Goal: Task Accomplishment & Management: Manage account settings

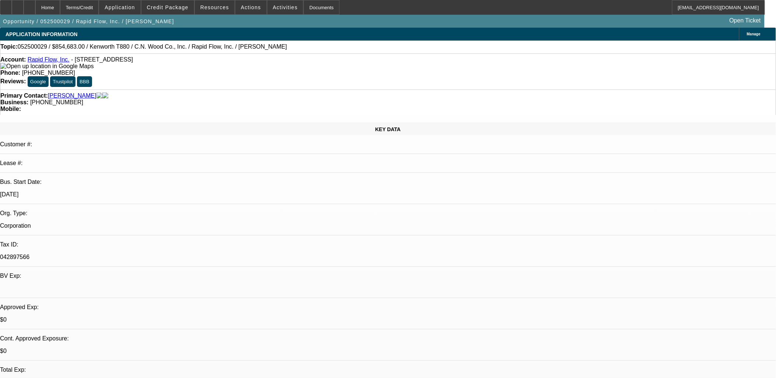
select select "0"
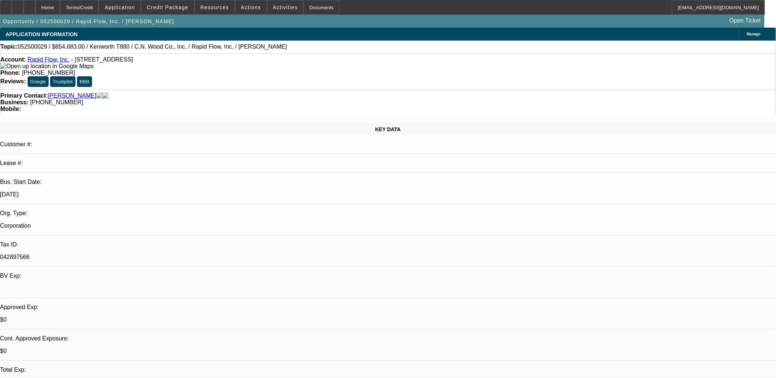
select select "0"
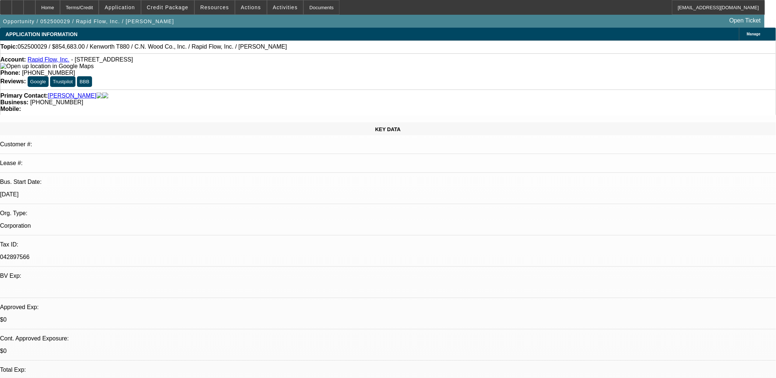
select select "0"
select select "1"
select select "3"
select select "6"
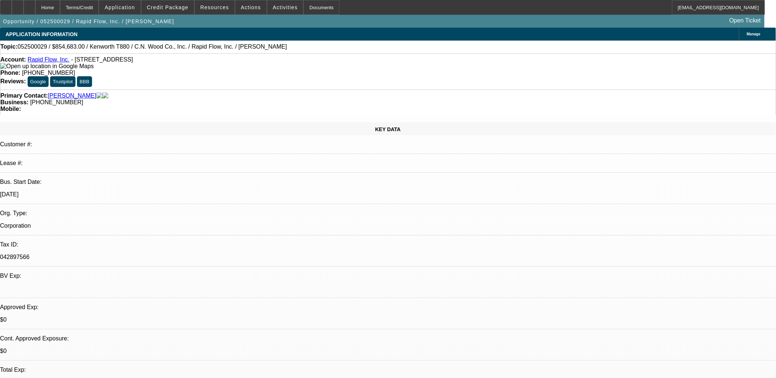
select select "1"
select select "2"
select select "6"
select select "1"
select select "2"
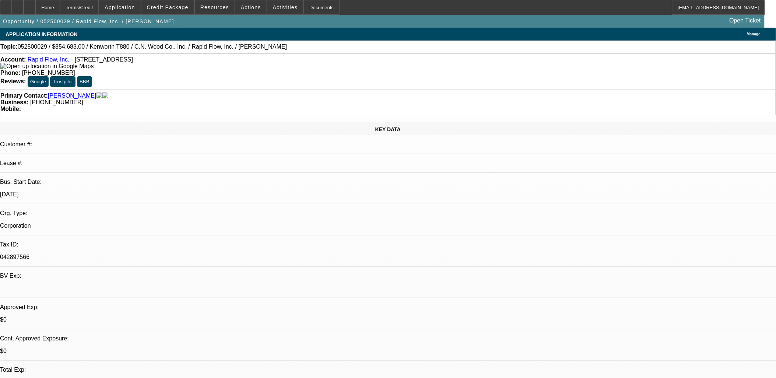
select select "6"
select select "1"
select select "6"
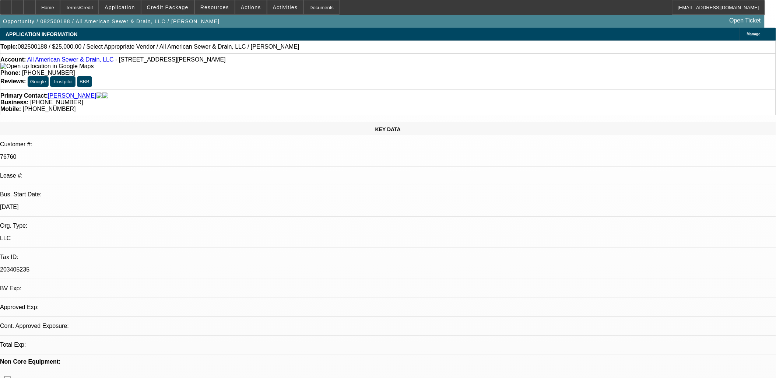
select select "0"
select select "2"
select select "0.1"
select select "1"
select select "2"
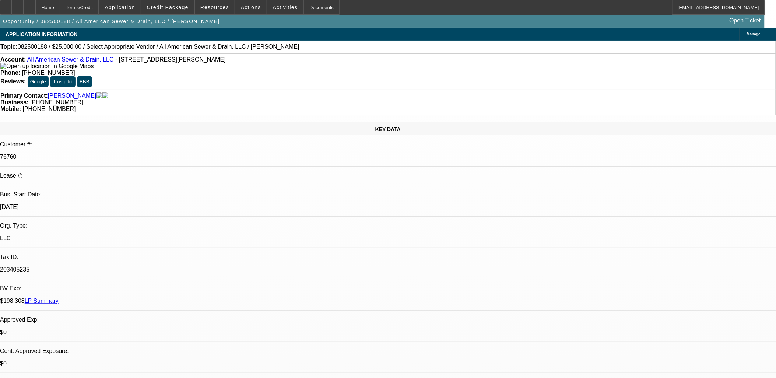
select select "4"
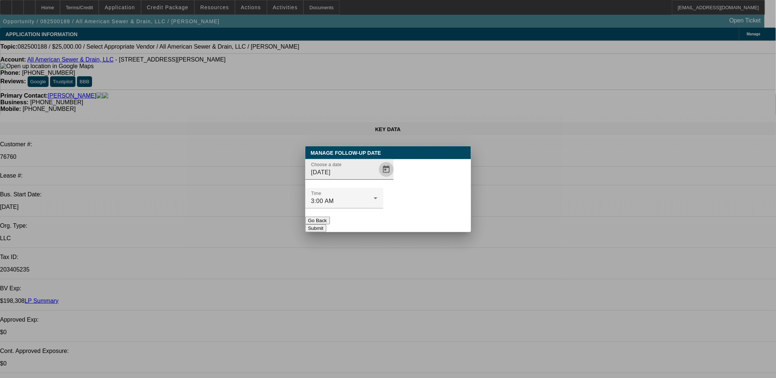
click at [378, 178] on span "Open calendar" at bounding box center [387, 170] width 18 height 18
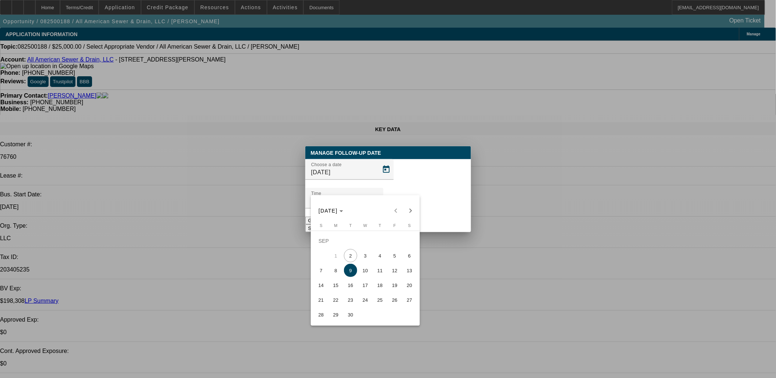
click at [379, 271] on span "11" at bounding box center [380, 270] width 13 height 13
type input "9/11/2025"
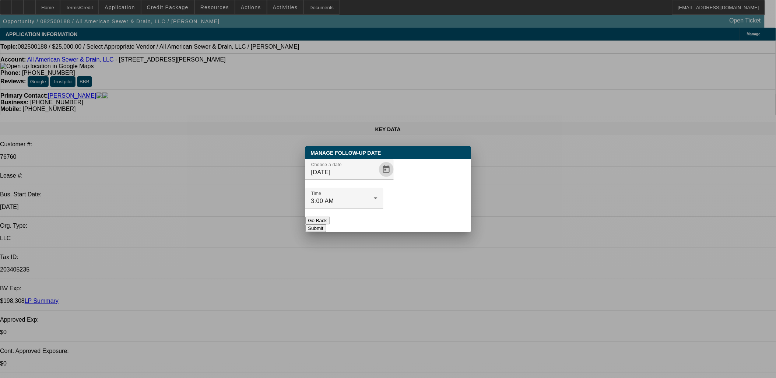
click at [326, 224] on button "Submit" at bounding box center [315, 228] width 21 height 8
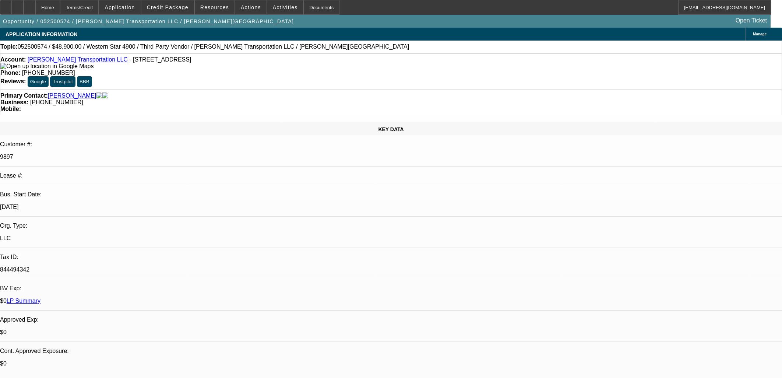
select select "0"
select select "0.1"
select select "4"
select select "0"
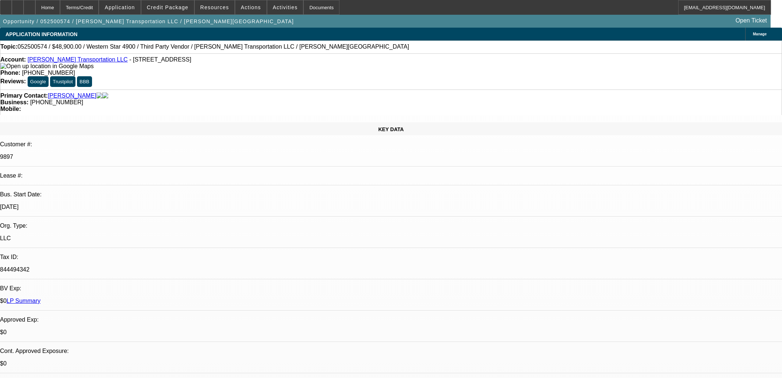
select select "0"
select select "0.1"
select select "4"
select select "0"
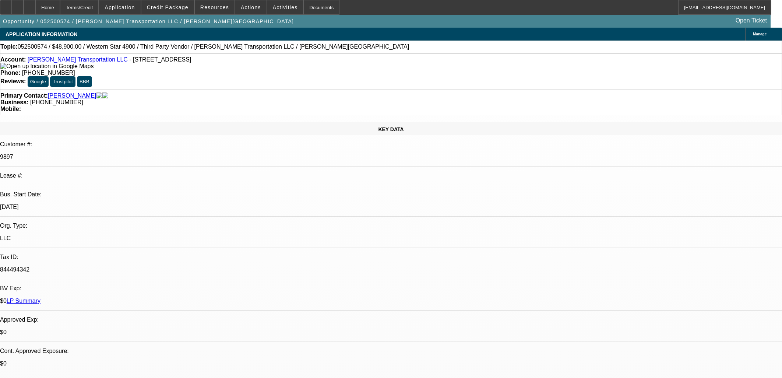
select select "0.1"
select select "4"
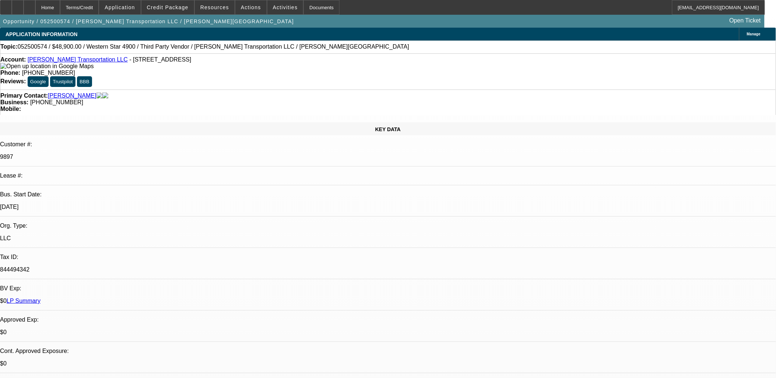
scroll to position [227, 0]
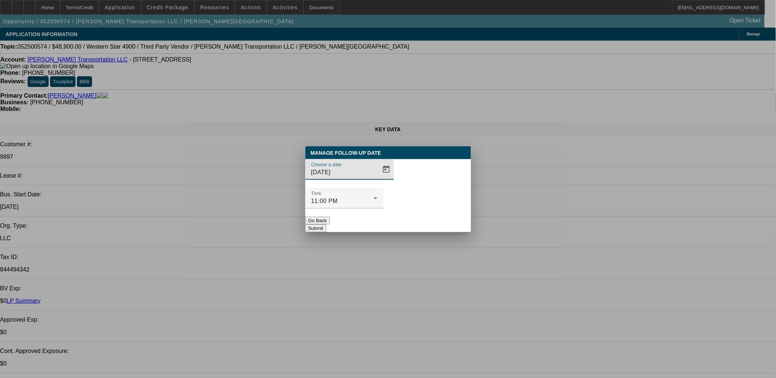
drag, startPoint x: 348, startPoint y: 178, endPoint x: 362, endPoint y: 185, distance: 15.8
click at [353, 180] on div "Choose a date 9/2/2025" at bounding box center [344, 169] width 66 height 21
click at [378, 178] on span "Open calendar" at bounding box center [387, 170] width 18 height 18
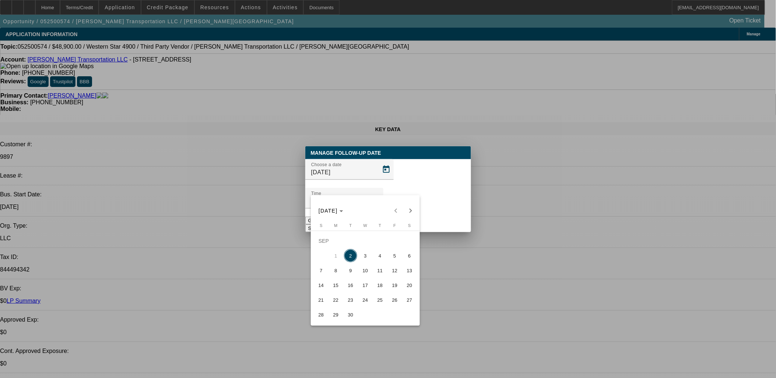
click at [388, 270] on button "12" at bounding box center [395, 270] width 15 height 15
type input "9/12/2025"
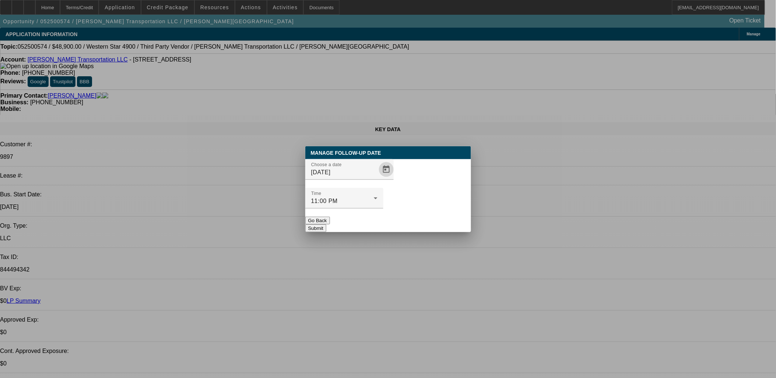
click at [326, 224] on button "Submit" at bounding box center [315, 228] width 21 height 8
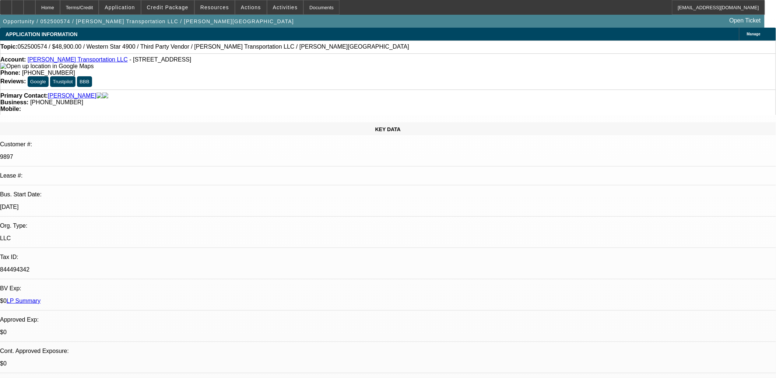
scroll to position [34, 0]
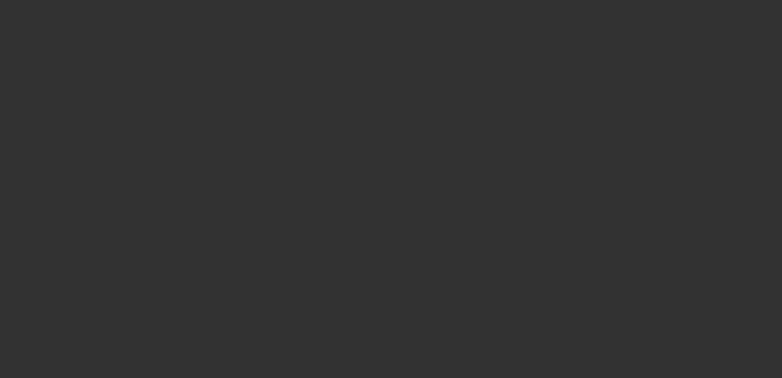
select select "0"
select select "2"
select select "0.1"
select select "4"
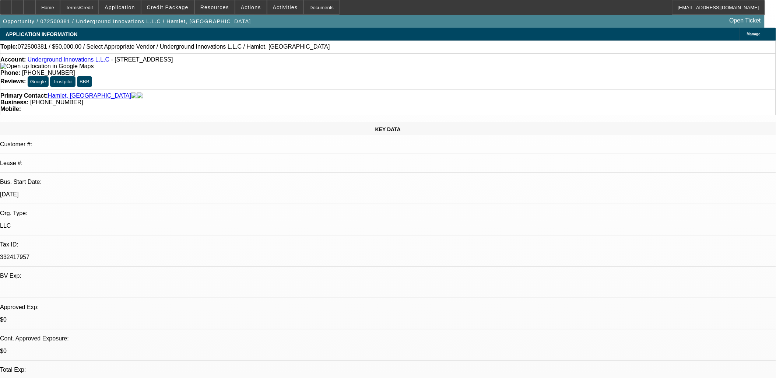
click at [82, 57] on div "Account: Underground Innovations L.L.C - 15621 SE 96th Ct, Summerfield, FL 3449…" at bounding box center [388, 71] width 776 height 36
drag, startPoint x: 82, startPoint y: 57, endPoint x: 84, endPoint y: 62, distance: 4.5
click at [84, 62] on link "Underground Innovations L.L.C" at bounding box center [69, 59] width 82 height 6
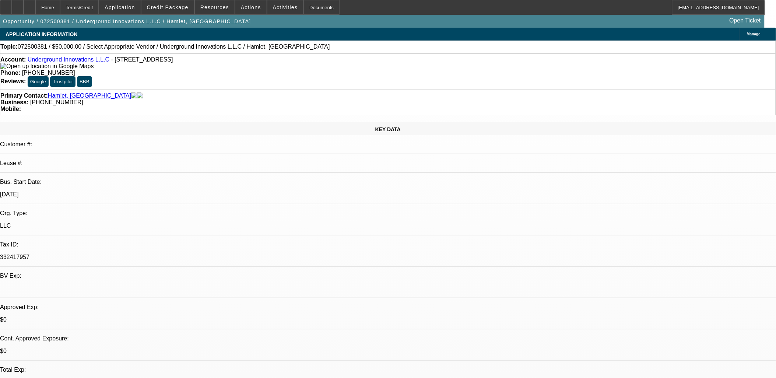
click at [148, 285] on div at bounding box center [388, 288] width 776 height 7
drag, startPoint x: 301, startPoint y: 186, endPoint x: 193, endPoint y: 161, distance: 110.1
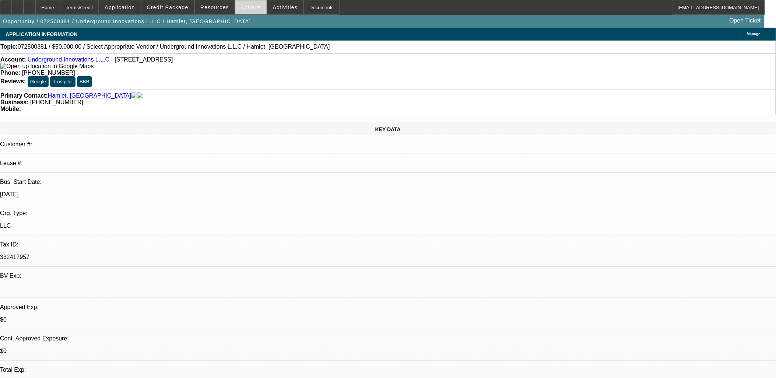
click at [247, 13] on span at bounding box center [250, 8] width 31 height 18
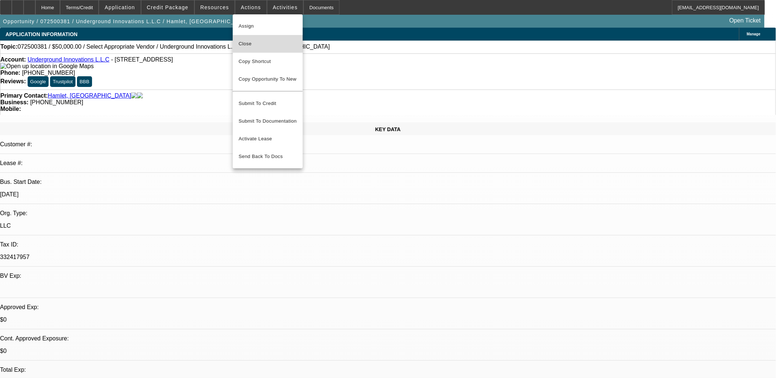
click at [267, 46] on span "Close" at bounding box center [268, 43] width 58 height 9
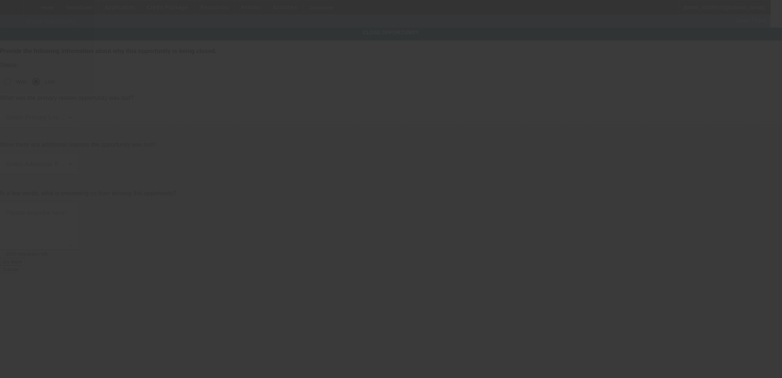
drag, startPoint x: 431, startPoint y: 109, endPoint x: 432, endPoint y: 104, distance: 5.3
click at [72, 154] on div "Select Additional Reasons" at bounding box center [39, 164] width 66 height 21
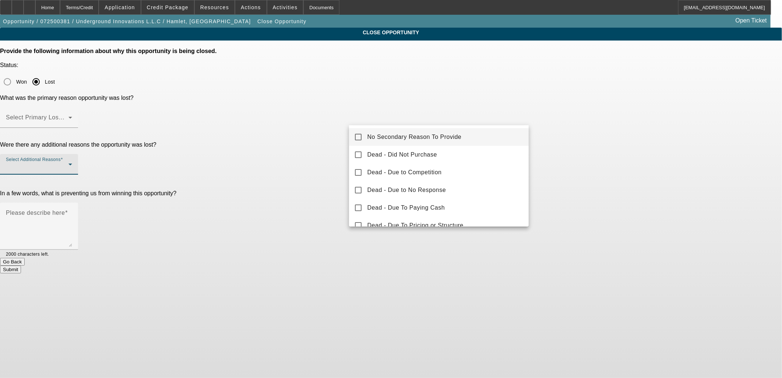
click at [434, 96] on div at bounding box center [391, 189] width 782 height 378
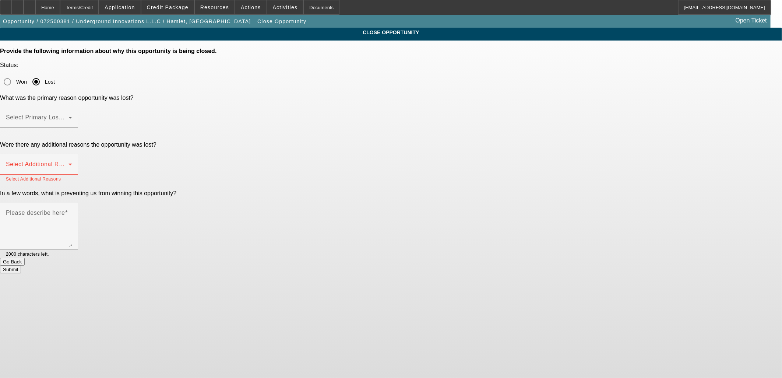
click at [78, 128] on div at bounding box center [39, 132] width 78 height 8
click at [69, 116] on span at bounding box center [37, 120] width 63 height 9
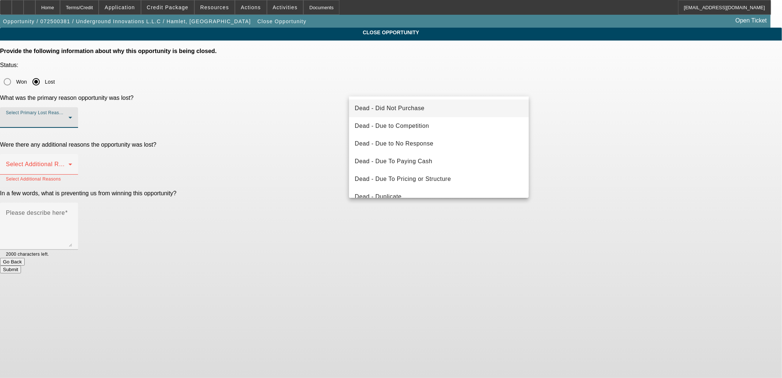
click at [431, 111] on mat-option "Dead - Did Not Purchase" at bounding box center [439, 108] width 180 height 18
drag, startPoint x: 631, startPoint y: 145, endPoint x: 533, endPoint y: 139, distance: 98.2
click at [611, 140] on app-close-opportunity "CLOSE OPPORTUNITY Provide the following information about why this opportunity …" at bounding box center [391, 151] width 782 height 246
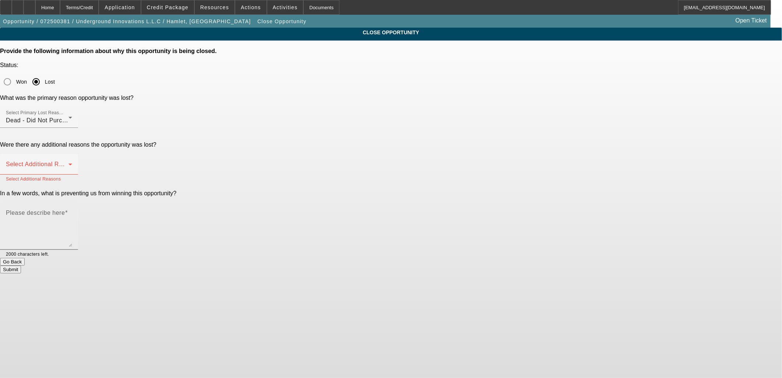
drag, startPoint x: 430, startPoint y: 140, endPoint x: 443, endPoint y: 132, distance: 15.7
click at [72, 203] on div "Please describe here" at bounding box center [39, 226] width 66 height 47
click at [69, 163] on span at bounding box center [37, 167] width 63 height 9
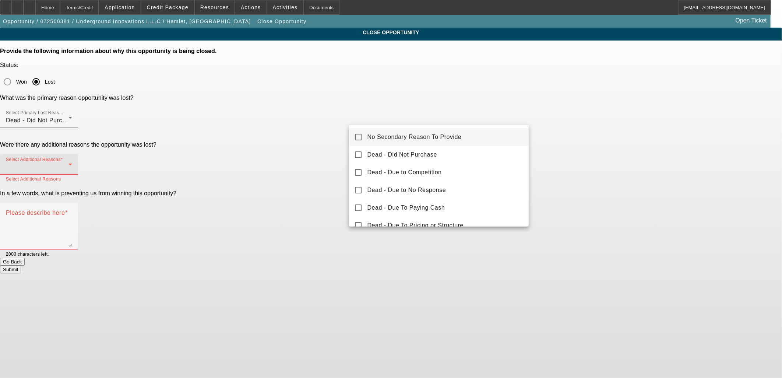
click at [456, 139] on span "No Secondary Reason To Provide" at bounding box center [415, 137] width 94 height 9
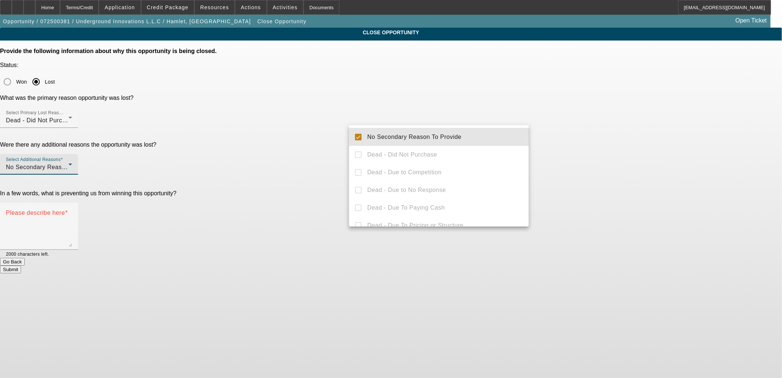
drag, startPoint x: 612, startPoint y: 134, endPoint x: 553, endPoint y: 154, distance: 62.6
click at [606, 136] on div at bounding box center [391, 189] width 782 height 378
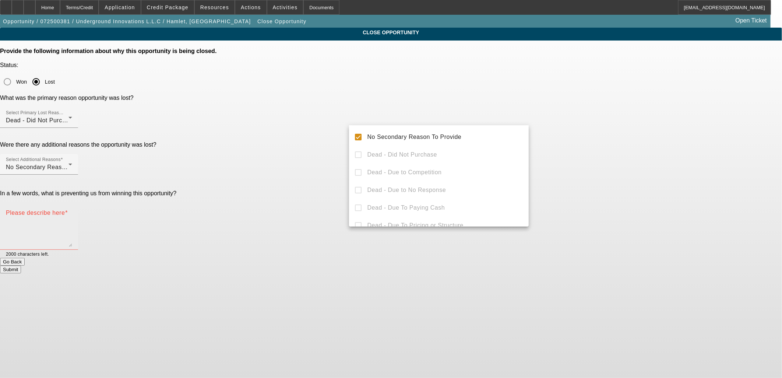
click at [78, 203] on div "Please describe here" at bounding box center [39, 226] width 78 height 47
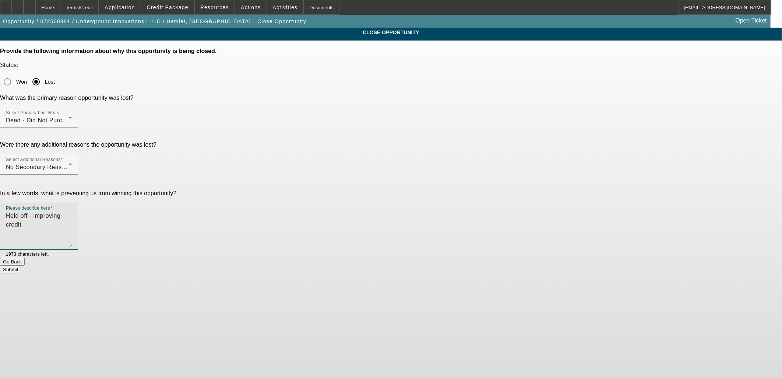
type textarea "Held off - improving credit"
click at [21, 266] on button "Submit" at bounding box center [10, 270] width 21 height 8
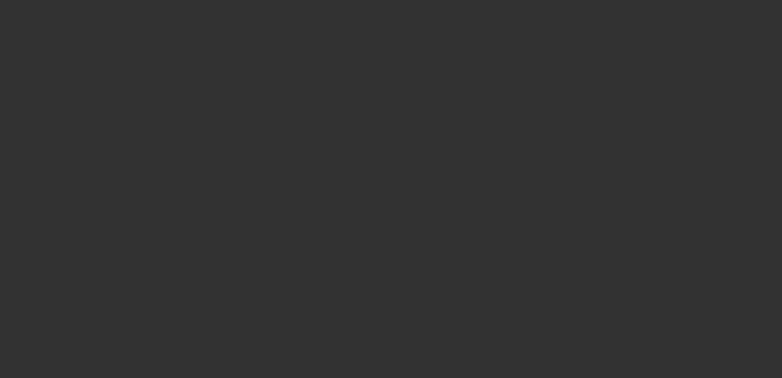
select select "0"
select select "3"
select select "0"
select select "6"
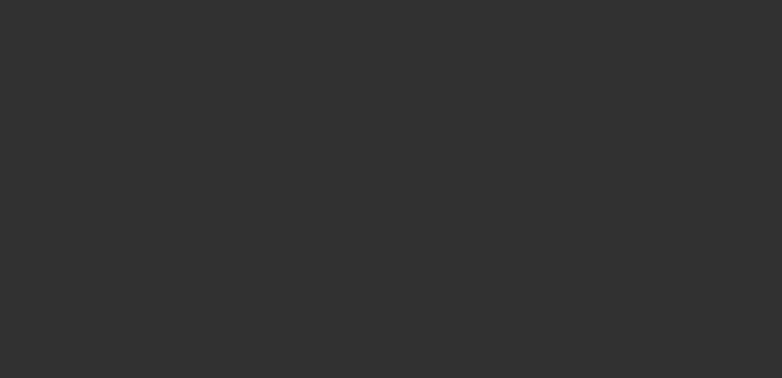
select select "0"
select select "6"
select select "0"
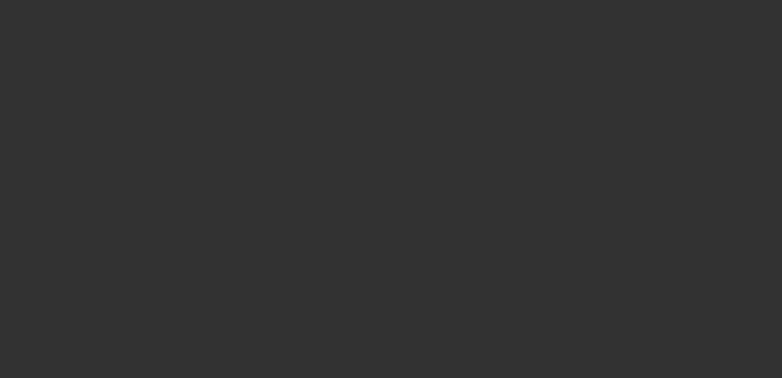
select select "0"
select select "6"
select select "0"
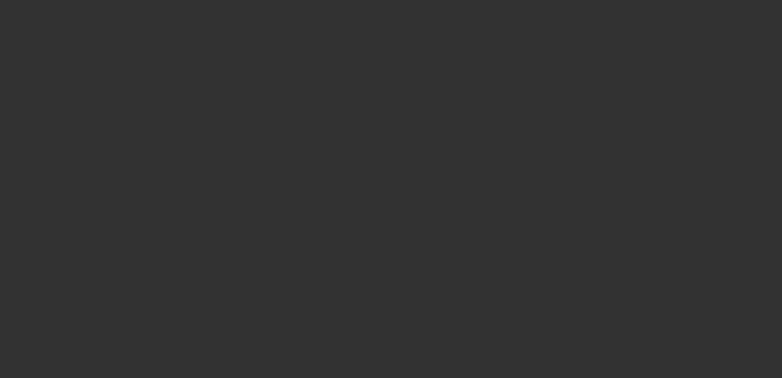
select select "0"
select select "6"
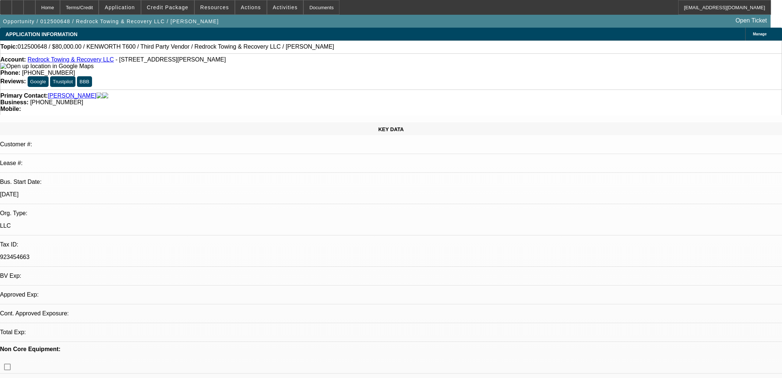
select select "0.2"
select select "2"
select select "0.1"
select select "4"
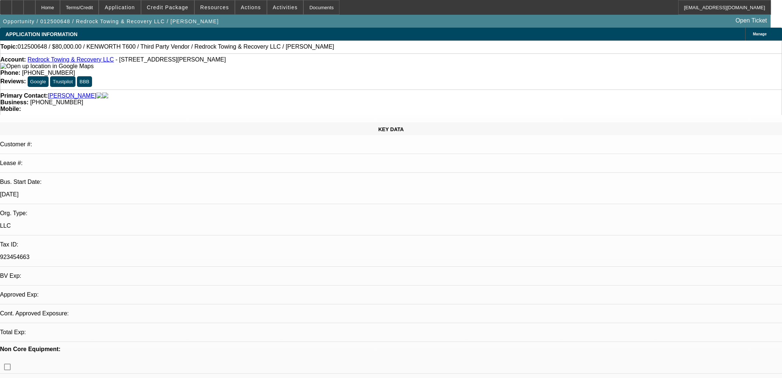
select select "0"
select select "2"
select select "0.1"
select select "4"
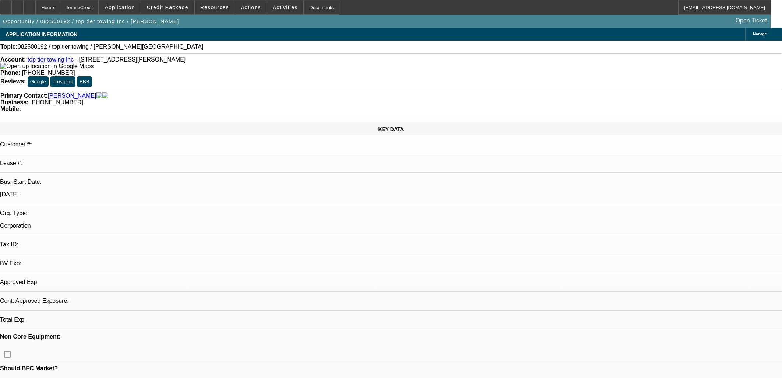
select select "0"
select select "2"
select select "0.1"
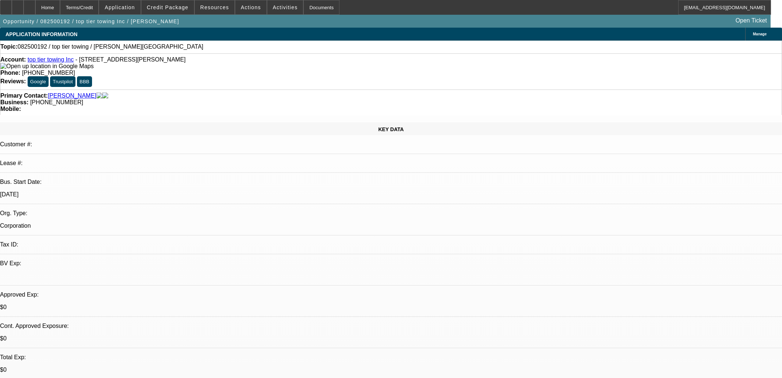
select select "1"
select select "2"
select select "4"
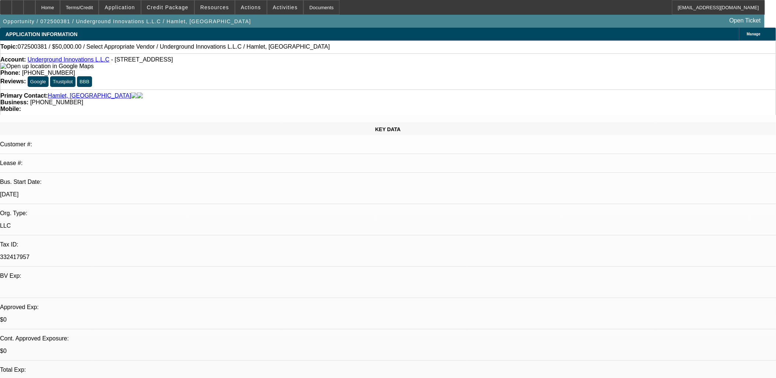
select select "0"
select select "2"
select select "0.1"
select select "1"
select select "2"
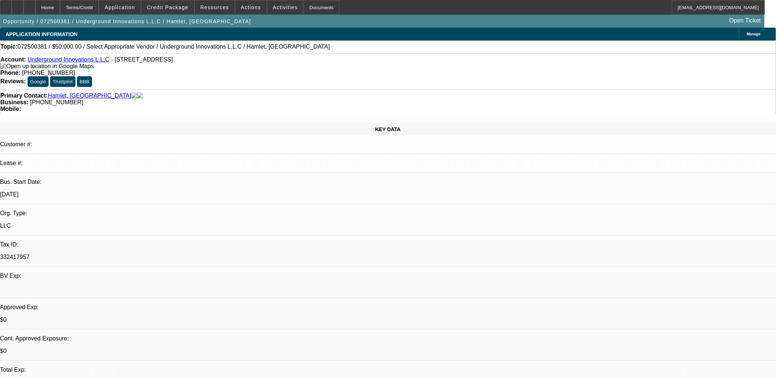
select select "4"
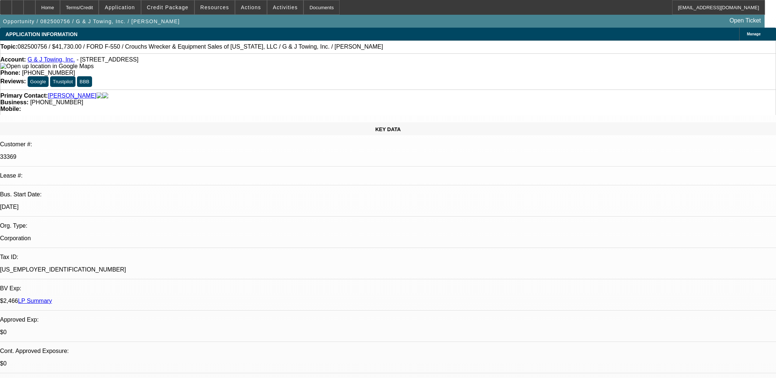
select select "0"
select select "3"
select select "0"
select select "6"
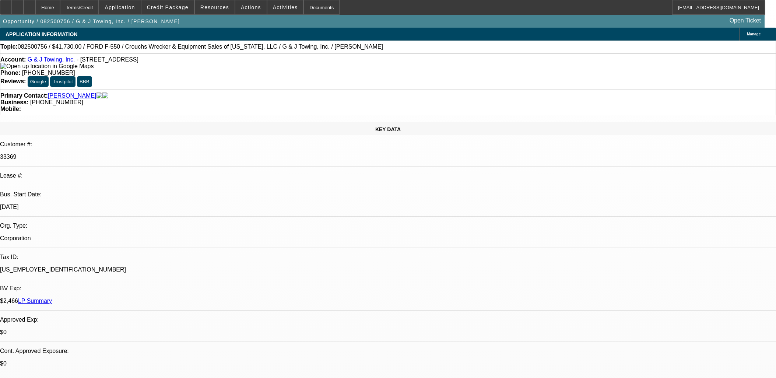
select select "0"
select select "6"
select select "0"
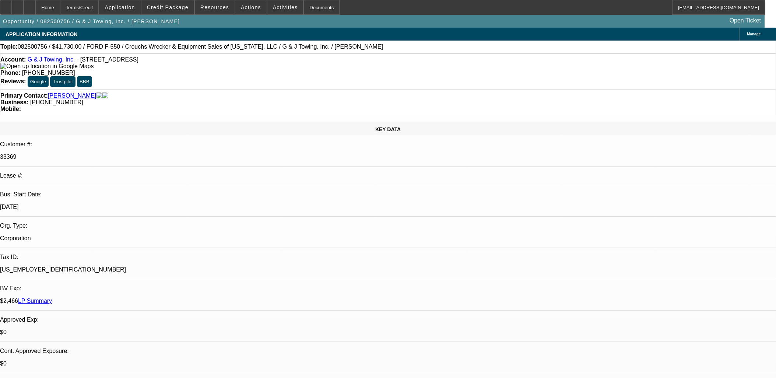
select select "0"
select select "6"
select select "0"
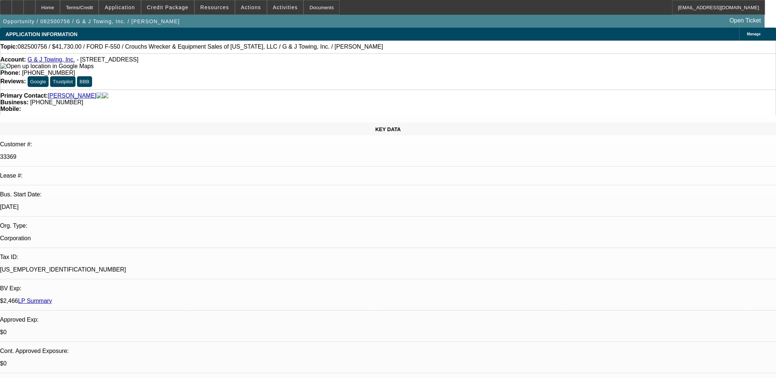
select select "0"
select select "6"
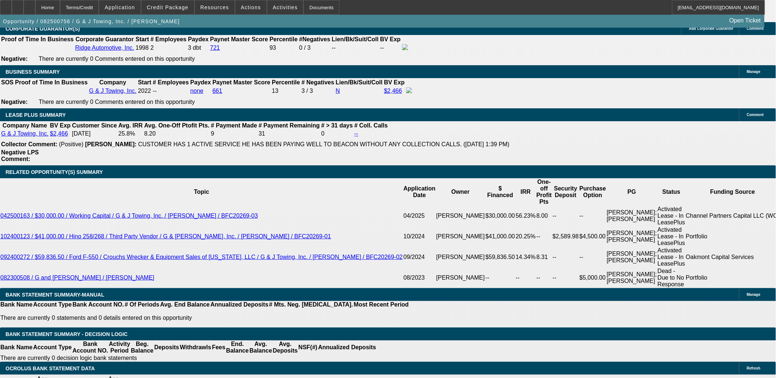
scroll to position [1156, 0]
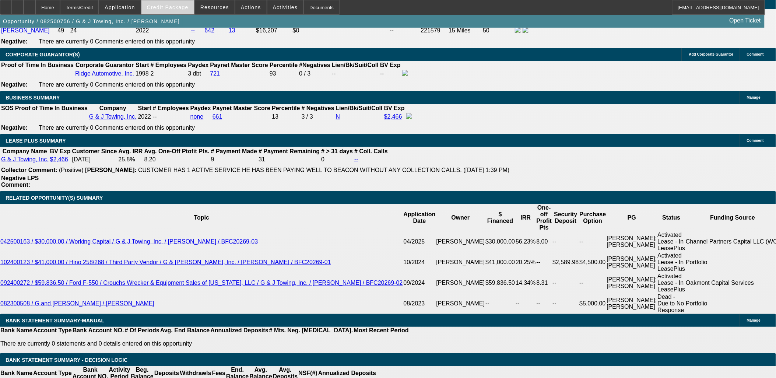
click at [168, 10] on span "Credit Package" at bounding box center [168, 7] width 42 height 6
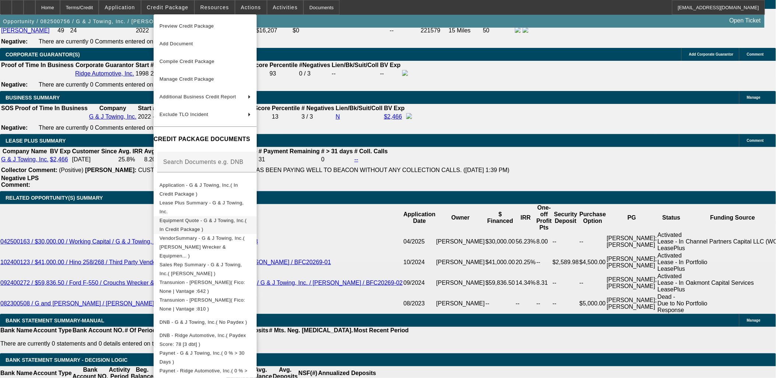
click at [181, 219] on span "Equipment Quote - G & J Towing, Inc.( In Credit Package )" at bounding box center [202, 224] width 87 height 14
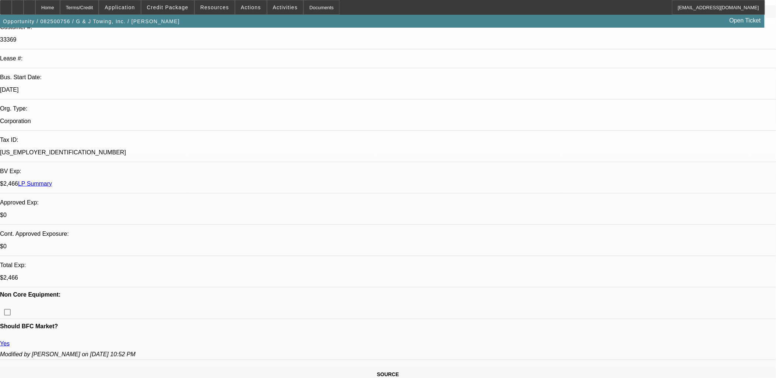
scroll to position [0, 0]
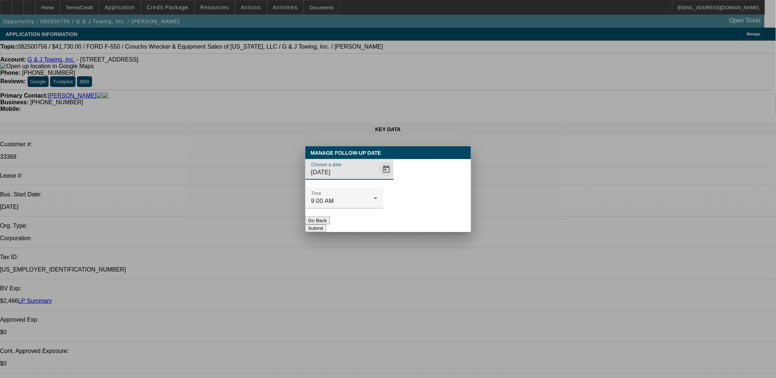
click at [378, 178] on span "Open calendar" at bounding box center [387, 170] width 18 height 18
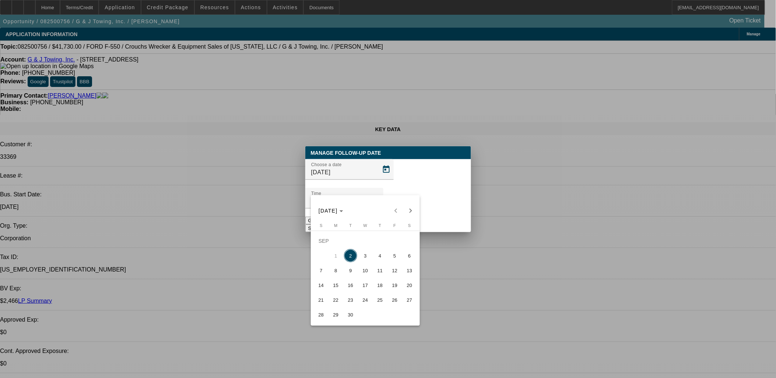
drag, startPoint x: 381, startPoint y: 256, endPoint x: 402, endPoint y: 206, distance: 54.0
click at [381, 255] on span "4" at bounding box center [380, 255] width 13 height 13
type input "9/4/2025"
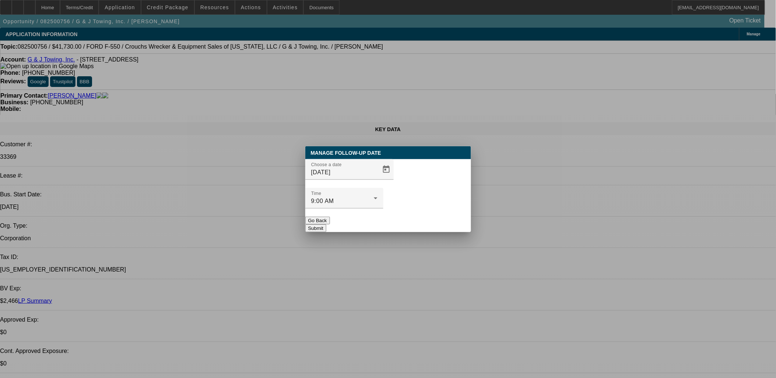
click at [383, 208] on div at bounding box center [344, 212] width 78 height 8
click at [326, 224] on button "Submit" at bounding box center [315, 228] width 21 height 8
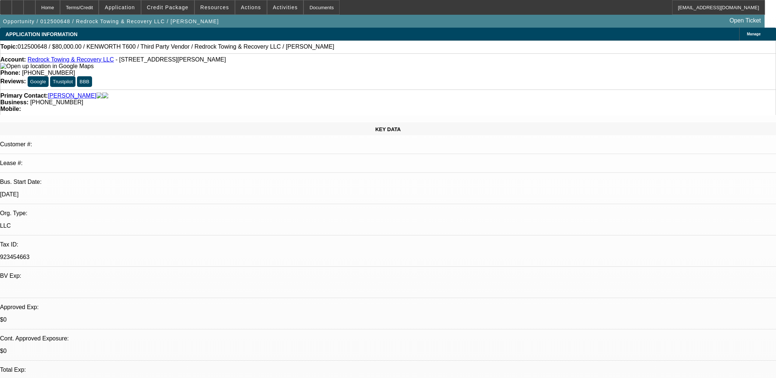
select select "0.2"
select select "2"
select select "0.1"
select select "4"
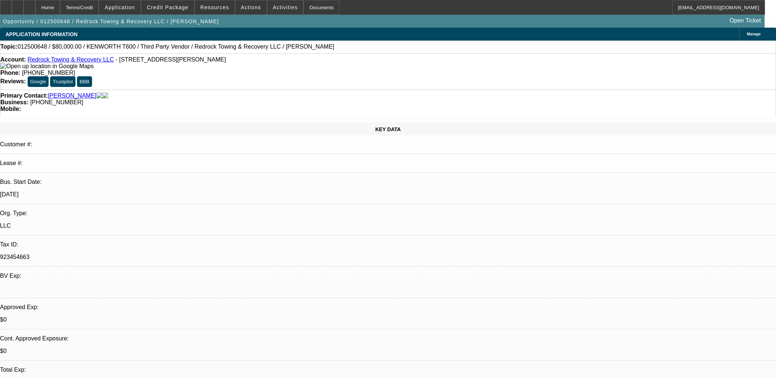
select select "0"
select select "2"
select select "0.1"
select select "4"
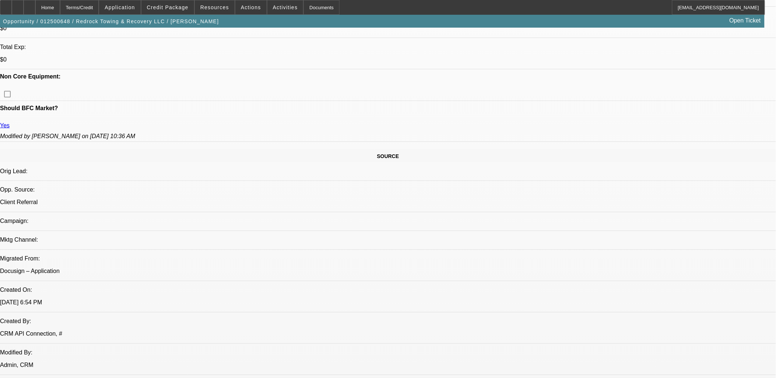
scroll to position [368, 0]
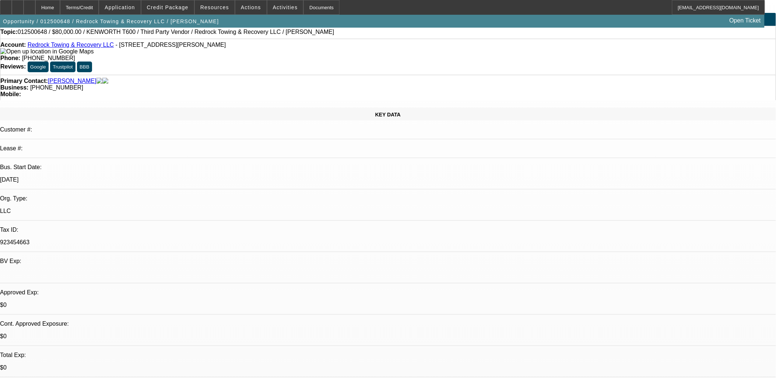
scroll to position [0, 0]
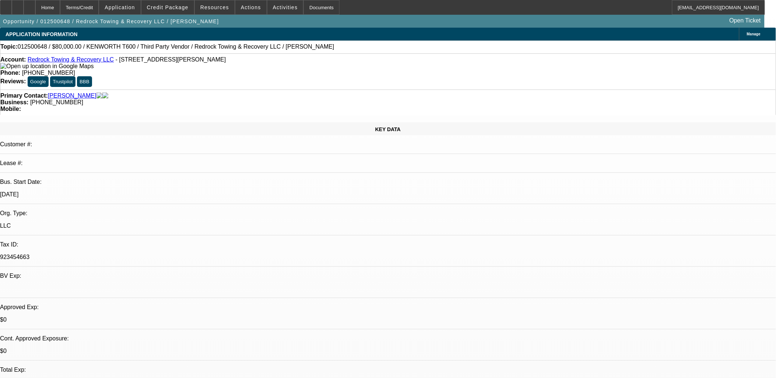
drag, startPoint x: 466, startPoint y: 189, endPoint x: 465, endPoint y: 177, distance: 12.2
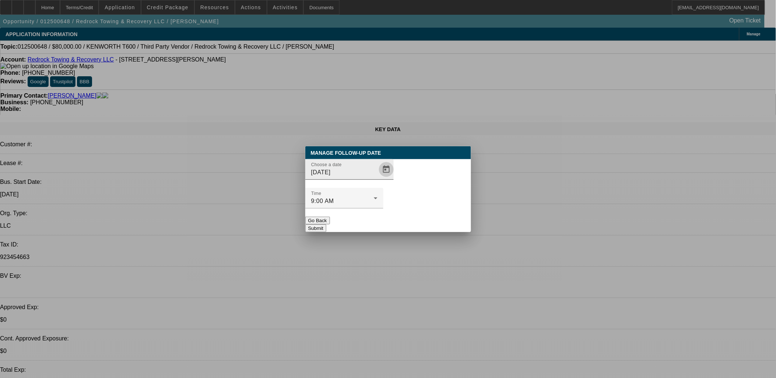
click at [378, 178] on span "Open calendar" at bounding box center [387, 170] width 18 height 18
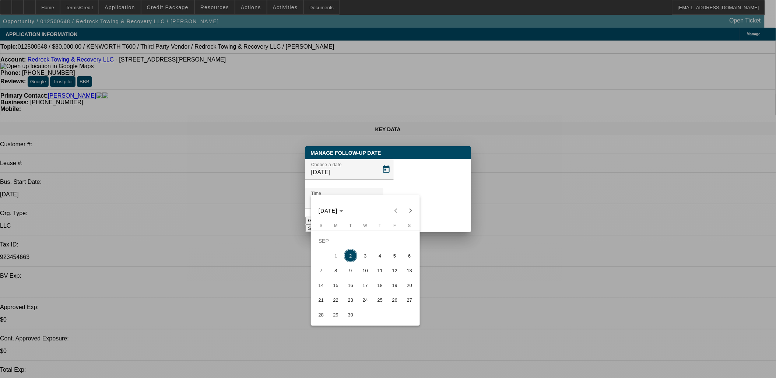
drag, startPoint x: 390, startPoint y: 260, endPoint x: 386, endPoint y: 257, distance: 5.6
click at [386, 257] on tr "1 2 3 4 5 6" at bounding box center [365, 255] width 103 height 15
click at [386, 257] on span "4" at bounding box center [380, 255] width 13 height 13
type input "9/4/2025"
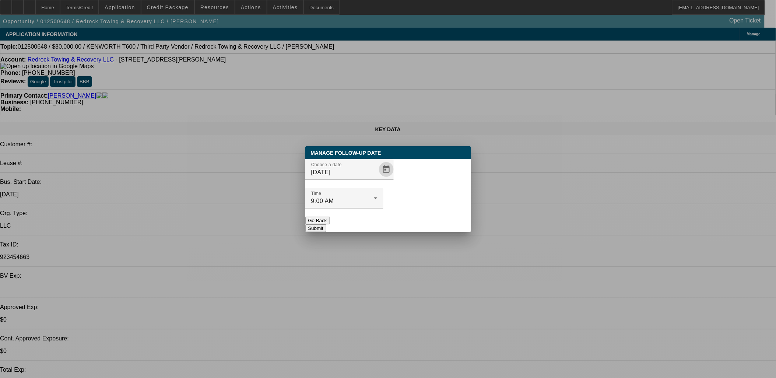
click at [326, 224] on button "Submit" at bounding box center [315, 228] width 21 height 8
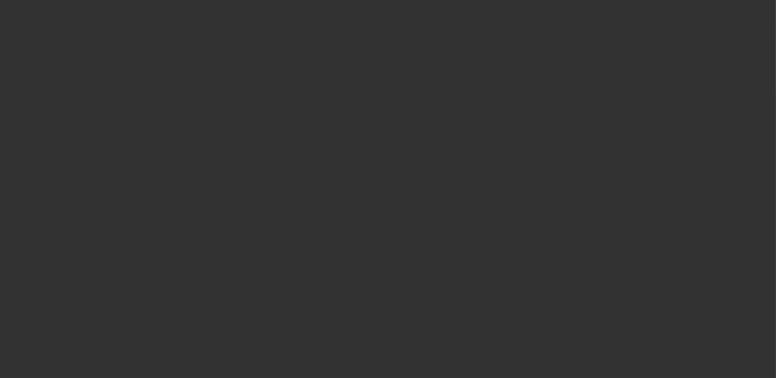
click at [378, 178] on span "Open calendar" at bounding box center [387, 170] width 18 height 18
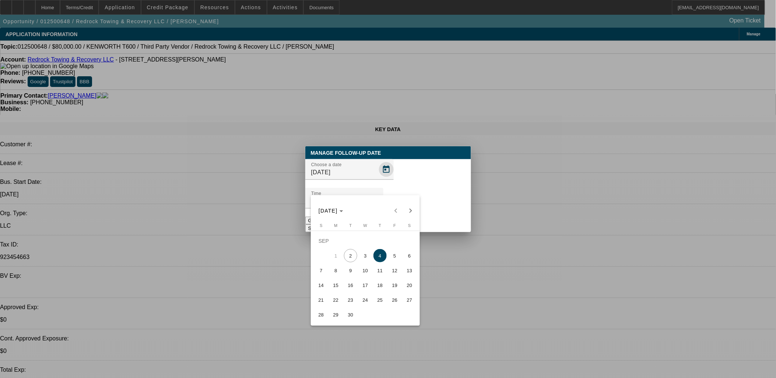
click at [373, 190] on div at bounding box center [388, 189] width 776 height 378
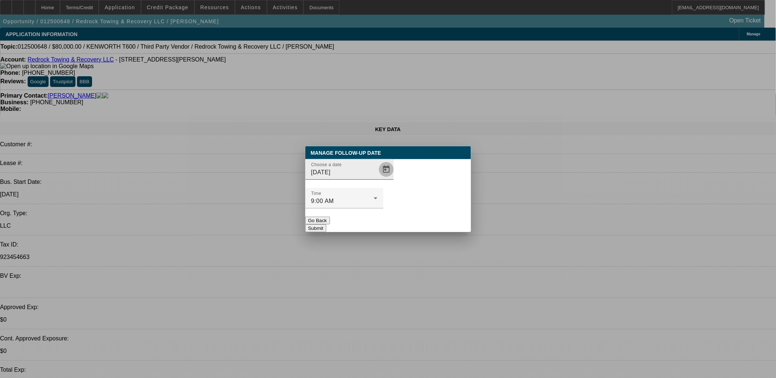
click at [378, 178] on span "Open calendar" at bounding box center [387, 170] width 18 height 18
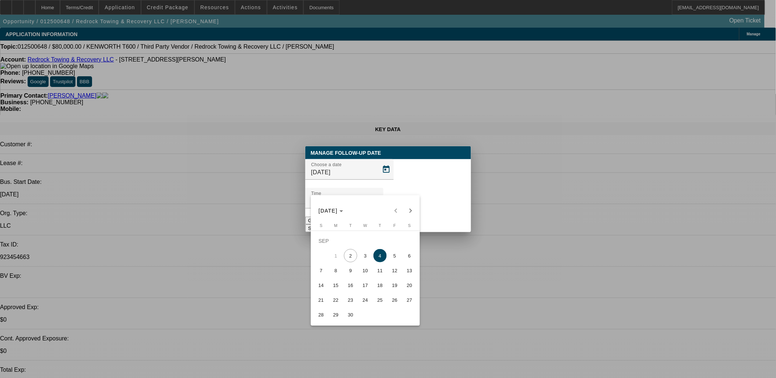
click at [396, 252] on span "5" at bounding box center [394, 255] width 13 height 13
type input "9/5/2025"
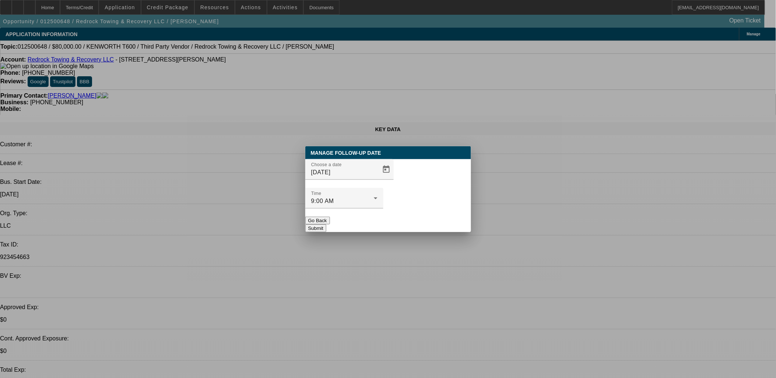
click at [326, 224] on button "Submit" at bounding box center [315, 228] width 21 height 8
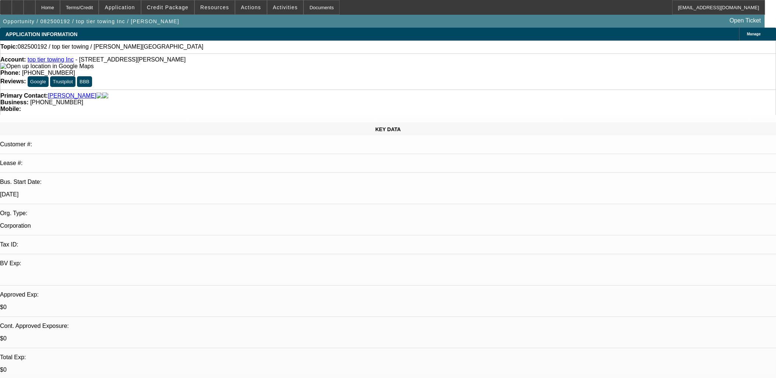
select select "0"
select select "2"
select select "0.1"
select select "4"
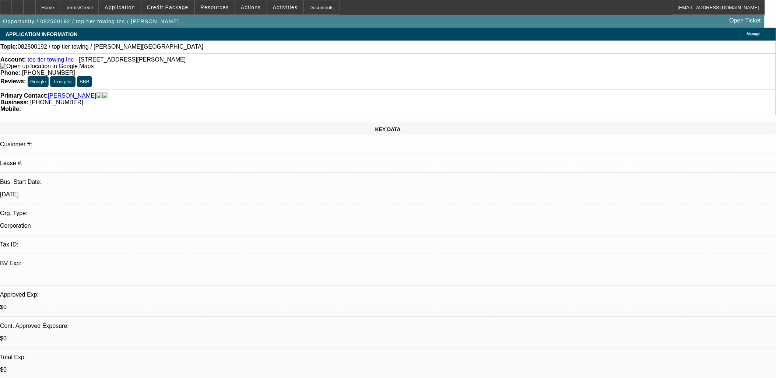
drag, startPoint x: 444, startPoint y: 183, endPoint x: 437, endPoint y: 185, distance: 7.6
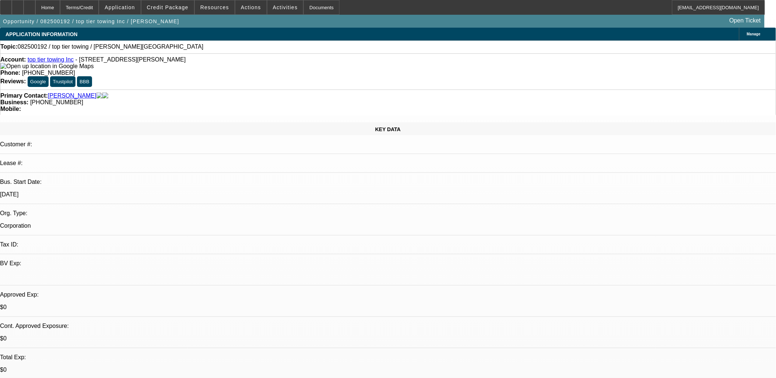
drag, startPoint x: 437, startPoint y: 185, endPoint x: 439, endPoint y: 181, distance: 4.5
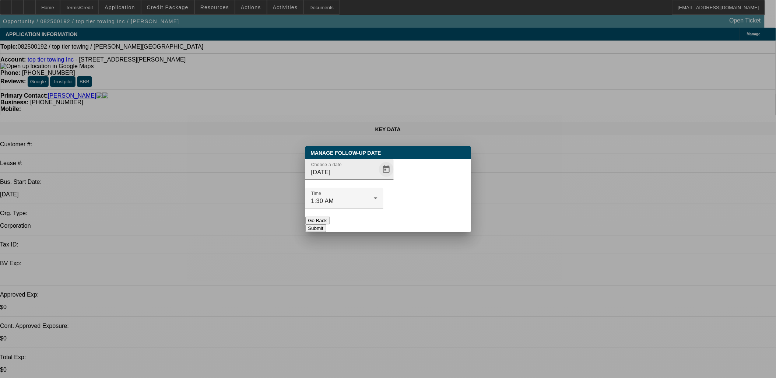
drag, startPoint x: 383, startPoint y: 186, endPoint x: 379, endPoint y: 186, distance: 4.4
click at [382, 186] on div "Choose a date 9/2/2025" at bounding box center [388, 173] width 166 height 29
click at [378, 178] on span "Open calendar" at bounding box center [387, 170] width 18 height 18
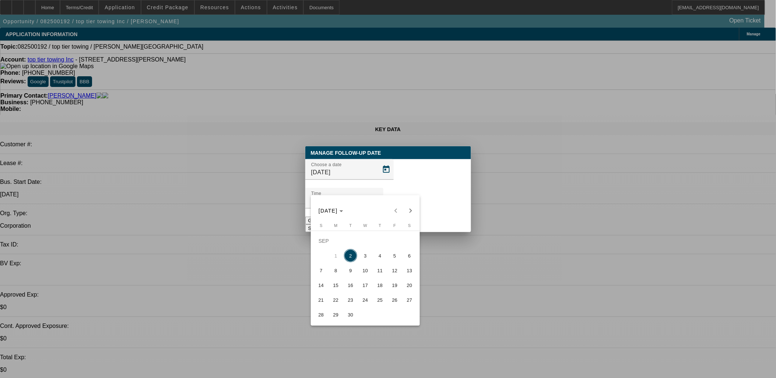
click at [362, 260] on span "3" at bounding box center [365, 255] width 13 height 13
type input "9/3/2025"
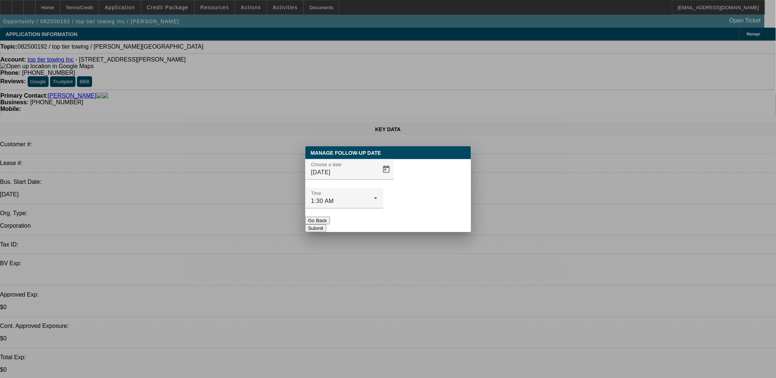
click at [383, 208] on div at bounding box center [344, 212] width 78 height 8
drag, startPoint x: 421, startPoint y: 210, endPoint x: 312, endPoint y: 130, distance: 135.2
click at [326, 224] on button "Submit" at bounding box center [315, 228] width 21 height 8
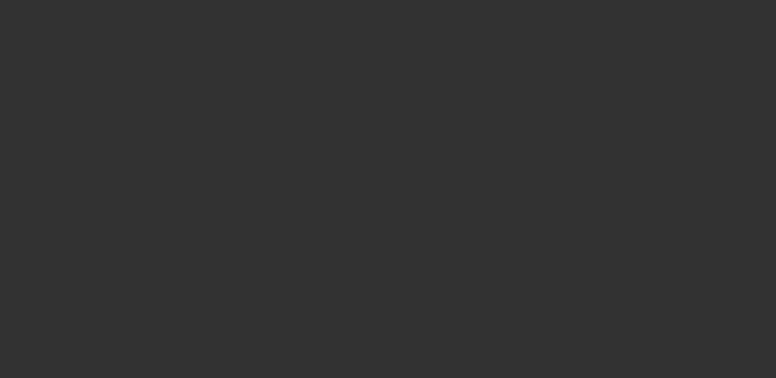
select select "0"
select select "2"
select select "0"
select select "6"
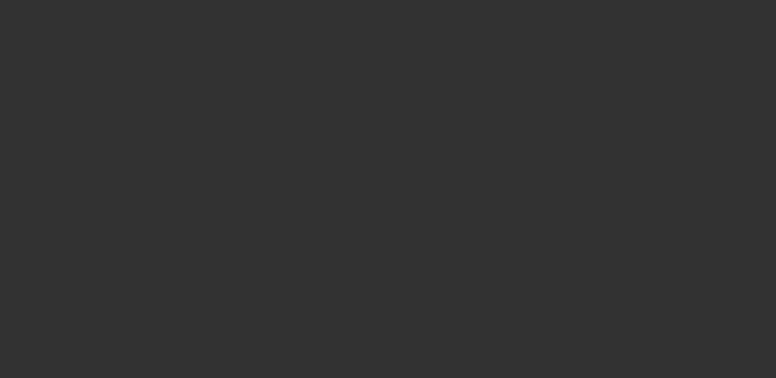
select select "0"
select select "2"
select select "0"
select select "6"
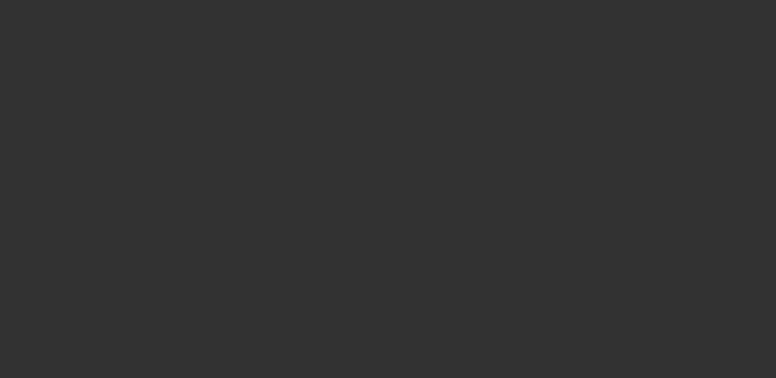
select select "0"
select select "2"
select select "0"
select select "6"
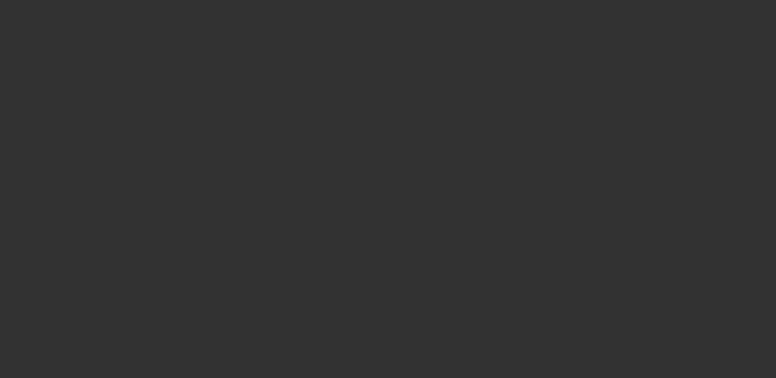
select select "0"
select select "2"
select select "0"
select select "6"
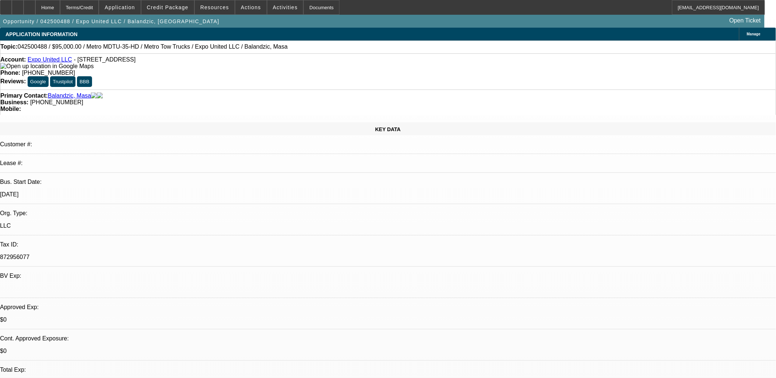
scroll to position [1275, 0]
drag, startPoint x: 587, startPoint y: 172, endPoint x: 595, endPoint y: 179, distance: 10.4
drag, startPoint x: 595, startPoint y: 179, endPoint x: 591, endPoint y: 181, distance: 4.3
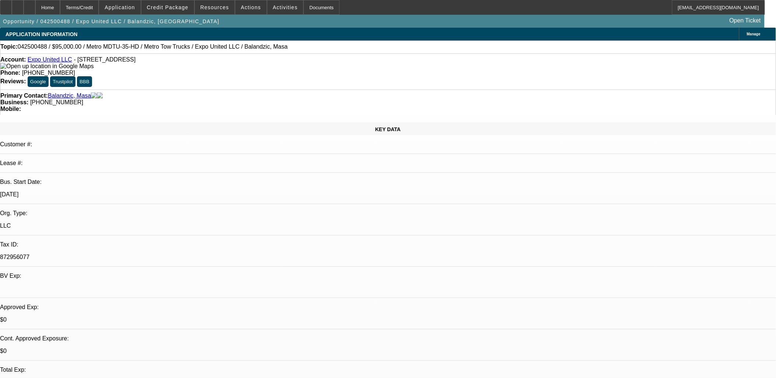
scroll to position [0, 0]
drag, startPoint x: 462, startPoint y: 176, endPoint x: 459, endPoint y: 180, distance: 5.1
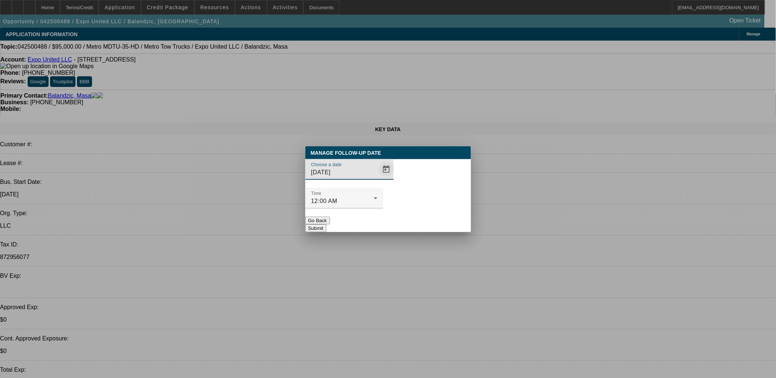
click at [378, 178] on span "Open calendar" at bounding box center [387, 170] width 18 height 18
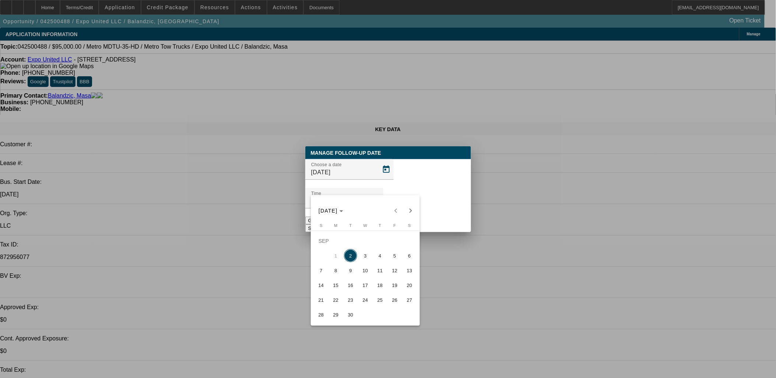
drag, startPoint x: 348, startPoint y: 275, endPoint x: 349, endPoint y: 288, distance: 13.3
click at [349, 288] on tbody "SEP 1 2 3 4 5 6 7 8 9 10 11 12 13 14 15 16 17 18 19 20 21 22 23 24 25 26 27 28 …" at bounding box center [365, 278] width 103 height 88
drag, startPoint x: 349, startPoint y: 288, endPoint x: 354, endPoint y: 286, distance: 5.6
click at [349, 288] on span "16" at bounding box center [350, 284] width 13 height 13
type input "9/16/2025"
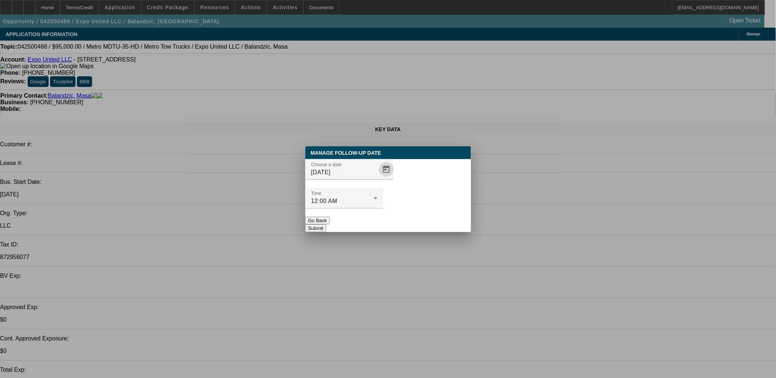
drag, startPoint x: 421, startPoint y: 228, endPoint x: 422, endPoint y: 215, distance: 12.9
click at [421, 221] on div "Manage Follow-Up Date Choose a date 9/16/2025 Time 12:00 AM Go Back Submit" at bounding box center [388, 189] width 776 height 378
click at [326, 224] on button "Submit" at bounding box center [315, 228] width 21 height 8
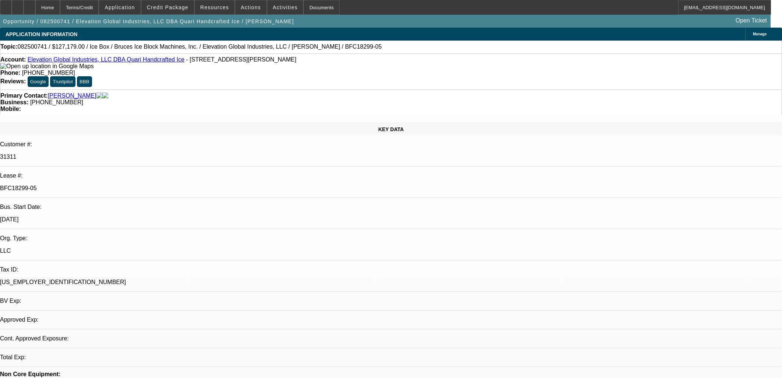
select select "0"
select select "6"
select select "0"
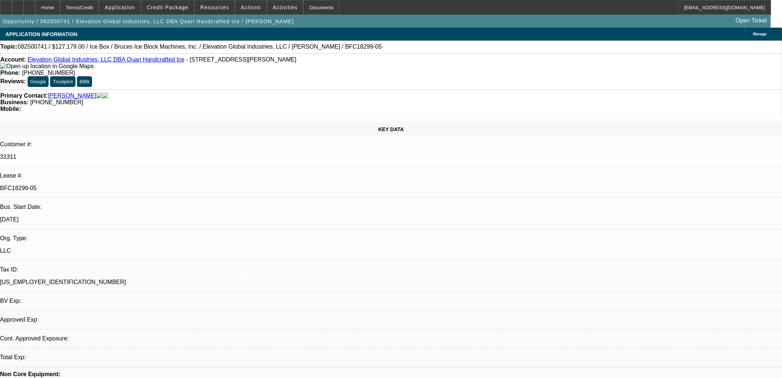
select select "0"
select select "6"
select select "0"
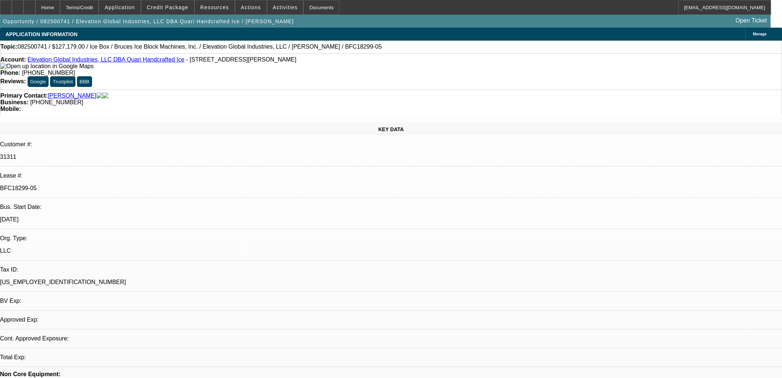
select select "0"
select select "6"
select select "0"
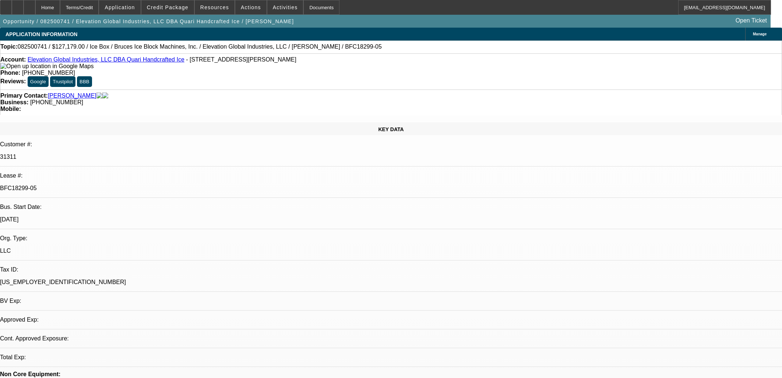
select select "6"
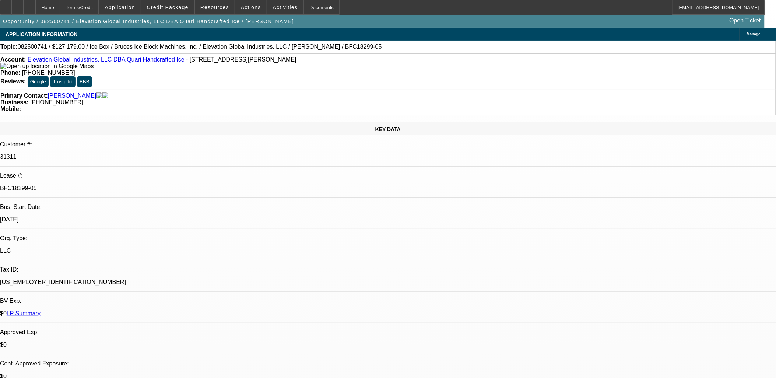
drag, startPoint x: 308, startPoint y: 188, endPoint x: 175, endPoint y: 166, distance: 134.4
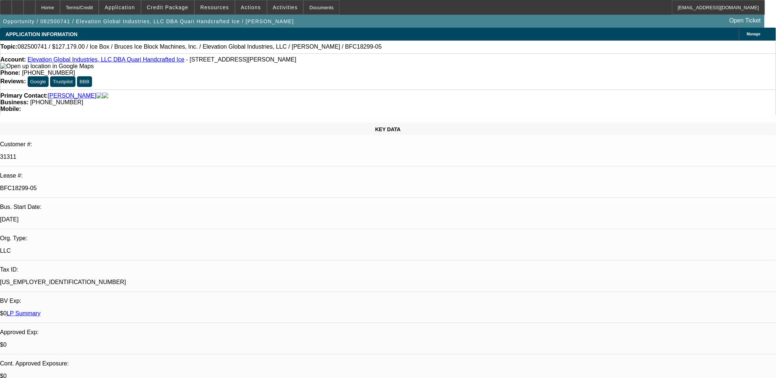
click at [115, 69] on div "Account: Elevation Global Industries, LLC DBA Quari Handcrafted Ice - 2010 W Fu…" at bounding box center [387, 62] width 775 height 13
click at [115, 64] on div "Account: Elevation Global Industries, LLC DBA Quari Handcrafted Ice - 2010 W Fu…" at bounding box center [387, 62] width 775 height 13
click at [116, 61] on link "Elevation Global Industries, LLC DBA Quari Handcrafted Ice" at bounding box center [106, 59] width 157 height 6
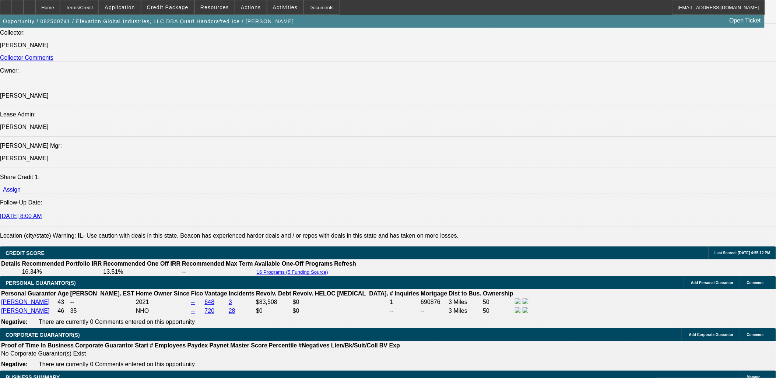
scroll to position [1187, 0]
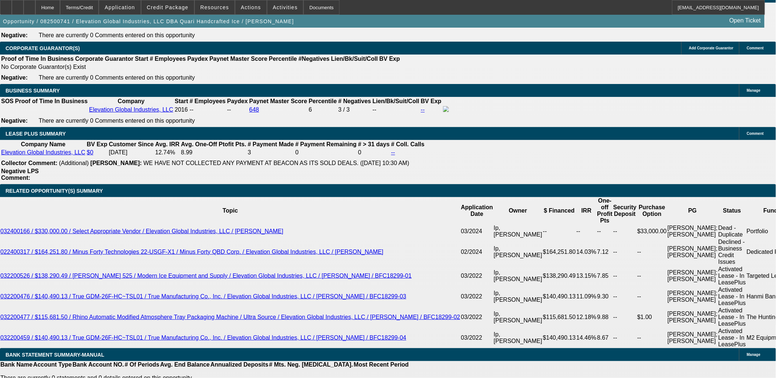
drag, startPoint x: 24, startPoint y: 231, endPoint x: 9, endPoint y: 126, distance: 106.1
drag, startPoint x: 9, startPoint y: 126, endPoint x: 75, endPoint y: 235, distance: 127.1
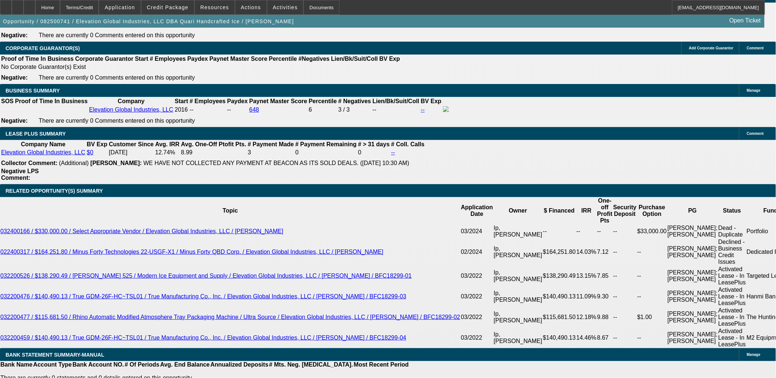
drag, startPoint x: 75, startPoint y: 235, endPoint x: 56, endPoint y: 237, distance: 19.3
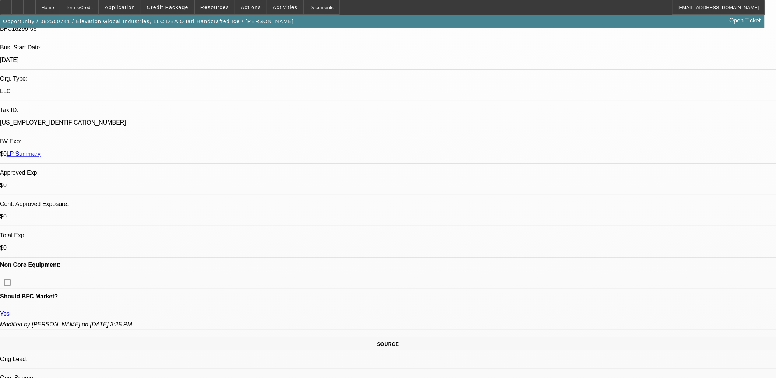
scroll to position [41, 0]
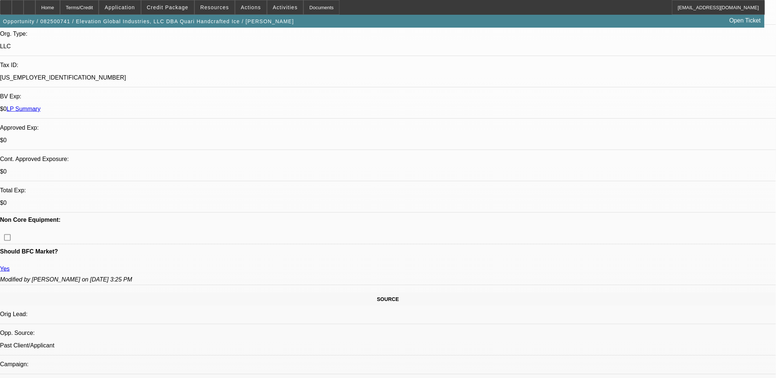
scroll to position [0, 0]
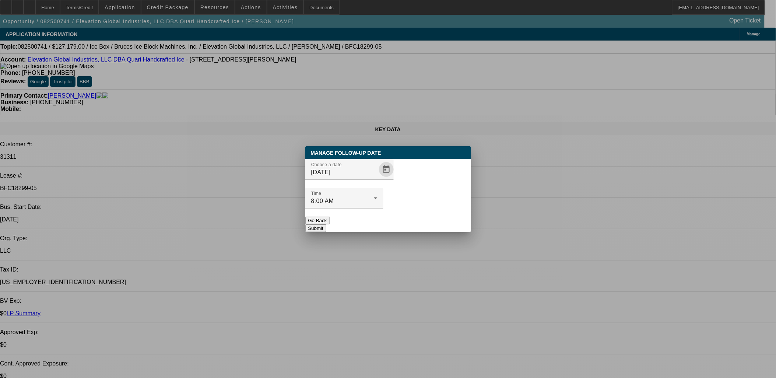
click at [378, 178] on span "Open calendar" at bounding box center [387, 170] width 18 height 18
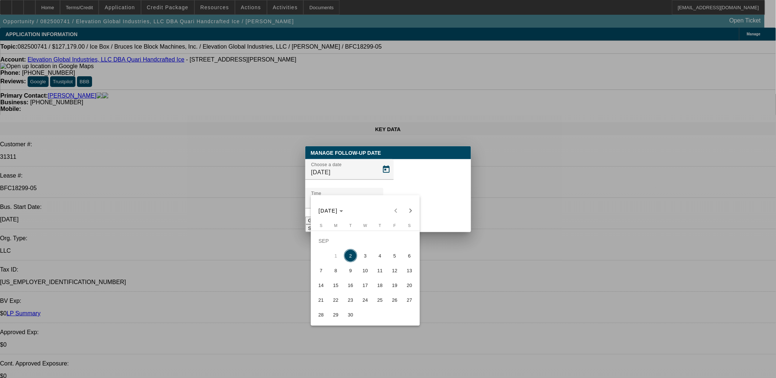
click at [395, 258] on span "5" at bounding box center [394, 255] width 13 height 13
type input "9/5/2025"
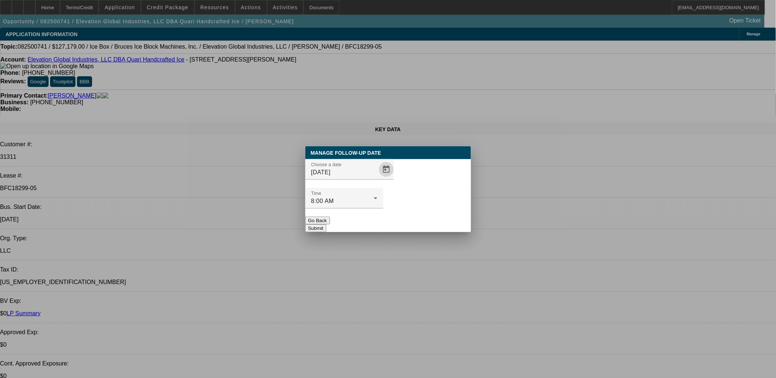
click at [326, 224] on button "Submit" at bounding box center [315, 228] width 21 height 8
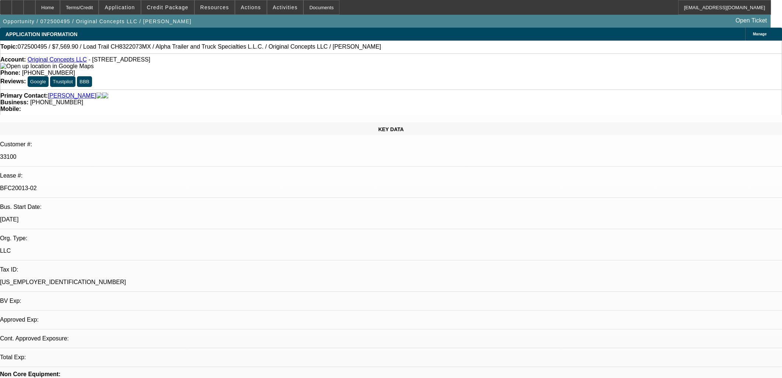
select select "0"
select select "2"
select select "0"
select select "2"
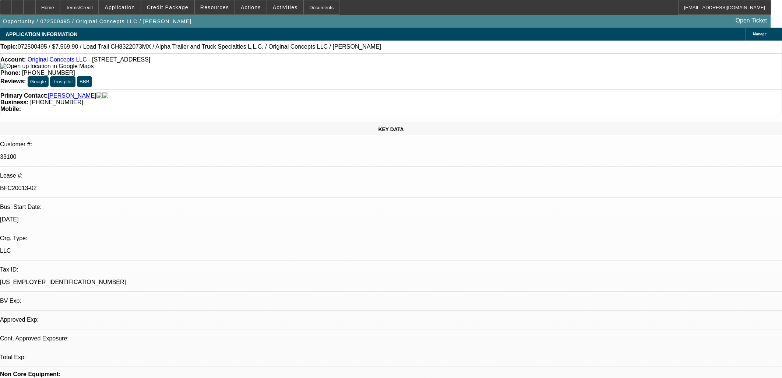
select select "0"
select select "2"
select select "0"
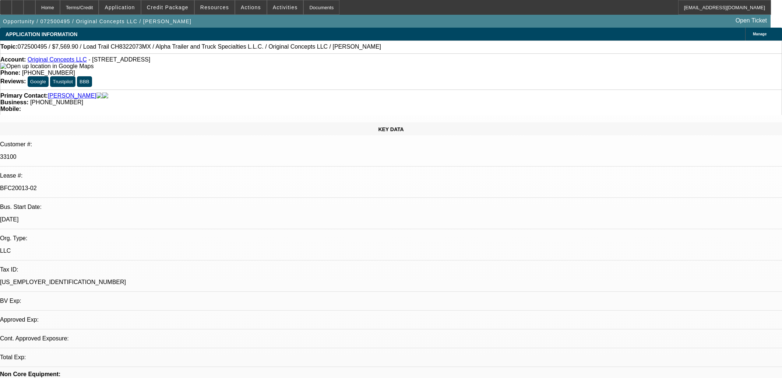
select select "2"
select select "0"
select select "1"
select select "2"
select select "6"
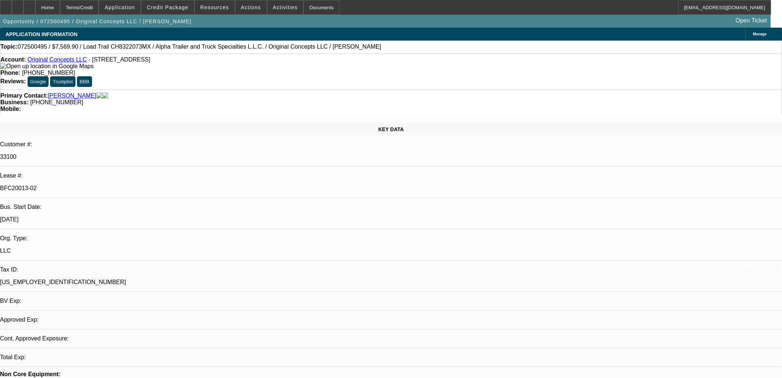
select select "1"
select select "2"
select select "6"
select select "1"
select select "2"
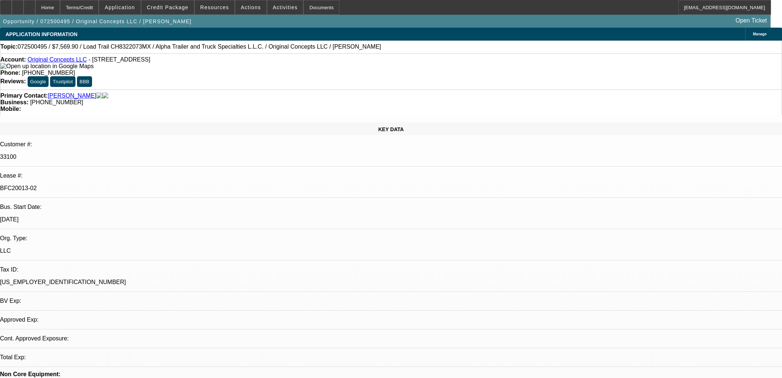
select select "6"
select select "1"
select select "2"
select select "6"
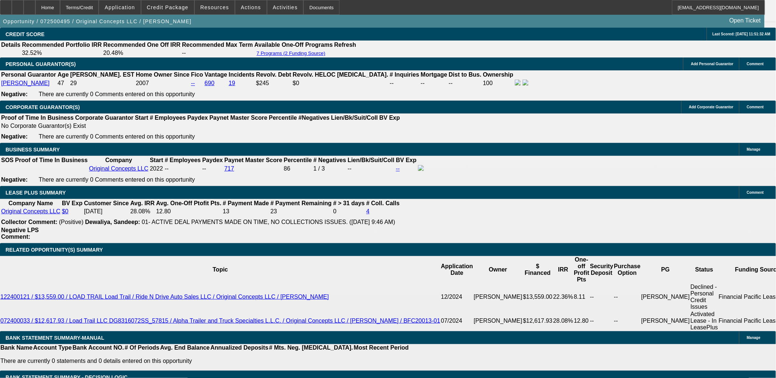
scroll to position [824, 0]
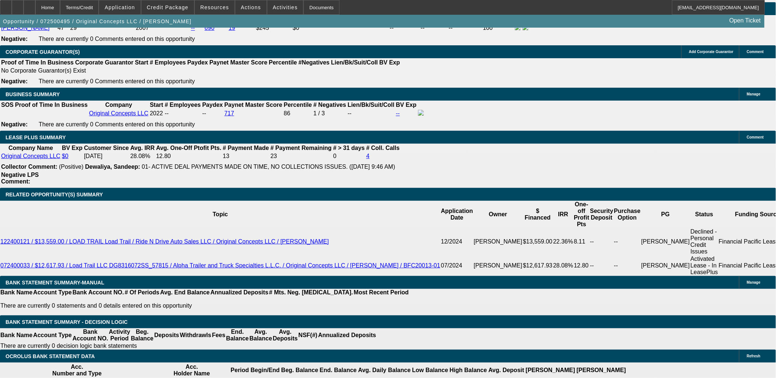
scroll to position [1146, 0]
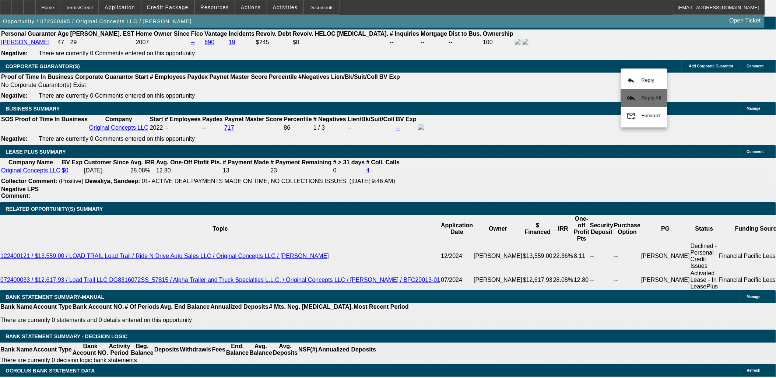
click at [634, 92] on button "reply_all Reply All" at bounding box center [644, 98] width 46 height 18
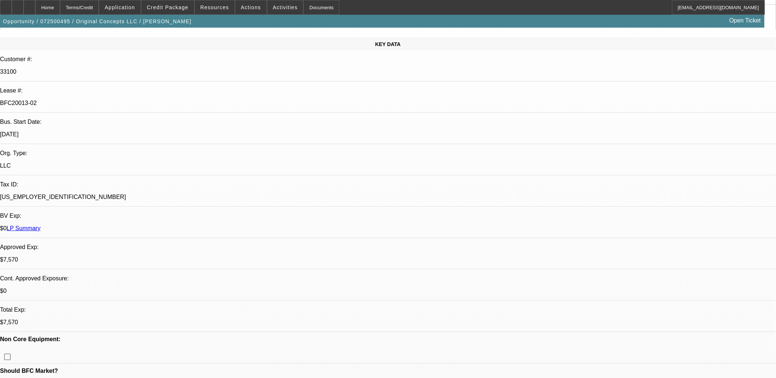
scroll to position [0, 0]
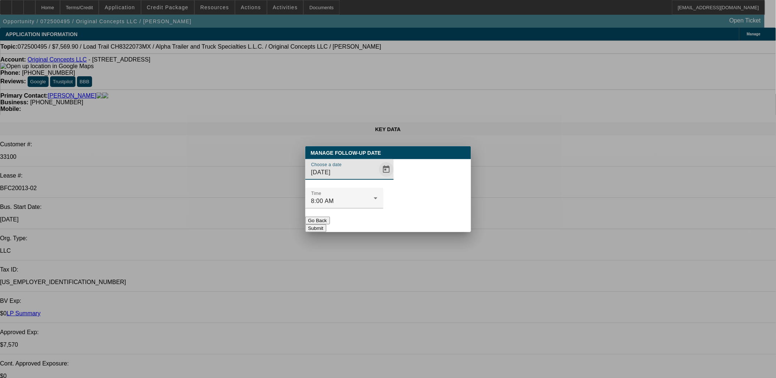
click at [371, 180] on div "Choose a date 9/2/2025" at bounding box center [352, 169] width 83 height 21
click at [378, 178] on span "Open calendar" at bounding box center [387, 170] width 18 height 18
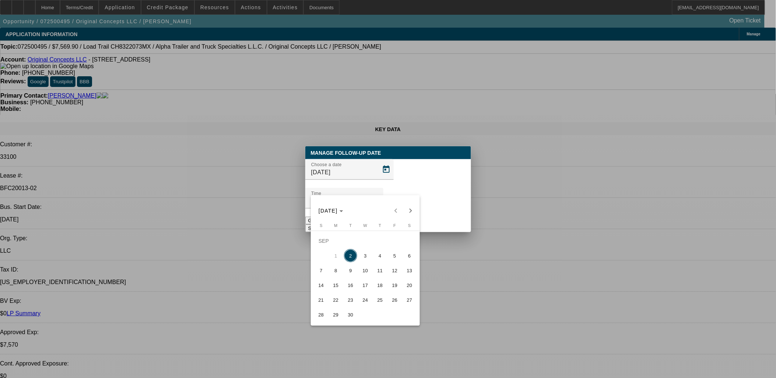
click at [362, 251] on button "3" at bounding box center [365, 255] width 15 height 15
type input "9/3/2025"
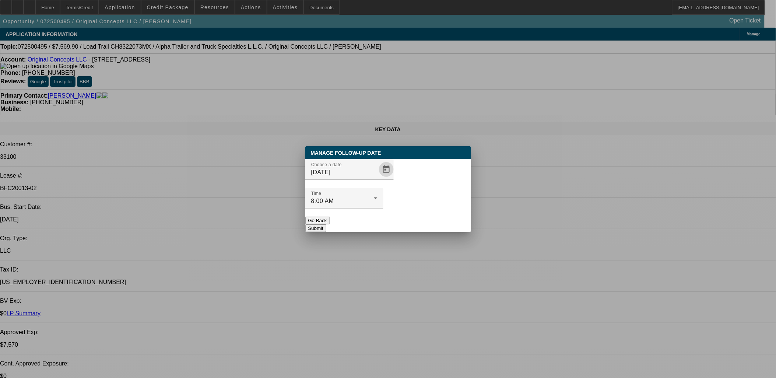
click at [326, 224] on button "Submit" at bounding box center [315, 228] width 21 height 8
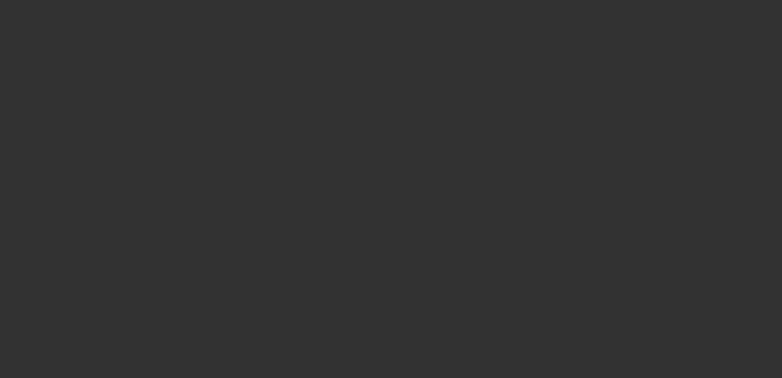
select select "0"
select select "2"
select select "0.1"
select select "4"
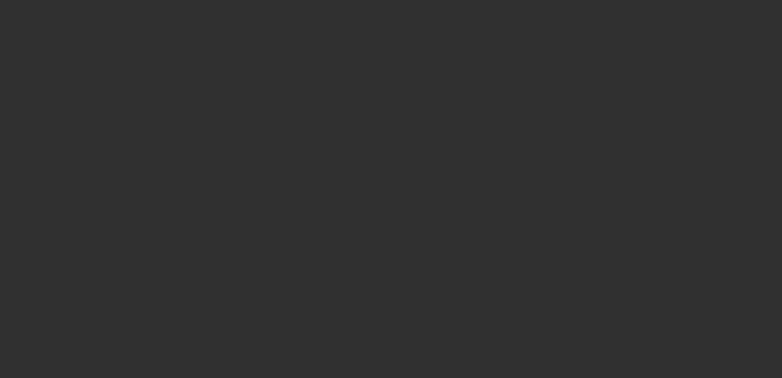
select select "0"
select select "2"
select select "0.1"
select select "4"
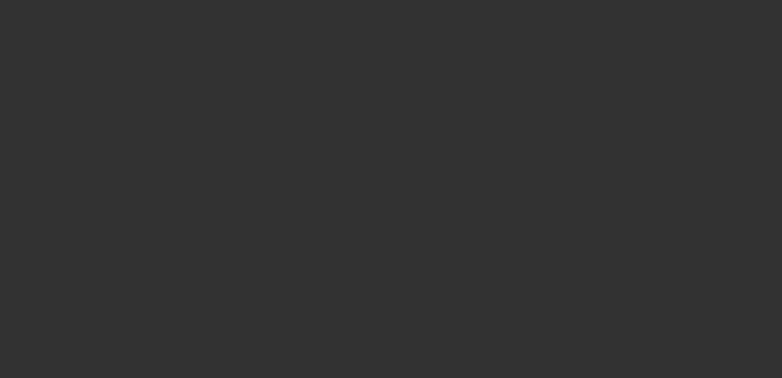
select select "0"
select select "2"
select select "0.1"
select select "4"
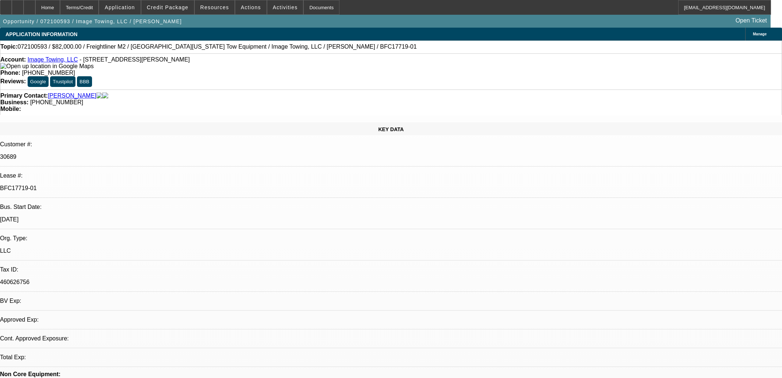
select select "0"
select select "2"
select select "0"
select select "2"
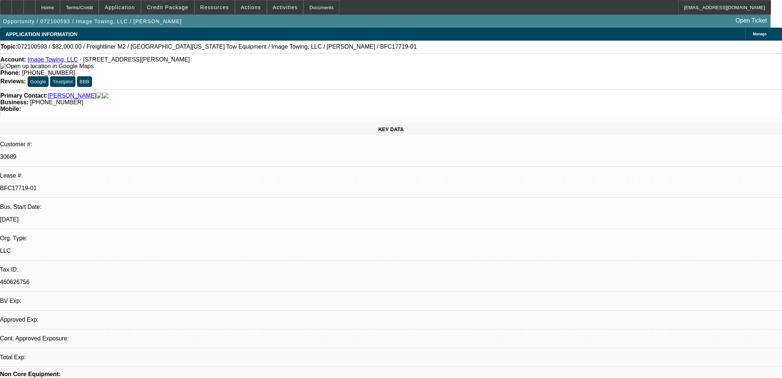
select select "0"
select select "1"
select select "2"
select select "6"
select select "1"
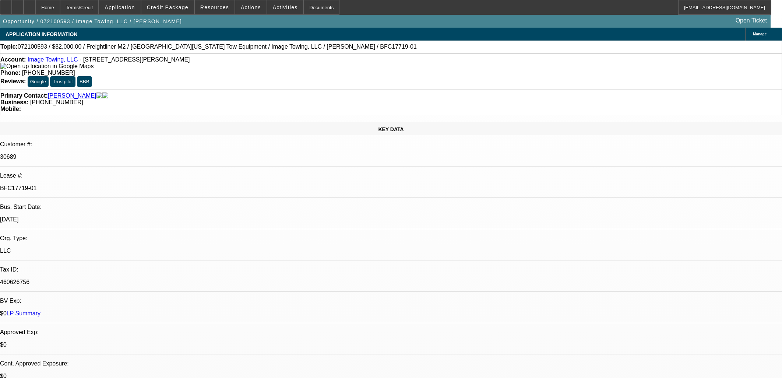
select select "2"
select select "6"
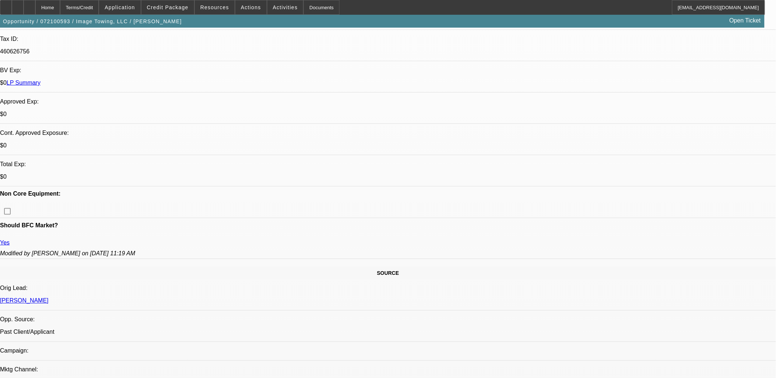
scroll to position [286, 0]
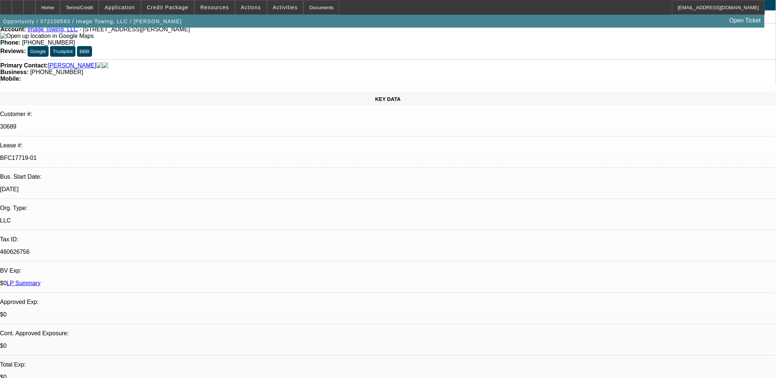
scroll to position [0, 0]
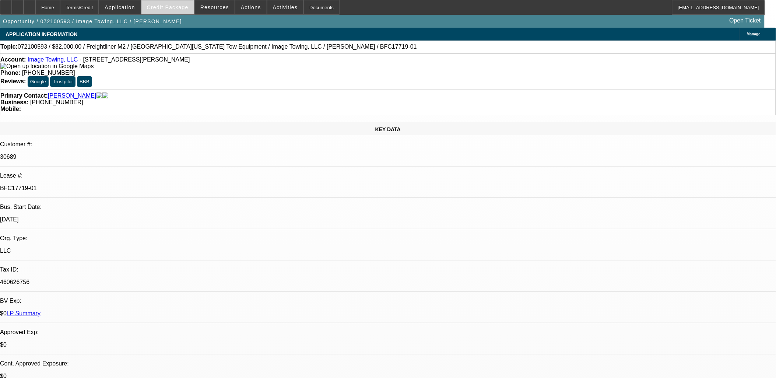
click at [166, 10] on button "Credit Package" at bounding box center [167, 7] width 53 height 14
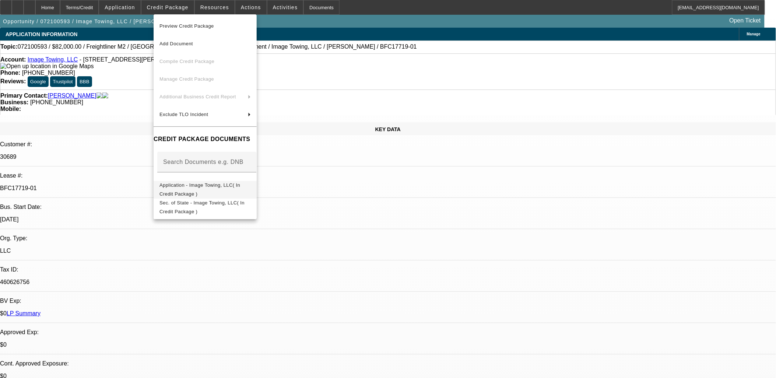
click at [221, 183] on span "Application - Image Towing, LLC( In Credit Package )" at bounding box center [204, 189] width 91 height 18
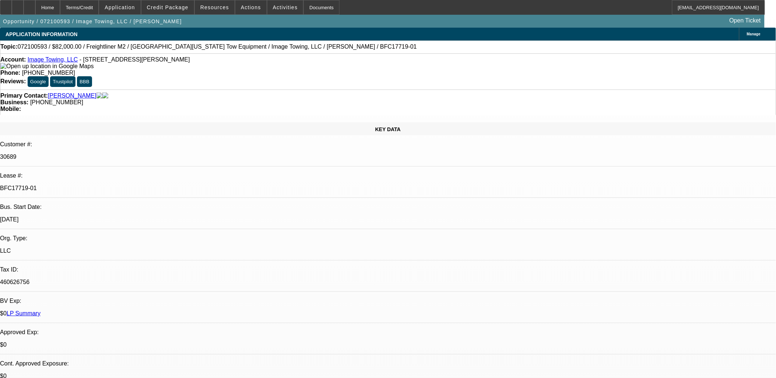
drag, startPoint x: 294, startPoint y: 83, endPoint x: 296, endPoint y: 78, distance: 4.6
click at [83, 99] on span "(314) 740-2223" at bounding box center [56, 102] width 53 height 6
click at [249, 14] on span at bounding box center [250, 8] width 31 height 18
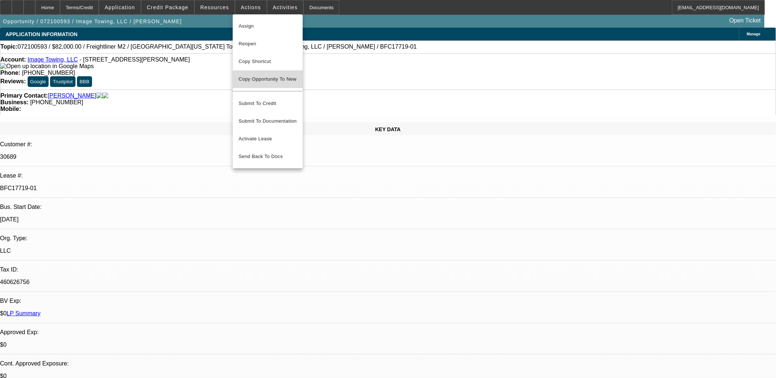
click at [276, 75] on button "Copy Opportunity To New" at bounding box center [268, 79] width 70 height 18
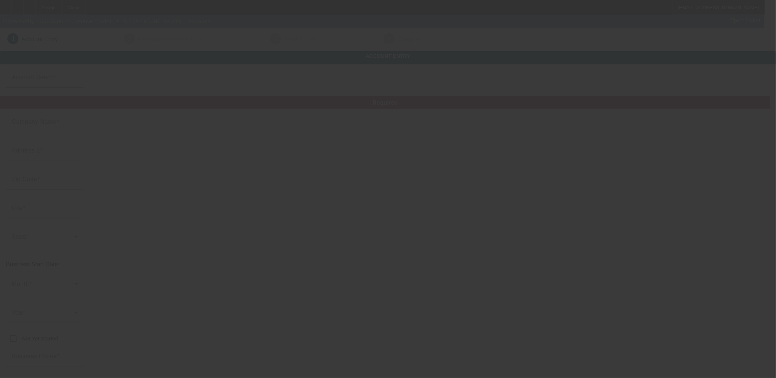
type input "Image Towing, LLC"
type input "3639 Boswell Ave"
type input "63114"
type input "Saint Louis"
type input "(314) 740-2223"
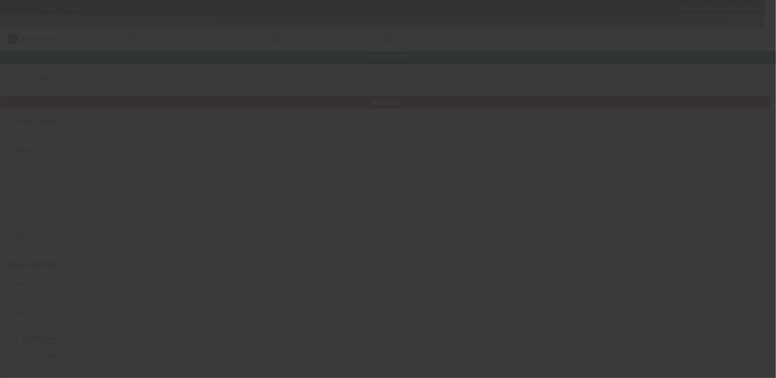
type input "imagetowingllc@gmail.com"
type input "Saint Louis"
type input "460626756"
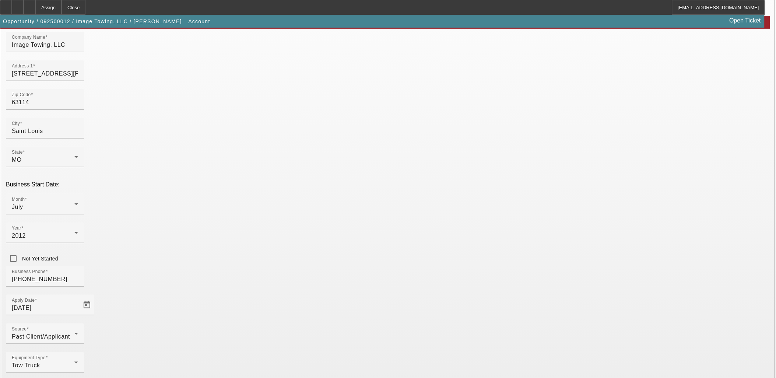
scroll to position [91, 0]
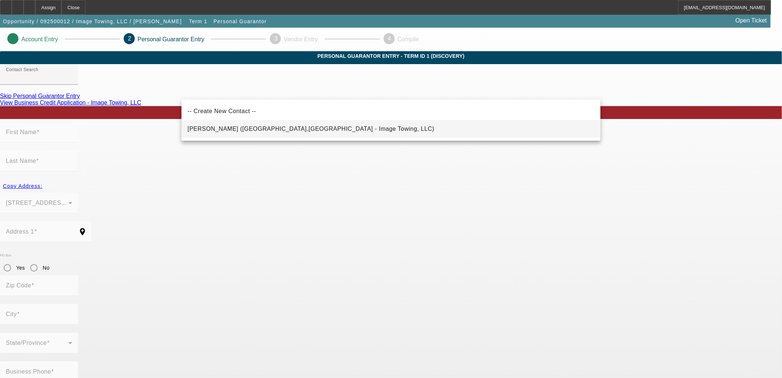
click at [262, 137] on mat-option "Hayes, Courtney (Saint Louis,MO - Image Towing, LLC)" at bounding box center [391, 129] width 419 height 18
type input "Hayes, Courtney (Saint Louis,MO - Image Towing, LLC)"
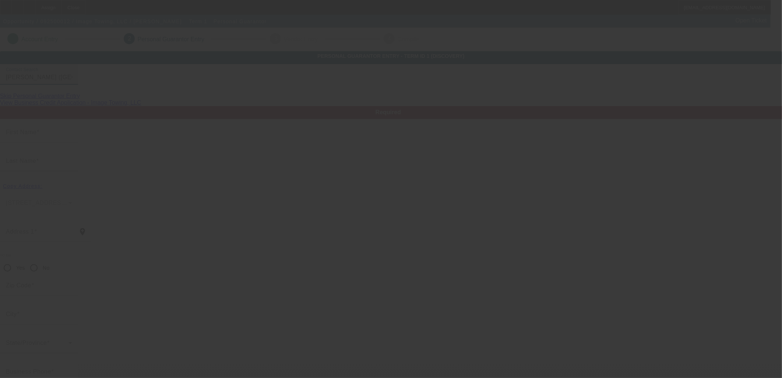
type input "Courtney"
type input "Hayes"
type input "3639 Boswell Ave"
radio input "true"
type input "63114"
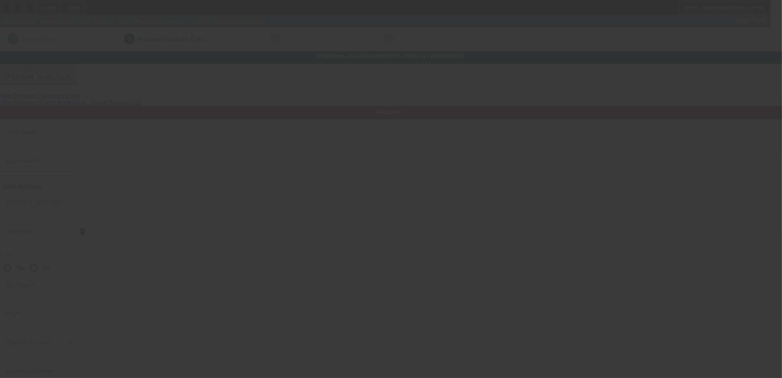
type input "Saint Louis"
type input "(314) 740-2223"
type input "100"
type input "499-94-1905"
type input "imagetowingllc@gmail.com"
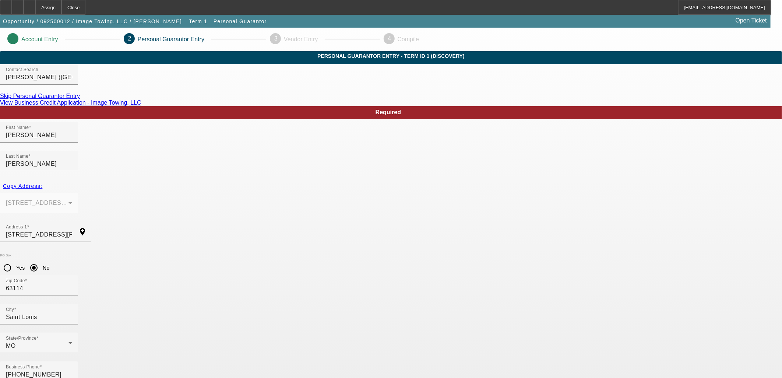
drag, startPoint x: 536, startPoint y: 360, endPoint x: 534, endPoint y: 356, distance: 4.6
drag, startPoint x: 534, startPoint y: 356, endPoint x: 538, endPoint y: 348, distance: 8.9
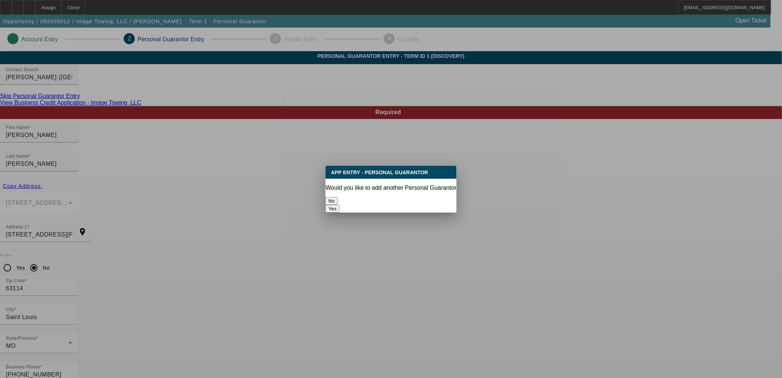
drag, startPoint x: 353, startPoint y: 197, endPoint x: 345, endPoint y: 199, distance: 8.0
click at [338, 197] on button "No" at bounding box center [332, 201] width 12 height 8
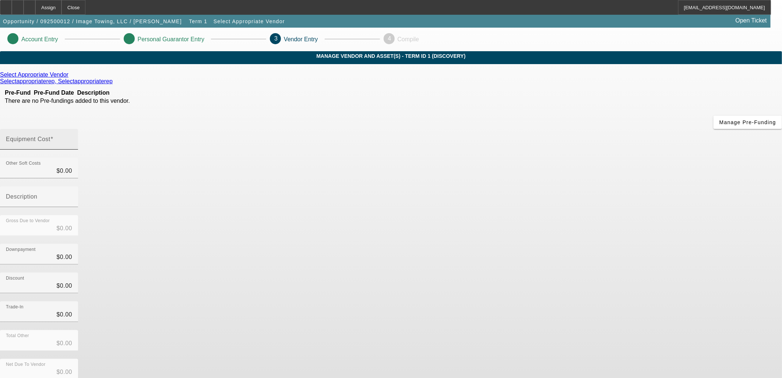
click at [78, 129] on div "Equipment Cost" at bounding box center [39, 139] width 78 height 21
type input "1"
type input "$1.00"
type input "10"
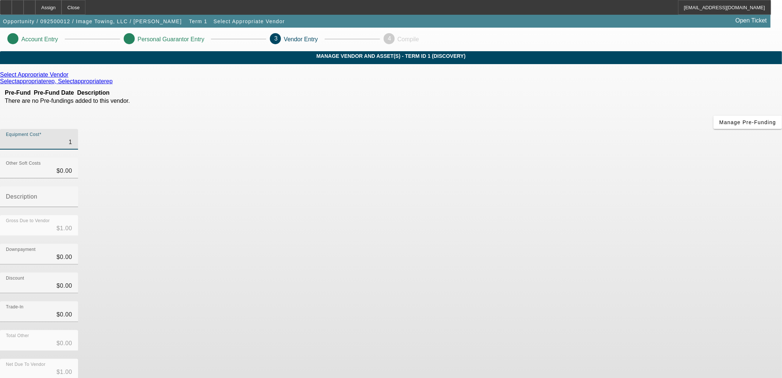
type input "$10.00"
type input "100"
type input "$100.00"
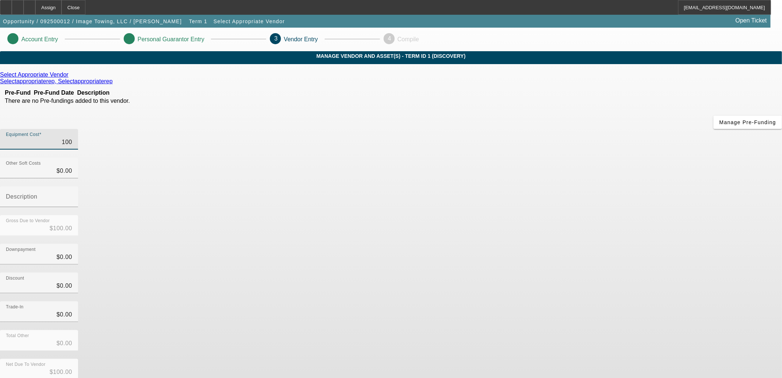
type input "1000"
type input "$1,000.00"
type input "10000"
type input "$10,000.00"
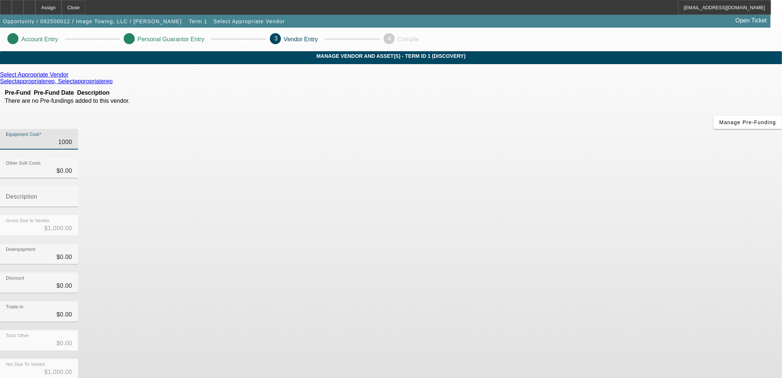
type input "$10,000.00"
type input "100000"
type input "$100,000.00"
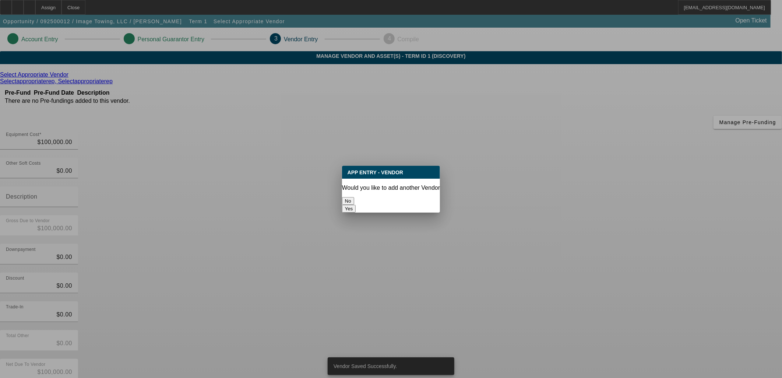
click at [354, 197] on button "No" at bounding box center [348, 201] width 12 height 8
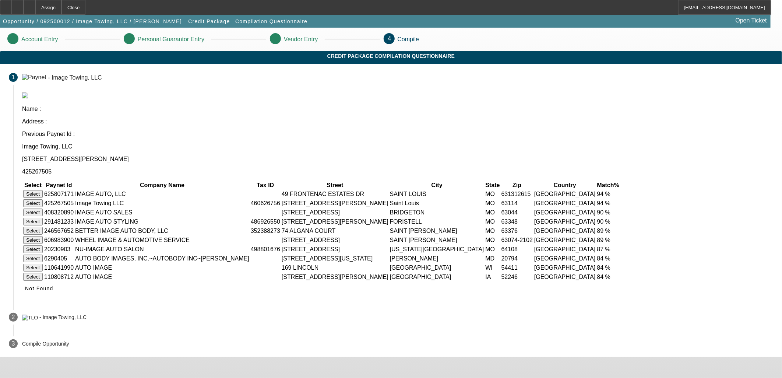
drag, startPoint x: 289, startPoint y: 165, endPoint x: 460, endPoint y: 171, distance: 170.7
click at [460, 190] on tbody "Select 625807171 IMAGE AUTO, LLC 49 FRONTENAC ESTATES DR SAINT LOUIS MO 6313126…" at bounding box center [322, 235] width 599 height 91
click at [43, 199] on button "Select" at bounding box center [33, 203] width 20 height 8
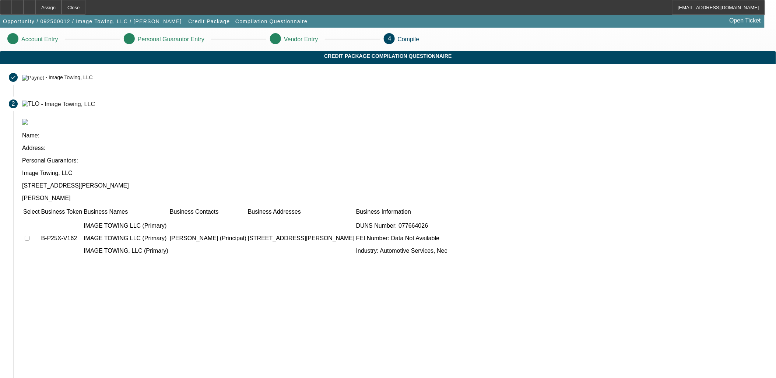
click at [29, 236] on input "checkbox" at bounding box center [27, 238] width 5 height 5
checkbox input "true"
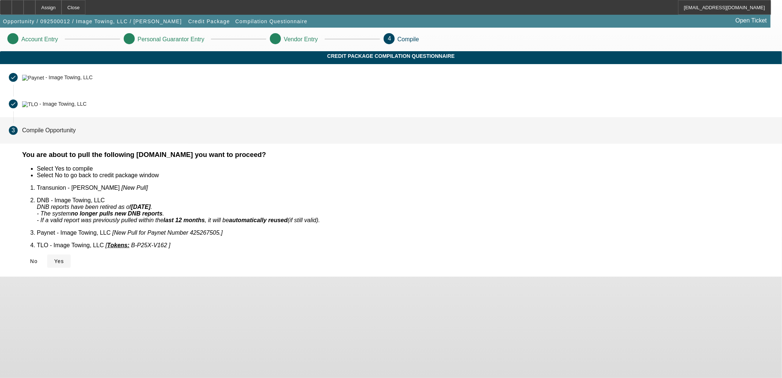
click at [64, 258] on span "Yes" at bounding box center [59, 261] width 10 height 6
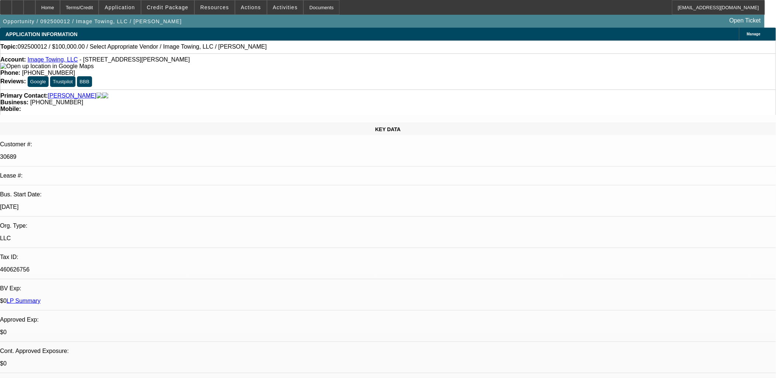
select select "0"
select select "2"
select select "0.1"
select select "4"
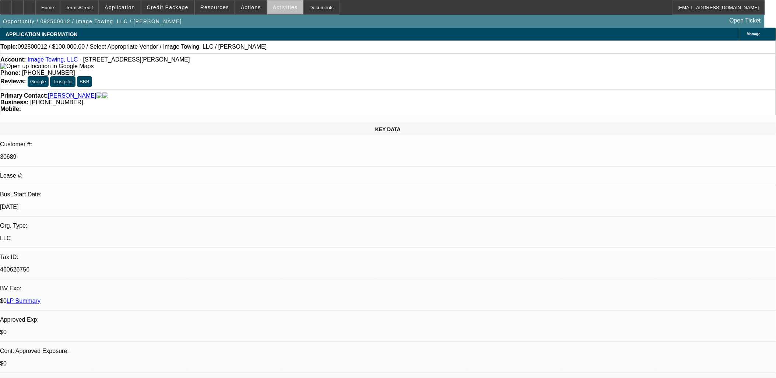
click at [282, 11] on span at bounding box center [285, 8] width 36 height 18
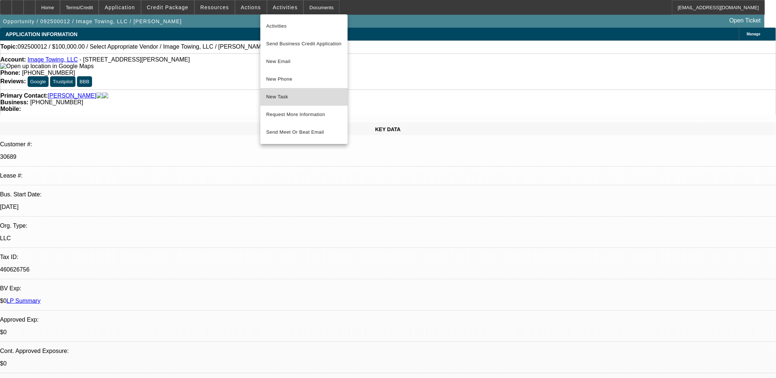
click at [312, 92] on button "New Task" at bounding box center [303, 97] width 87 height 18
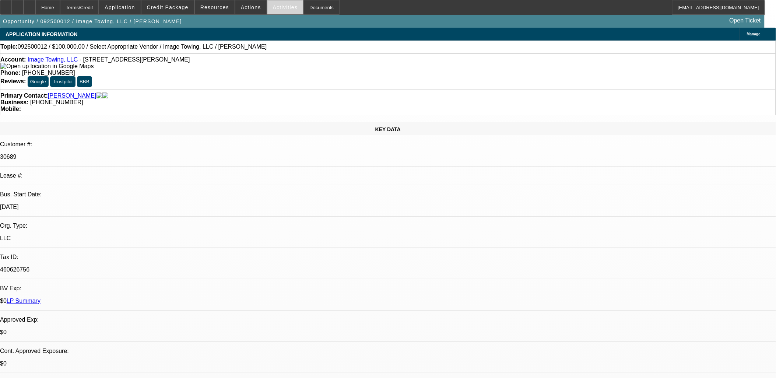
click at [282, 8] on span "Activities" at bounding box center [285, 7] width 25 height 6
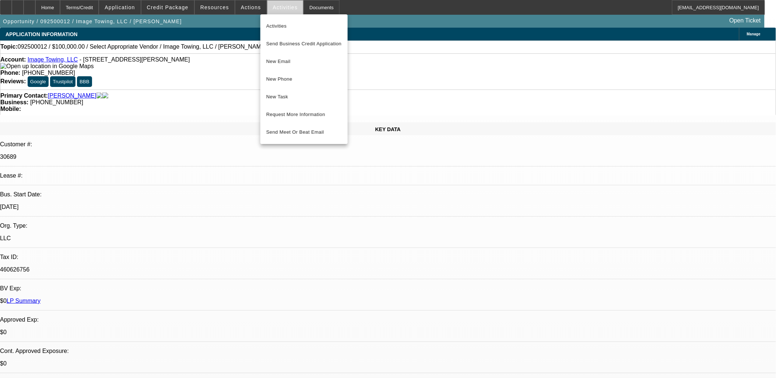
click at [282, 8] on div at bounding box center [388, 189] width 776 height 378
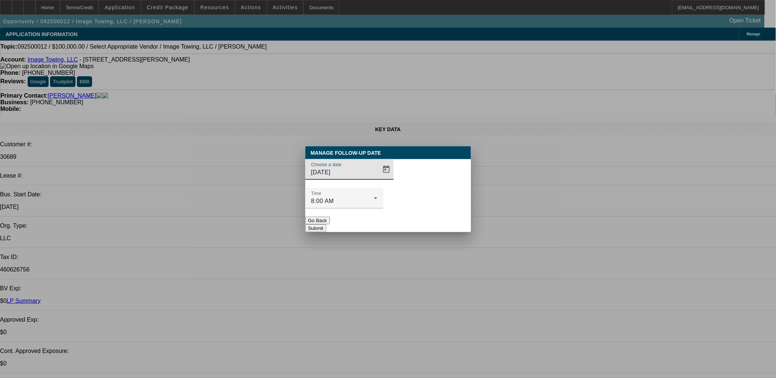
drag, startPoint x: 355, startPoint y: 187, endPoint x: 362, endPoint y: 187, distance: 7.7
click at [358, 177] on input "10/6/2025" at bounding box center [344, 172] width 66 height 9
click at [378, 178] on span "Open calendar" at bounding box center [387, 170] width 18 height 18
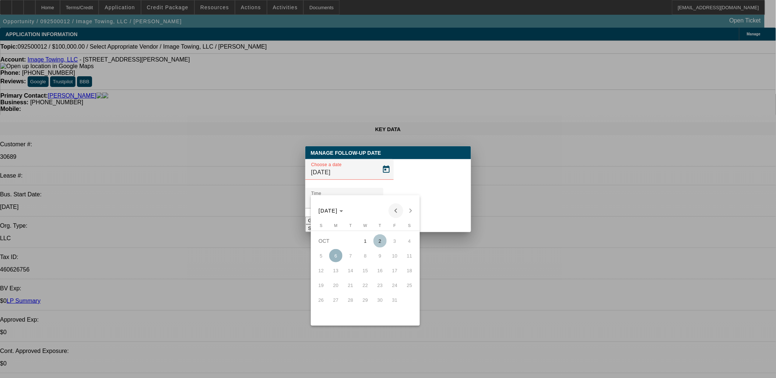
click at [389, 212] on div "OCT 2025 OCT 2025" at bounding box center [365, 210] width 105 height 15
click at [397, 207] on span "Previous month" at bounding box center [396, 210] width 15 height 15
click at [379, 259] on span "4" at bounding box center [380, 255] width 13 height 13
type input "9/4/2025"
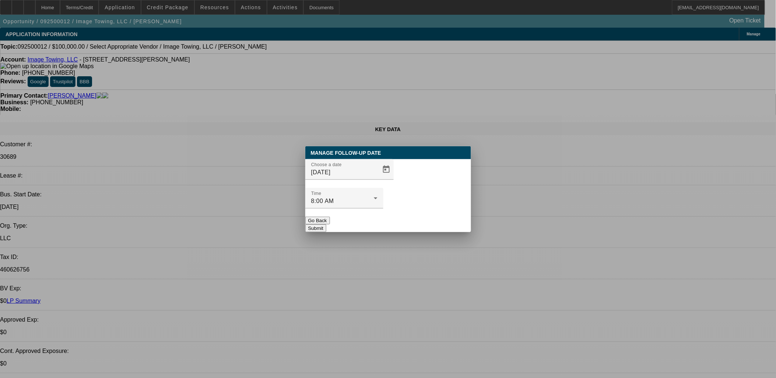
drag, startPoint x: 440, startPoint y: 218, endPoint x: 438, endPoint y: 213, distance: 5.1
click at [439, 215] on div "Manage Follow-Up Date Choose a date 9/4/2025 Time 8:00 AM Go Back Submit" at bounding box center [388, 189] width 166 height 86
click at [326, 224] on button "Submit" at bounding box center [315, 228] width 21 height 8
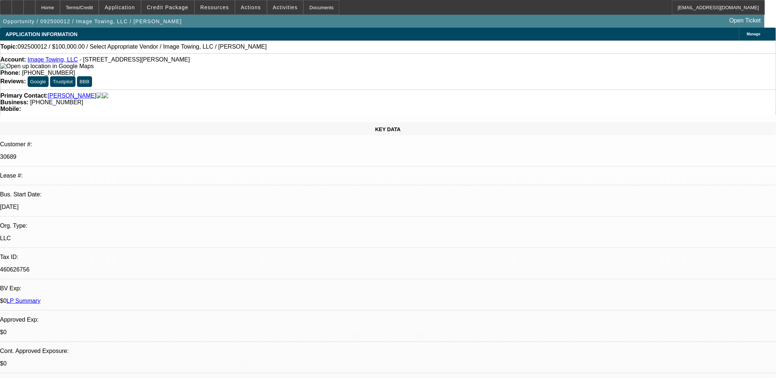
select select "0"
select select "2"
select select "0.1"
select select "4"
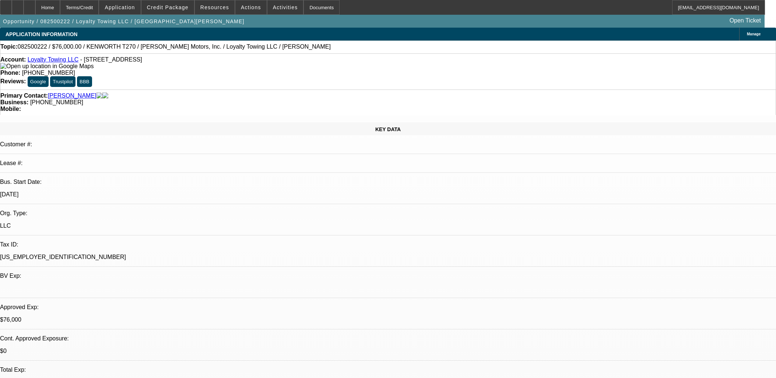
select select "0"
select select "2"
select select "0.1"
select select "4"
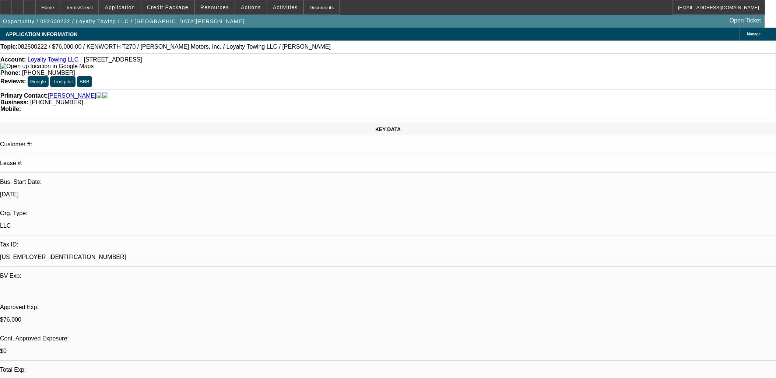
select select "0"
select select "2"
select select "0.1"
select select "4"
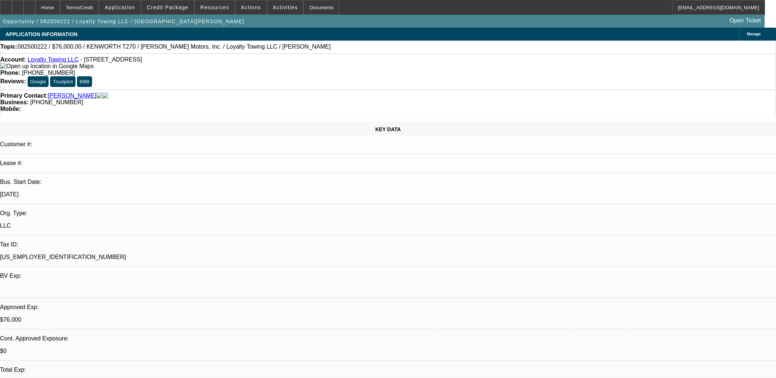
select select "0"
select select "2"
select select "0.1"
select select "4"
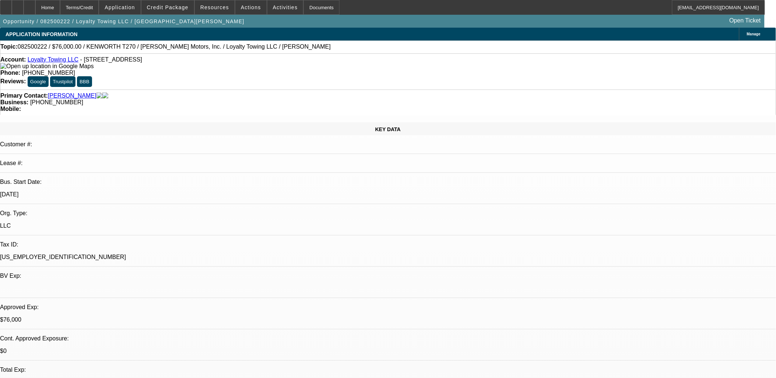
scroll to position [127, 0]
click at [66, 60] on link "Loyalty Towing LLC" at bounding box center [53, 59] width 51 height 6
click at [243, 12] on span at bounding box center [250, 8] width 31 height 18
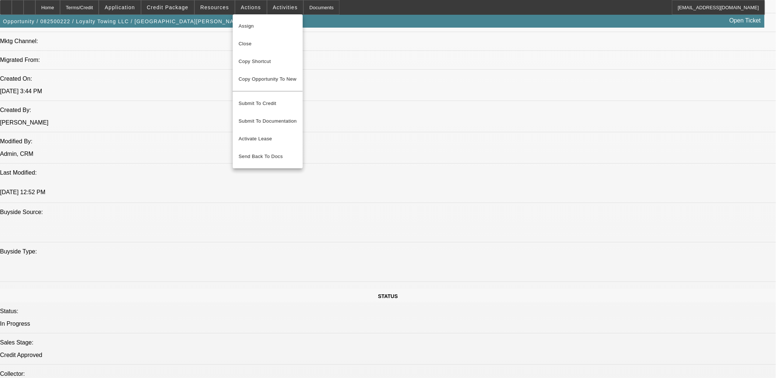
scroll to position [573, 0]
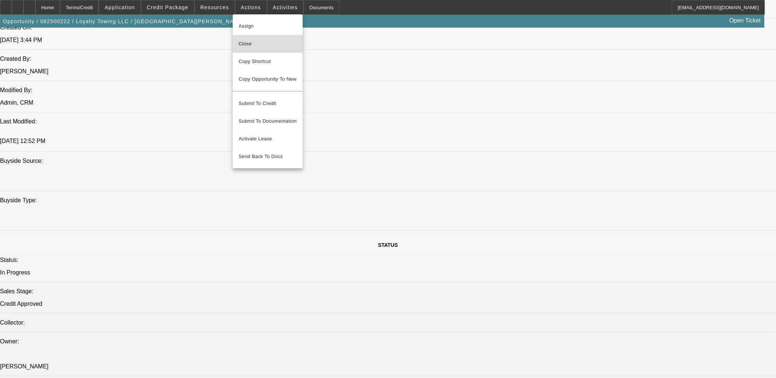
drag, startPoint x: 271, startPoint y: 37, endPoint x: 271, endPoint y: 45, distance: 8.1
click at [271, 38] on button "Close" at bounding box center [268, 44] width 70 height 18
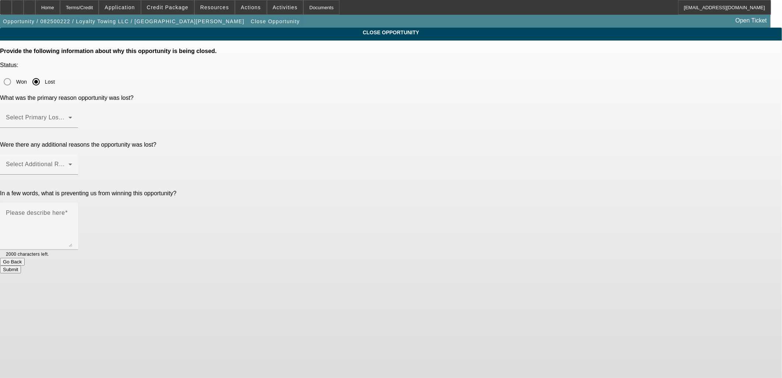
click at [425, 74] on div "Won Lost" at bounding box center [391, 81] width 782 height 15
click at [66, 114] on label "Select Primary Lost Reason" at bounding box center [36, 117] width 60 height 7
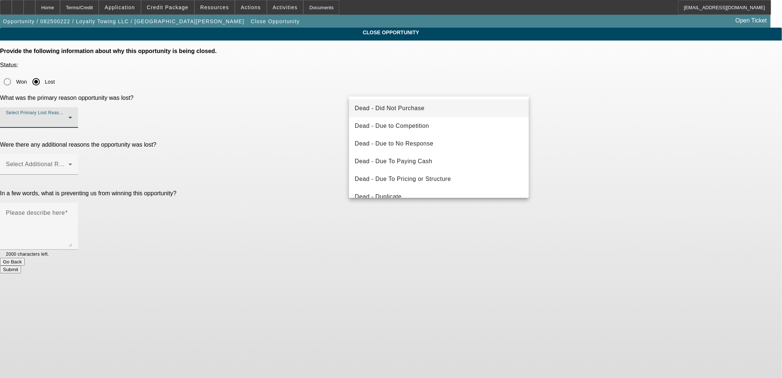
click at [432, 101] on mat-option "Dead - Did Not Purchase" at bounding box center [439, 108] width 180 height 18
drag, startPoint x: 611, startPoint y: 112, endPoint x: 582, endPoint y: 114, distance: 29.2
click at [582, 114] on app-close-opportunity "CLOSE OPPORTUNITY Provide the following information about why this opportunity …" at bounding box center [391, 151] width 782 height 246
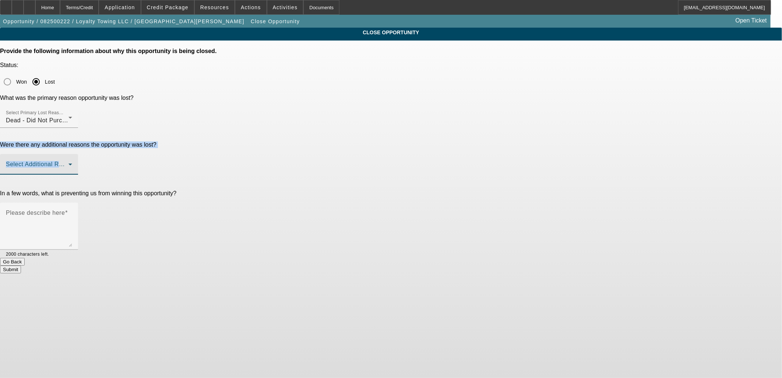
drag, startPoint x: 582, startPoint y: 114, endPoint x: 487, endPoint y: 119, distance: 95.2
click at [69, 163] on span at bounding box center [37, 167] width 63 height 9
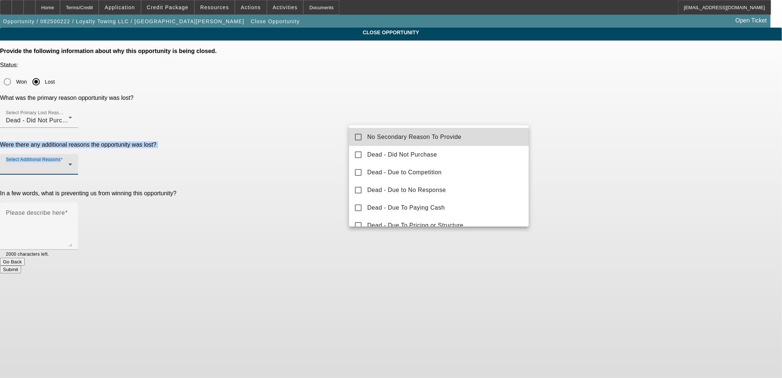
click at [483, 133] on mat-option "No Secondary Reason To Provide" at bounding box center [439, 137] width 180 height 18
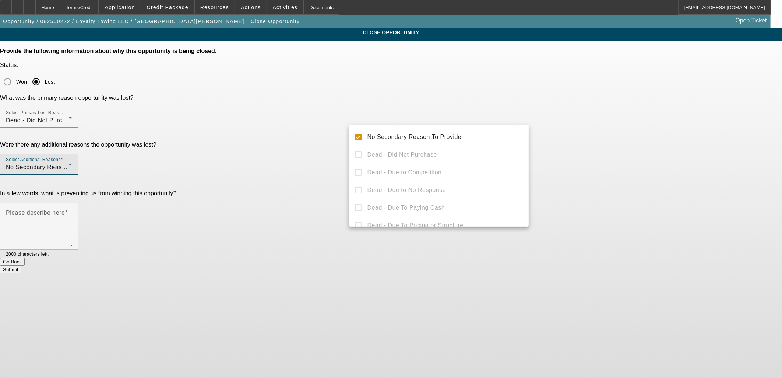
drag, startPoint x: 579, startPoint y: 132, endPoint x: 479, endPoint y: 150, distance: 102.1
click at [562, 133] on div at bounding box center [391, 189] width 782 height 378
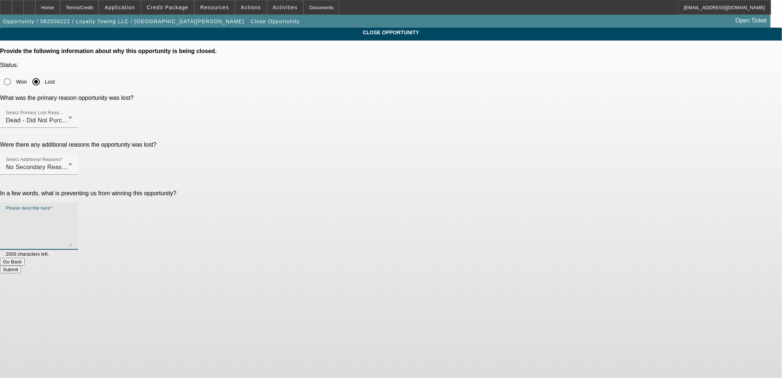
click at [72, 211] on textarea "Please describe here" at bounding box center [39, 228] width 66 height 35
type textarea "Holding off"
click at [21, 266] on button "Submit" at bounding box center [10, 270] width 21 height 8
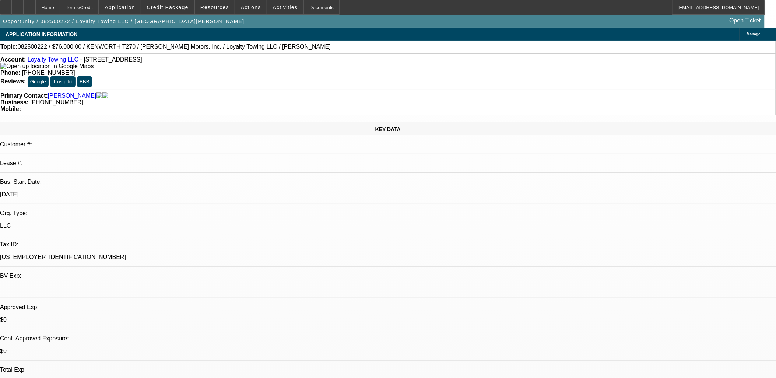
select select "0"
select select "2"
select select "0.1"
select select "0"
select select "2"
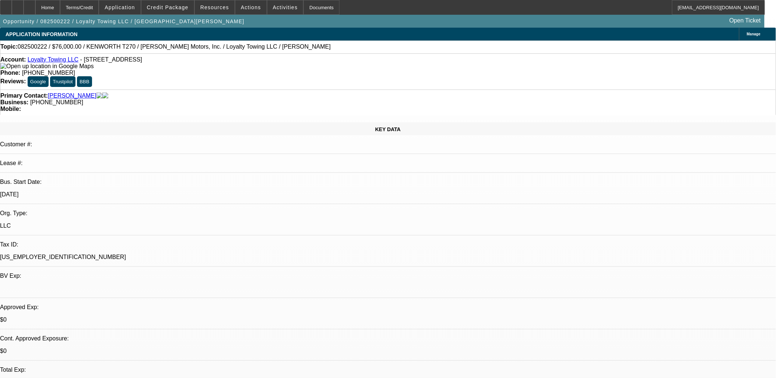
select select "0.1"
select select "0"
select select "2"
select select "0.1"
select select "1"
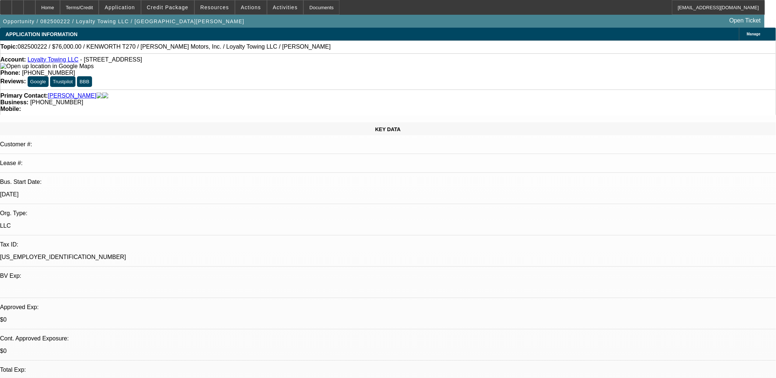
select select "2"
select select "4"
select select "1"
select select "2"
select select "4"
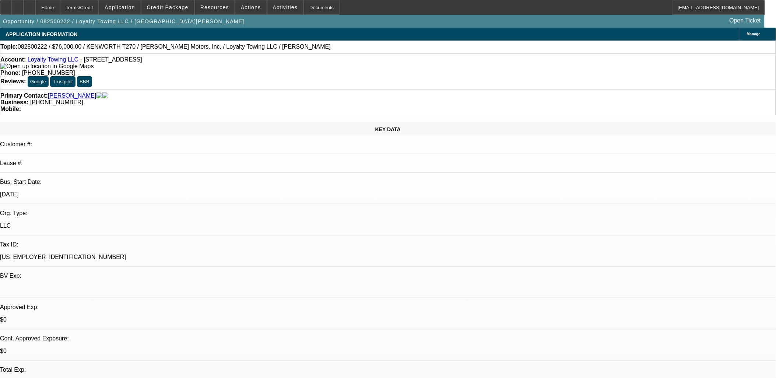
select select "1"
select select "2"
select select "4"
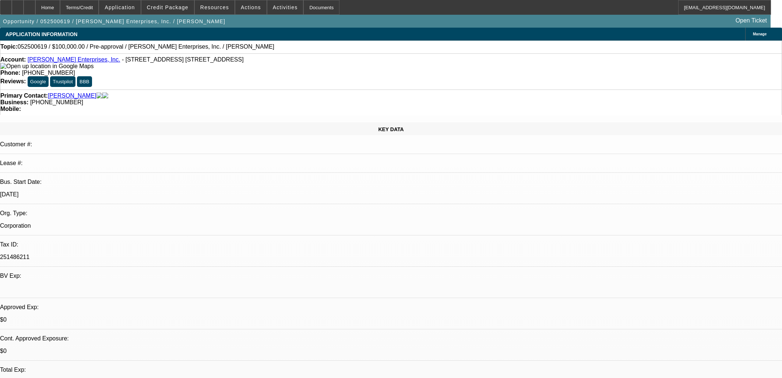
select select "0"
select select "2"
select select "0.1"
select select "4"
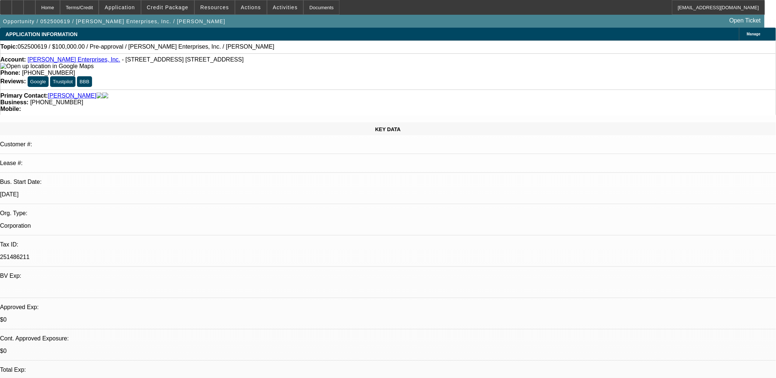
click at [453, 13] on div "Home Terms/Credit Application Credit Package Resources Actions Activities Docum…" at bounding box center [382, 7] width 765 height 15
drag, startPoint x: 459, startPoint y: 171, endPoint x: 453, endPoint y: 182, distance: 12.7
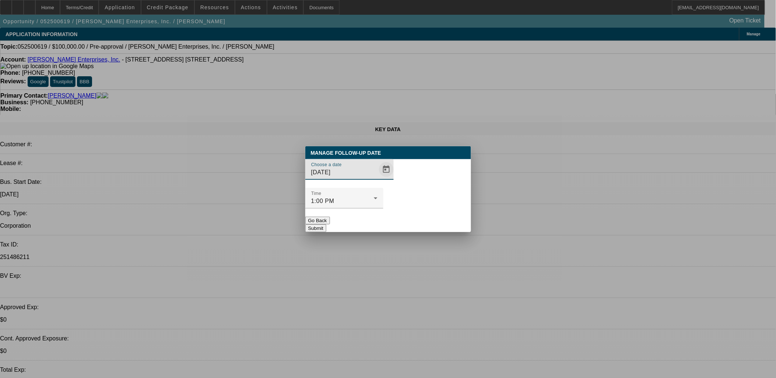
click at [378, 178] on span "Open calendar" at bounding box center [387, 170] width 18 height 18
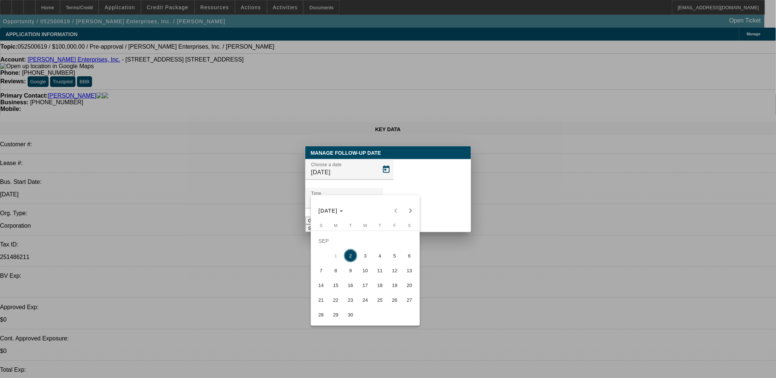
click at [351, 292] on span "16" at bounding box center [350, 284] width 13 height 13
type input "9/16/2025"
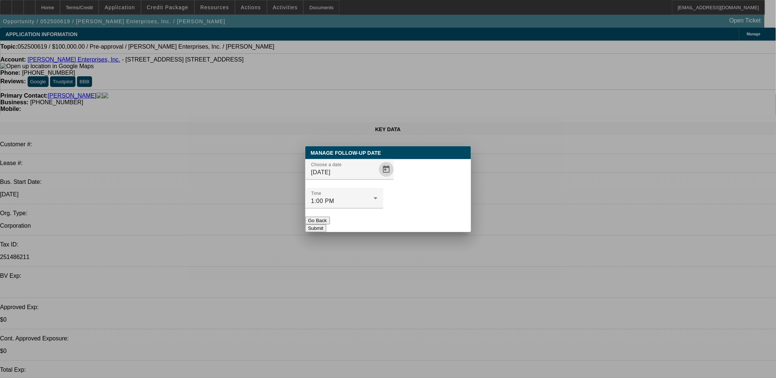
click at [383, 208] on div at bounding box center [344, 212] width 78 height 8
click at [326, 224] on button "Submit" at bounding box center [315, 228] width 21 height 8
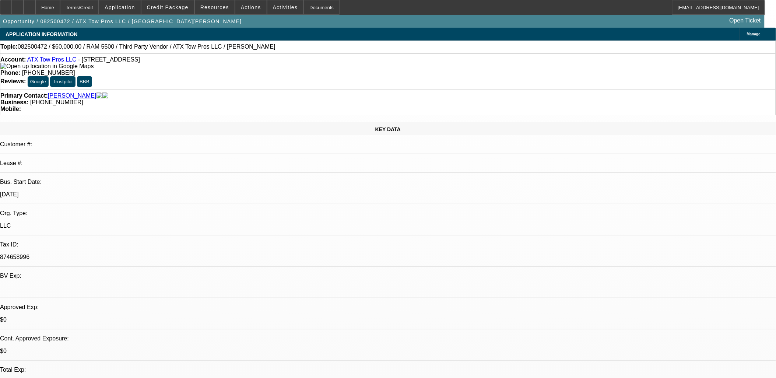
select select "0"
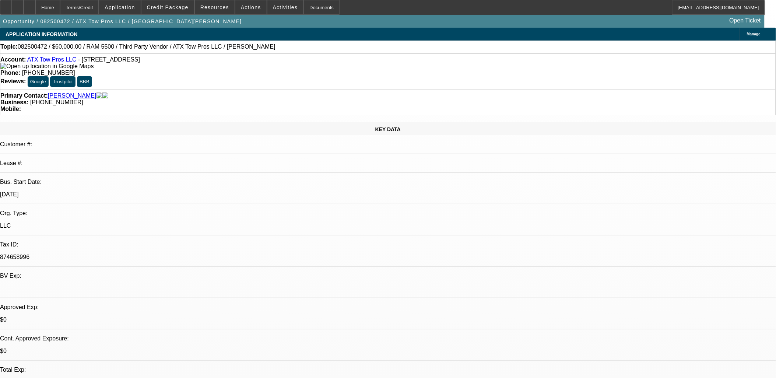
select select "0"
select select "0.1"
select select "0"
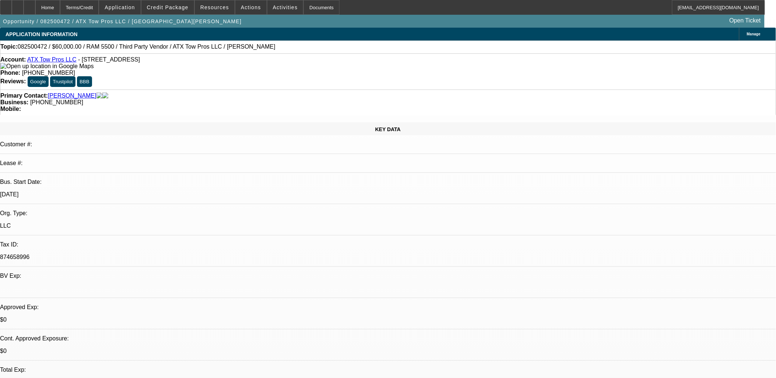
select select "0"
select select "0.1"
select select "1"
select select "3"
select select "6"
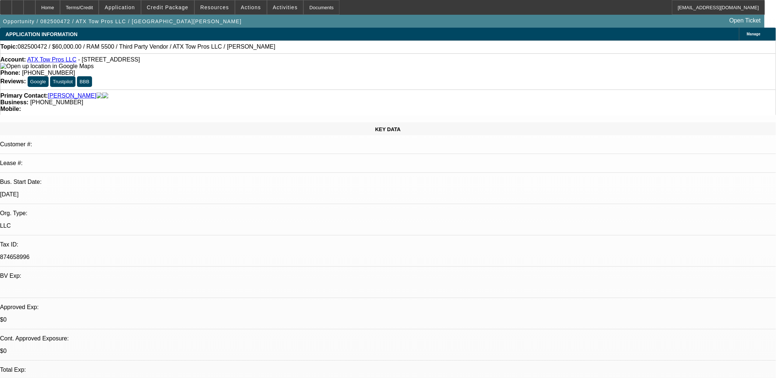
select select "1"
select select "3"
select select "6"
select select "1"
select select "3"
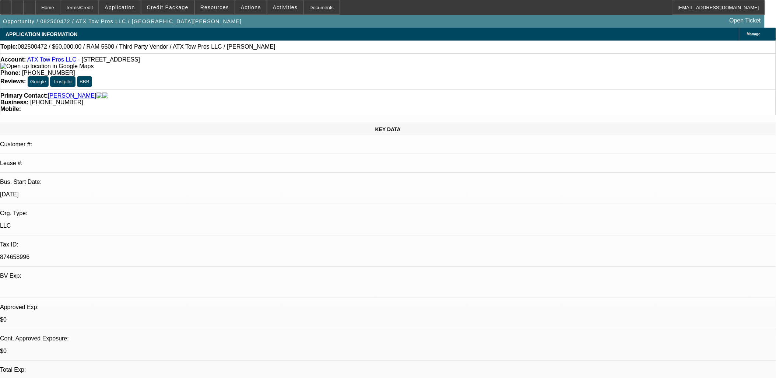
select select "4"
select select "1"
select select "3"
select select "4"
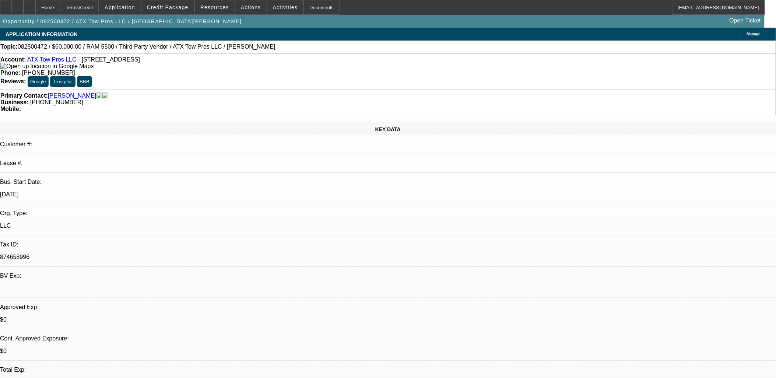
drag, startPoint x: 359, startPoint y: 185, endPoint x: 334, endPoint y: 198, distance: 27.7
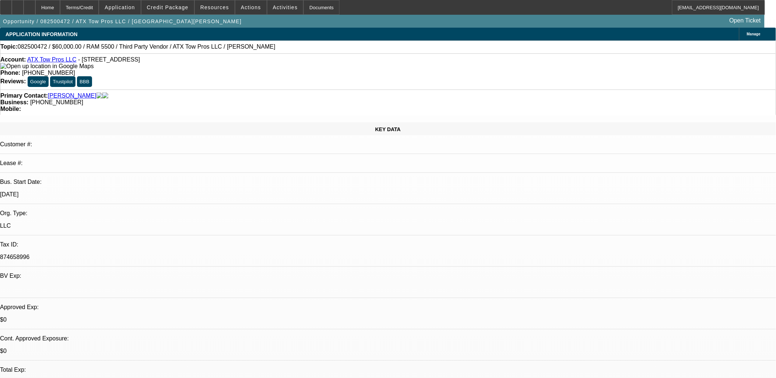
click at [185, 15] on div "Opportunity / 082500472 / ATX Tow Pros LLC / Martinez, Tim Open Ticket" at bounding box center [382, 21] width 765 height 13
click at [181, 11] on span at bounding box center [167, 8] width 53 height 18
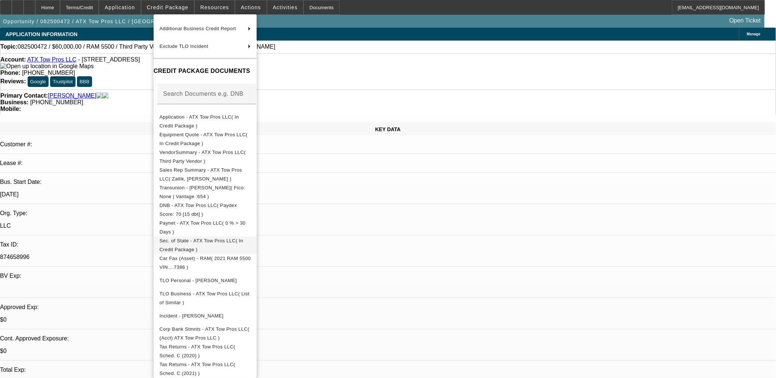
scroll to position [109, 0]
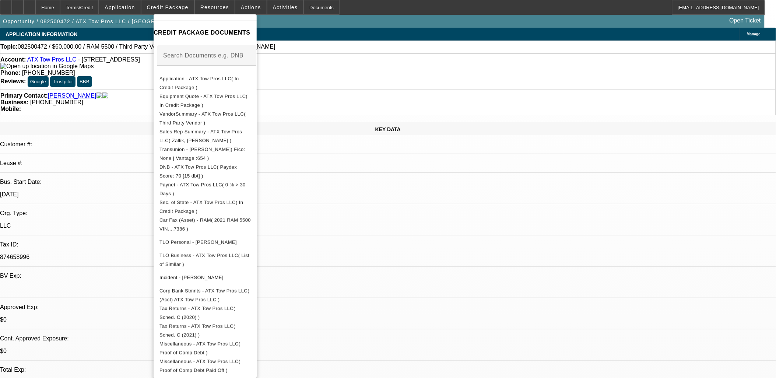
click at [359, 226] on div at bounding box center [388, 189] width 776 height 378
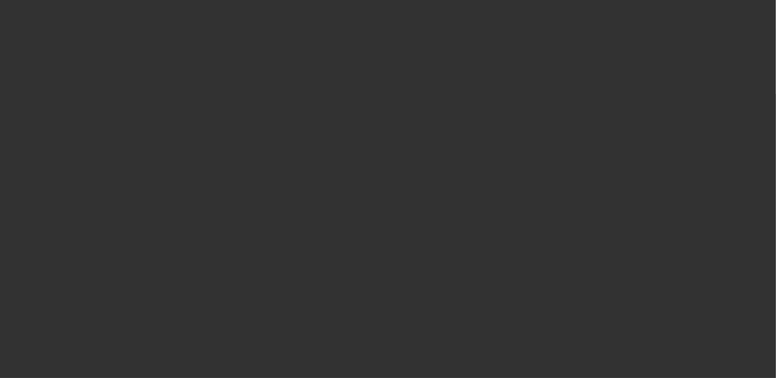
click at [388, 189] on div at bounding box center [388, 189] width 0 height 0
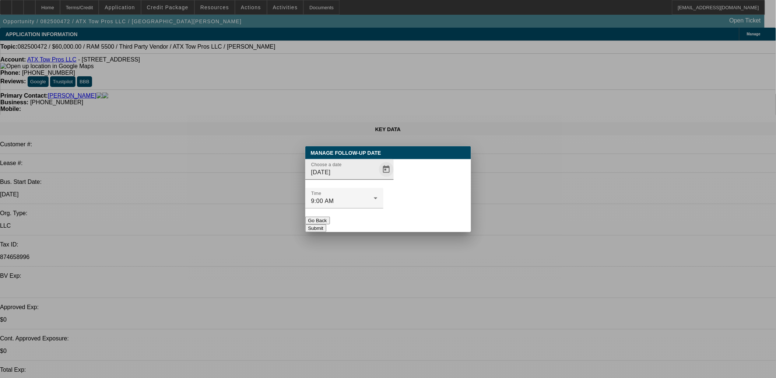
click at [378, 178] on span "Open calendar" at bounding box center [387, 170] width 18 height 18
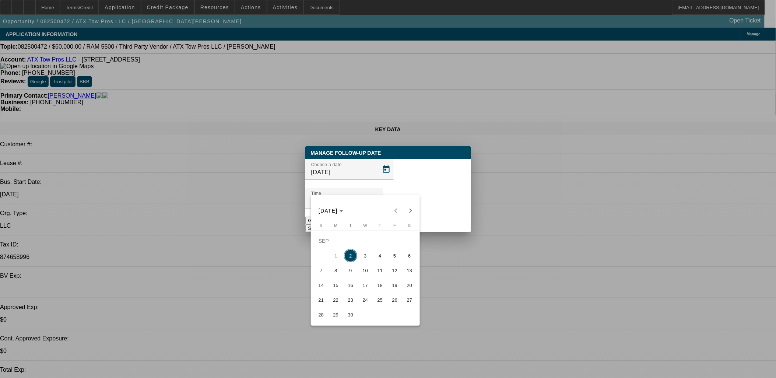
click at [371, 258] on span "3" at bounding box center [365, 255] width 13 height 13
type input "9/3/2025"
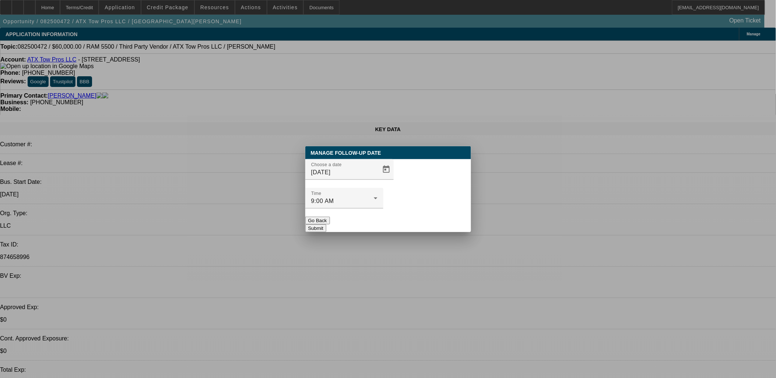
click at [383, 208] on div at bounding box center [344, 212] width 78 height 8
click at [326, 224] on button "Submit" at bounding box center [315, 228] width 21 height 8
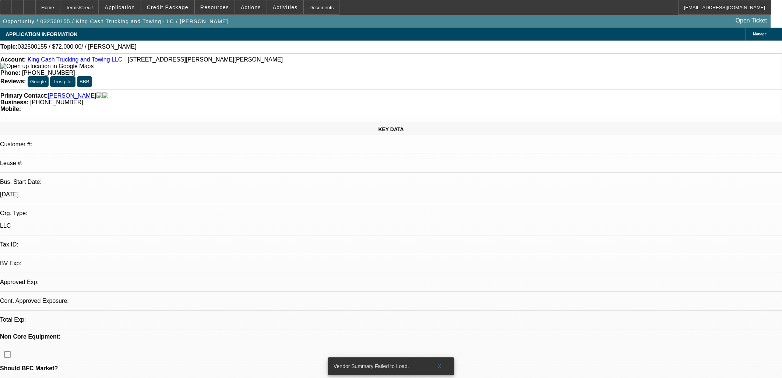
select select "0"
select select "2"
select select "0.1"
select select "1"
select select "2"
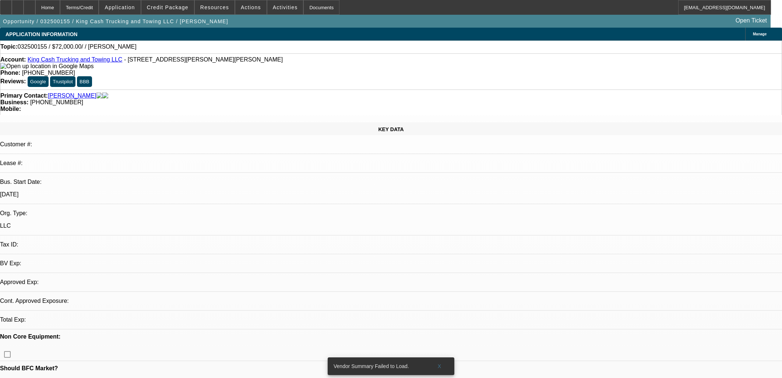
select select "4"
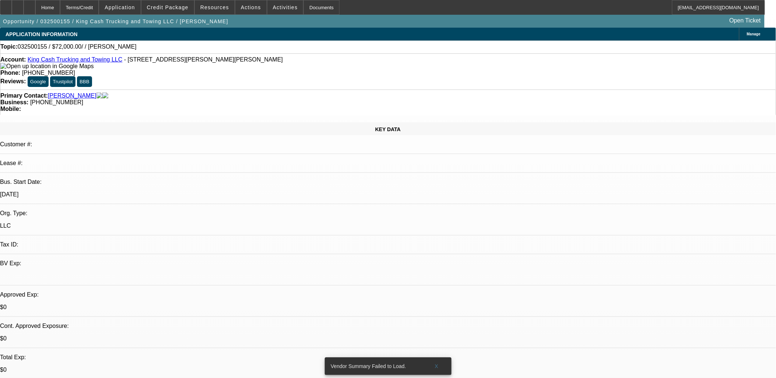
drag, startPoint x: 481, startPoint y: 204, endPoint x: 138, endPoint y: 122, distance: 353.4
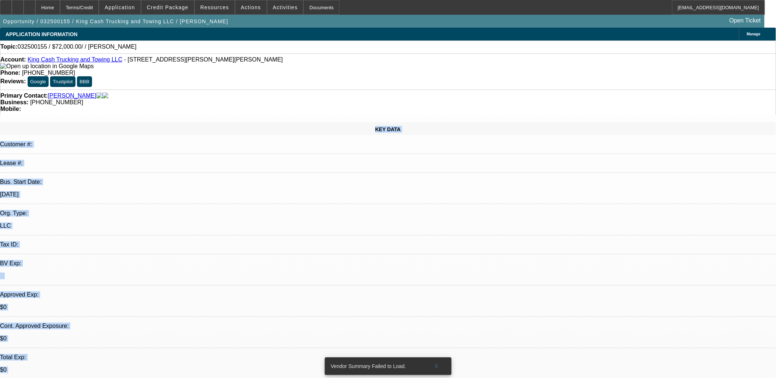
drag, startPoint x: 138, startPoint y: 122, endPoint x: 355, endPoint y: 227, distance: 241.2
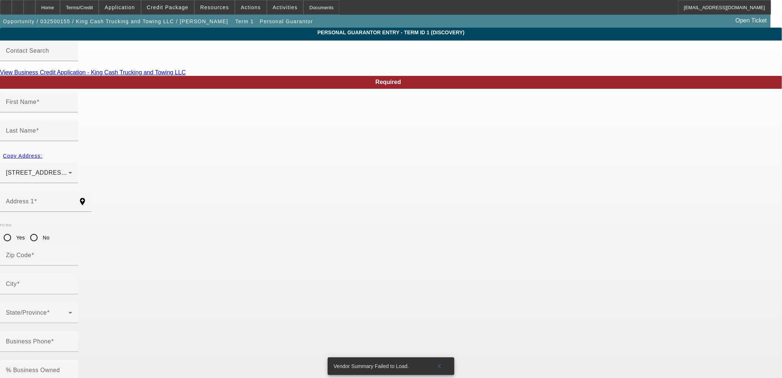
type input "[PERSON_NAME]"
type input "1427 [PERSON_NAME][GEOGRAPHIC_DATA]"
radio input "true"
type input "63117"
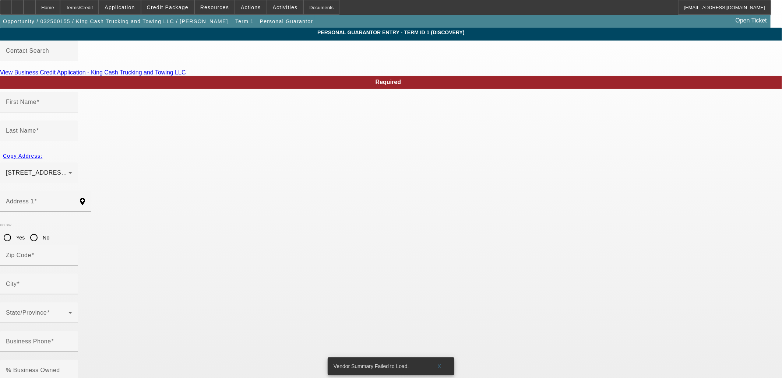
type input "[GEOGRAPHIC_DATA]"
type input "[PHONE_NUMBER]"
type input "100"
type input "493-90-6598"
type input "[EMAIL_ADDRESS][DOMAIN_NAME]"
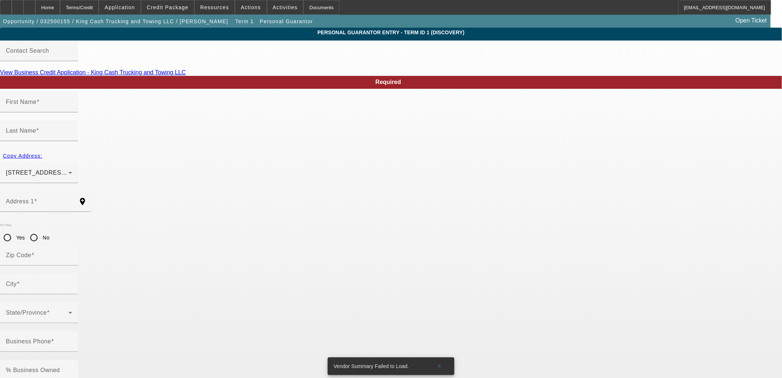
type input "[PHONE_NUMBER]"
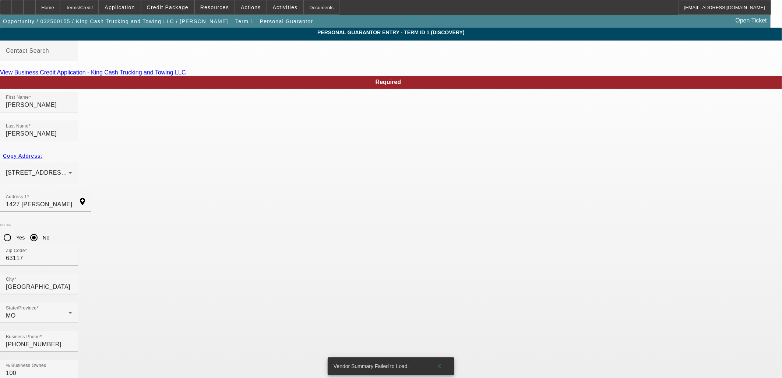
drag, startPoint x: 443, startPoint y: 319, endPoint x: 438, endPoint y: 318, distance: 5.4
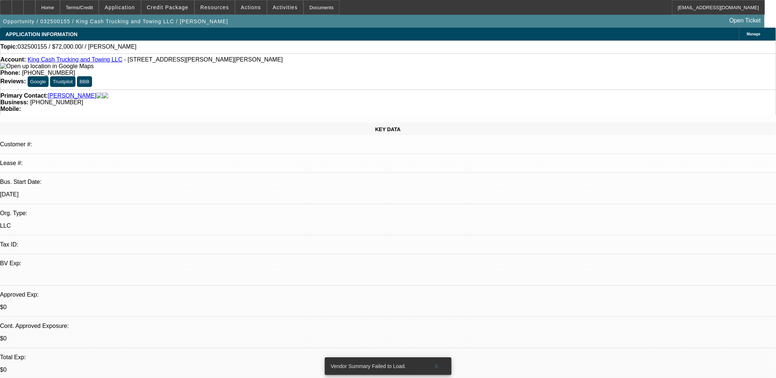
select select "0"
select select "2"
select select "0.1"
select select "4"
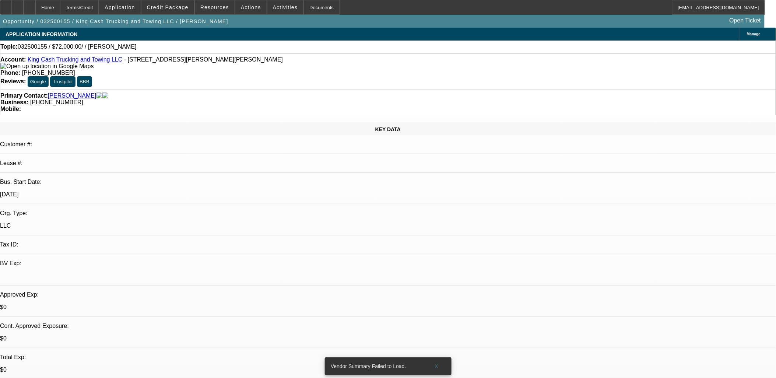
drag, startPoint x: 640, startPoint y: 97, endPoint x: 636, endPoint y: 99, distance: 5.1
drag, startPoint x: 631, startPoint y: 87, endPoint x: 624, endPoint y: 82, distance: 8.3
drag, startPoint x: 624, startPoint y: 82, endPoint x: 602, endPoint y: 86, distance: 22.4
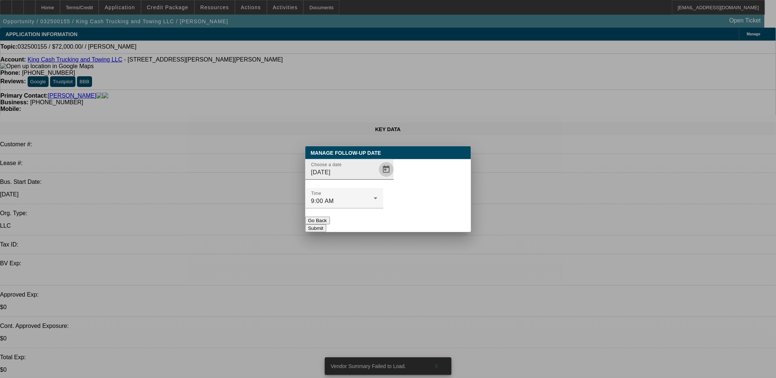
click at [378, 178] on span "Open calendar" at bounding box center [387, 170] width 18 height 18
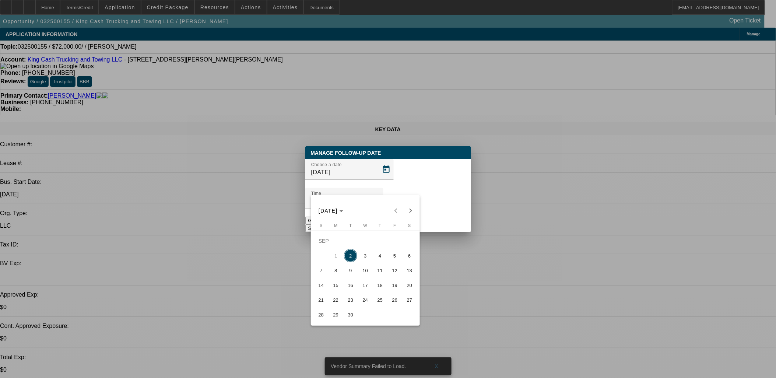
click at [350, 286] on span "16" at bounding box center [350, 284] width 13 height 13
type input "9/16/2025"
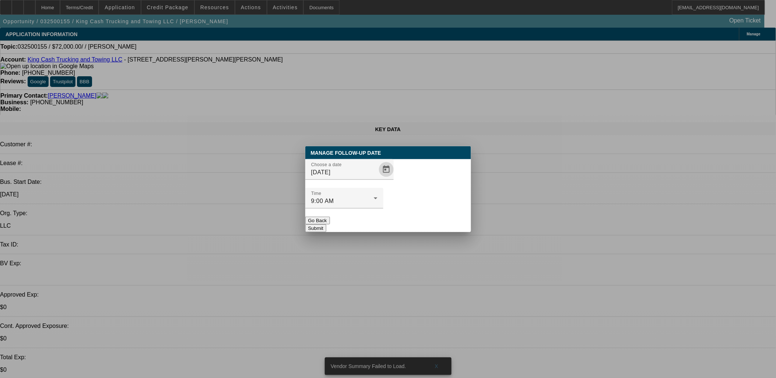
click at [326, 224] on button "Submit" at bounding box center [315, 228] width 21 height 8
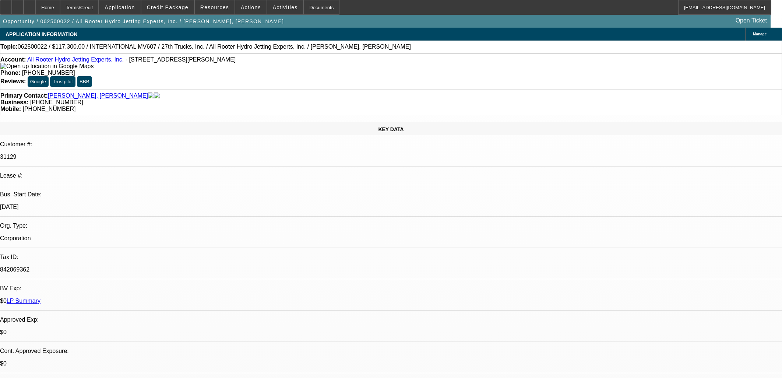
select select "0.15"
select select "2"
select select "0.1"
select select "4"
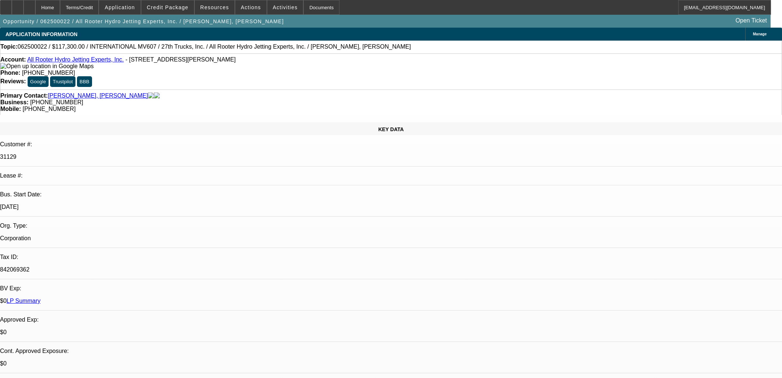
select select "0.15"
select select "2"
select select "0.1"
select select "4"
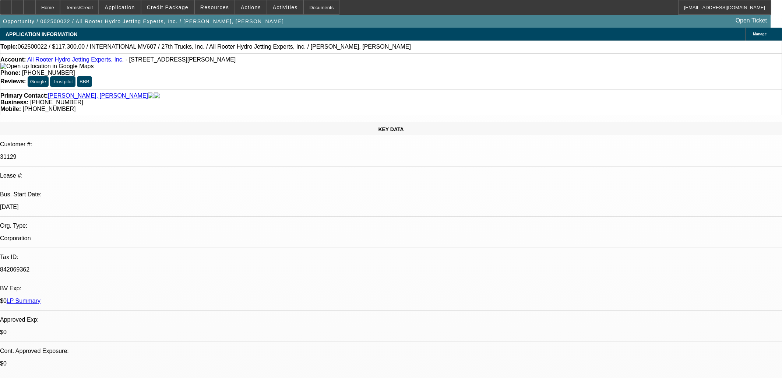
select select "0"
select select "0.1"
select select "4"
select select "0"
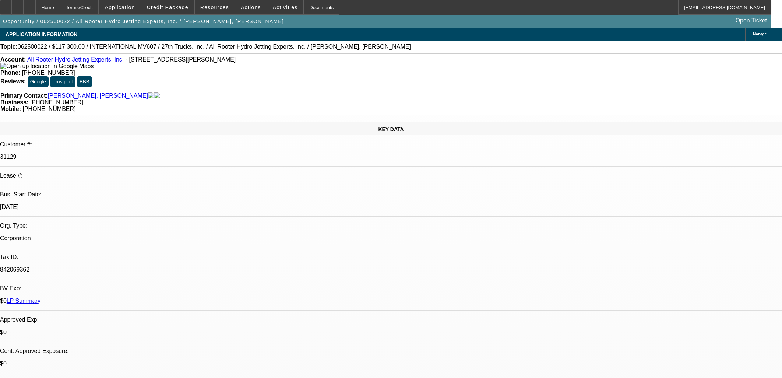
select select "0"
select select "0.1"
select select "4"
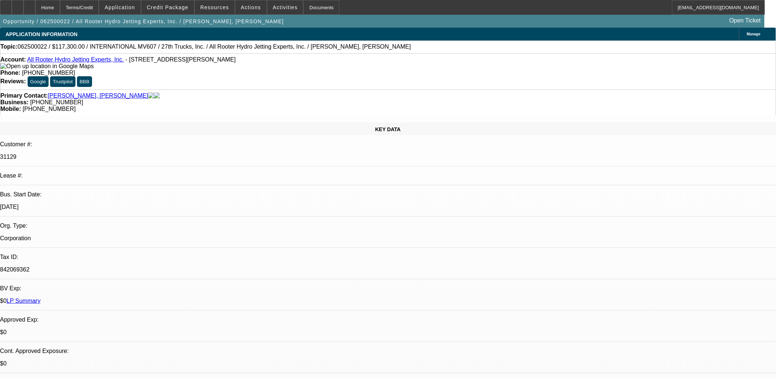
scroll to position [439, 0]
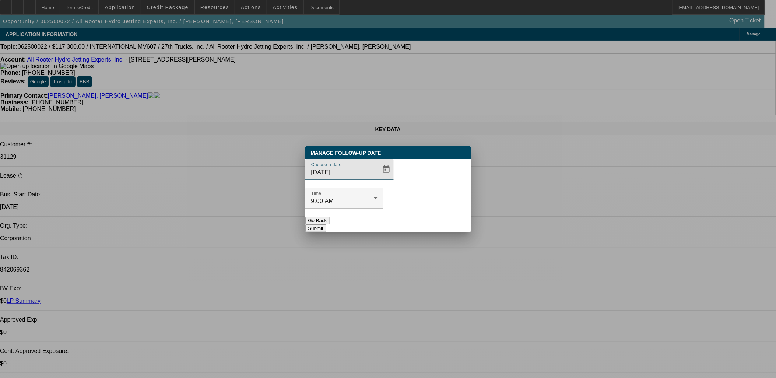
click at [384, 168] on div "Manage Follow-Up Date Choose a date 9/2/2025 Time 9:00 AM Go Back Submit" at bounding box center [388, 189] width 166 height 86
click at [380, 178] on span "Open calendar" at bounding box center [387, 170] width 18 height 18
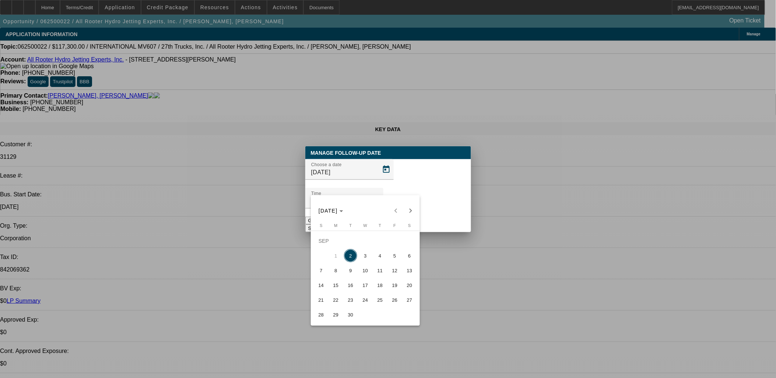
click at [354, 283] on span "16" at bounding box center [350, 284] width 13 height 13
type input "[DATE]"
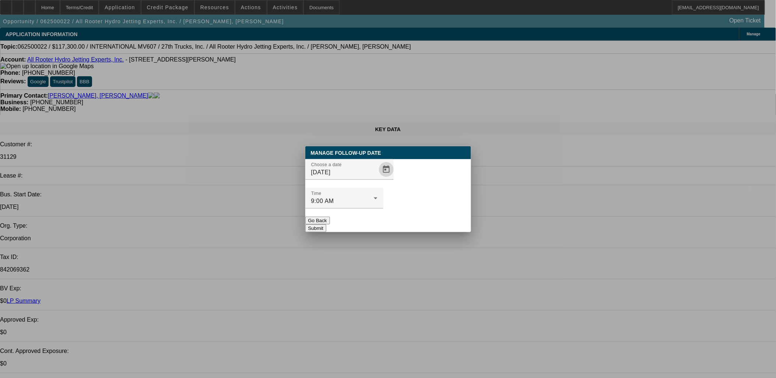
click at [411, 217] on div "Manage Follow-Up Date Choose a date 9/16/2025 Time 9:00 AM Go Back Submit" at bounding box center [388, 189] width 166 height 86
drag, startPoint x: 413, startPoint y: 214, endPoint x: 413, endPoint y: 210, distance: 3.7
click at [326, 224] on button "Submit" at bounding box center [315, 228] width 21 height 8
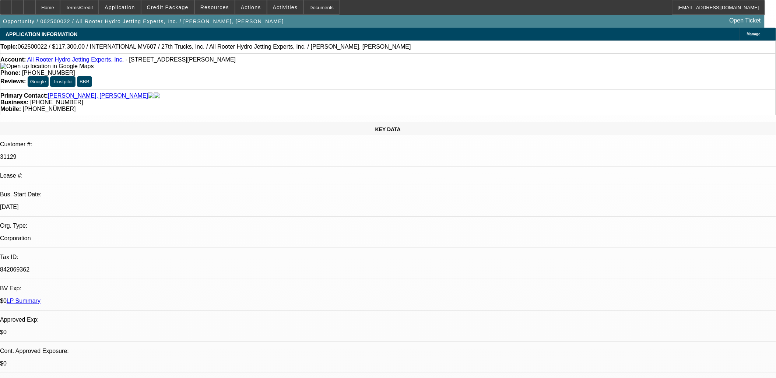
drag, startPoint x: 413, startPoint y: 210, endPoint x: 393, endPoint y: 156, distance: 57.3
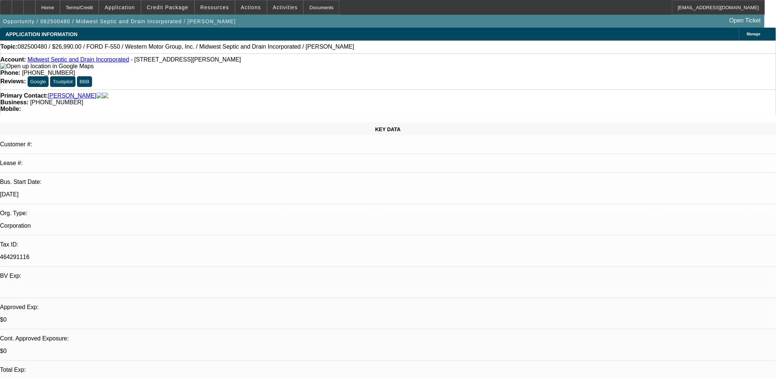
select select "0"
select select "6"
select select "0"
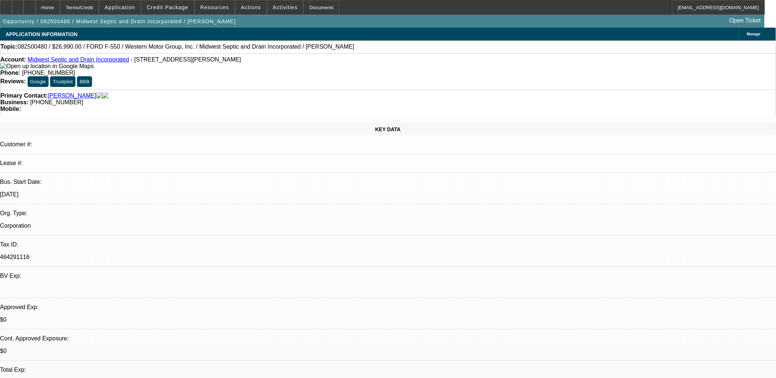
select select "0"
select select "6"
select select "0"
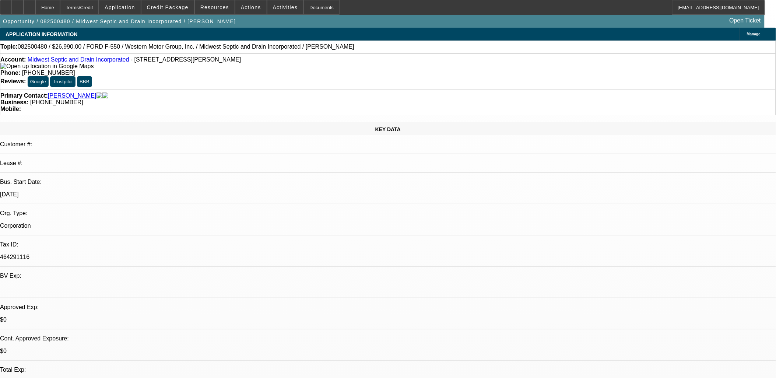
select select "0"
select select "6"
select select "0"
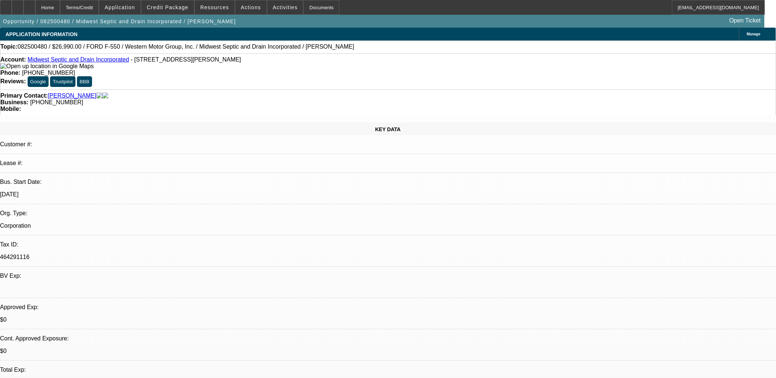
select select "6"
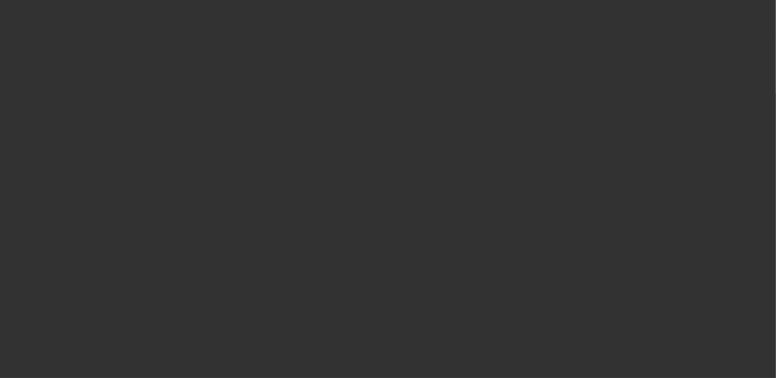
drag, startPoint x: 386, startPoint y: 179, endPoint x: 359, endPoint y: 186, distance: 27.7
click at [384, 179] on div "Choose a date [DATE]" at bounding box center [388, 173] width 166 height 29
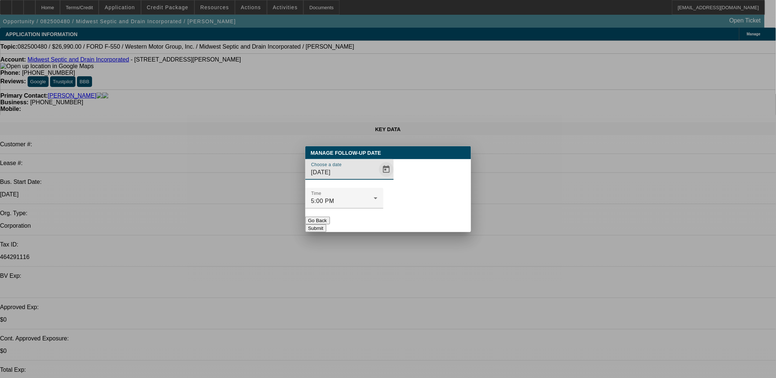
drag, startPoint x: 359, startPoint y: 186, endPoint x: 371, endPoint y: 185, distance: 11.8
click at [365, 180] on div "Choose a date [DATE]" at bounding box center [352, 169] width 83 height 21
click at [378, 178] on span "Open calendar" at bounding box center [387, 170] width 18 height 18
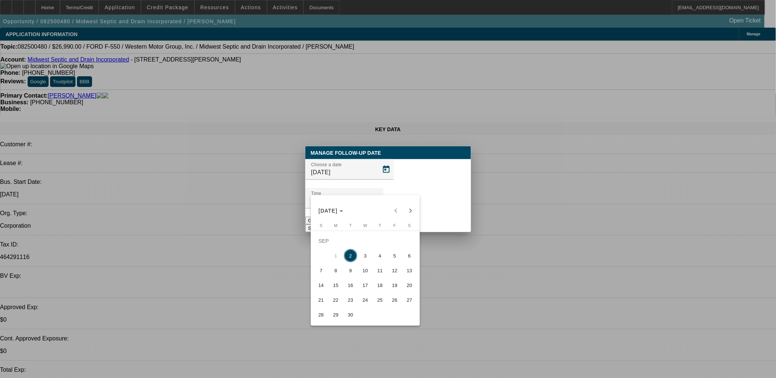
click at [402, 259] on button "6" at bounding box center [409, 255] width 15 height 15
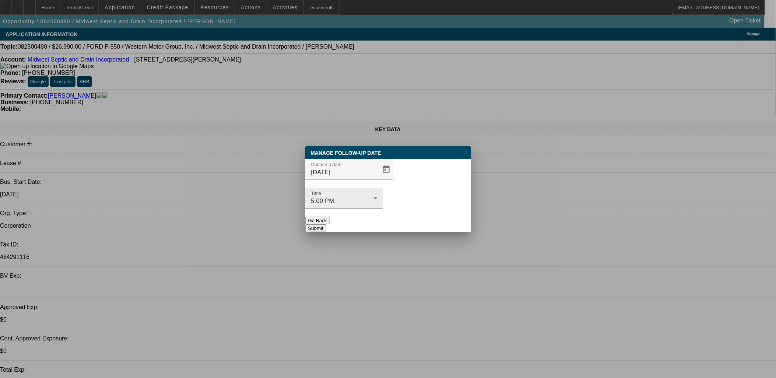
drag, startPoint x: 431, startPoint y: 200, endPoint x: 396, endPoint y: 189, distance: 36.9
click at [419, 204] on div "Manage Follow-Up Date Choose a date 9/6/2025 Time 5:00 PM Go Back Submit" at bounding box center [388, 189] width 166 height 86
drag, startPoint x: 396, startPoint y: 189, endPoint x: 377, endPoint y: 183, distance: 19.3
click at [378, 178] on span "Open calendar" at bounding box center [387, 170] width 18 height 18
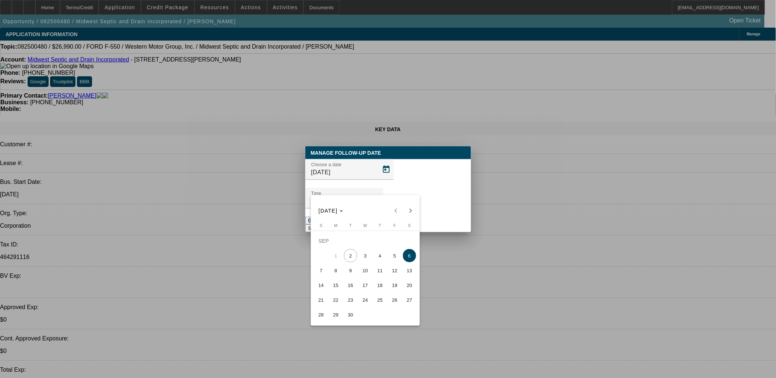
click at [389, 256] on span "5" at bounding box center [394, 255] width 13 height 13
type input "9/5/2025"
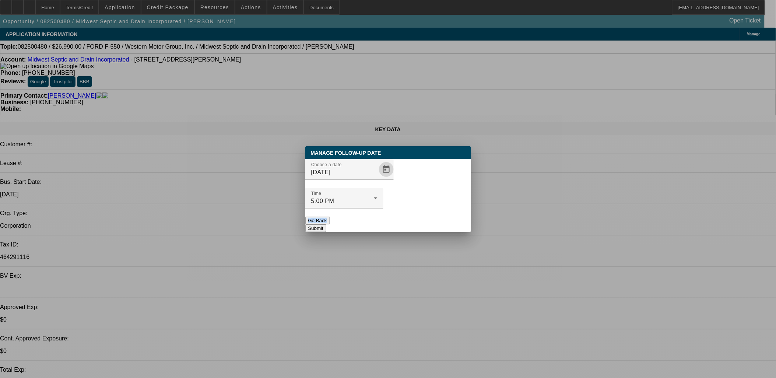
click at [326, 224] on button "Submit" at bounding box center [315, 228] width 21 height 8
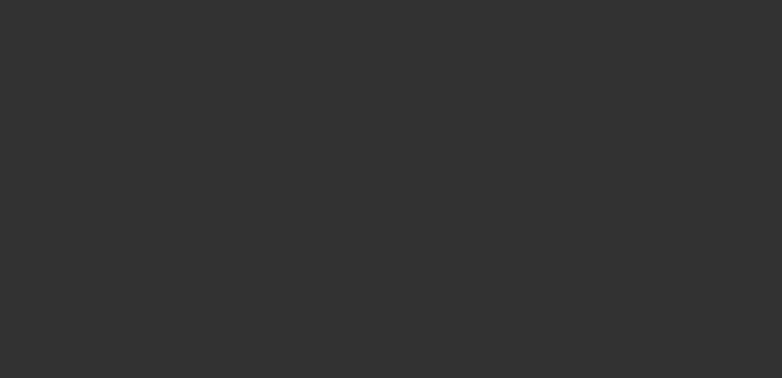
select select "0"
select select "2"
select select "0.1"
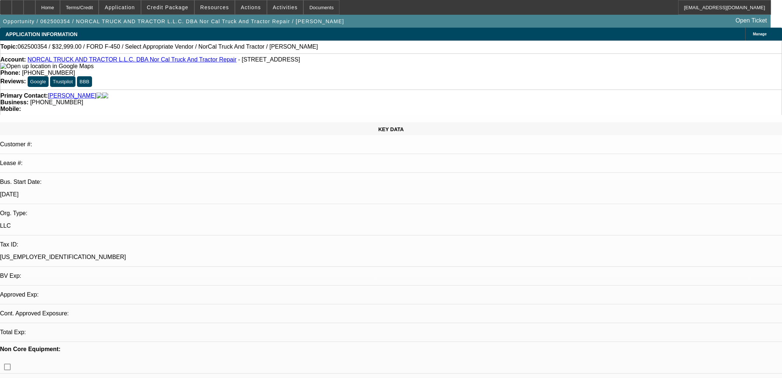
select select "1"
select select "2"
select select "4"
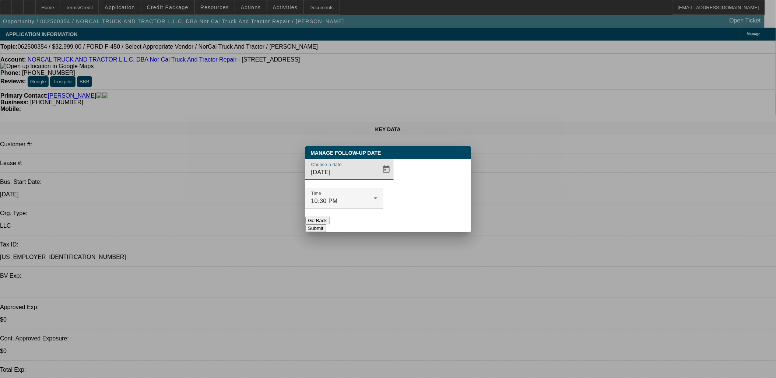
click at [384, 182] on div "Choose a date [DATE]" at bounding box center [388, 173] width 166 height 29
drag, startPoint x: 386, startPoint y: 190, endPoint x: 372, endPoint y: 183, distance: 15.0
click at [380, 186] on div "Choose a date [DATE]" at bounding box center [388, 173] width 166 height 29
click at [378, 178] on span "Open calendar" at bounding box center [387, 170] width 18 height 18
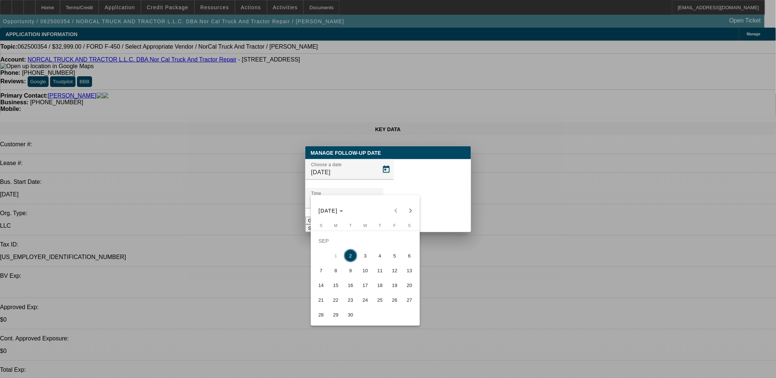
click at [381, 271] on span "11" at bounding box center [380, 270] width 13 height 13
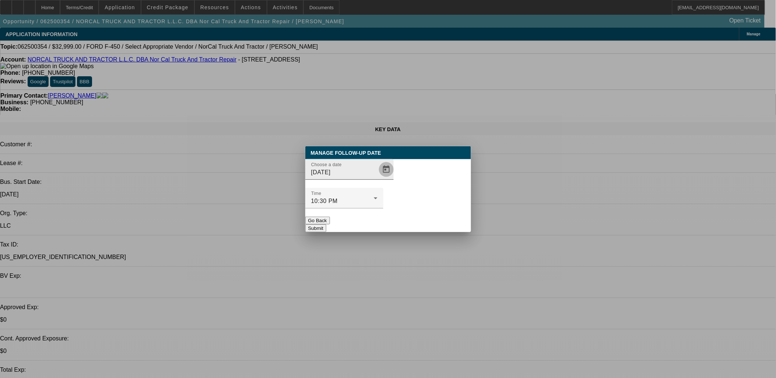
click at [378, 178] on span "Open calendar" at bounding box center [387, 170] width 18 height 18
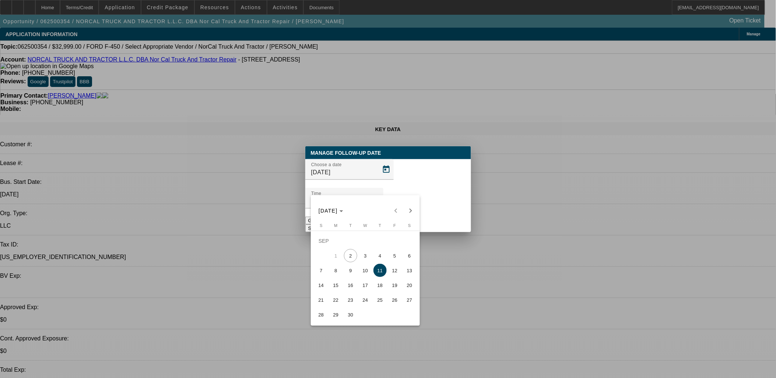
click at [351, 291] on span "16" at bounding box center [350, 284] width 13 height 13
type input "9/16/2025"
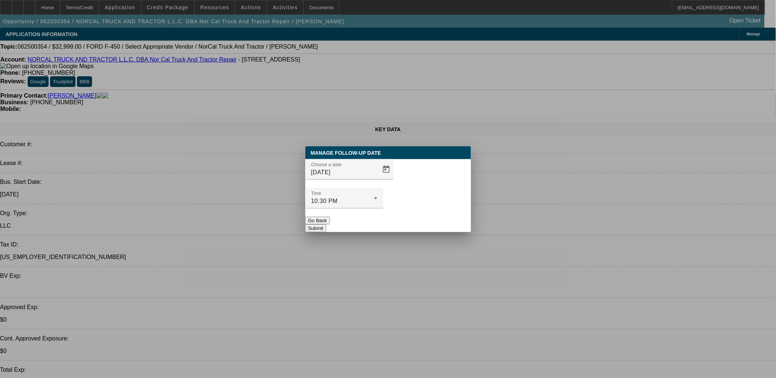
drag, startPoint x: 376, startPoint y: 259, endPoint x: 363, endPoint y: 165, distance: 95.2
click at [363, 159] on div "Manage Follow-Up Date" at bounding box center [345, 152] width 81 height 13
click at [326, 224] on button "Submit" at bounding box center [315, 228] width 21 height 8
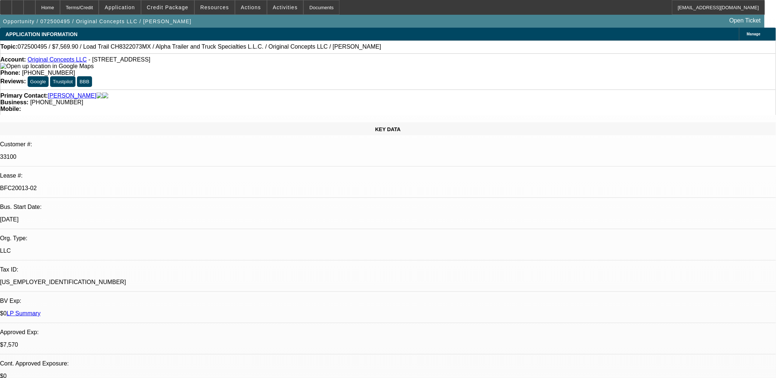
select select "0"
select select "2"
select select "0"
select select "2"
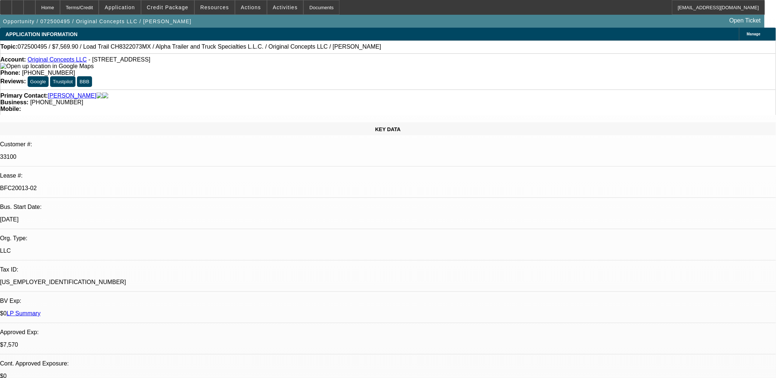
select select "0"
select select "2"
select select "0"
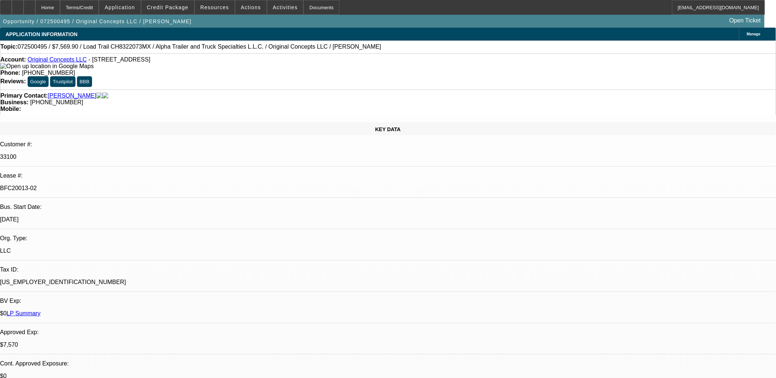
select select "2"
select select "0"
select select "1"
select select "2"
select select "6"
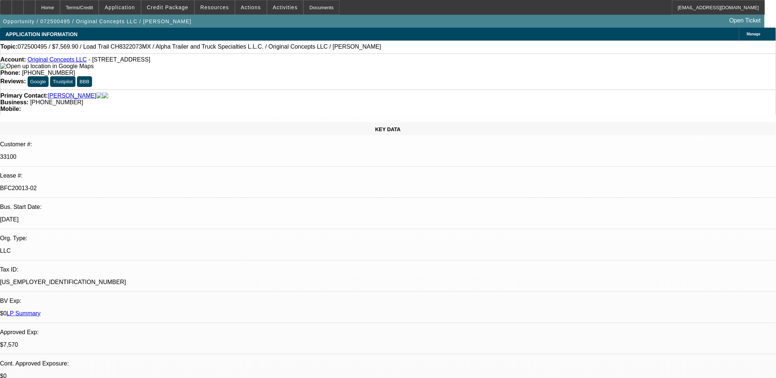
select select "1"
select select "2"
select select "6"
select select "1"
select select "2"
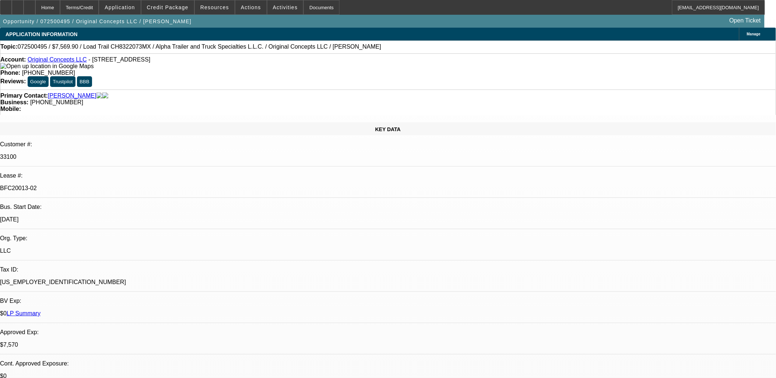
select select "6"
select select "1"
select select "2"
select select "6"
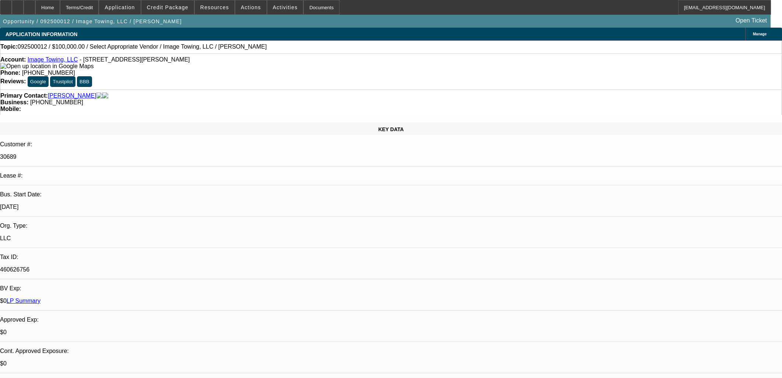
select select "0"
select select "2"
select select "0.1"
select select "4"
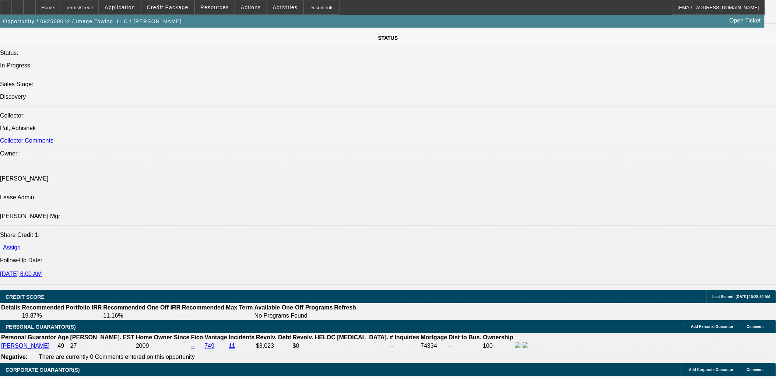
scroll to position [818, 0]
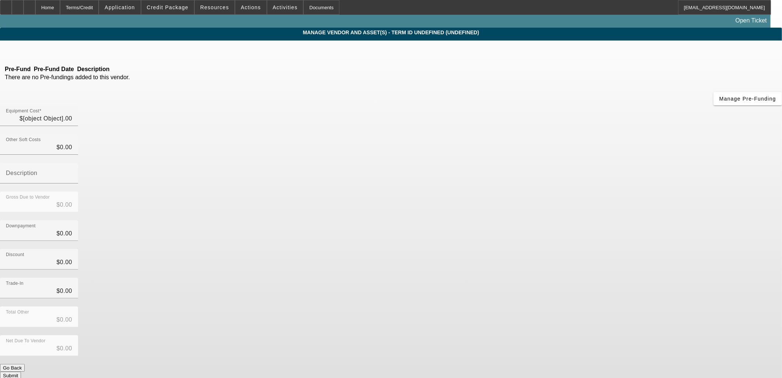
type input "$100,000.00"
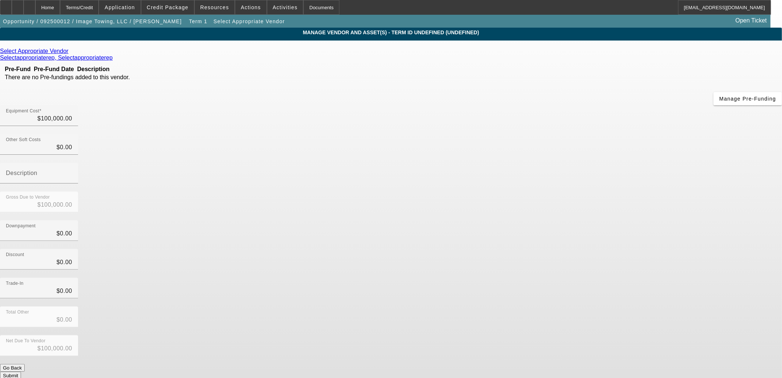
click at [247, 52] on div "Select Appropriate Vendor" at bounding box center [391, 51] width 782 height 7
click at [70, 53] on icon at bounding box center [70, 51] width 0 height 6
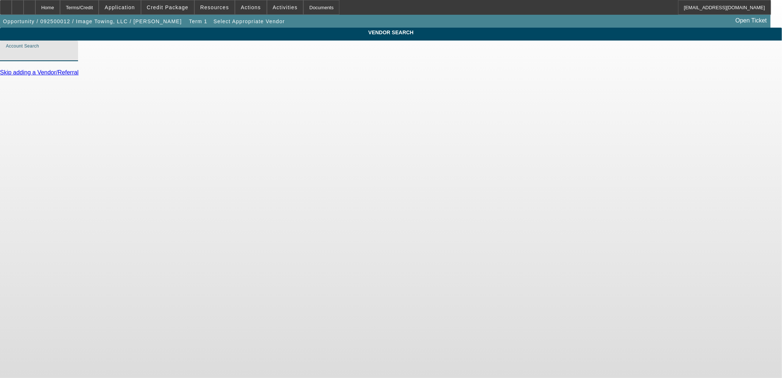
click at [72, 58] on input "Account Search" at bounding box center [39, 53] width 66 height 9
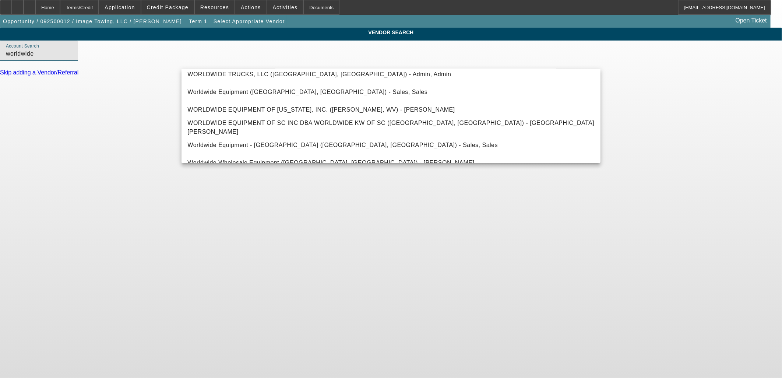
scroll to position [25, 0]
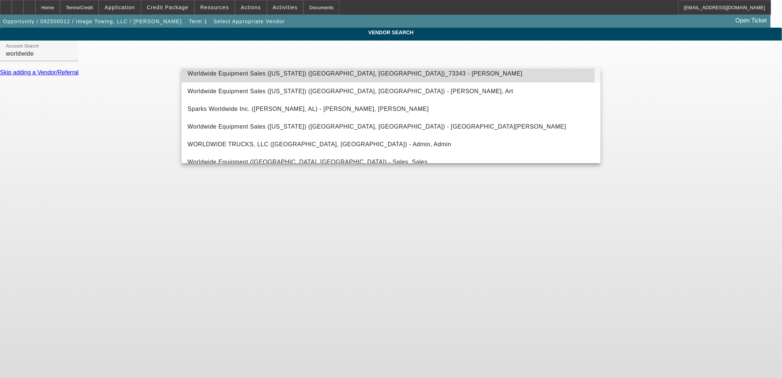
click at [304, 74] on span "Worldwide Equipment Sales (Illinois) (Rockdale, IL)_73343 - Winer, Patrick" at bounding box center [354, 73] width 335 height 6
type input "Worldwide Equipment Sales (Illinois) (Rockdale, IL)_73343 - Winer, Patrick"
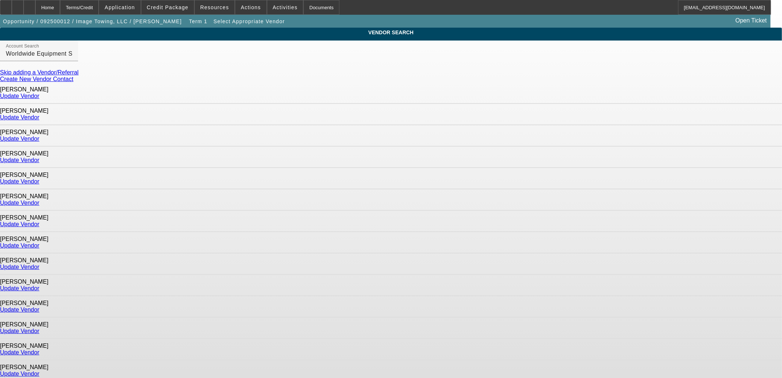
click at [39, 96] on link "Update Vendor" at bounding box center [19, 96] width 39 height 6
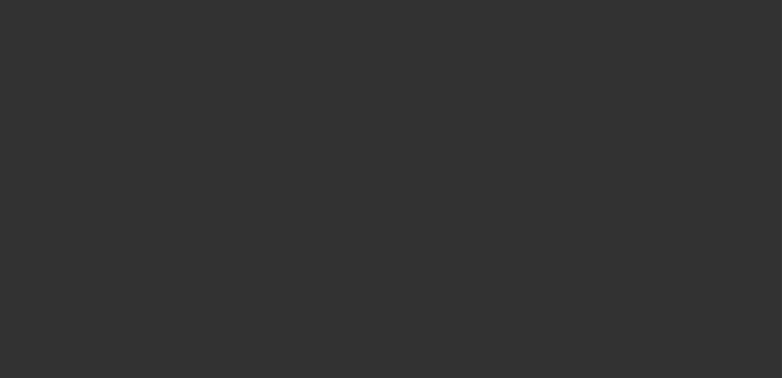
type input "$100,000.00"
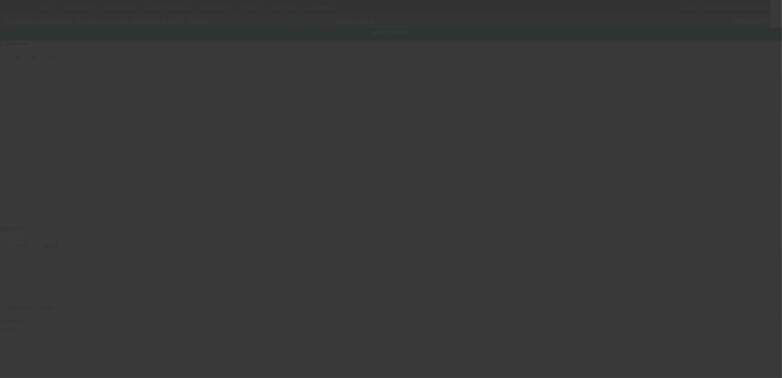
type input "3639 Boswell Ave"
type input "Saint Louis"
type input "63114"
type input "Saint Louis"
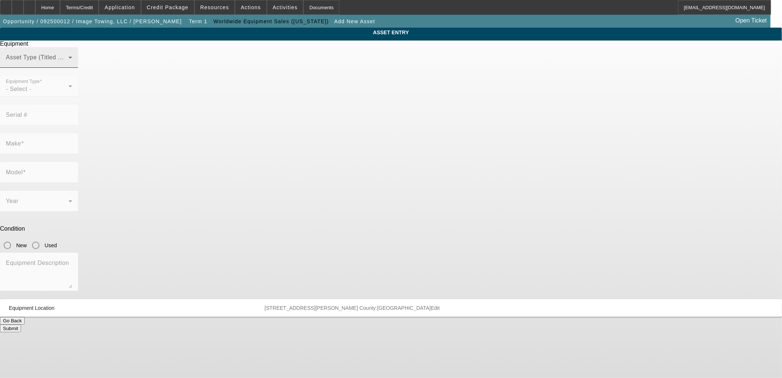
click at [69, 65] on span at bounding box center [37, 60] width 63 height 9
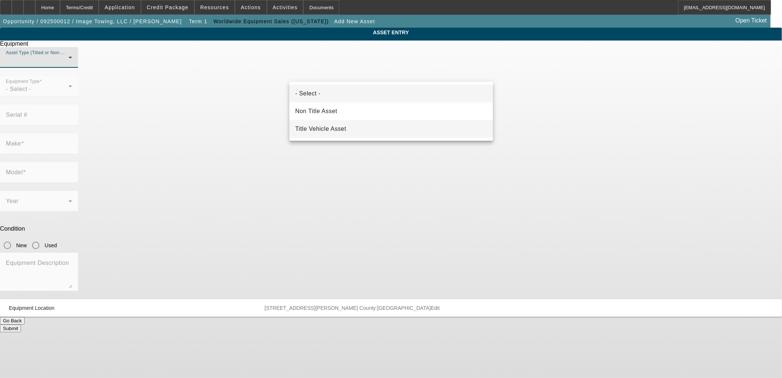
click at [362, 127] on mat-option "Title Vehicle Asset" at bounding box center [392, 129] width 204 height 18
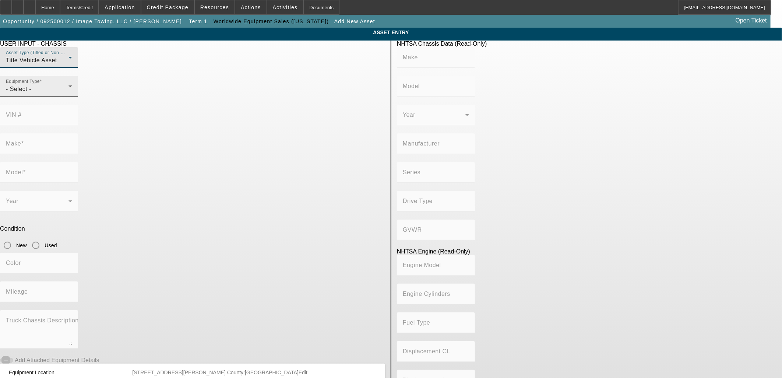
click at [69, 94] on div "- Select -" at bounding box center [37, 89] width 63 height 9
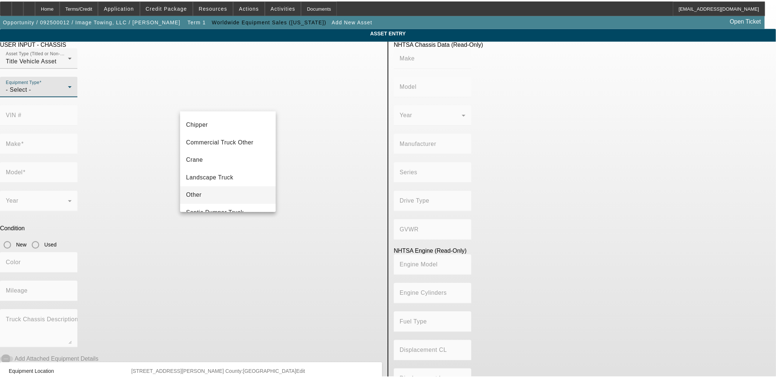
scroll to position [81, 0]
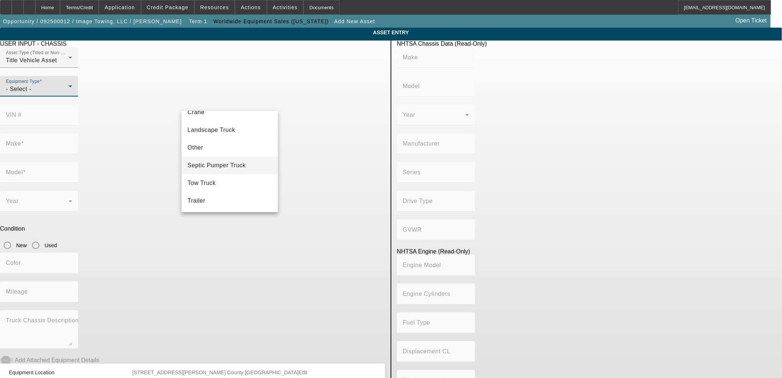
drag, startPoint x: 229, startPoint y: 180, endPoint x: 237, endPoint y: 166, distance: 15.4
click at [230, 179] on mat-option "Tow Truck" at bounding box center [230, 183] width 96 height 18
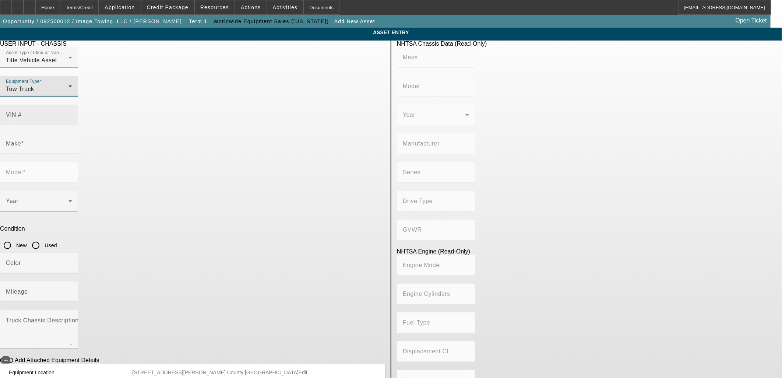
click at [22, 112] on mat-label "VIN #" at bounding box center [14, 115] width 16 height 6
click at [72, 113] on input "VIN #" at bounding box center [39, 117] width 66 height 9
paste input "1FVACXCY0GHHD3119"
type input "1FVACXCY0GHHD3119"
type input "FREIGHTLINER"
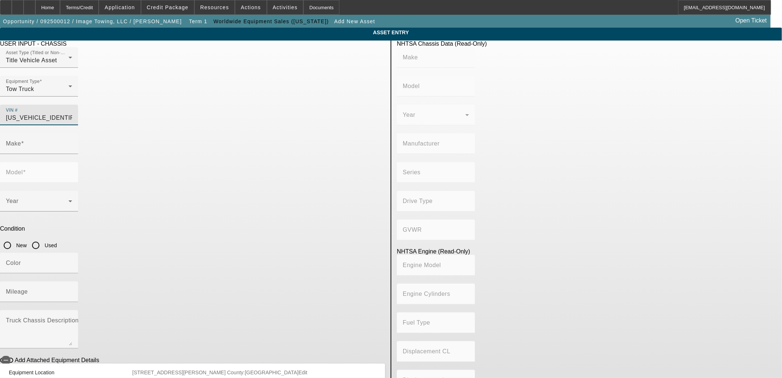
type input "M2"
type input "DAIMLER TRUCK NORTH AMERICA LLC"
type input "106 Medium Duty"
type input "4x2"
type input "Class 7: 26,001 - 33,000 lb (11,794 - 14,969 kg)"
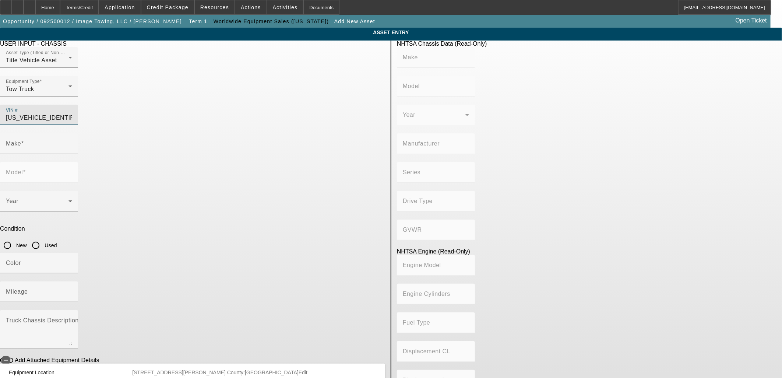
type input "Cummins ISL"
type input "6"
type input "Diesel"
type input "543.11132244311"
type input "8.9"
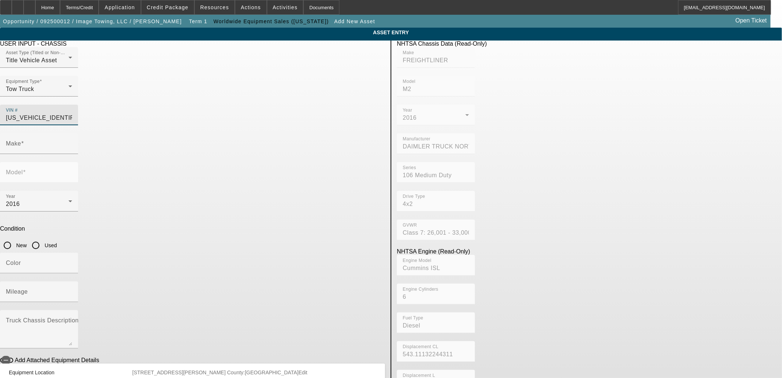
type input "FREIGHTLINER"
type input "M2"
type input "1FVACXCY0GHHD3119"
click at [43, 238] on input "Used" at bounding box center [35, 245] width 15 height 15
radio input "true"
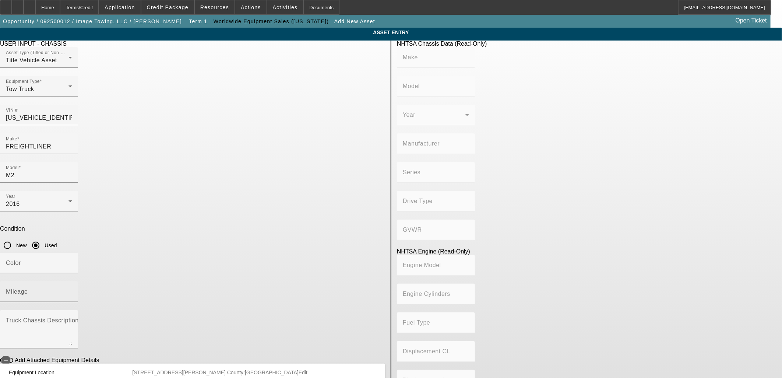
click at [72, 281] on div "Mileage" at bounding box center [39, 291] width 66 height 21
type input "FREIGHTLINER"
type input "M2"
type input "DAIMLER TRUCK NORTH AMERICA LLC"
type input "106 Medium Duty"
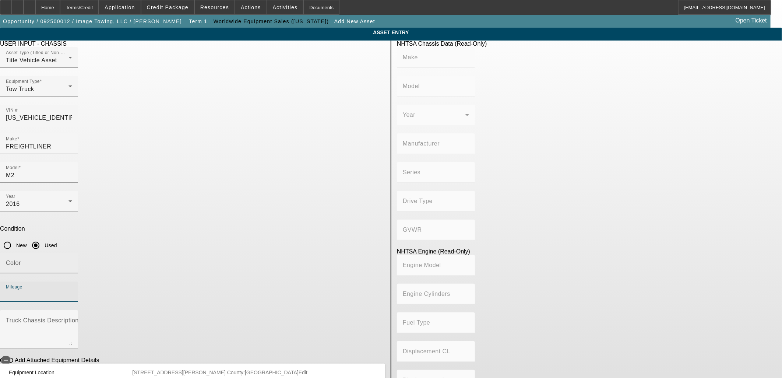
type input "4x2"
type input "Class 7: 26,001 - 33,000 lb (11,794 - 14,969 kg)"
type input "Cummins ISL"
type input "6"
type input "Diesel"
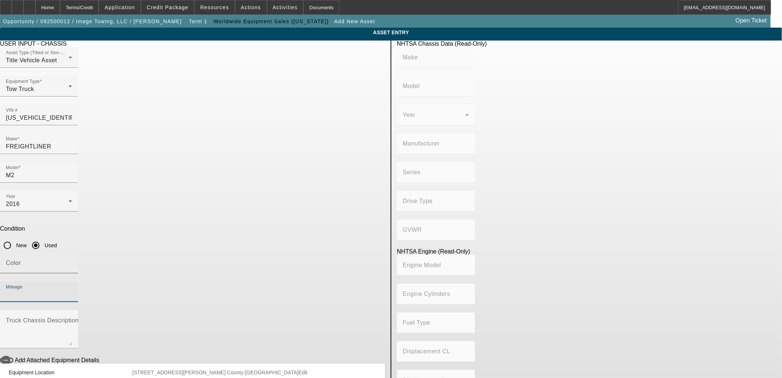
type input "543.11132244311"
type input "8.9"
click at [24, 4] on div at bounding box center [18, 7] width 12 height 15
click at [72, 281] on div "Mileage" at bounding box center [39, 291] width 66 height 21
paste input "176524"
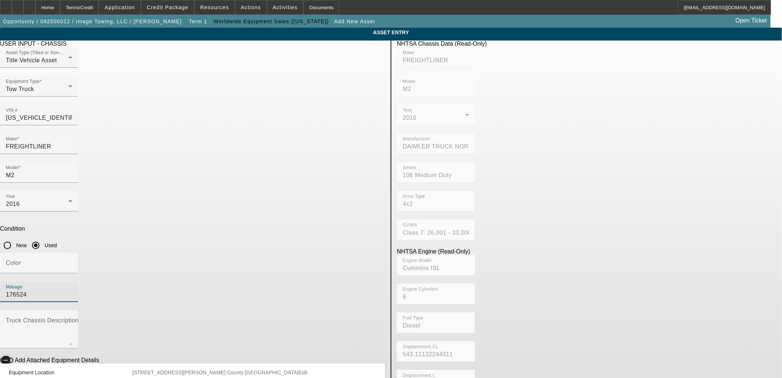
type input "176524"
drag, startPoint x: 188, startPoint y: 264, endPoint x: 188, endPoint y: 259, distance: 5.2
click at [10, 356] on span "button" at bounding box center [5, 360] width 9 height 9
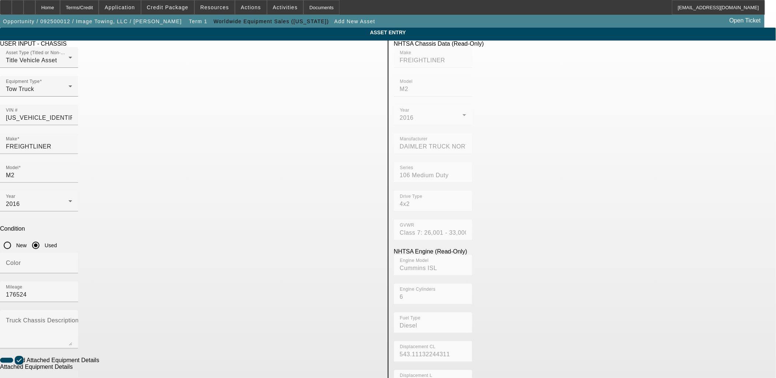
drag, startPoint x: 229, startPoint y: 310, endPoint x: 227, endPoint y: 300, distance: 9.9
click at [72, 378] on input "Make" at bounding box center [39, 383] width 66 height 9
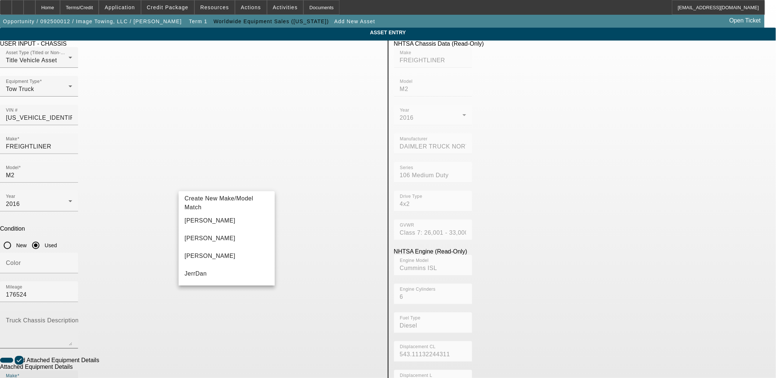
click at [238, 222] on mat-option "Jerr-Dan" at bounding box center [227, 221] width 96 height 18
type input "Jerr-Dan"
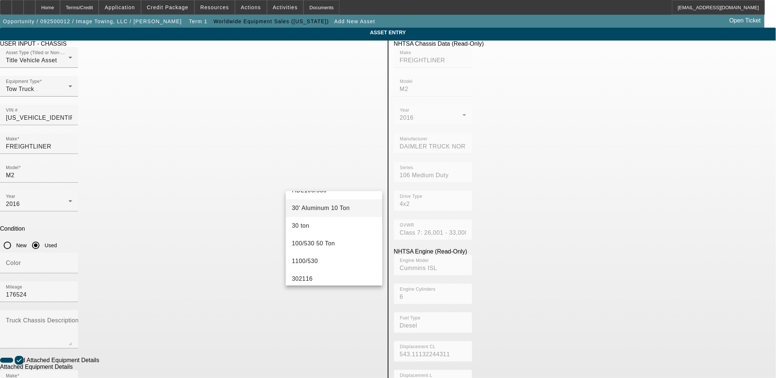
scroll to position [139, 0]
click at [340, 224] on mat-option "30' Aluminum 10 Ton" at bounding box center [334, 223] width 96 height 18
type input "30' Aluminum 10 Ton"
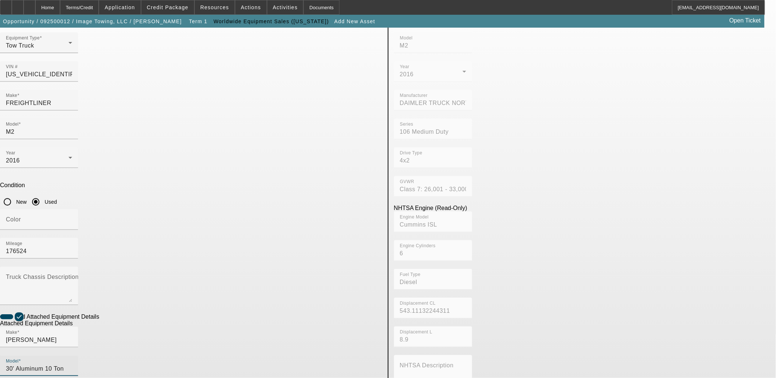
scroll to position [96, 0]
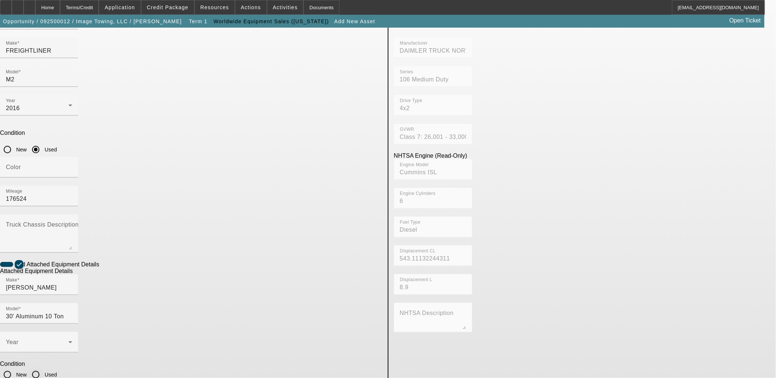
drag, startPoint x: 326, startPoint y: 234, endPoint x: 330, endPoint y: 239, distance: 6.8
click at [43, 367] on input "Used" at bounding box center [35, 374] width 15 height 15
radio input "true"
drag, startPoint x: 345, startPoint y: 360, endPoint x: 355, endPoint y: 362, distance: 10.5
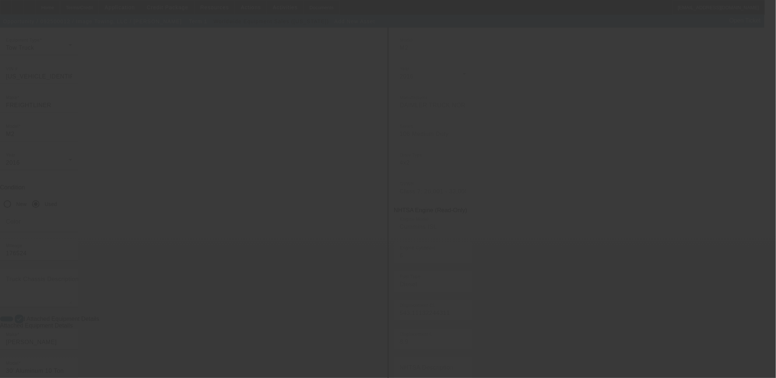
scroll to position [0, 0]
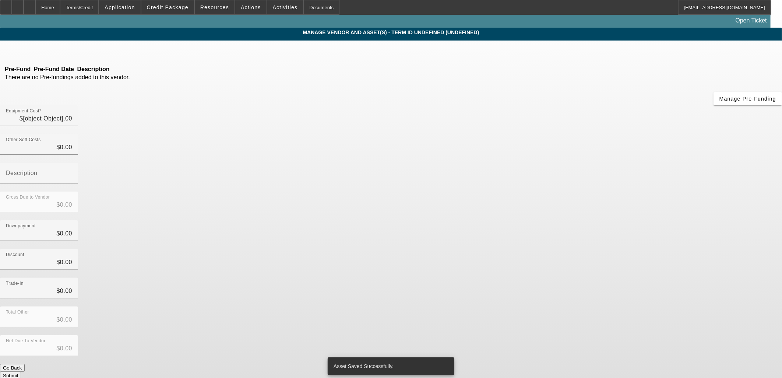
type input "$100,000.00"
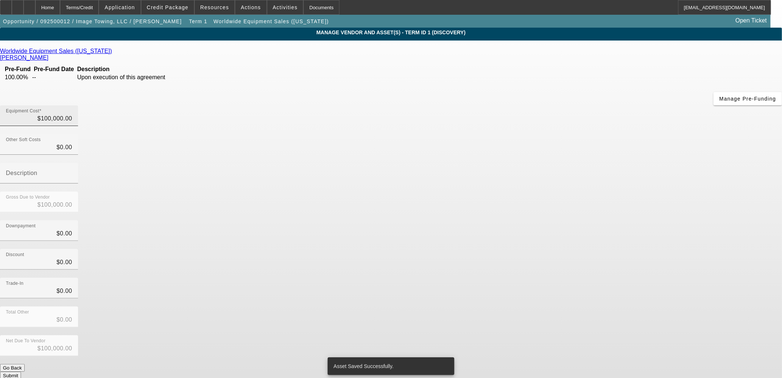
drag, startPoint x: 463, startPoint y: 67, endPoint x: 474, endPoint y: 65, distance: 10.8
click at [72, 105] on div "Equipment Cost $100,000.00" at bounding box center [39, 115] width 66 height 21
drag, startPoint x: 480, startPoint y: 63, endPoint x: 442, endPoint y: 56, distance: 38.5
click at [72, 105] on div "Equipment Cost 100000" at bounding box center [39, 115] width 66 height 21
type input "7000"
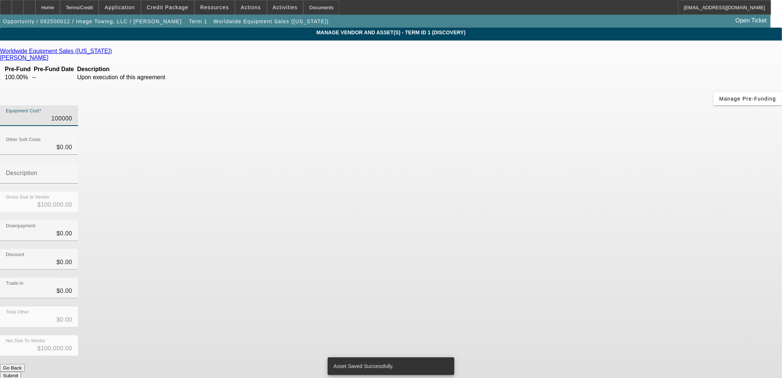
type input "$7,000.00"
type input "72000"
type input "$72,000.00"
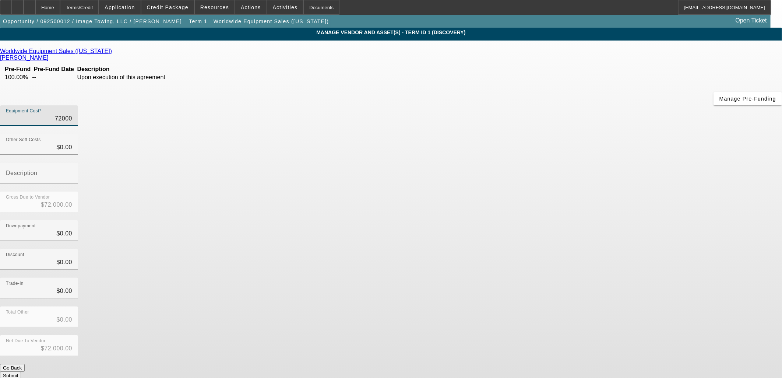
type input "$72,000.00"
drag, startPoint x: 234, startPoint y: 211, endPoint x: 241, endPoint y: 215, distance: 8.6
click at [234, 211] on div "Worldwide Equipment Sales (Illinois) Winer, Patrick Pre-Fund Pre-Fund Date Desc…" at bounding box center [391, 214] width 782 height 332
drag, startPoint x: 587, startPoint y: 278, endPoint x: 584, endPoint y: 282, distance: 4.4
click at [586, 335] on div "Net Due To Vendor $72,000.00" at bounding box center [391, 349] width 782 height 29
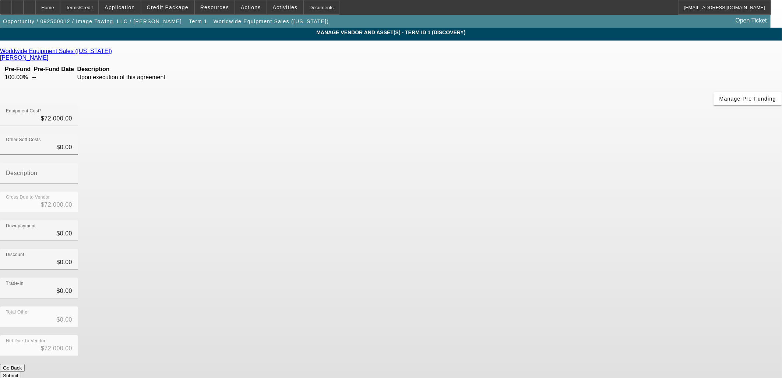
click at [21, 372] on button "Submit" at bounding box center [10, 376] width 21 height 8
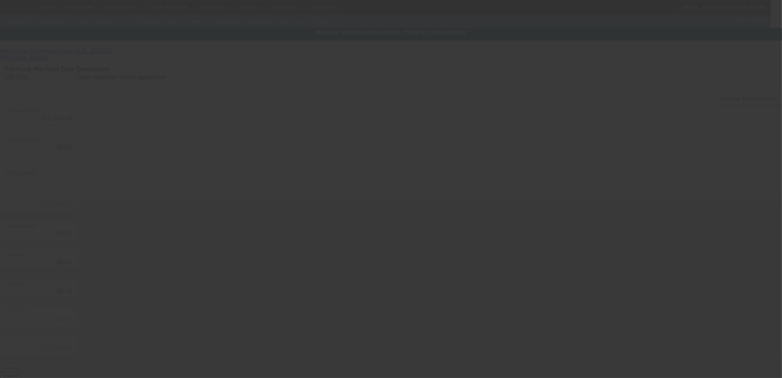
click at [583, 282] on div at bounding box center [391, 189] width 782 height 378
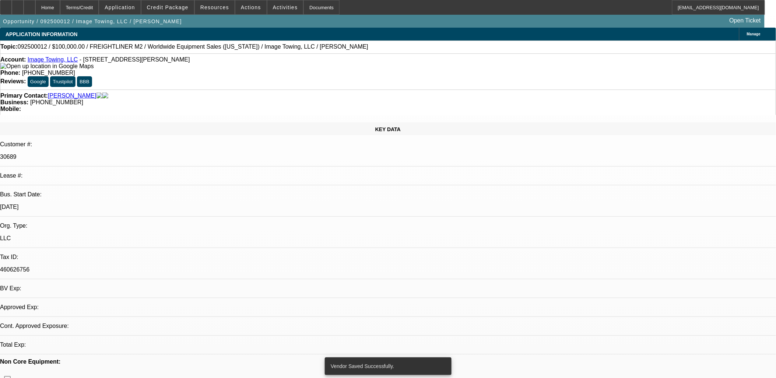
select select "0"
select select "2"
select select "0.1"
select select "4"
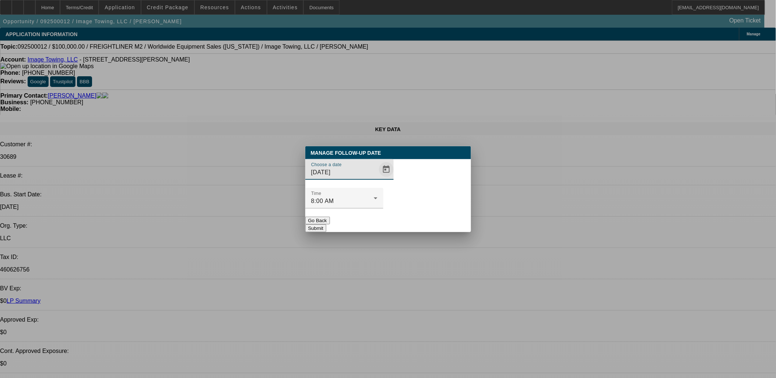
click at [378, 178] on span "Open calendar" at bounding box center [387, 170] width 18 height 18
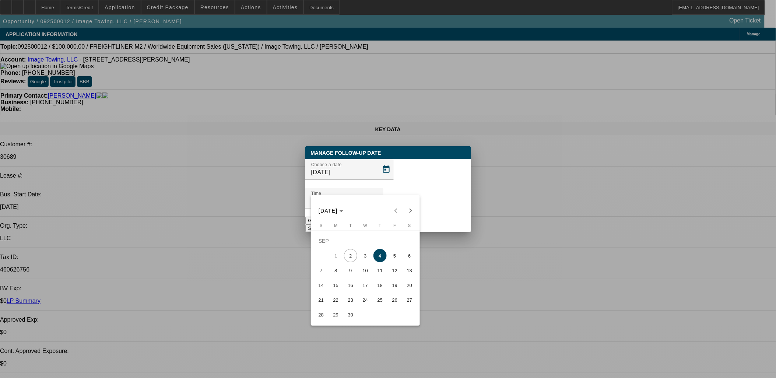
click at [367, 258] on span "3" at bounding box center [365, 255] width 13 height 13
type input "9/3/2025"
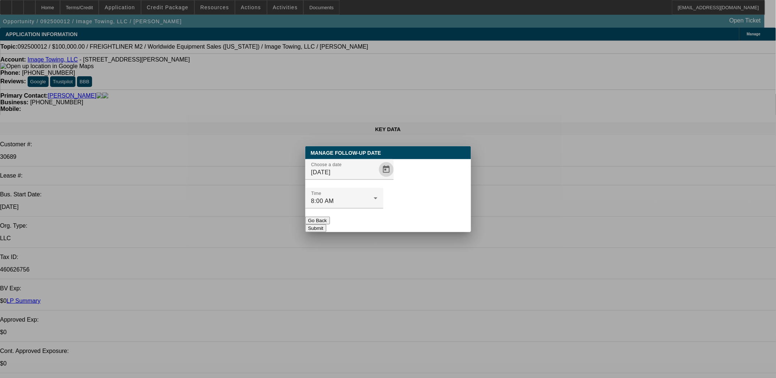
click at [326, 224] on button "Submit" at bounding box center [315, 228] width 21 height 8
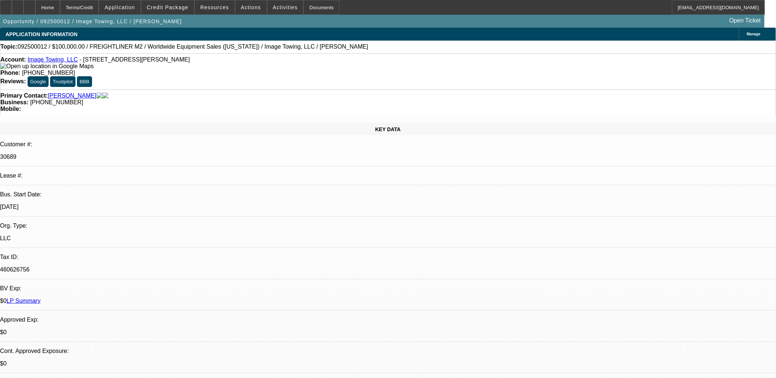
click at [24, 7] on div at bounding box center [18, 7] width 12 height 15
click at [174, 14] on span at bounding box center [167, 8] width 53 height 18
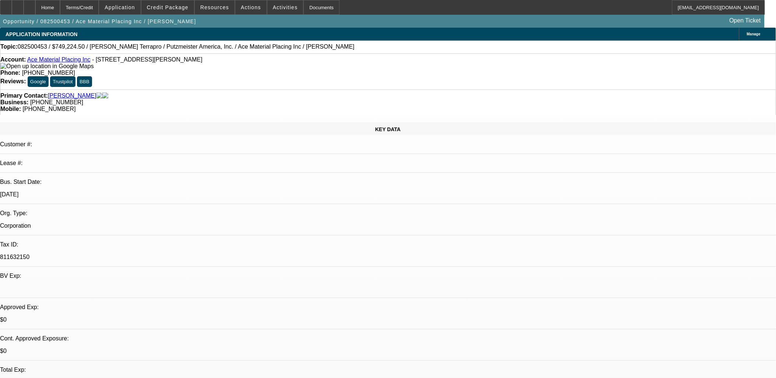
select select "0"
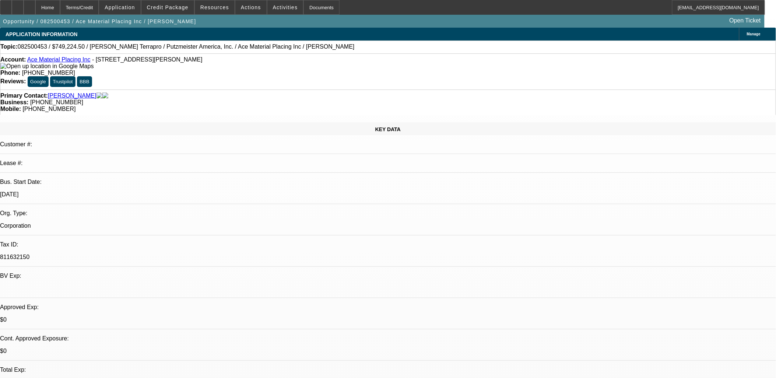
select select "0"
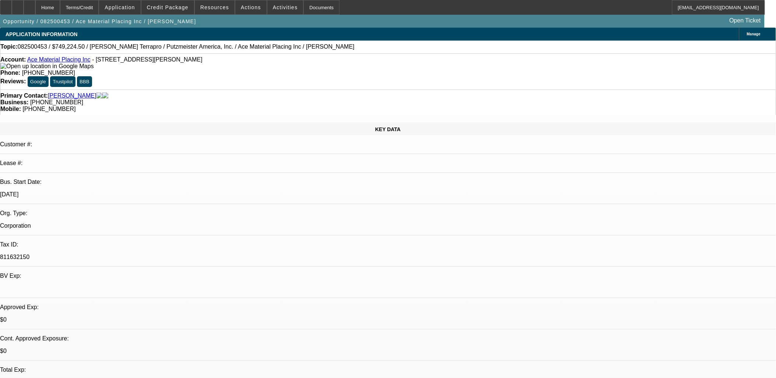
select select "0"
select select "1"
select select "6"
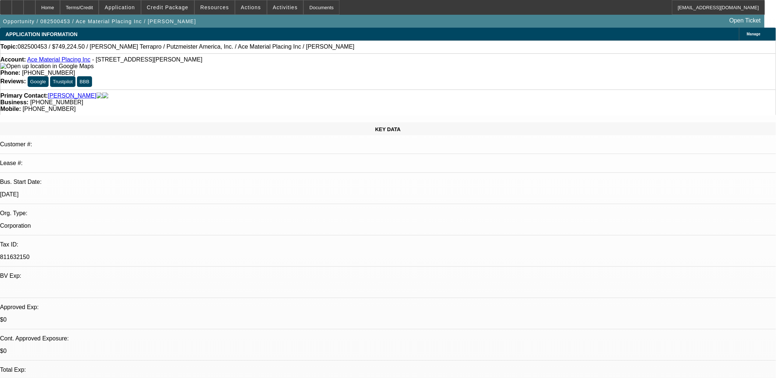
select select "1"
select select "6"
select select "1"
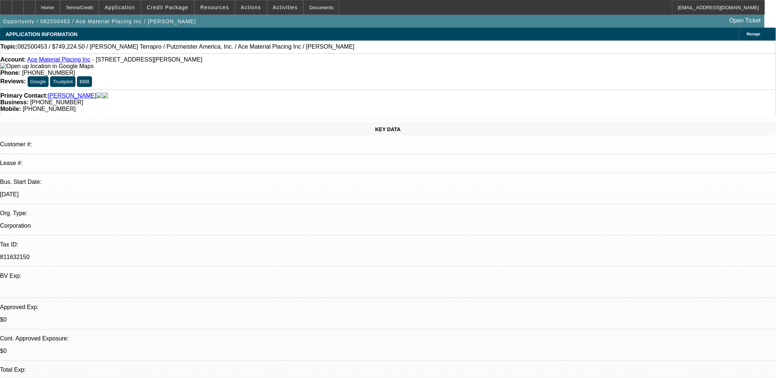
select select "6"
select select "1"
select select "6"
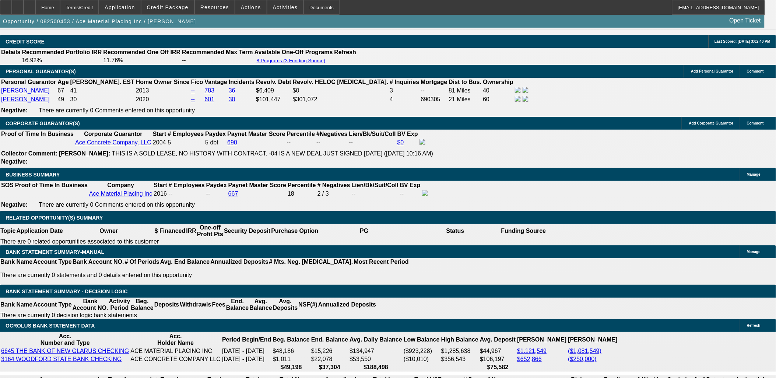
scroll to position [635, 0]
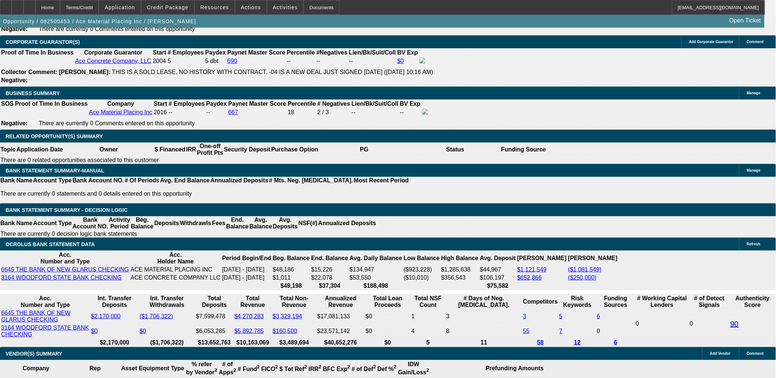
scroll to position [1105, 0]
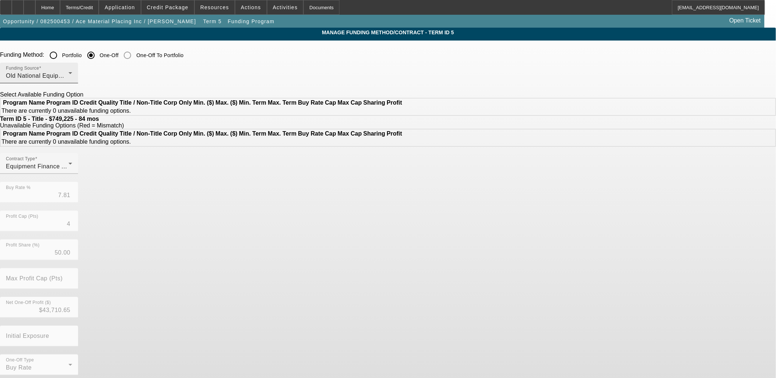
click at [69, 73] on div "Old National Equipment Finance Company, a Division of Old National Bank" at bounding box center [37, 75] width 63 height 9
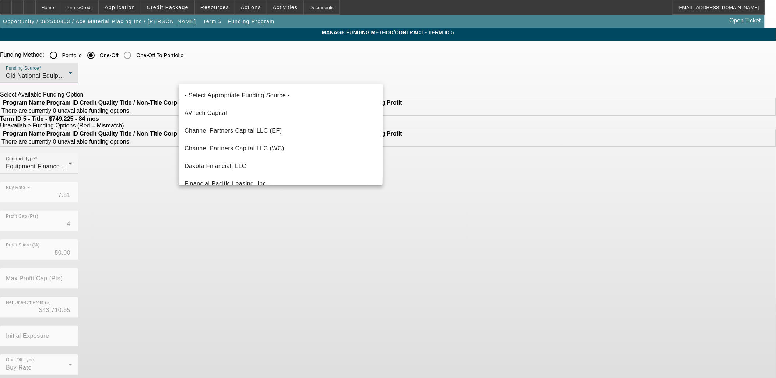
scroll to position [188, 0]
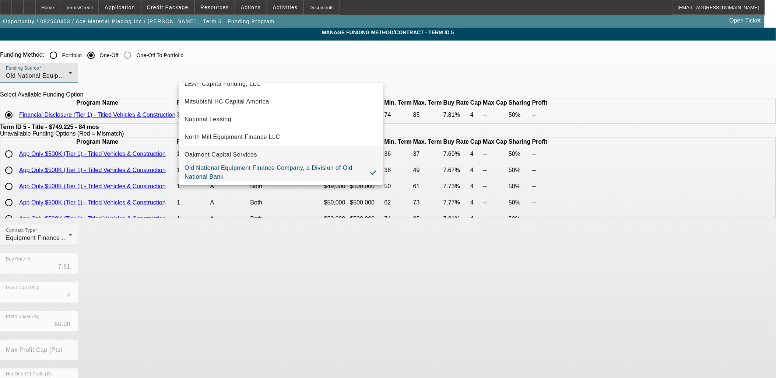
click at [256, 152] on span "Oakmont Capital Services" at bounding box center [221, 154] width 73 height 9
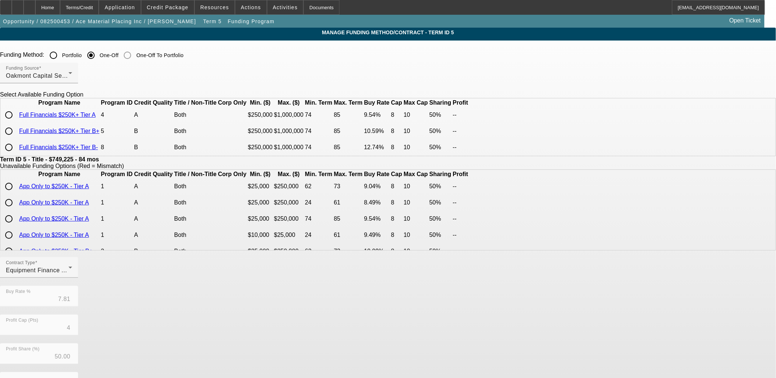
click at [16, 122] on input "radio" at bounding box center [8, 115] width 15 height 15
radio input "true"
type input "9.54"
type input "8"
type input "10"
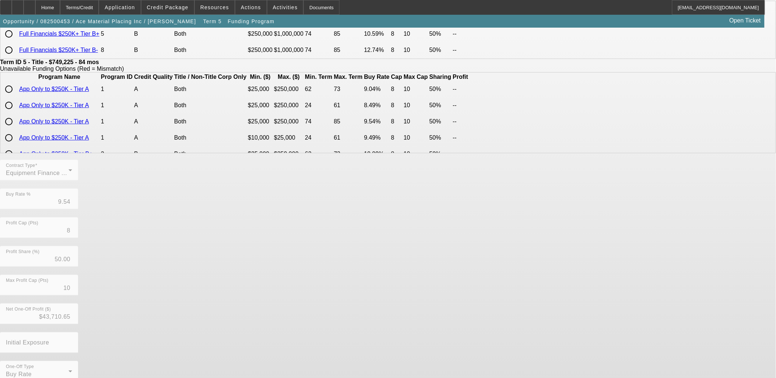
scroll to position [124, 0]
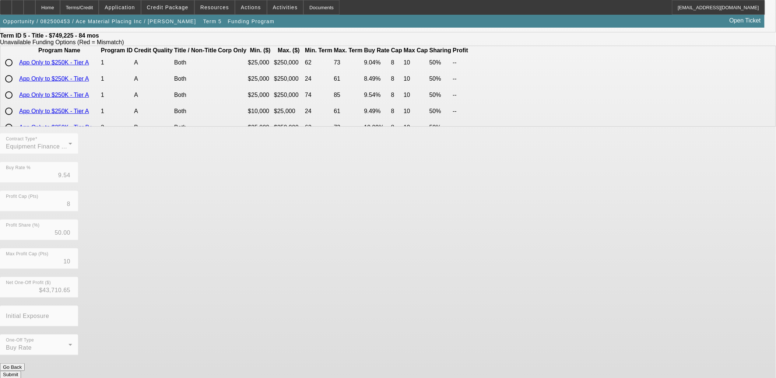
click at [21, 371] on button "Submit" at bounding box center [10, 375] width 21 height 8
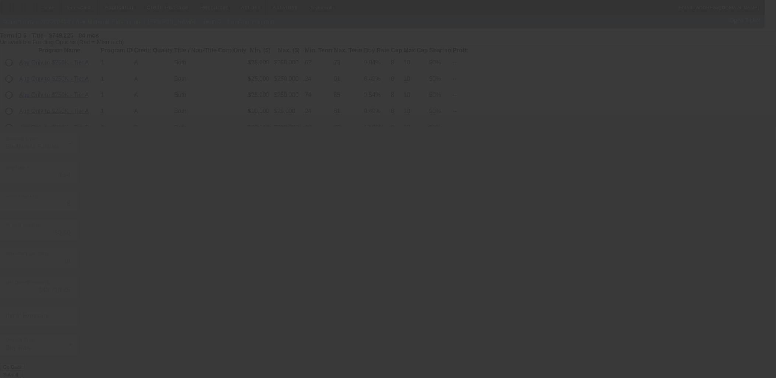
type input "7.81"
type input "4"
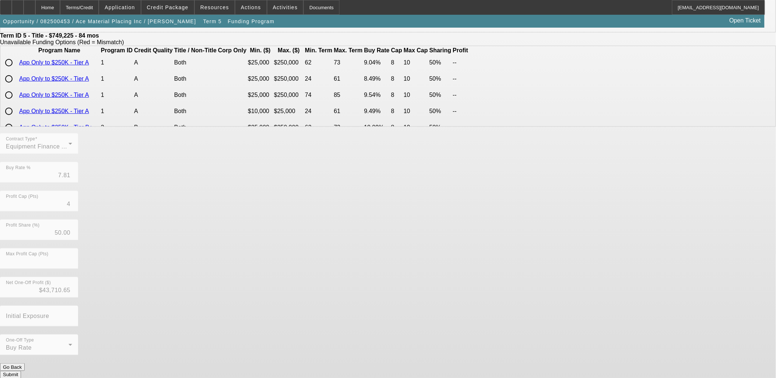
scroll to position [0, 0]
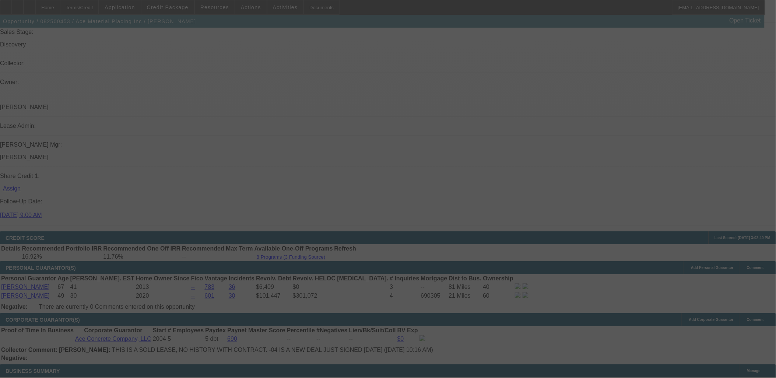
scroll to position [907, 0]
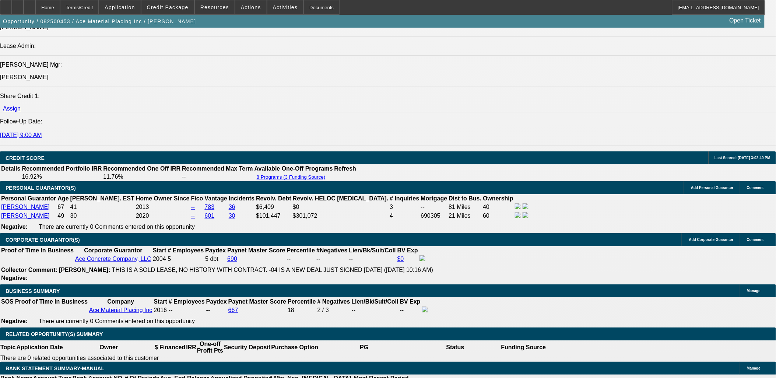
select select "0"
select select "6"
select select "0"
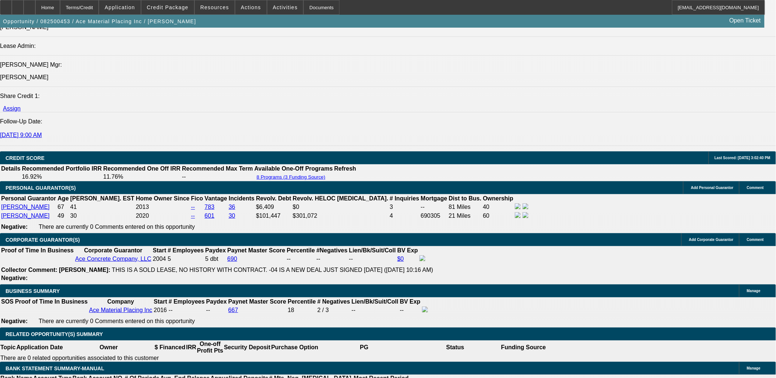
select select "0"
select select "6"
select select "0"
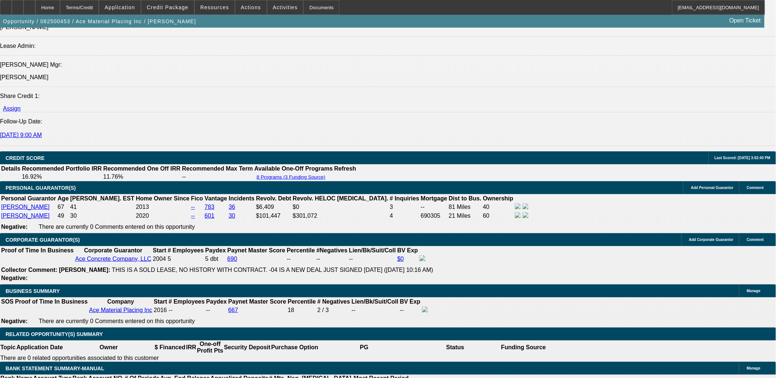
select select "0"
select select "6"
select select "0"
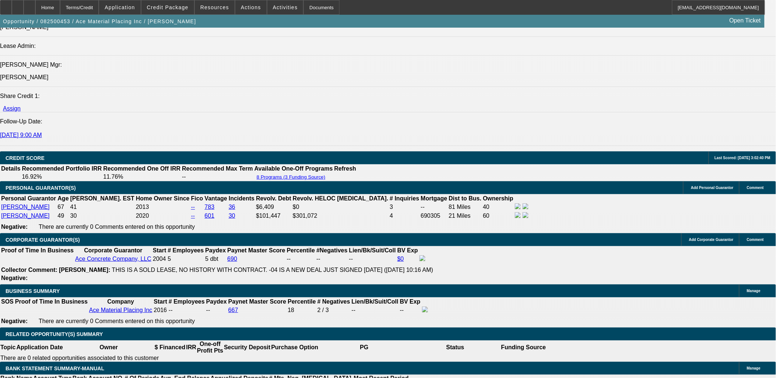
select select "6"
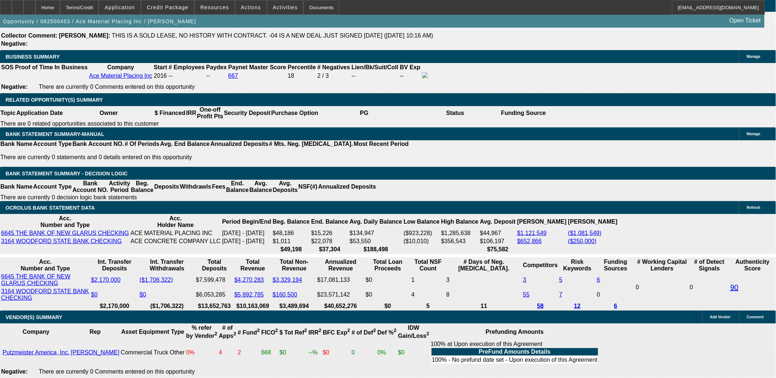
scroll to position [1154, 0]
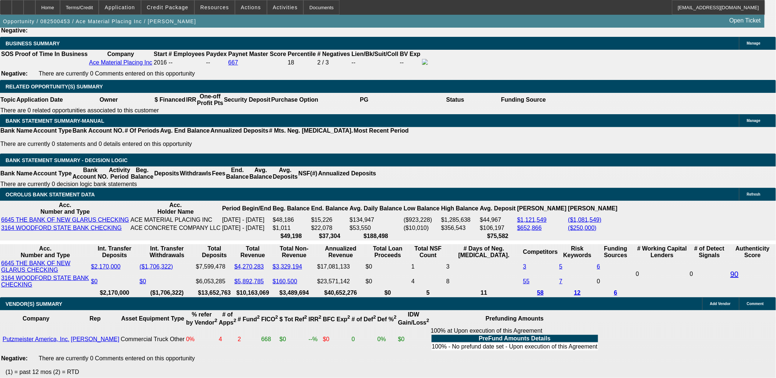
type input "12298.47"
type input "UNKNOWN"
type input "9.6"
drag, startPoint x: 134, startPoint y: 196, endPoint x: 181, endPoint y: 185, distance: 48.5
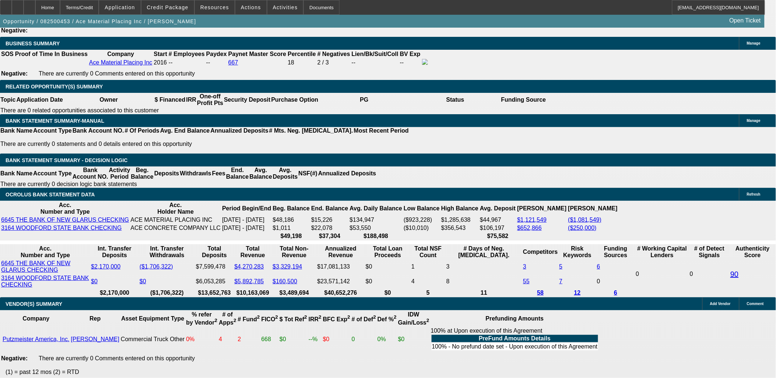
type input "$12,299.99"
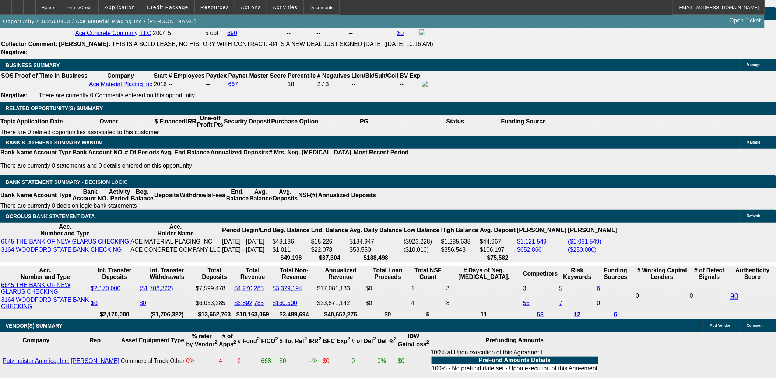
scroll to position [1072, 0]
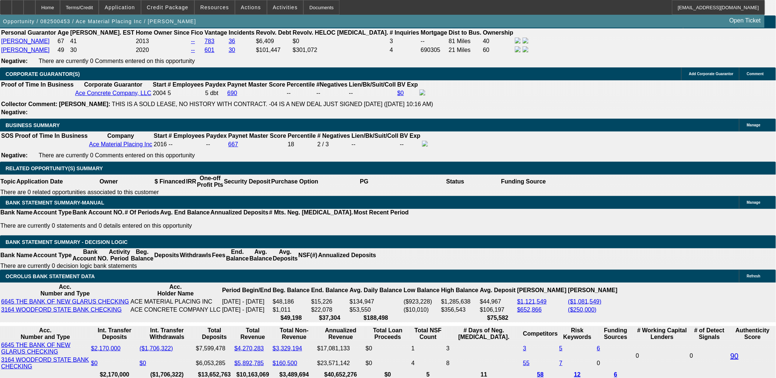
drag, startPoint x: 114, startPoint y: 71, endPoint x: 119, endPoint y: 73, distance: 4.9
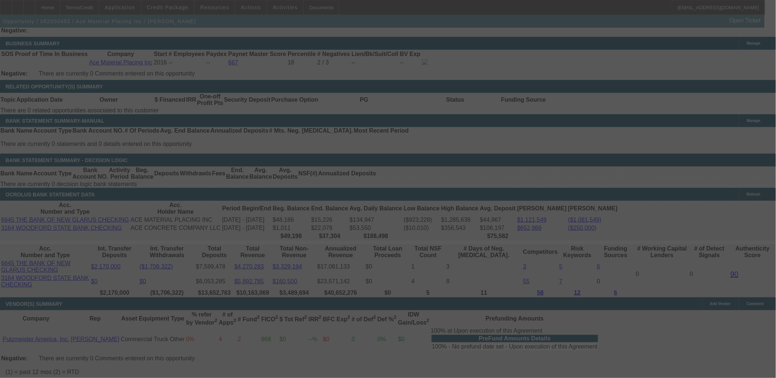
scroll to position [1146, 0]
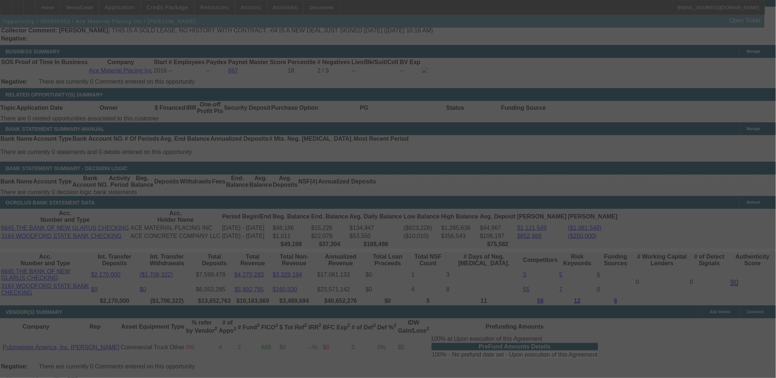
select select "0"
select select "6"
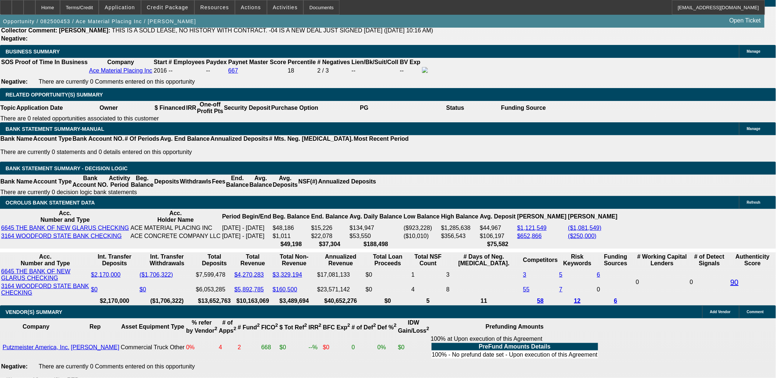
drag, startPoint x: 130, startPoint y: 204, endPoint x: 135, endPoint y: 204, distance: 5.5
type input "$12,349.99"
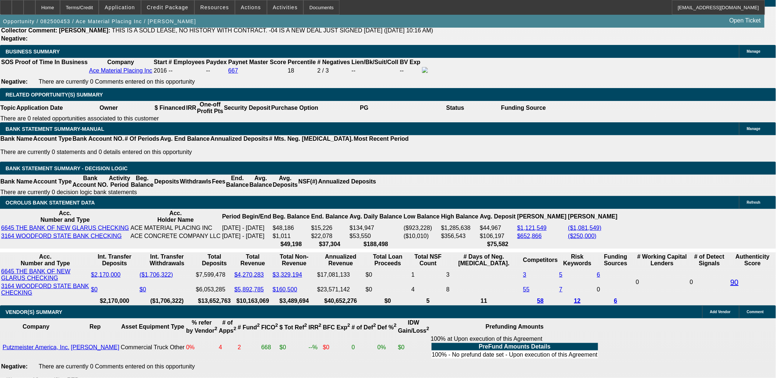
type input "UNKNOWN"
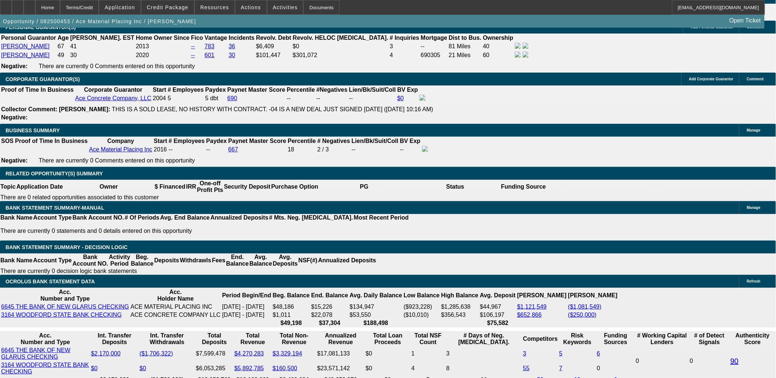
scroll to position [1064, 0]
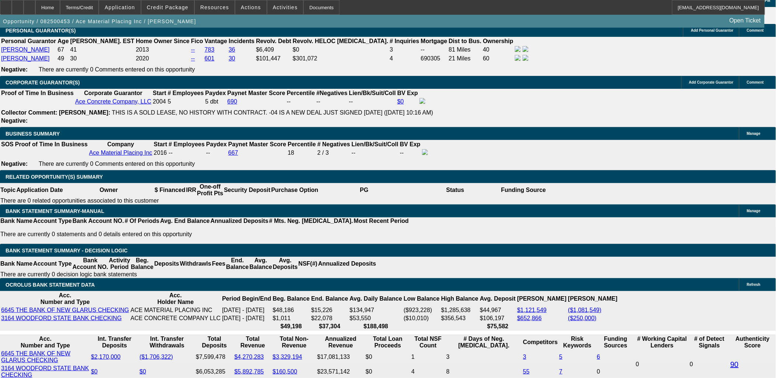
drag, startPoint x: 138, startPoint y: 284, endPoint x: 164, endPoint y: 286, distance: 25.9
type input "12349.99"
type input "9.8"
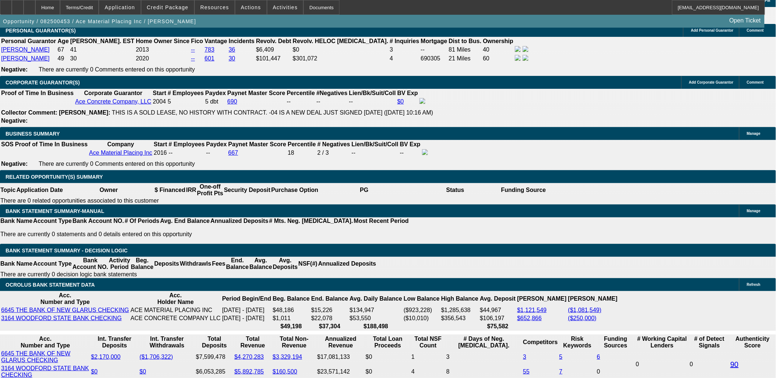
type input "$12,349.99"
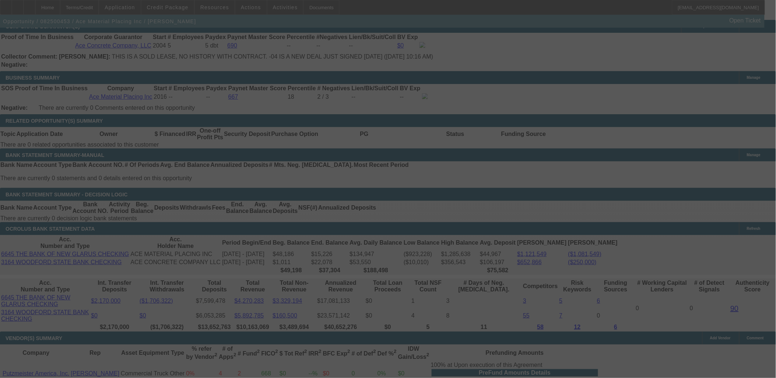
scroll to position [1105, 0]
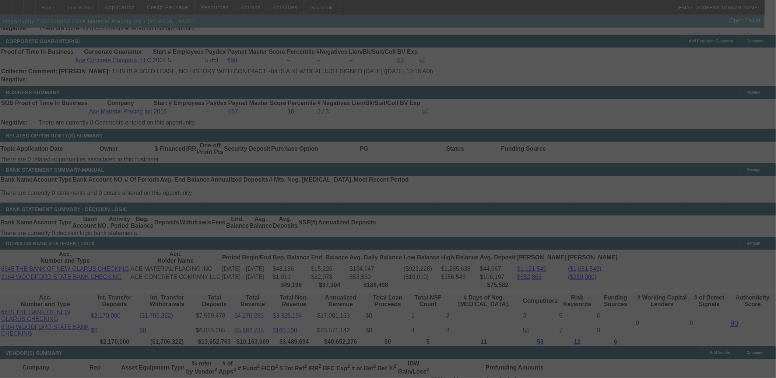
select select "0"
select select "6"
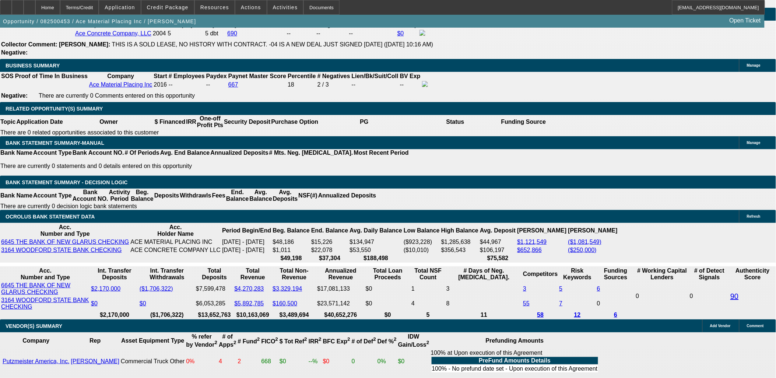
scroll to position [1126, 0]
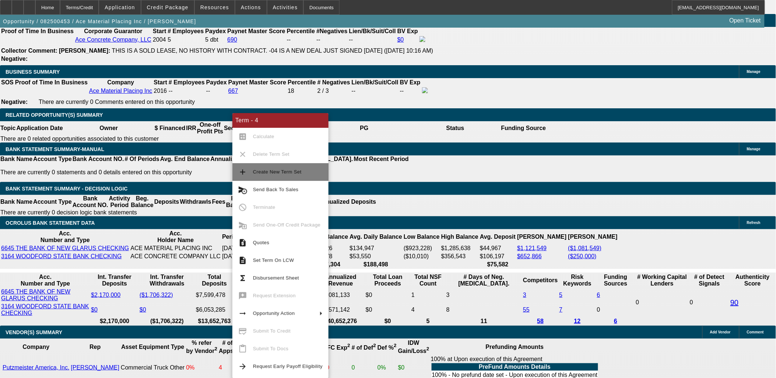
click at [264, 173] on span "Create New Term Set" at bounding box center [277, 172] width 49 height 6
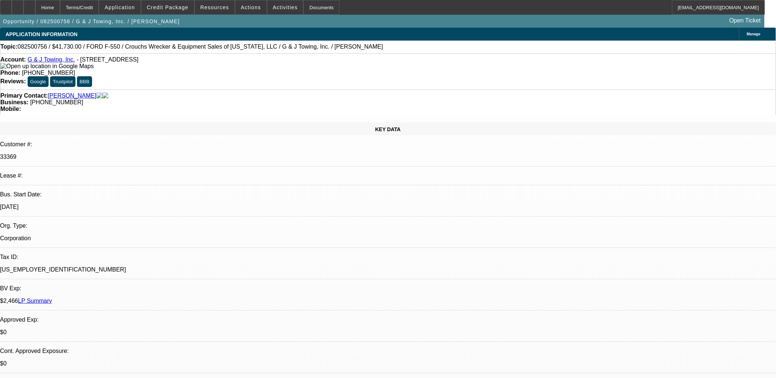
select select "0"
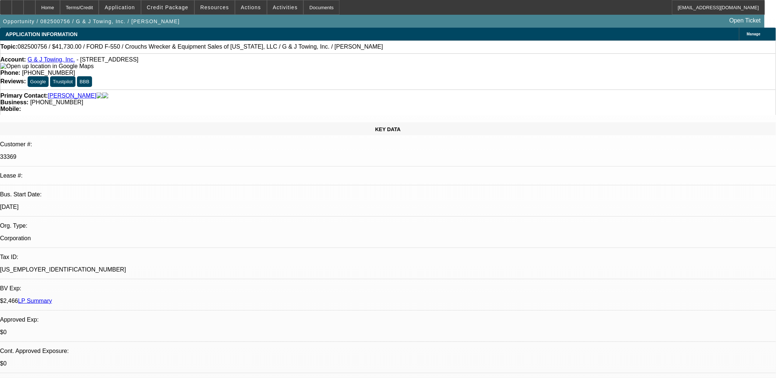
select select "0"
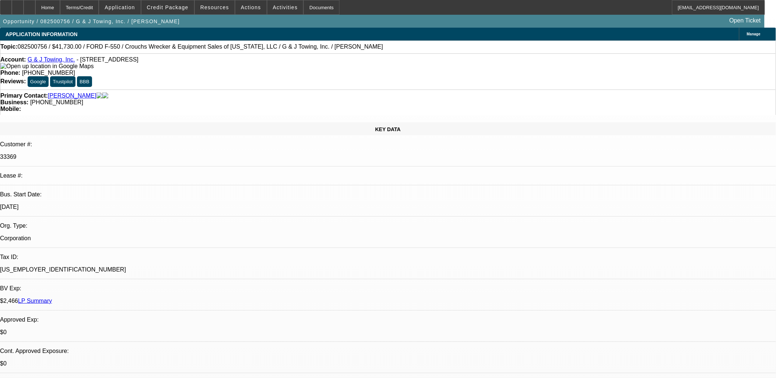
select select "0"
select select "1"
select select "3"
select select "6"
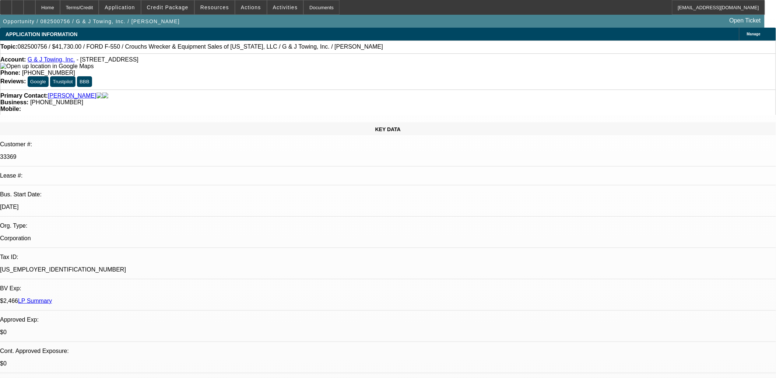
select select "1"
select select "6"
select select "1"
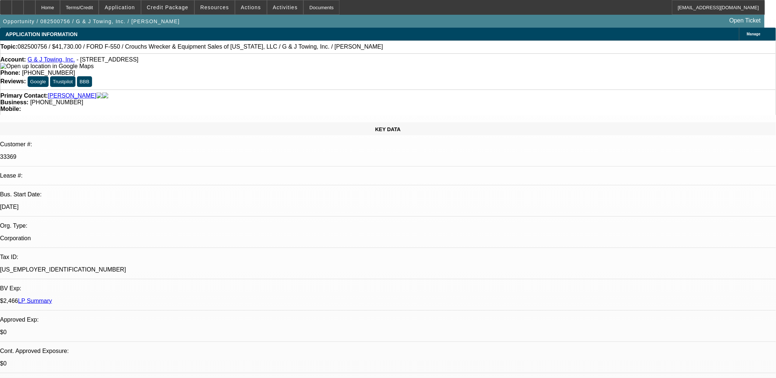
select select "6"
select select "1"
select select "6"
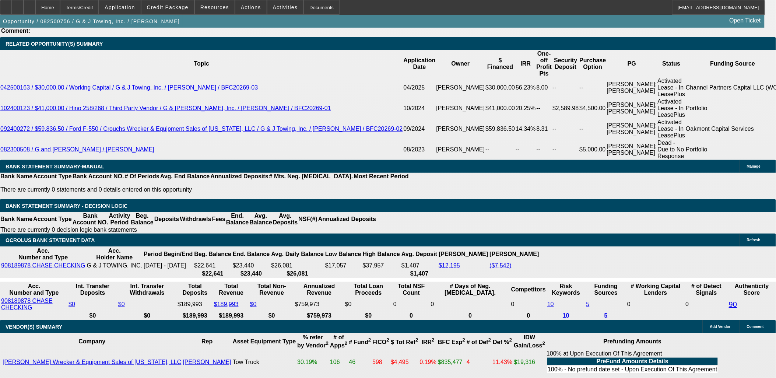
scroll to position [439, 0]
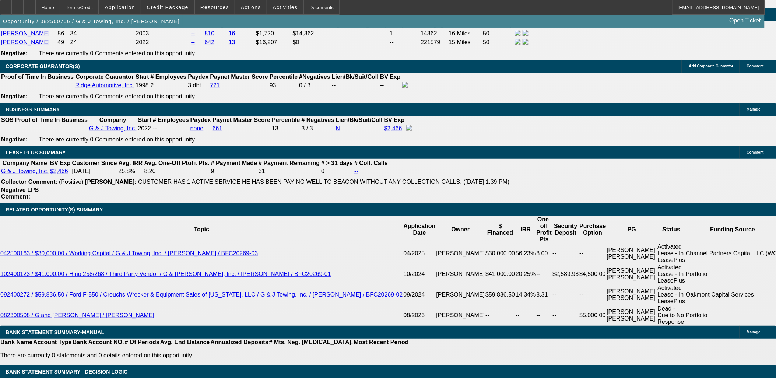
scroll to position [1146, 0]
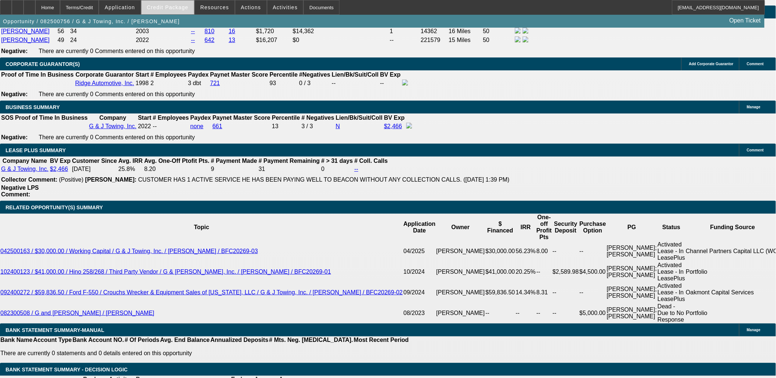
click at [179, 10] on span at bounding box center [167, 8] width 53 height 18
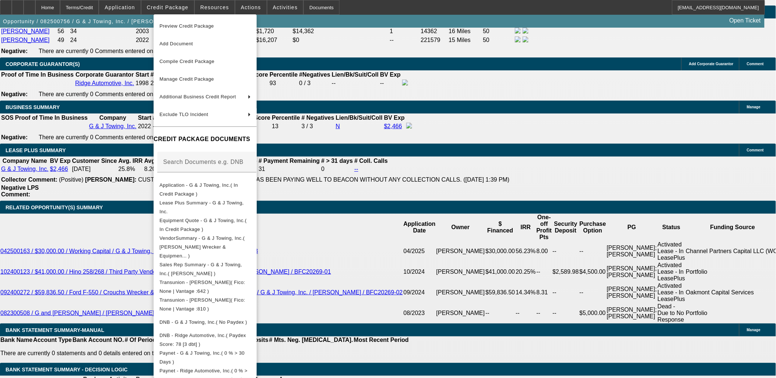
scroll to position [215, 0]
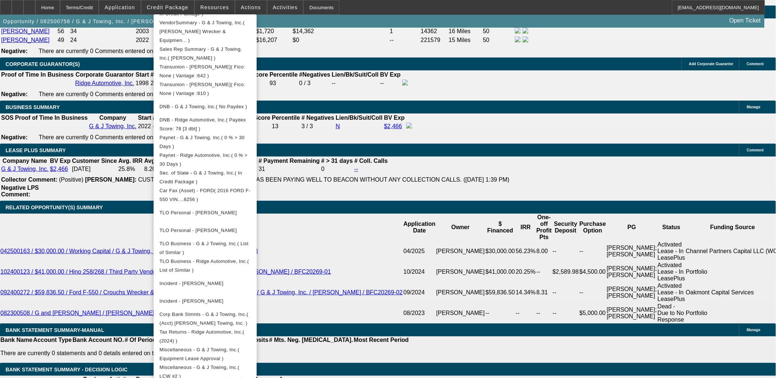
click at [95, 227] on div at bounding box center [388, 189] width 776 height 378
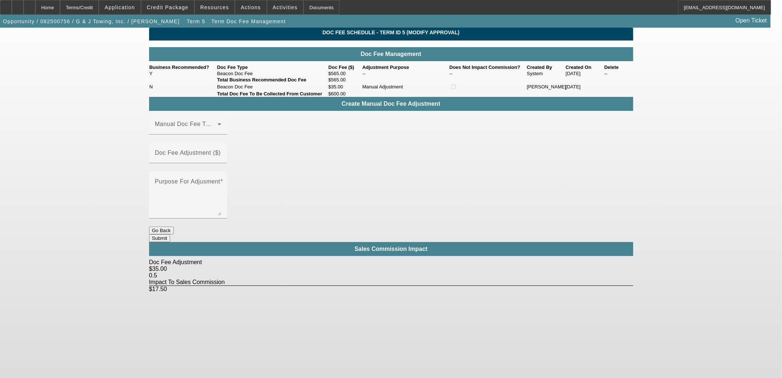
click at [174, 227] on button "Go Back" at bounding box center [161, 231] width 25 height 8
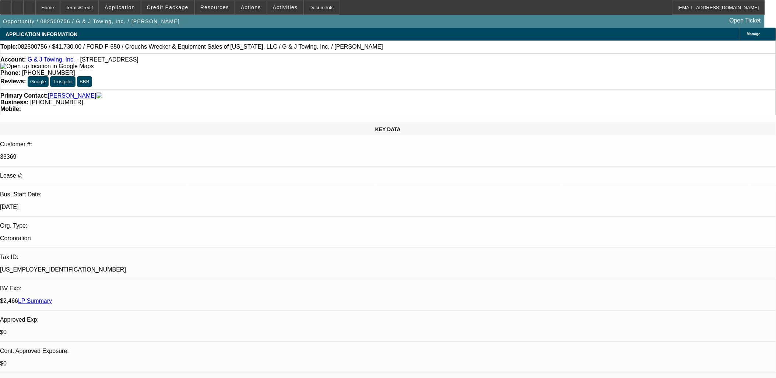
select select "0"
select select "3"
select select "0"
select select "6"
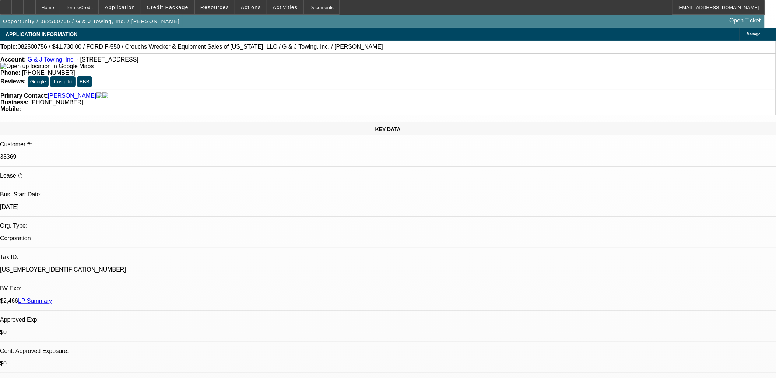
select select "0"
select select "6"
select select "0"
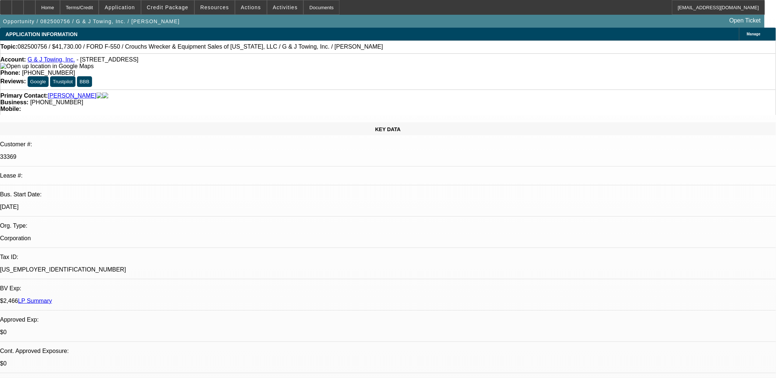
select select "0"
select select "6"
select select "0"
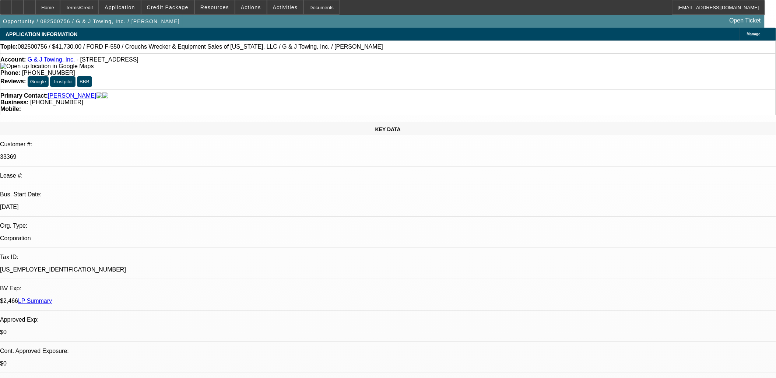
select select "0"
select select "6"
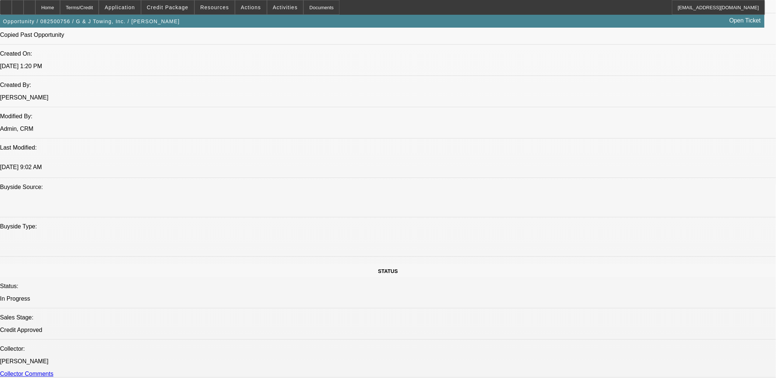
scroll to position [655, 0]
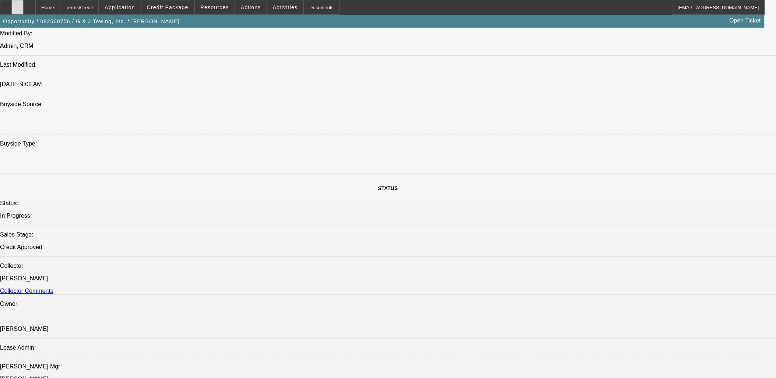
click at [24, 11] on div at bounding box center [18, 7] width 12 height 15
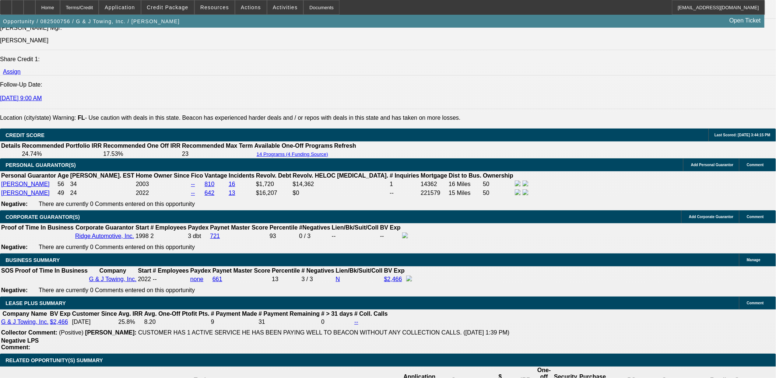
scroll to position [1146, 0]
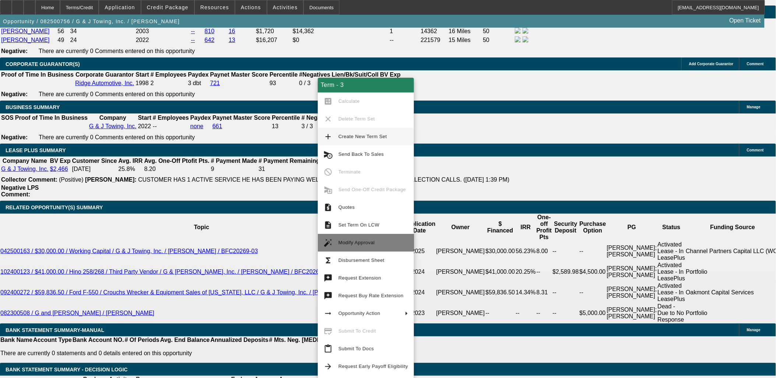
click at [357, 242] on span "Modify Approval" at bounding box center [357, 243] width 36 height 6
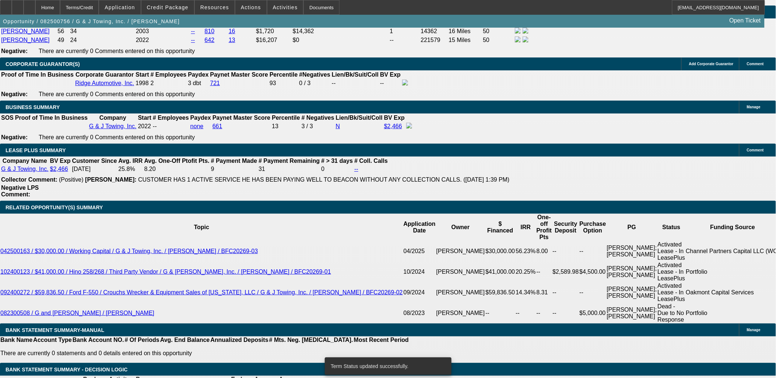
select select "0"
select select "6"
select select "0"
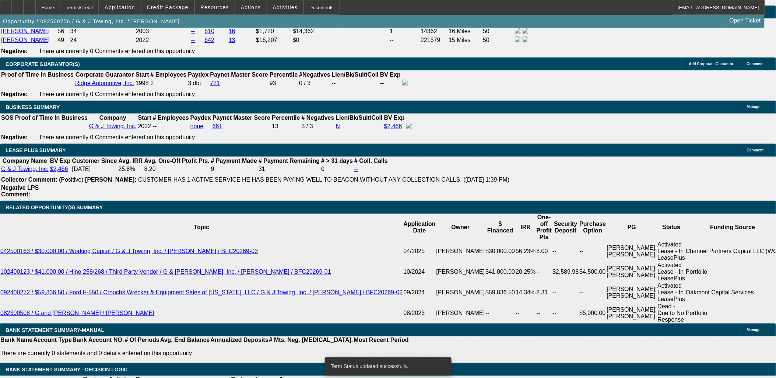
select select "0"
select select "3"
select select "0"
select select "6"
select select "0"
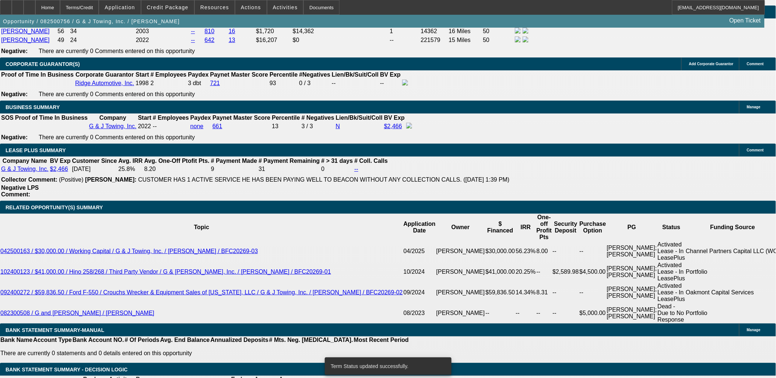
select select "0"
select select "6"
select select "0"
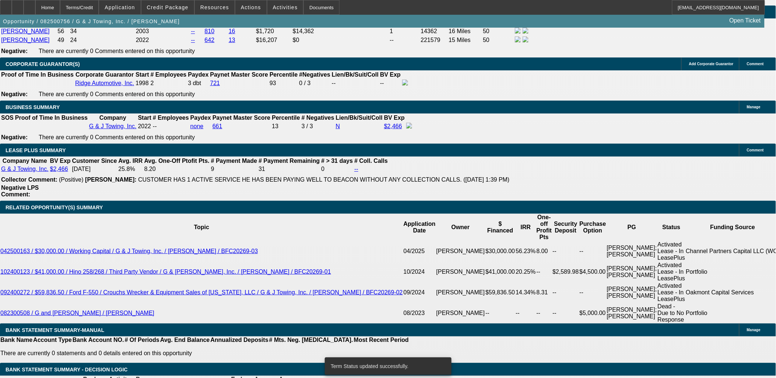
select select "0"
select select "6"
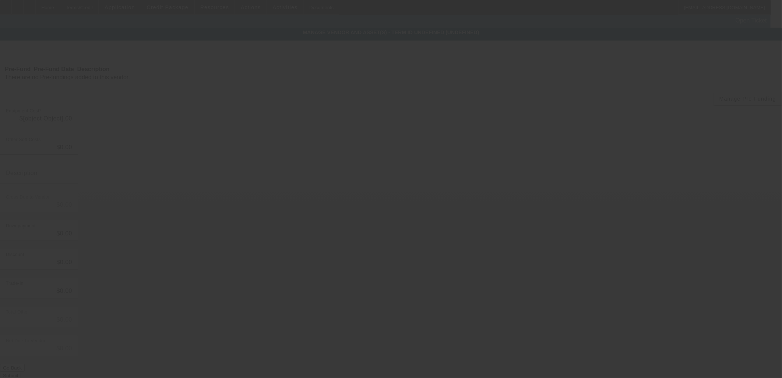
type input "$39,000.00"
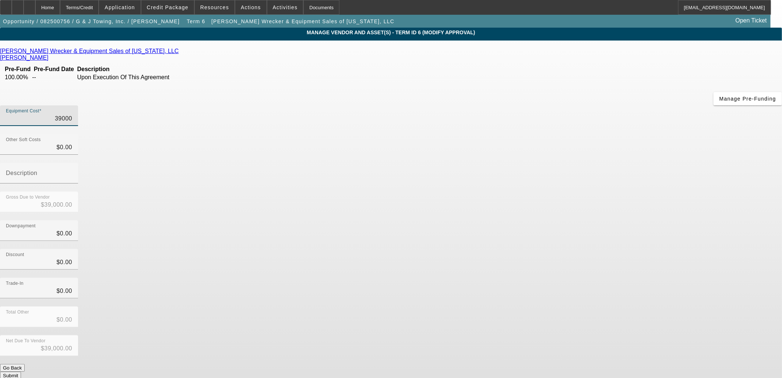
click at [72, 114] on input "39000" at bounding box center [39, 118] width 66 height 9
type input "4"
type input "$4.00"
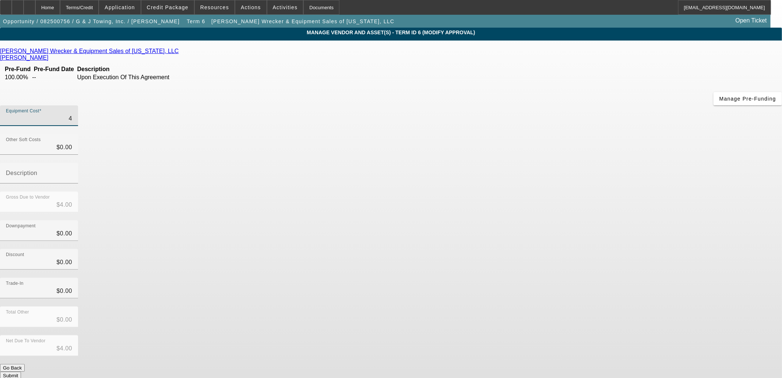
type input "42"
type input "$42.00"
type input "421"
type input "$421.00"
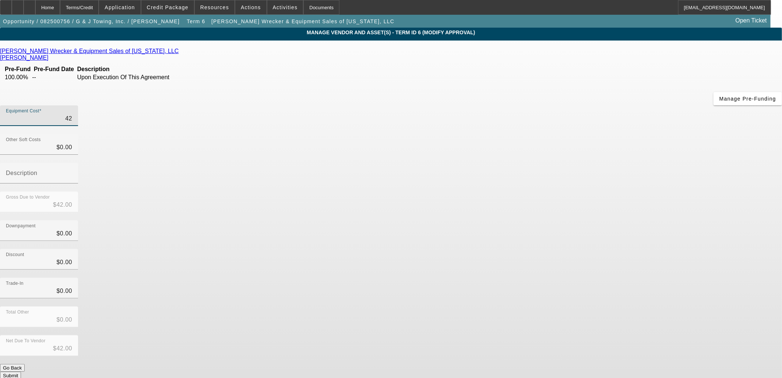
type input "$421.00"
type input "4210"
type input "$4,210.00"
type input "42105"
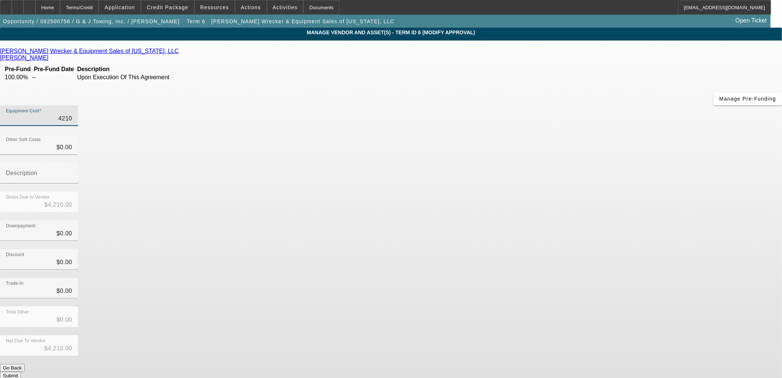
type input "$42,105.00"
click at [511, 335] on div "Net Due To Vendor $42,105.00" at bounding box center [391, 349] width 782 height 29
click at [21, 372] on button "Submit" at bounding box center [10, 376] width 21 height 8
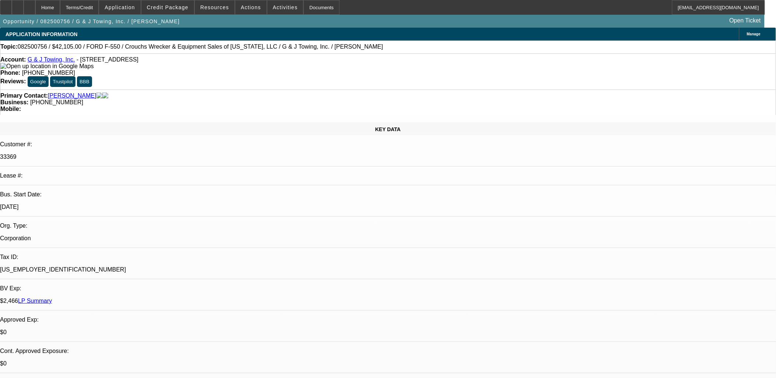
select select "0"
select select "6"
select select "0"
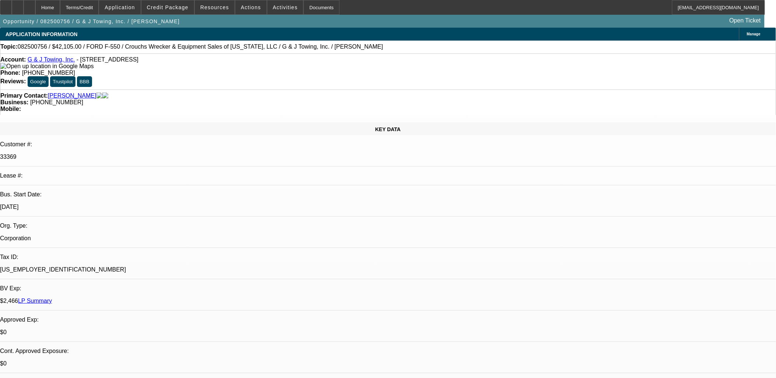
select select "0"
select select "3"
select select "0"
select select "6"
select select "0"
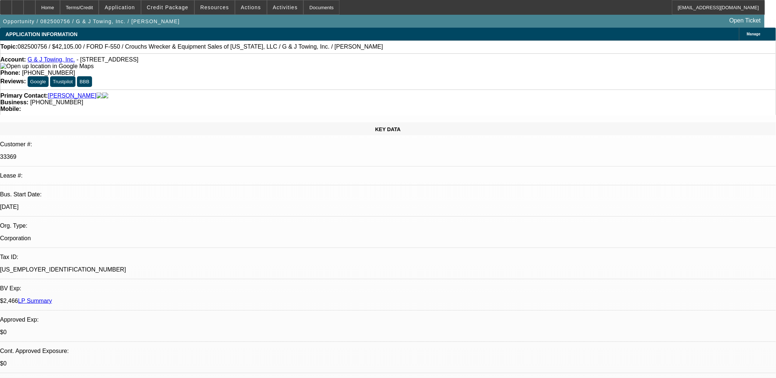
select select "0"
select select "6"
select select "0"
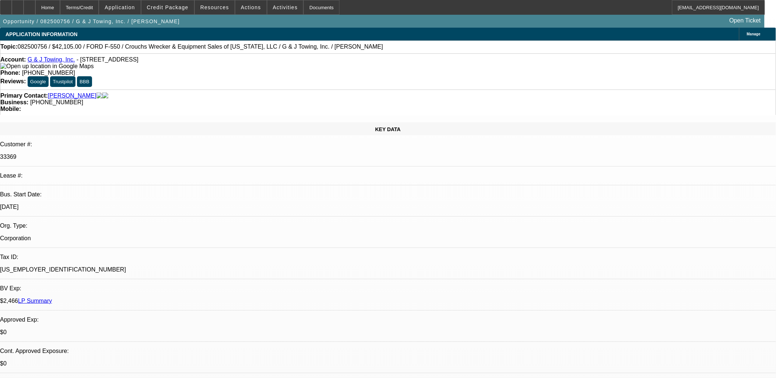
select select "0"
select select "6"
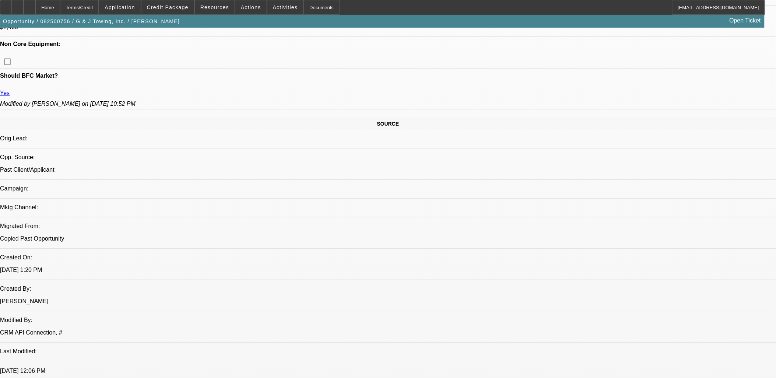
scroll to position [368, 0]
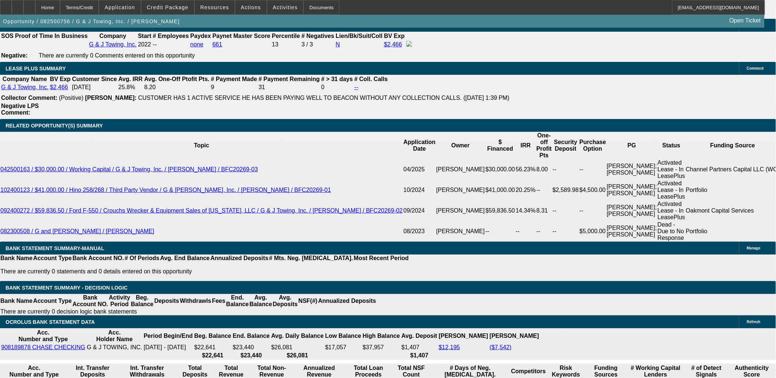
scroll to position [1187, 0]
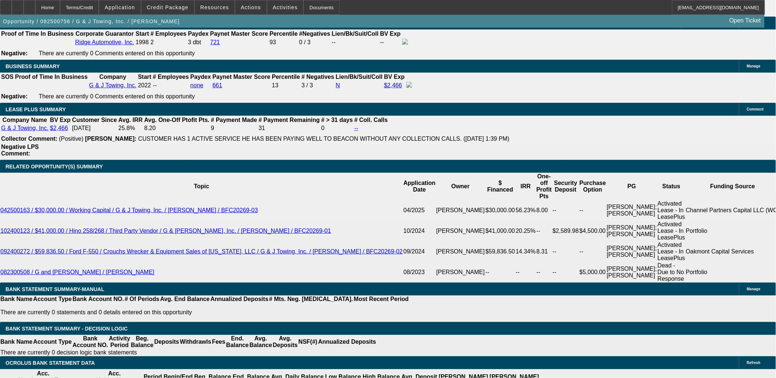
click at [185, 3] on span at bounding box center [167, 8] width 53 height 18
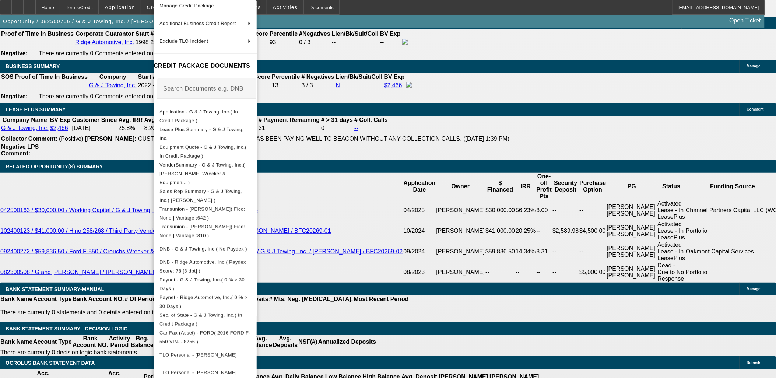
scroll to position [201, 0]
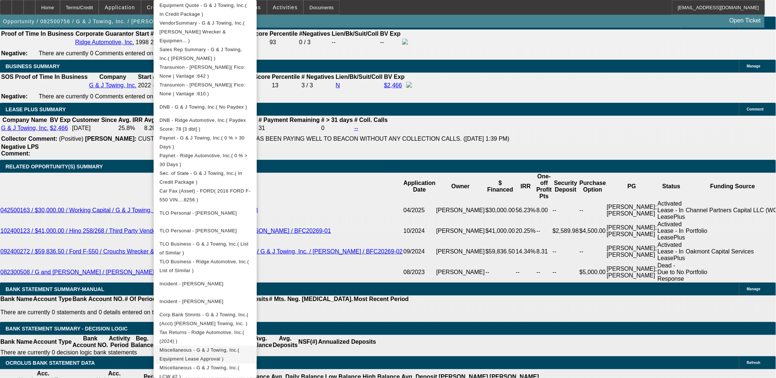
click at [221, 346] on span "Miscellaneous - G & J Towing, Inc.( Equipment Lease Approval )" at bounding box center [204, 355] width 91 height 18
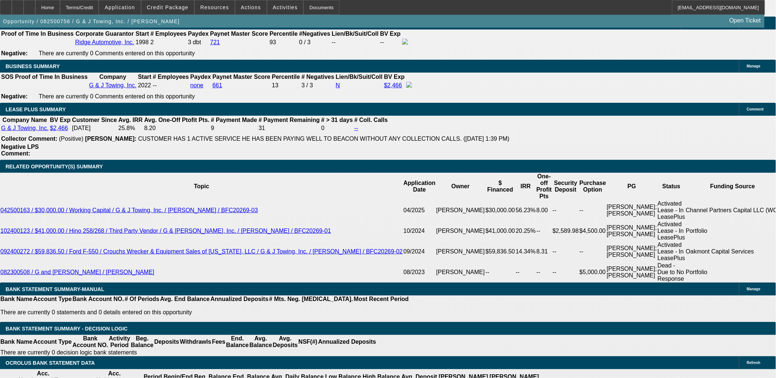
drag, startPoint x: 172, startPoint y: 226, endPoint x: 208, endPoint y: 231, distance: 36.5
type input "15."
type input "UNKNOWN"
type input "15.4"
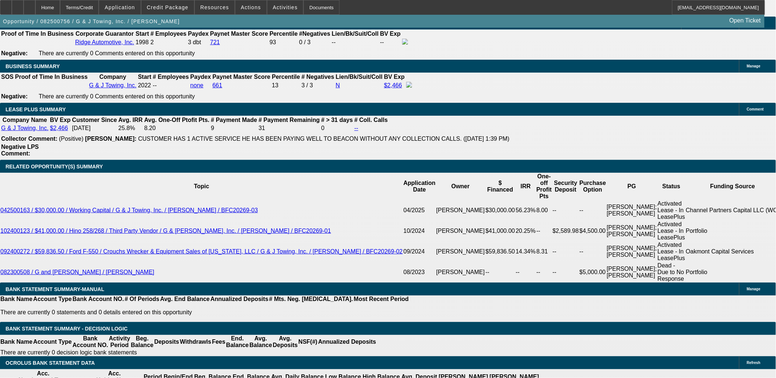
type input "$1,467.84"
type input "15.4"
type input "1469.84"
type input "15.5"
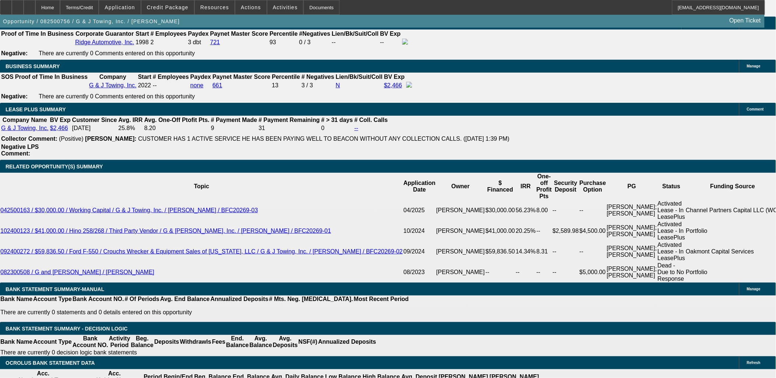
type input "1468.84"
type input "15.4"
drag, startPoint x: 140, startPoint y: 227, endPoint x: 152, endPoint y: 228, distance: 12.3
type input "1468.89"
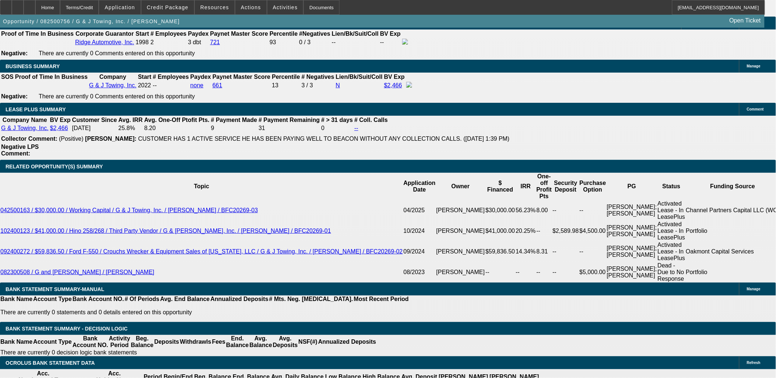
type input "15.5"
type input "1468.85"
type input "15.4"
type input "$1,468.85"
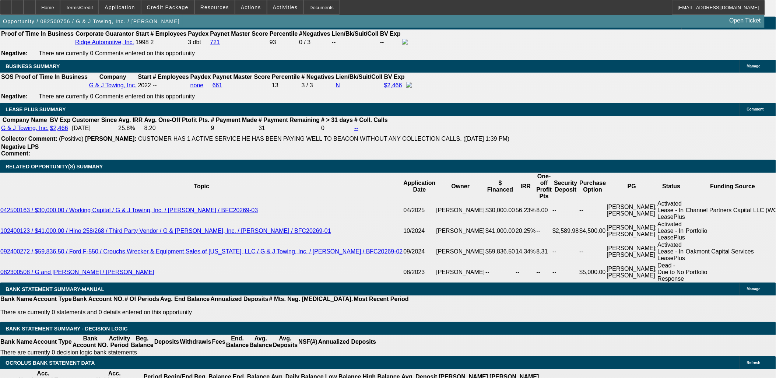
scroll to position [1064, 0]
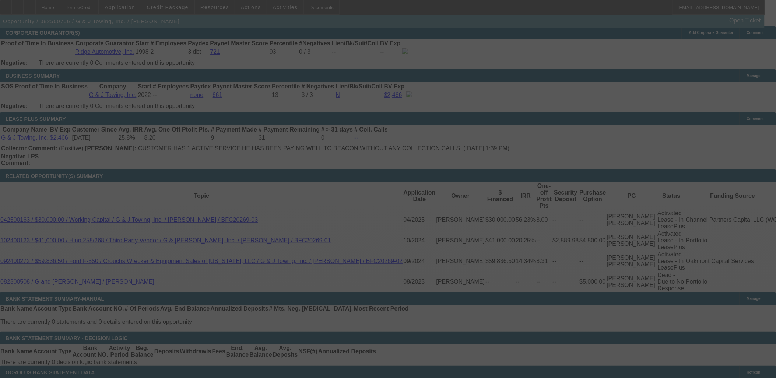
scroll to position [1187, 0]
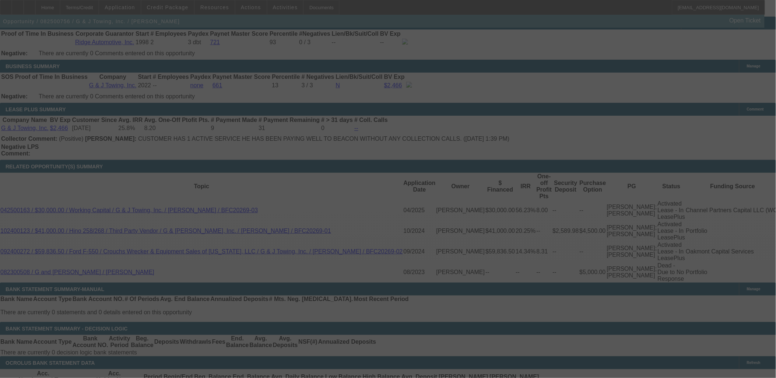
select select "0"
select select "6"
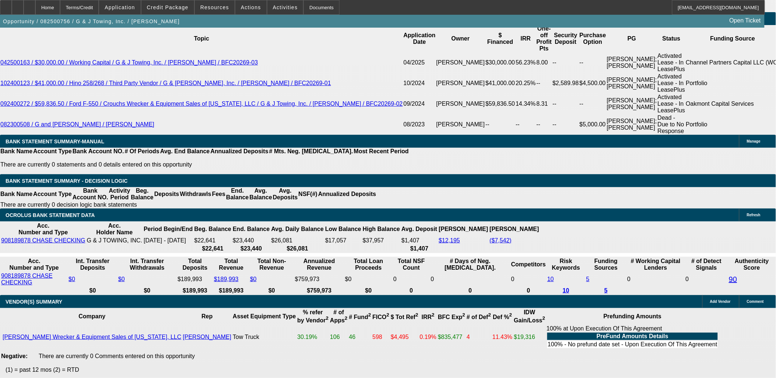
scroll to position [1228, 0]
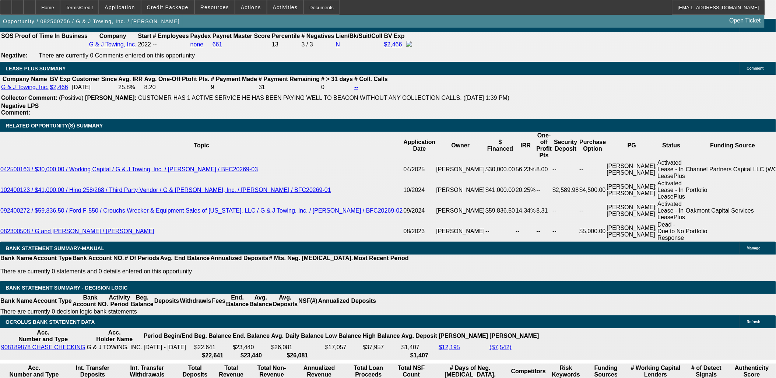
select select "3"
type input "UNKNOWN"
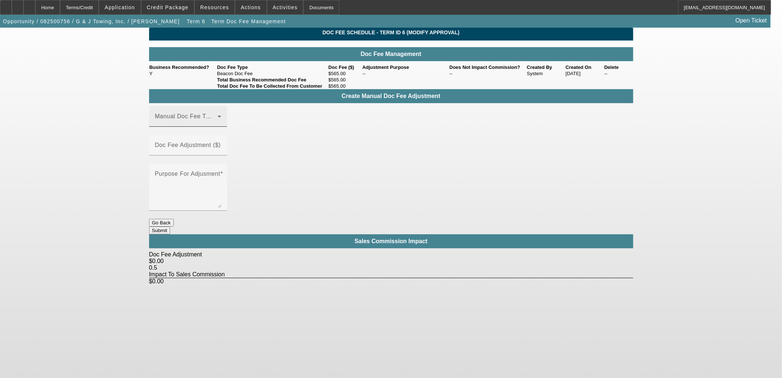
click at [221, 127] on div "Manual Doc Fee Type" at bounding box center [188, 116] width 66 height 21
click at [230, 163] on mat-option "Beacon Doc Fee" at bounding box center [199, 164] width 99 height 18
click at [221, 137] on div "Doc Fee Adjustment ($)" at bounding box center [188, 145] width 66 height 21
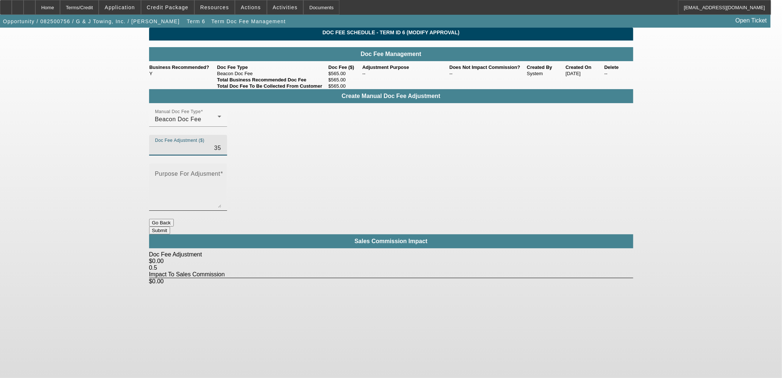
type input "$35.00"
click at [221, 172] on textarea "Purpose For Adjusment" at bounding box center [188, 189] width 66 height 35
type textarea "Manual adjustment"
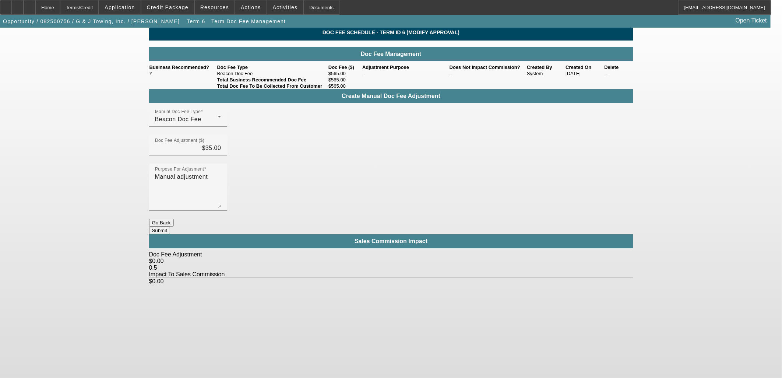
drag, startPoint x: 470, startPoint y: 201, endPoint x: 463, endPoint y: 191, distance: 12.6
click at [470, 201] on div "Doc Fee Schedule - Term ID 6 (Modify Approval) Doc Fee Management Business Reco…" at bounding box center [391, 156] width 484 height 257
click at [170, 227] on button "Submit" at bounding box center [159, 231] width 21 height 8
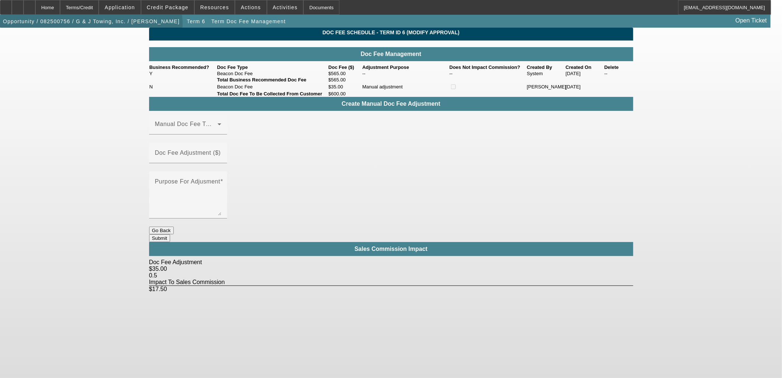
drag, startPoint x: 97, startPoint y: 31, endPoint x: 109, endPoint y: 23, distance: 14.7
click at [98, 30] on span "button" at bounding box center [91, 22] width 183 height 18
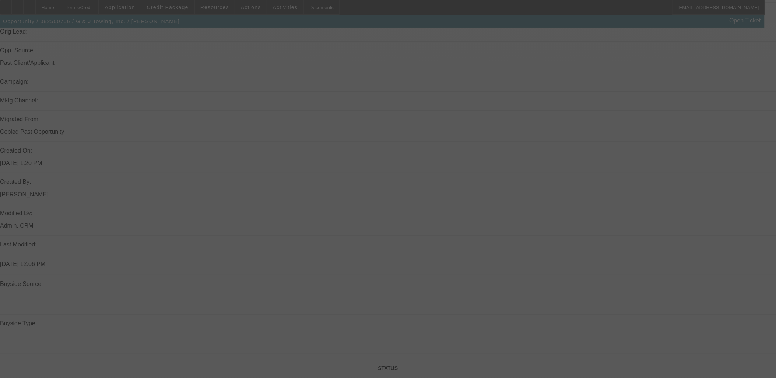
scroll to position [657, 0]
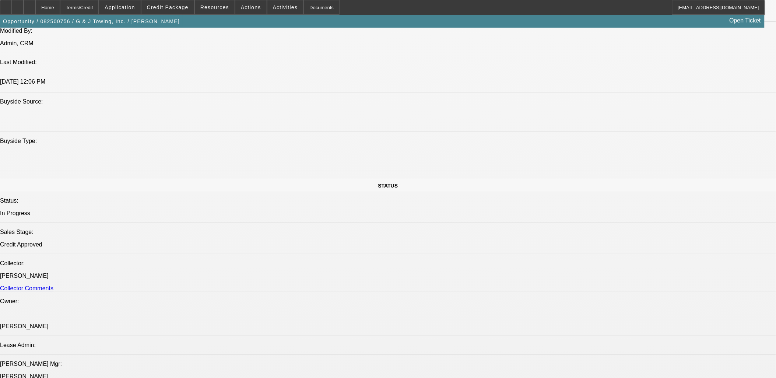
select select "0"
select select "3"
select select "0"
select select "6"
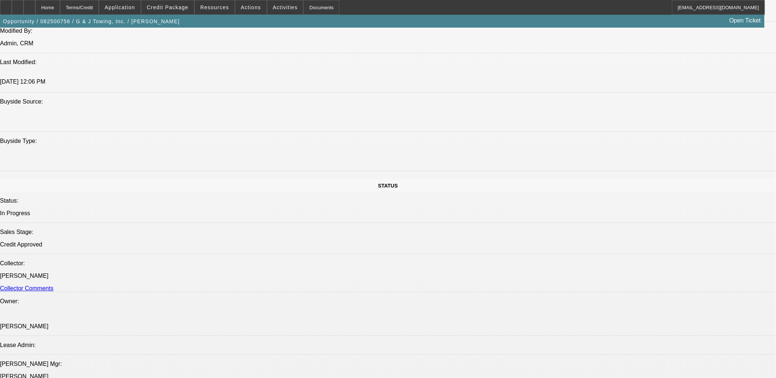
select select "0"
select select "3"
select select "0"
select select "6"
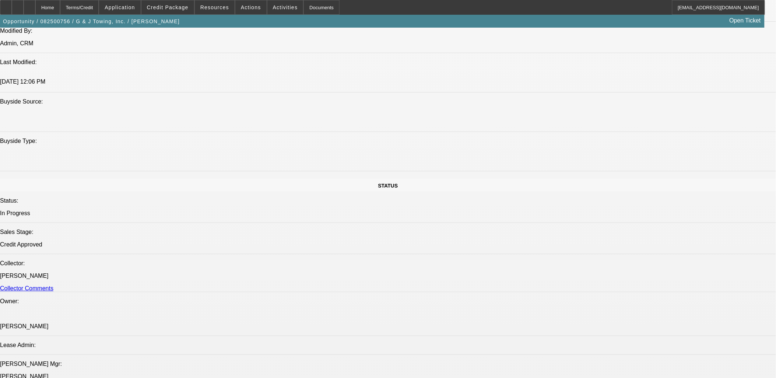
select select "0"
select select "6"
select select "0"
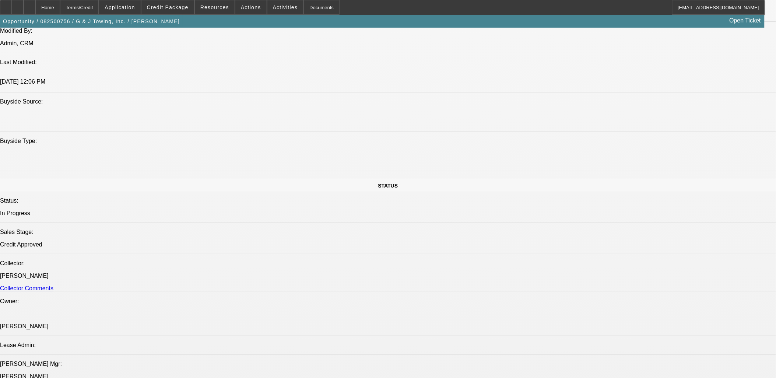
select select "0"
select select "6"
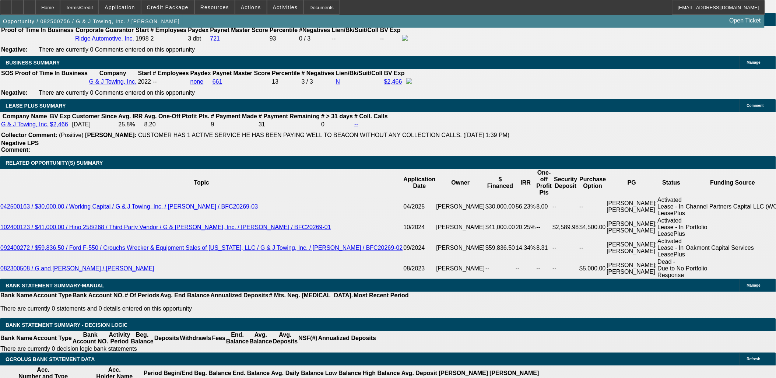
scroll to position [1209, 0]
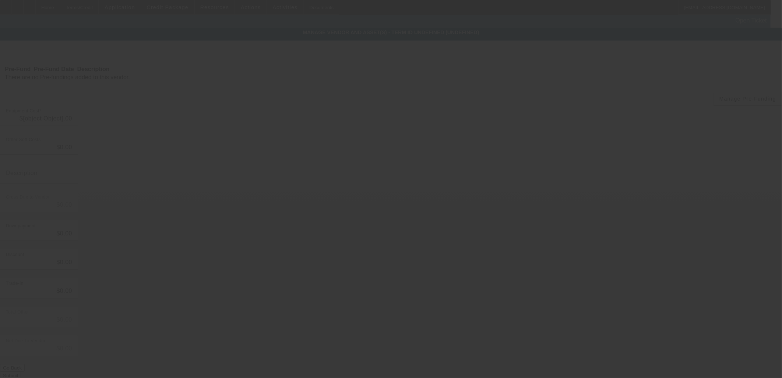
type input "$42,105.00"
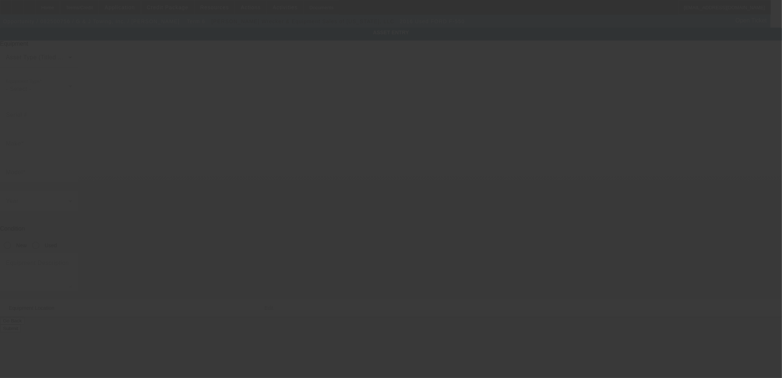
type input "1FDUF5GY1GEB08256"
type input "Ford"
type input "F-550"
radio input "true"
type input "2125 Avocado Ave"
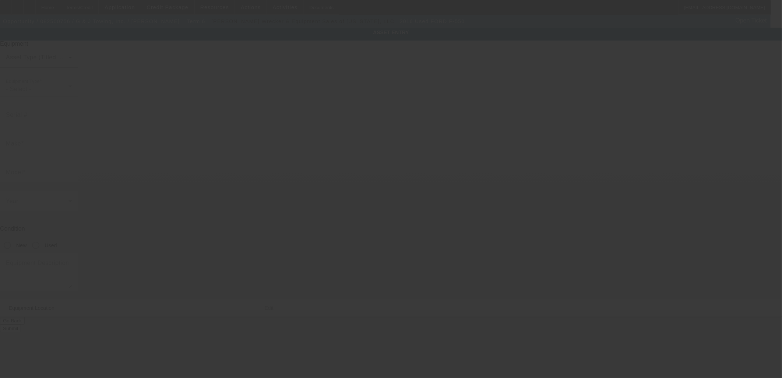
type input "Melbourne"
type input "32935"
type input "Brevard"
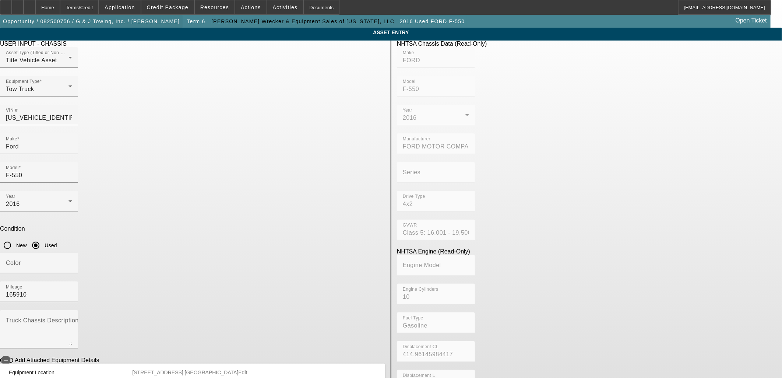
click at [122, 22] on span "Opportunity / 082500756 / G & J Towing, Inc. / Robbins, Jason" at bounding box center [91, 21] width 177 height 6
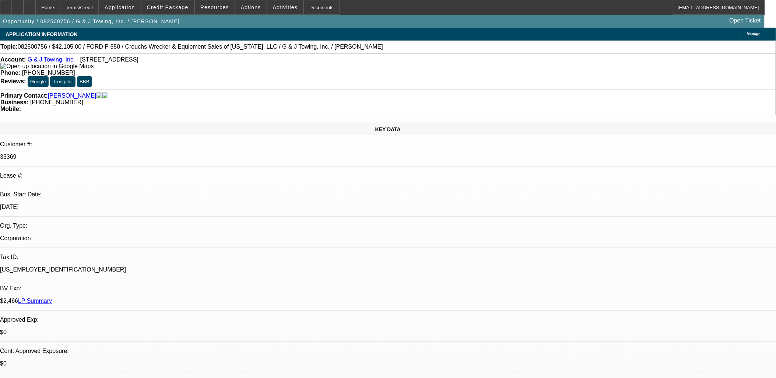
select select "0"
select select "3"
select select "0"
select select "6"
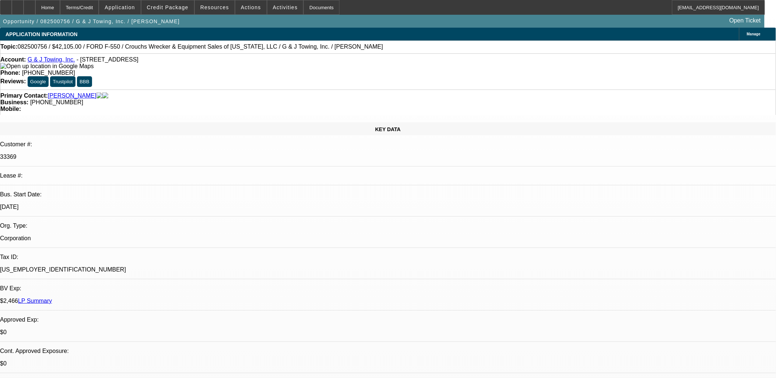
select select "0"
select select "3"
select select "0"
select select "6"
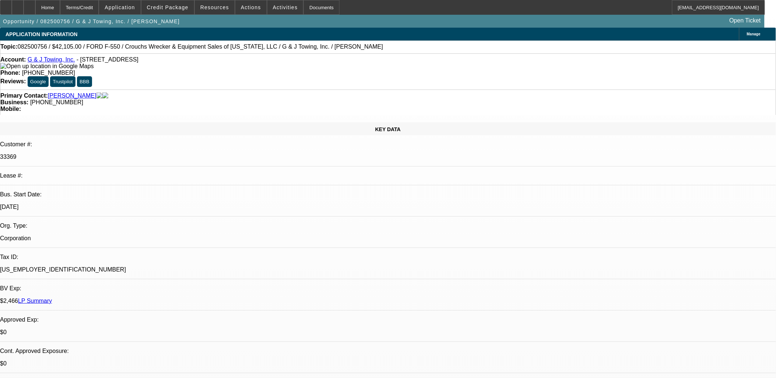
select select "0"
select select "6"
select select "0"
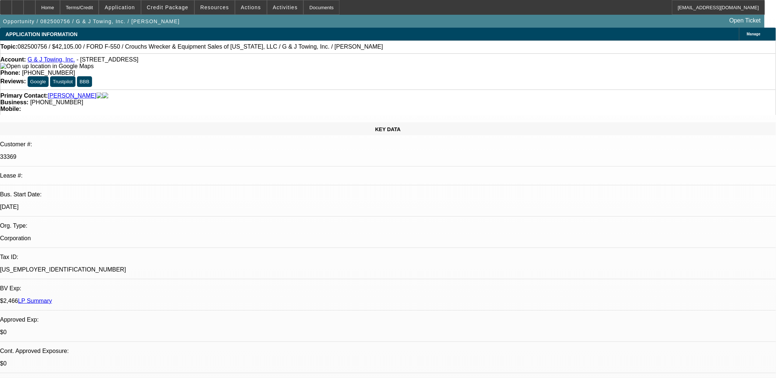
select select "0"
select select "6"
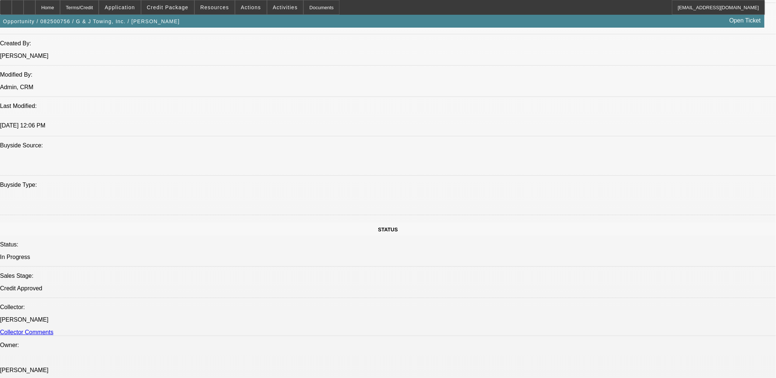
scroll to position [463, 0]
drag, startPoint x: 576, startPoint y: 144, endPoint x: 573, endPoint y: 147, distance: 5.0
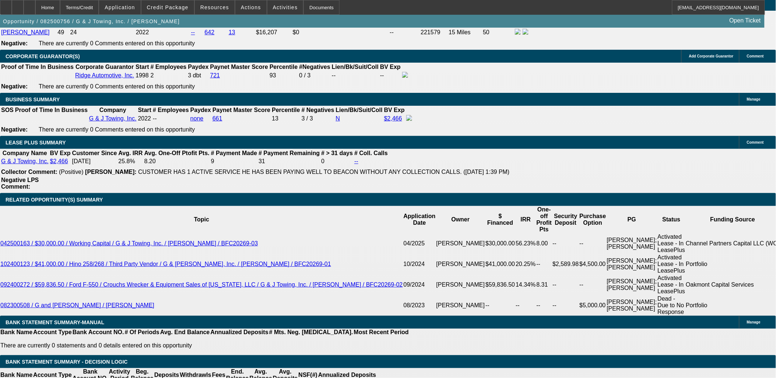
scroll to position [1227, 0]
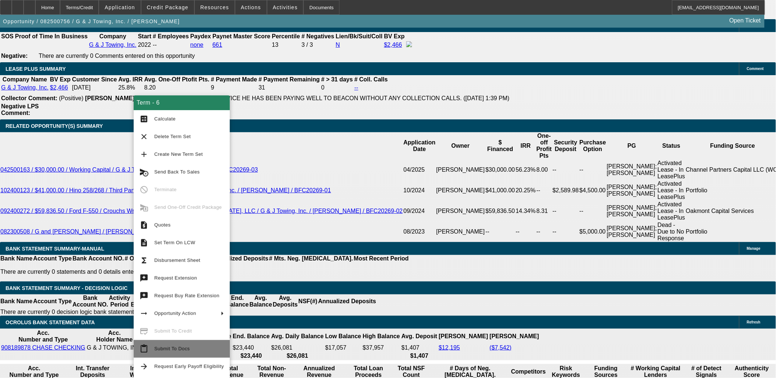
click at [188, 341] on button "content_paste Submit To Docs" at bounding box center [182, 349] width 96 height 18
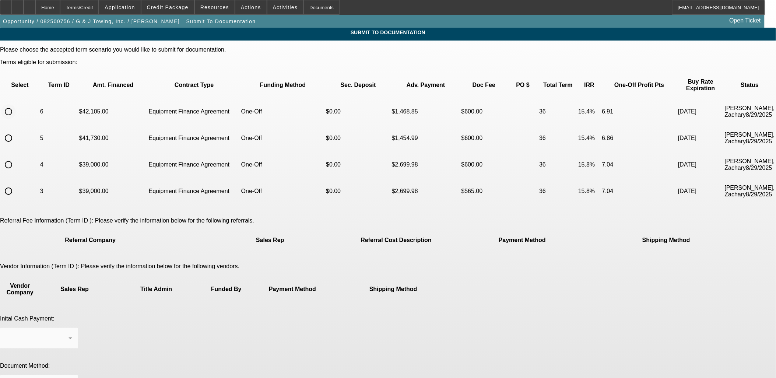
drag, startPoint x: 194, startPoint y: 102, endPoint x: 247, endPoint y: 171, distance: 87.3
click at [16, 104] on input "radio" at bounding box center [8, 111] width 15 height 15
radio input "true"
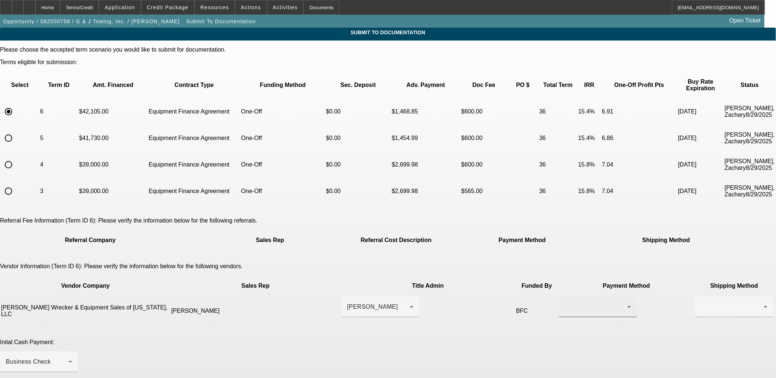
click at [565, 302] on div at bounding box center [596, 306] width 63 height 9
click at [462, 301] on span "Wire Transfer" at bounding box center [450, 305] width 38 height 9
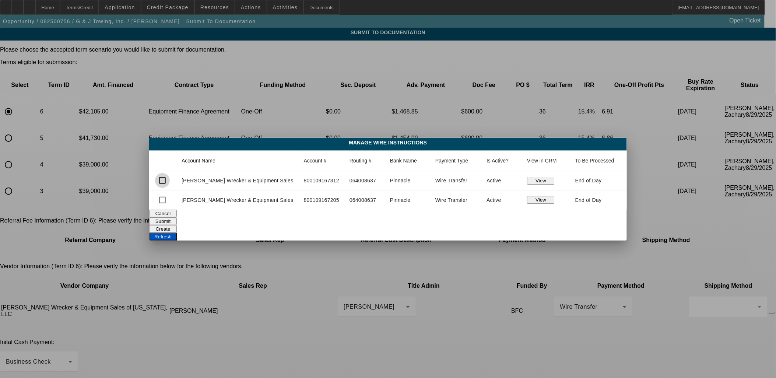
click at [170, 179] on input "checkbox" at bounding box center [162, 180] width 15 height 15
checkbox input "true"
click at [540, 183] on button "View" at bounding box center [541, 181] width 28 height 8
click at [177, 221] on button "Submit" at bounding box center [163, 221] width 28 height 8
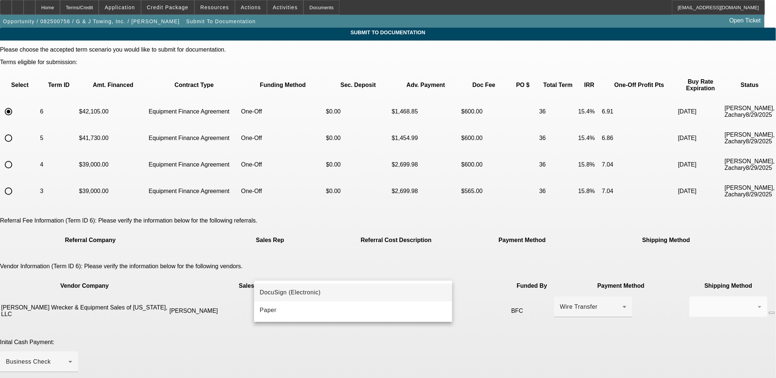
click at [406, 294] on mat-option "DocuSign (Electronic)" at bounding box center [353, 293] width 199 height 18
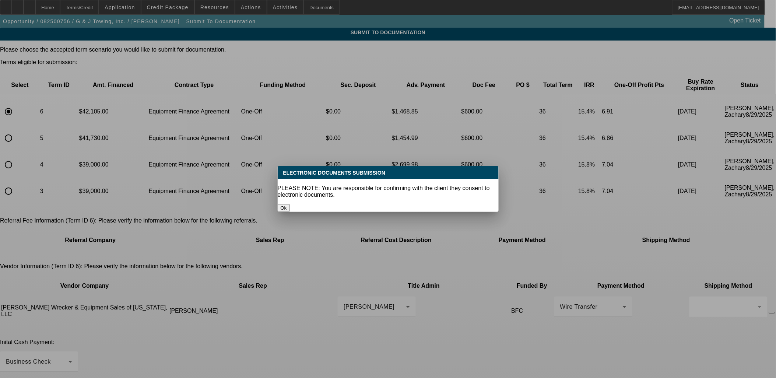
click at [539, 306] on div at bounding box center [388, 189] width 776 height 378
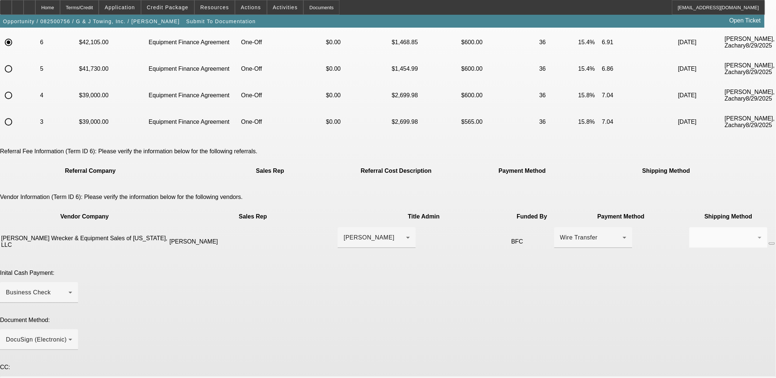
scroll to position [127, 0]
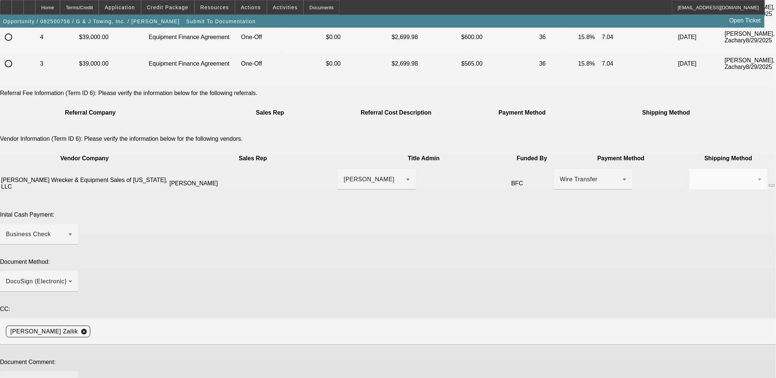
paste textarea "lease send DocuSign to [EMAIL_ADDRESS][DOMAIN_NAME] for [PERSON_NAME] and [EMAI…"
drag, startPoint x: 584, startPoint y: 277, endPoint x: 586, endPoint y: 363, distance: 86.6
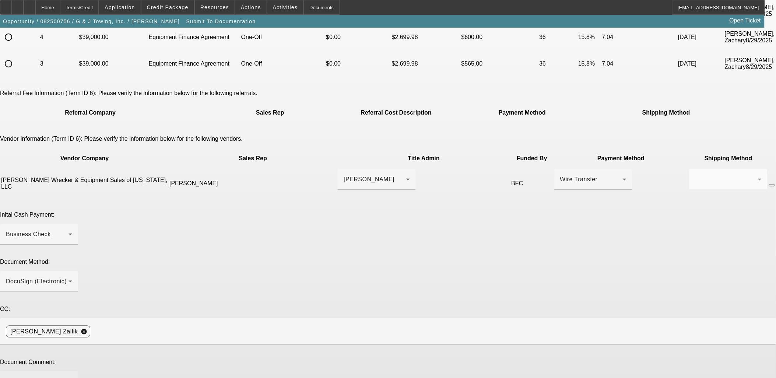
drag, startPoint x: 428, startPoint y: 318, endPoint x: 424, endPoint y: 318, distance: 4.8
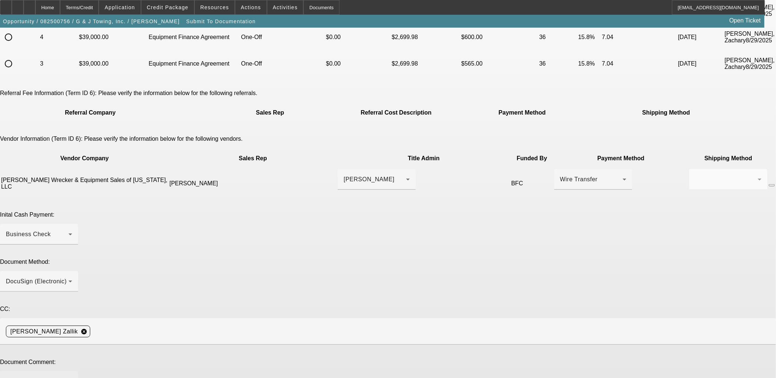
drag, startPoint x: 539, startPoint y: 296, endPoint x: 416, endPoint y: 295, distance: 122.3
drag, startPoint x: 293, startPoint y: 297, endPoint x: 308, endPoint y: 295, distance: 14.4
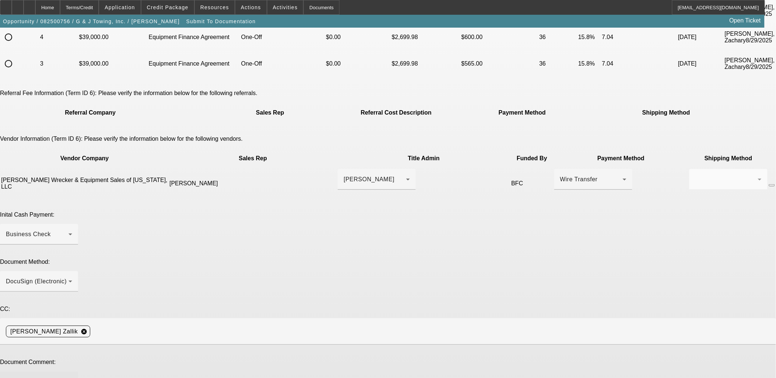
drag, startPoint x: 429, startPoint y: 297, endPoint x: 438, endPoint y: 297, distance: 8.9
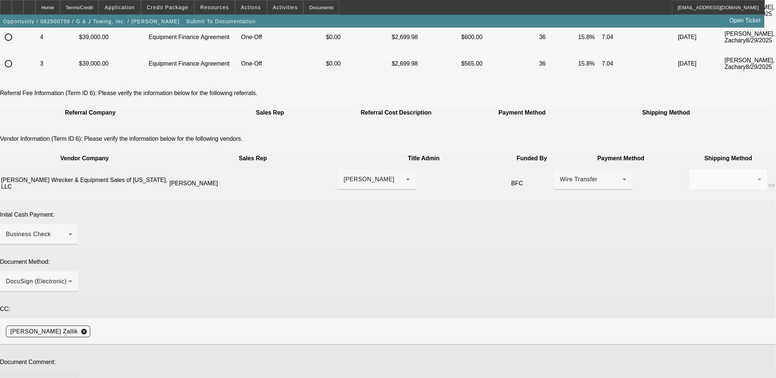
drag, startPoint x: 499, startPoint y: 296, endPoint x: 421, endPoint y: 296, distance: 78.8
drag, startPoint x: 509, startPoint y: 325, endPoint x: 551, endPoint y: 318, distance: 42.3
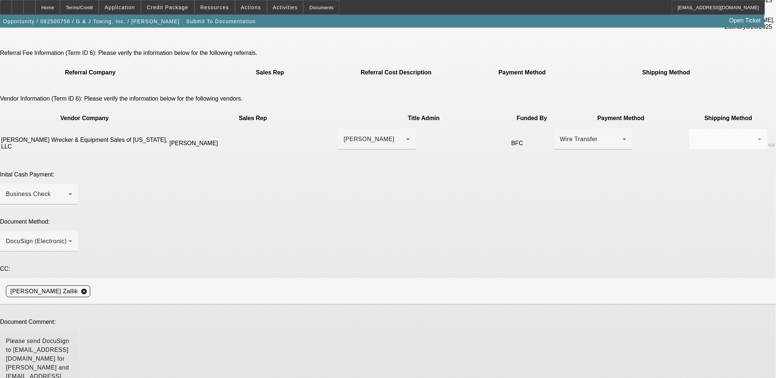
scroll to position [214, 0]
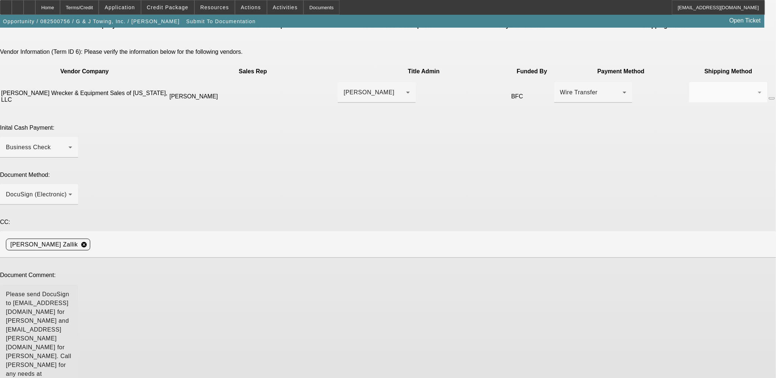
type textarea "Please send DocuSign to gandjtow@gmail.com for Jason and ridgeauto.micco@gmail.…"
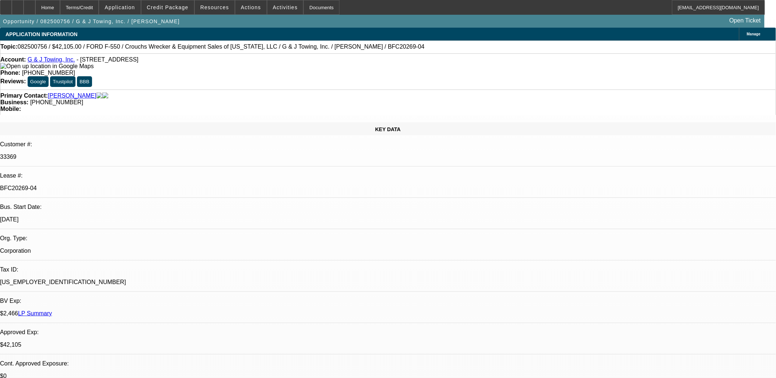
select select "0"
select select "3"
select select "0"
select select "6"
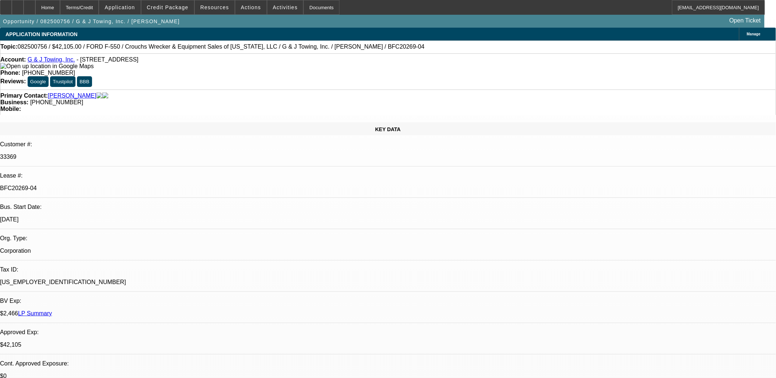
select select "0"
select select "3"
select select "0"
select select "6"
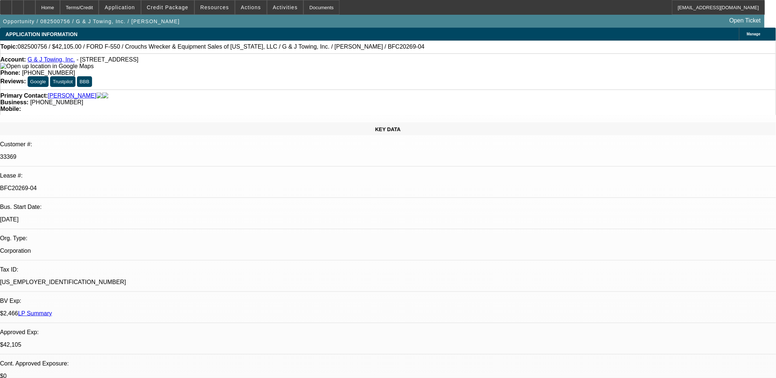
select select "0"
select select "6"
select select "0"
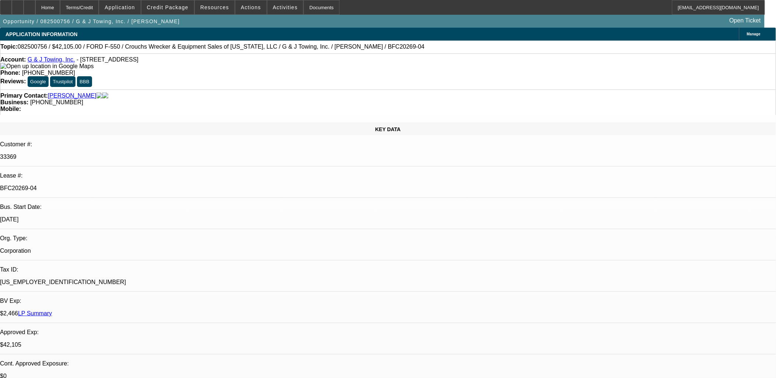
select select "0"
select select "6"
click at [178, 10] on span at bounding box center [167, 8] width 53 height 18
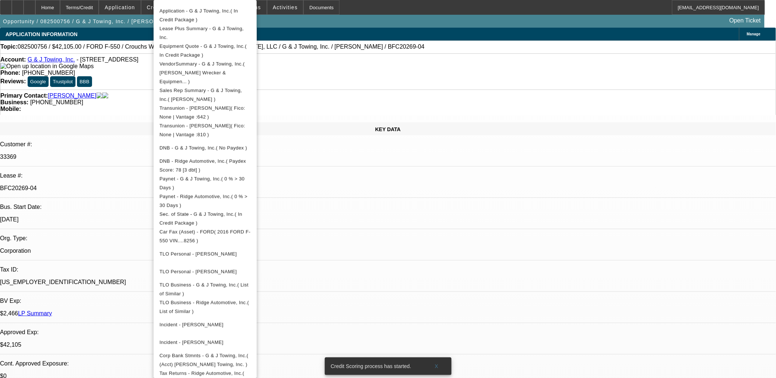
scroll to position [37, 0]
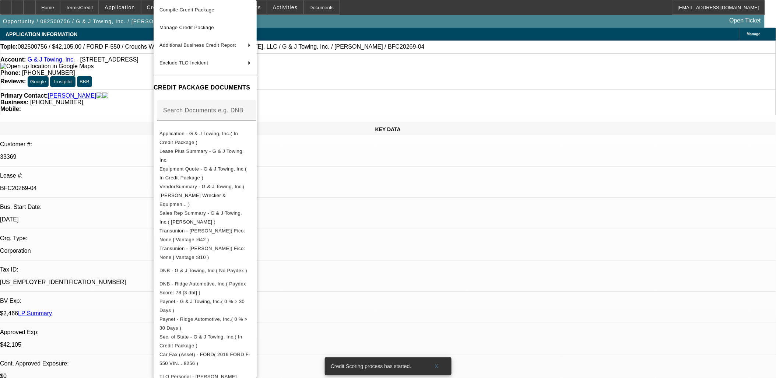
click at [79, 234] on div at bounding box center [388, 189] width 776 height 378
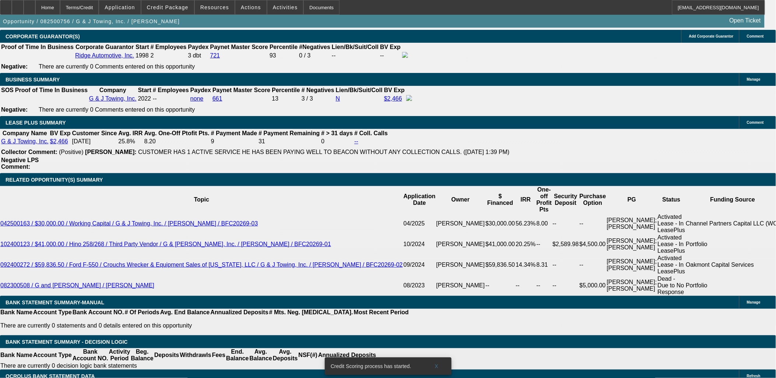
scroll to position [1187, 0]
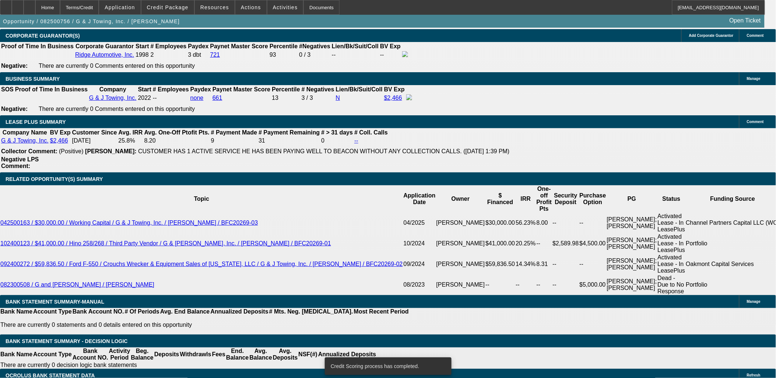
drag, startPoint x: 31, startPoint y: 231, endPoint x: 29, endPoint y: 254, distance: 23.3
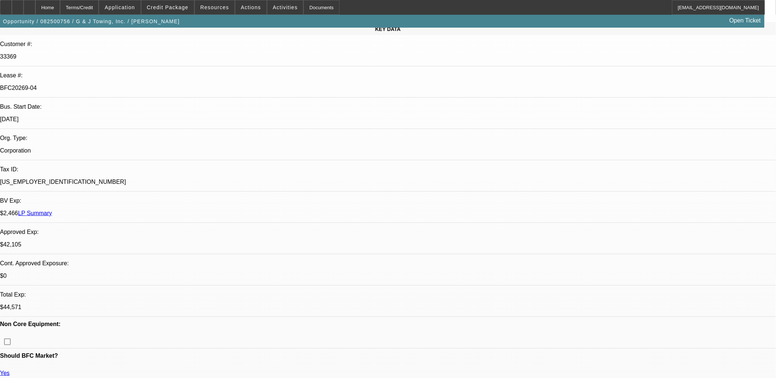
scroll to position [38, 0]
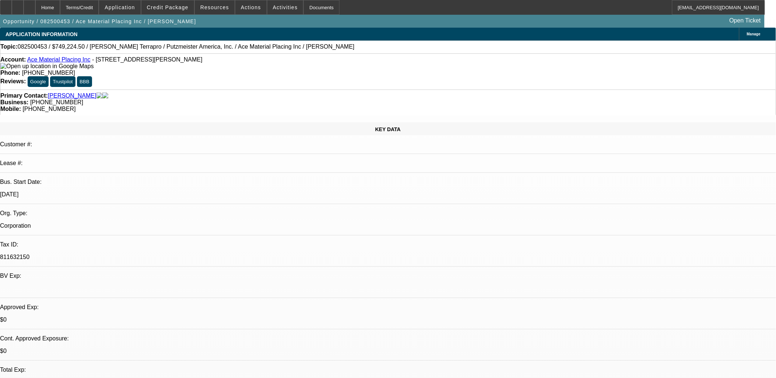
select select "0"
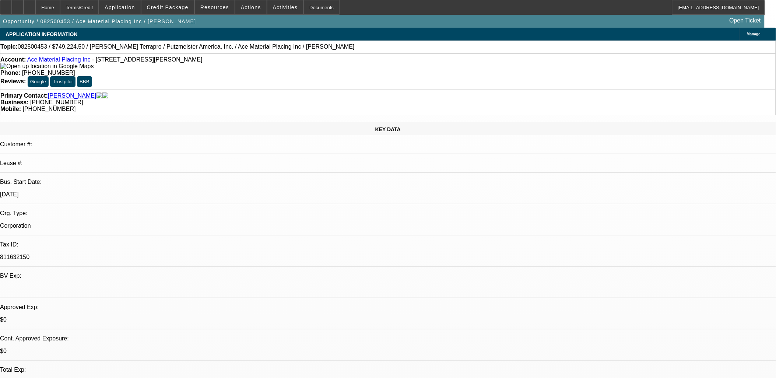
select select "0"
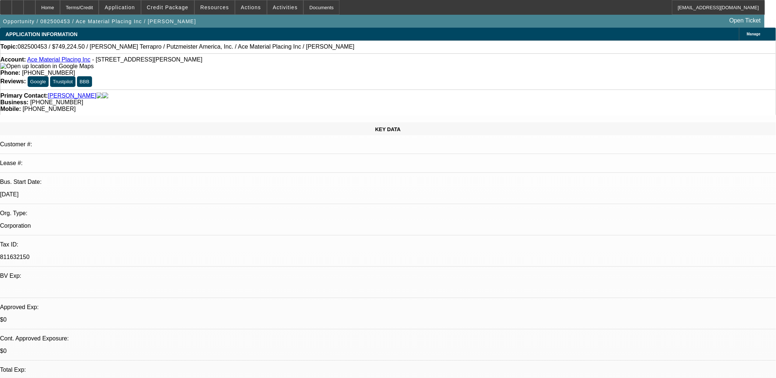
select select "0"
select select "1"
select select "6"
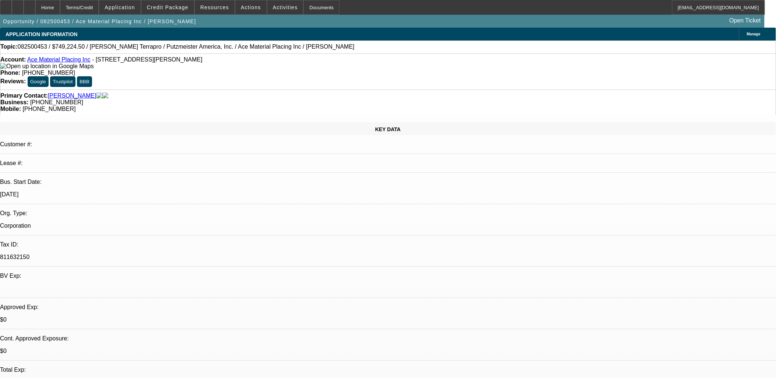
select select "1"
select select "6"
select select "1"
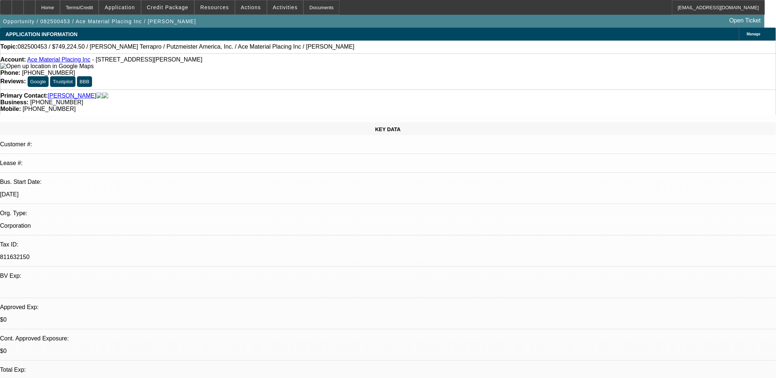
select select "6"
select select "1"
select select "6"
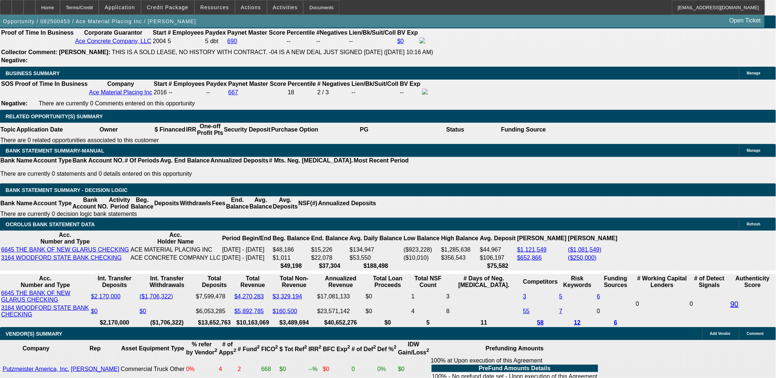
scroll to position [1105, 0]
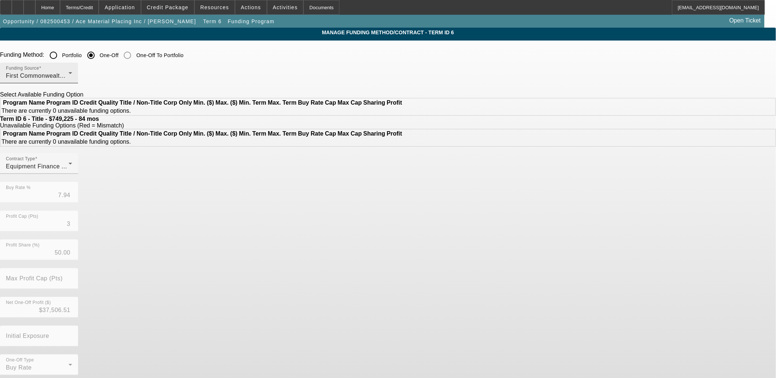
click at [69, 75] on div "First Commonwealth Equipment Finance" at bounding box center [37, 75] width 63 height 9
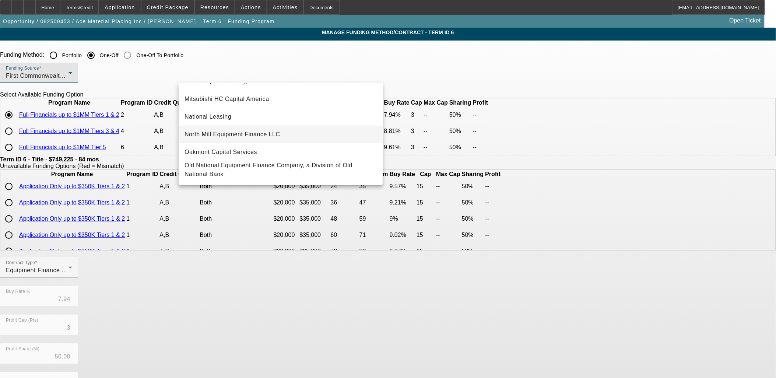
scroll to position [207, 0]
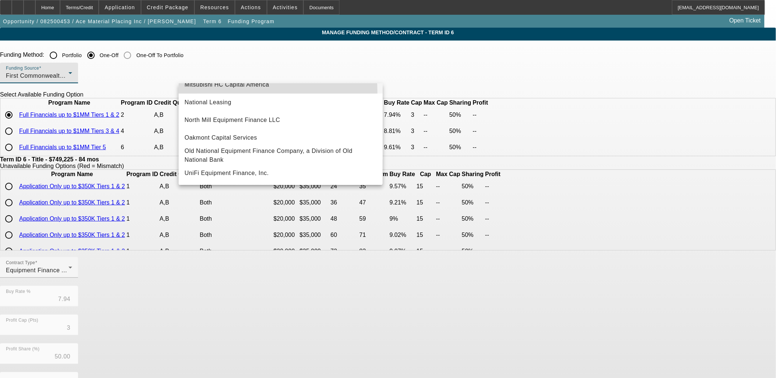
click at [240, 91] on mat-option "Mitsubishi HC Capital America" at bounding box center [281, 85] width 204 height 18
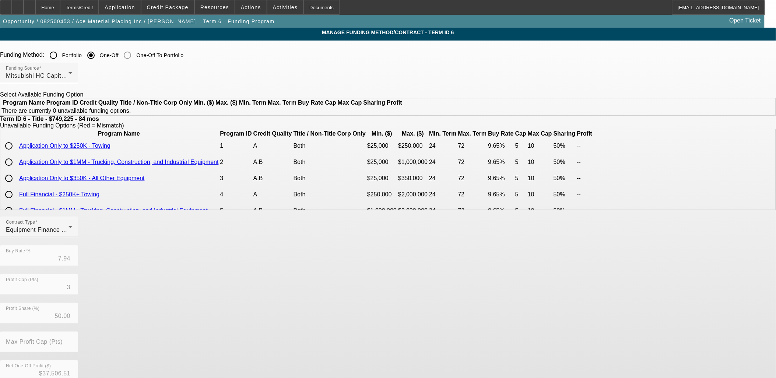
click at [150, 134] on app-term-manage-funding "Manage Funding Method/Contract - Term ID 6 Funding Method: Portfolio One-Off On…" at bounding box center [388, 248] width 776 height 441
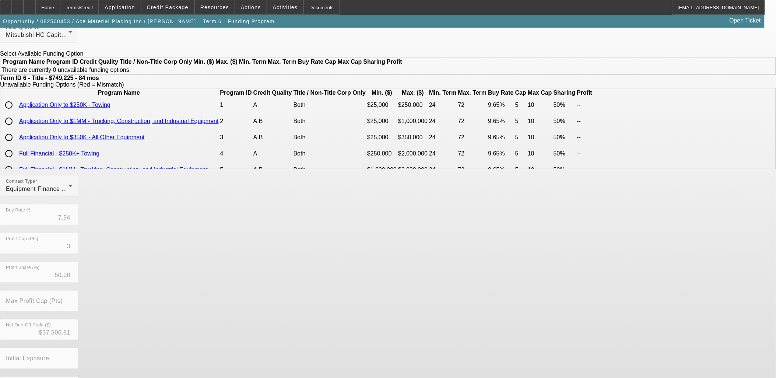
click at [16, 129] on input "radio" at bounding box center [8, 121] width 15 height 15
radio input "true"
click at [16, 129] on input "radio" at bounding box center [8, 121] width 15 height 15
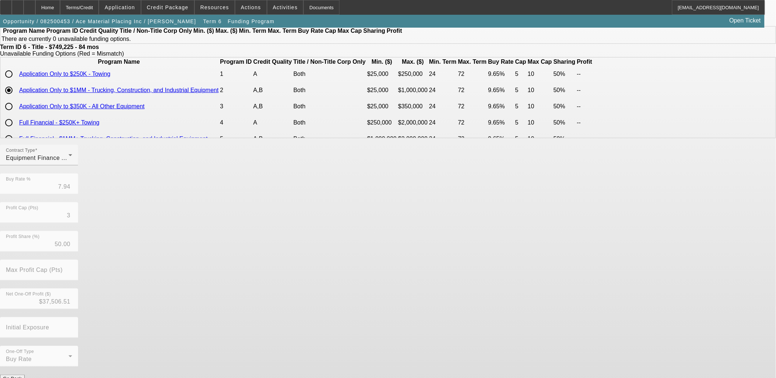
scroll to position [74, 0]
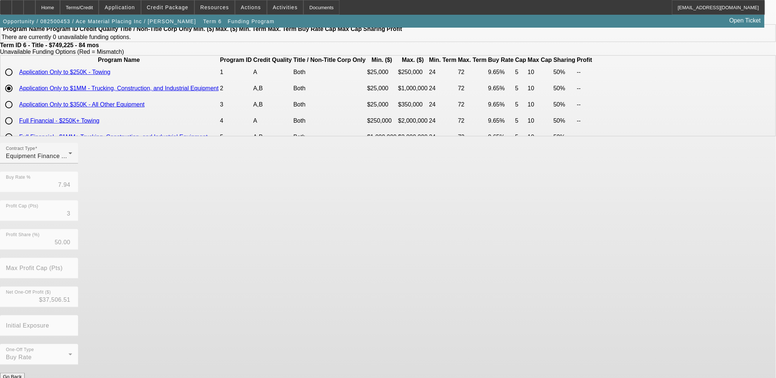
click at [306, 371] on form "Funding Method: Portfolio One-Off One-Off To Portfolio Funding Source Mitsubish…" at bounding box center [388, 184] width 776 height 421
click at [21, 378] on button "Submit" at bounding box center [10, 385] width 21 height 8
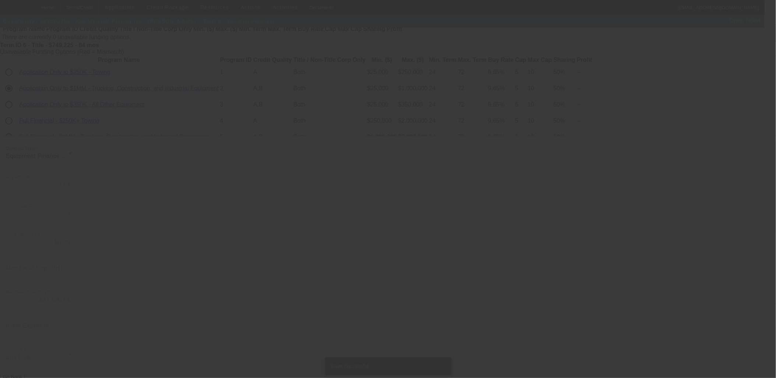
scroll to position [0, 0]
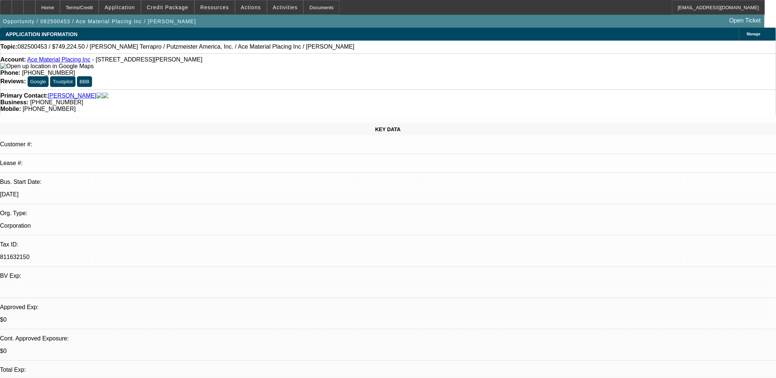
select select "0"
select select "6"
select select "0"
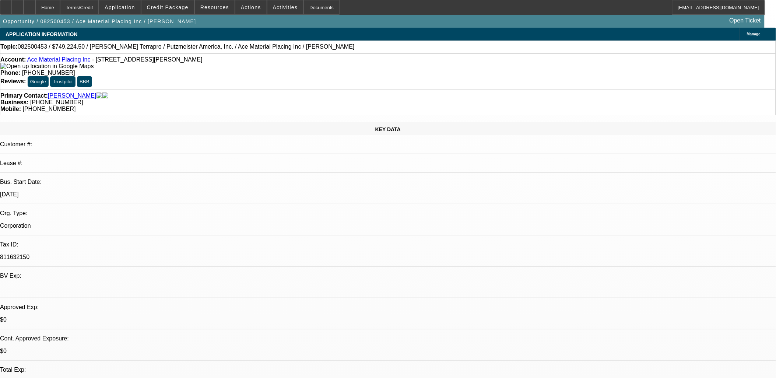
select select "0"
select select "6"
select select "0"
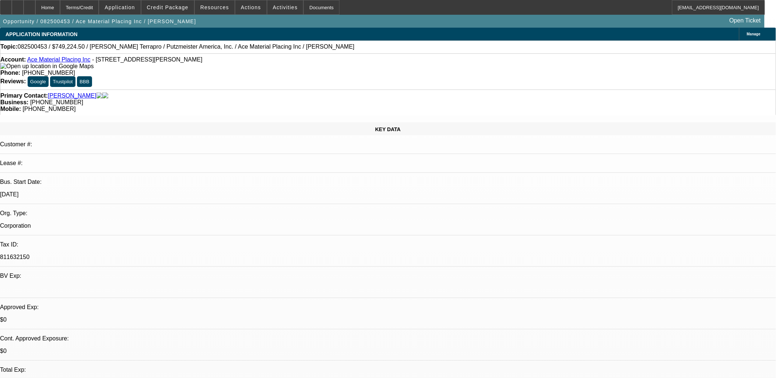
select select "0"
select select "6"
select select "0"
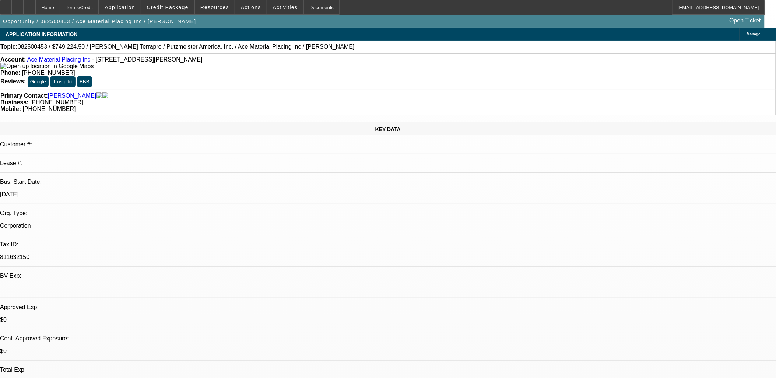
select select "6"
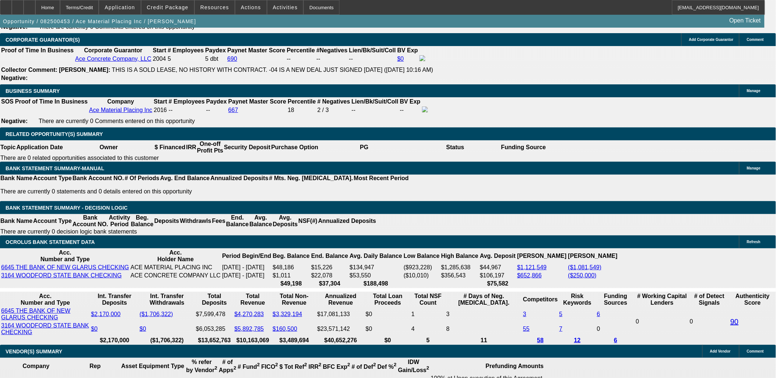
scroll to position [1146, 0]
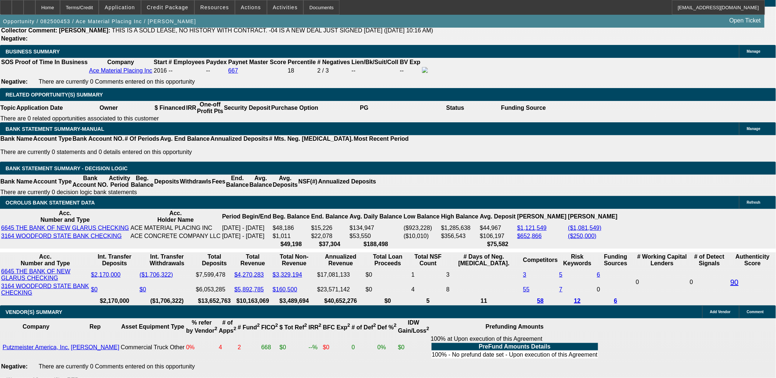
drag, startPoint x: 152, startPoint y: 203, endPoint x: 239, endPoint y: 201, distance: 86.6
type input "UNKNOWN"
type input "72"
type input "$13,665.62"
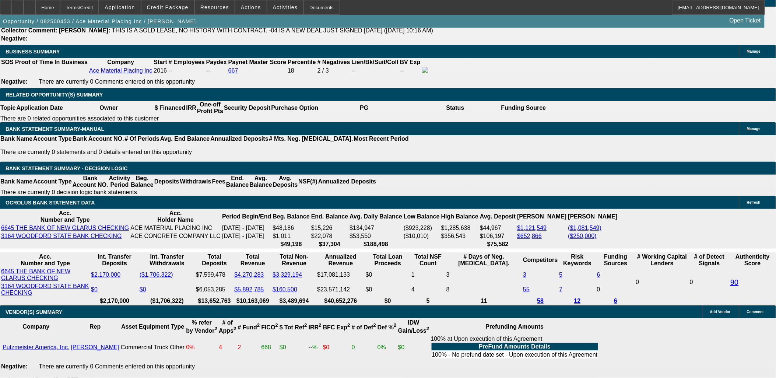
type input "72"
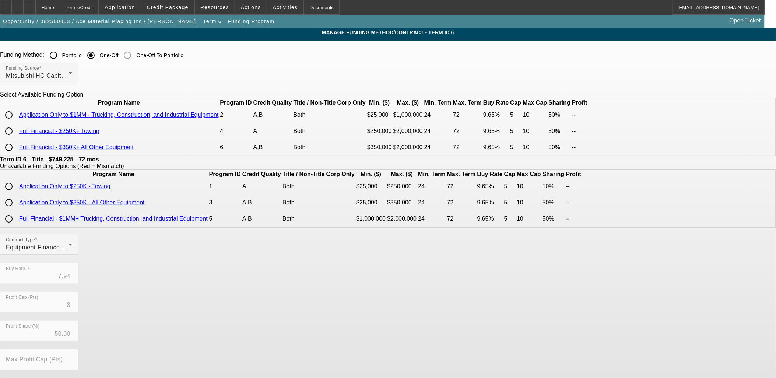
click at [16, 122] on input "radio" at bounding box center [8, 115] width 15 height 15
radio input "true"
type input "9.65"
type input "5"
type input "10"
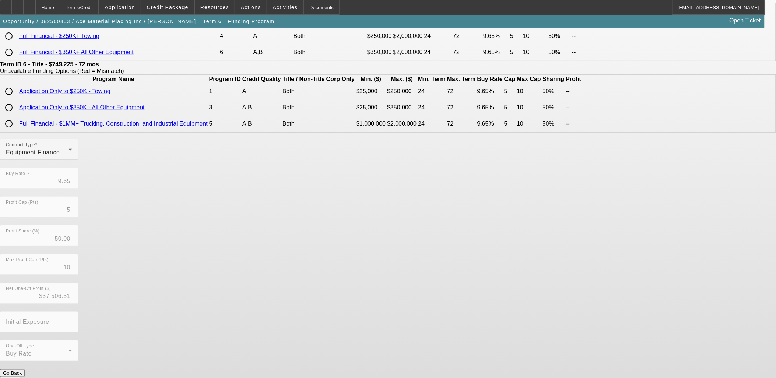
scroll to position [119, 0]
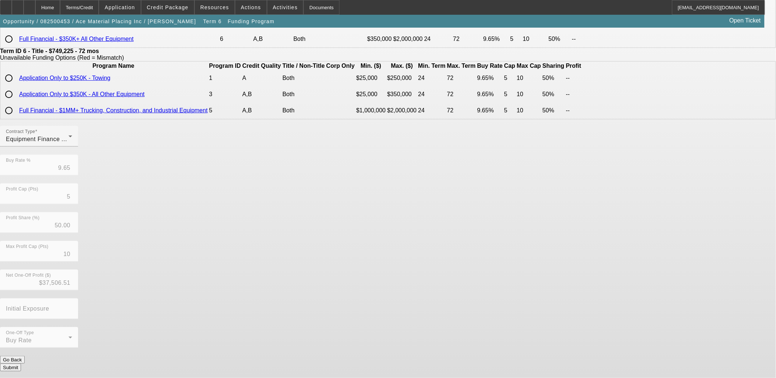
click at [21, 364] on button "Submit" at bounding box center [10, 368] width 21 height 8
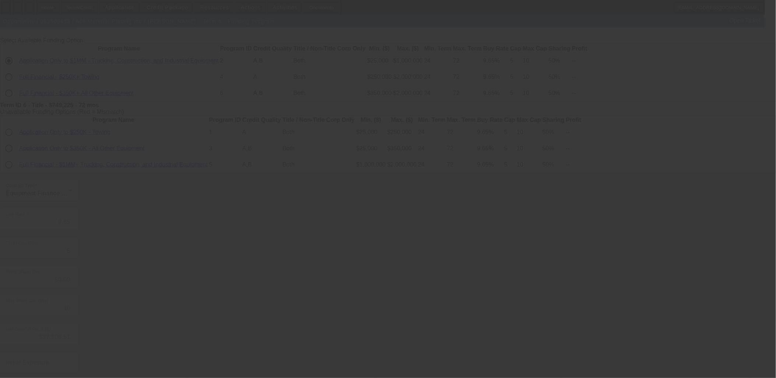
scroll to position [0, 0]
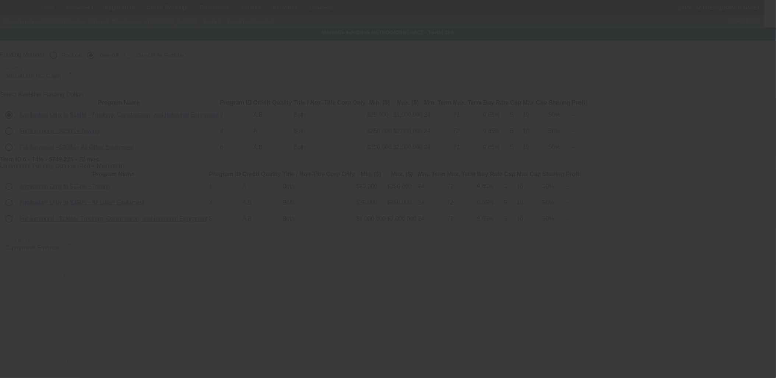
type input "7.94"
type input "3"
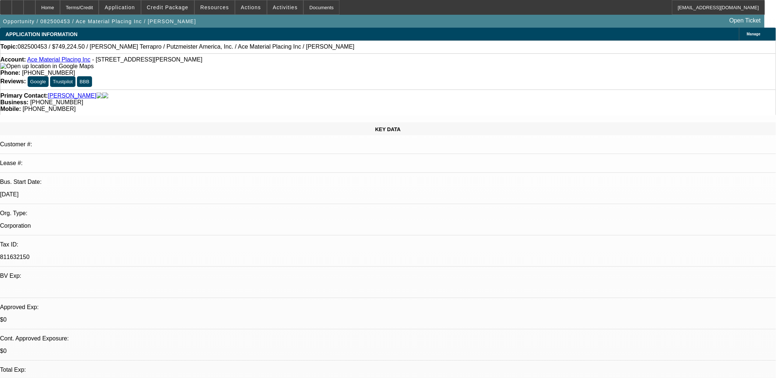
select select "0"
select select "6"
select select "0"
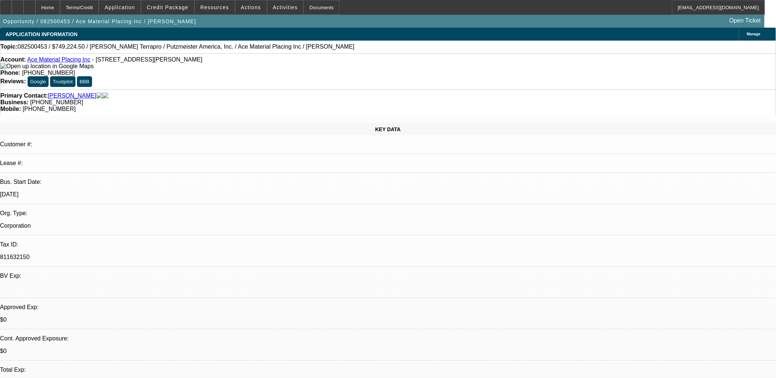
select select "0"
select select "6"
select select "0"
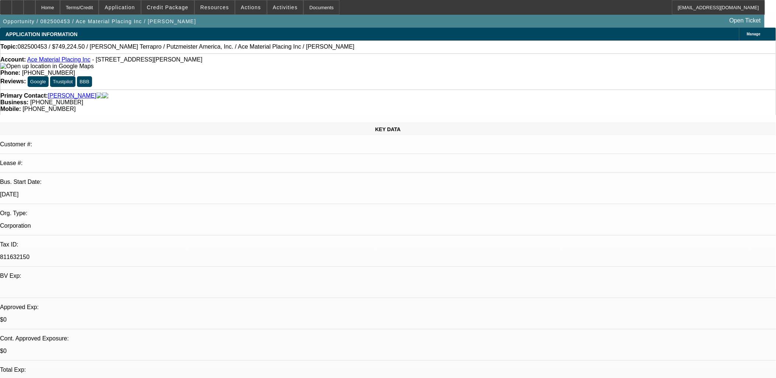
select select "0"
select select "6"
select select "0"
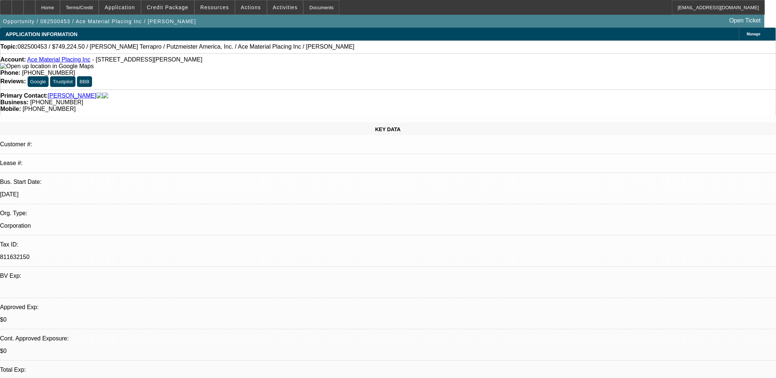
select select "6"
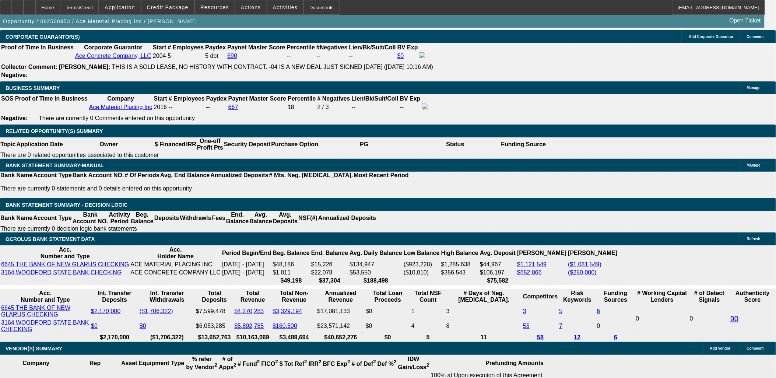
scroll to position [1105, 0]
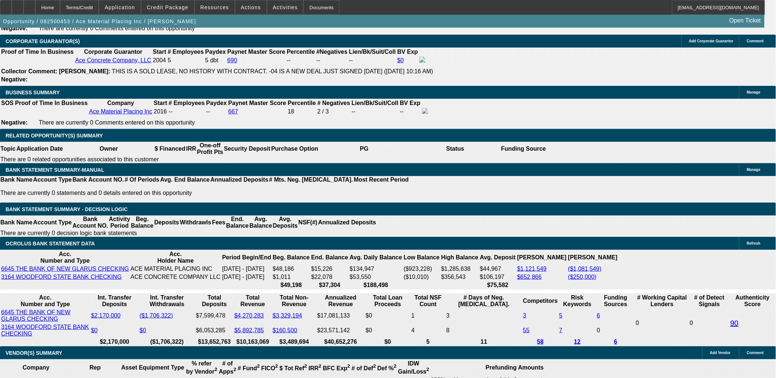
type input "$13,665.62"
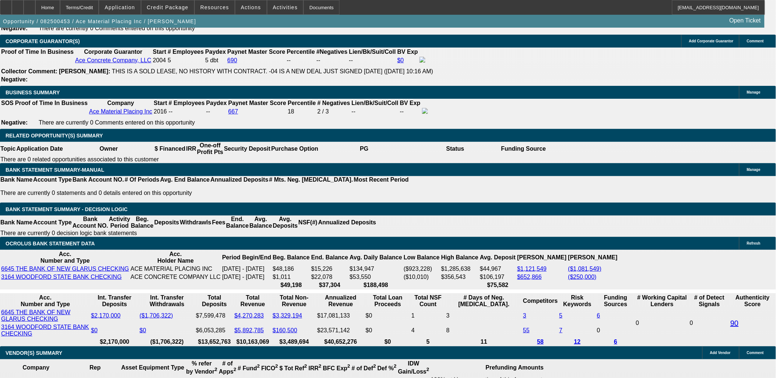
drag, startPoint x: 177, startPoint y: 241, endPoint x: 193, endPoint y: 241, distance: 15.8
type input "UNKNOWN"
type input "9.8"
type input "$13,804.57"
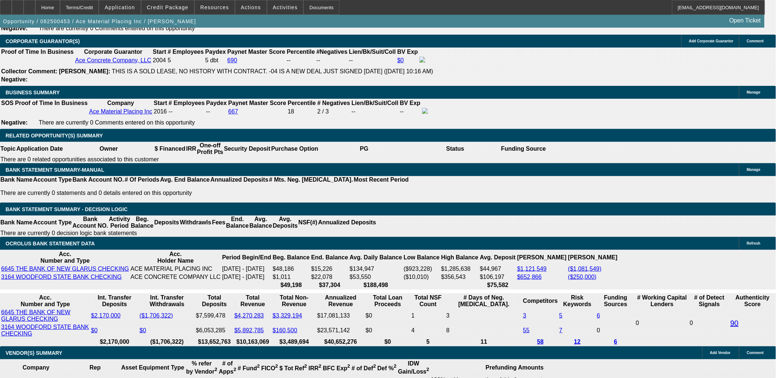
type input "9.8"
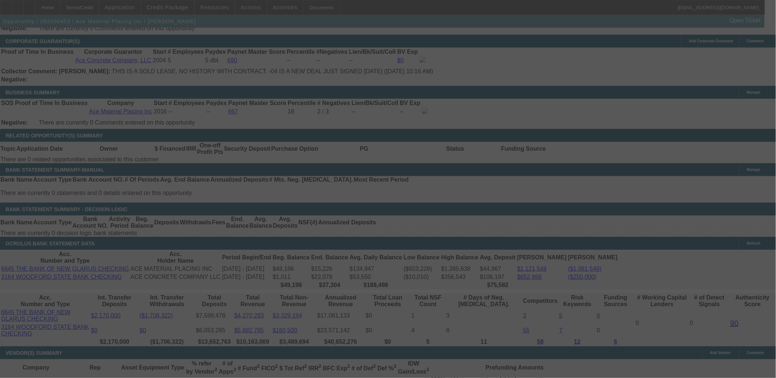
select select "0"
select select "6"
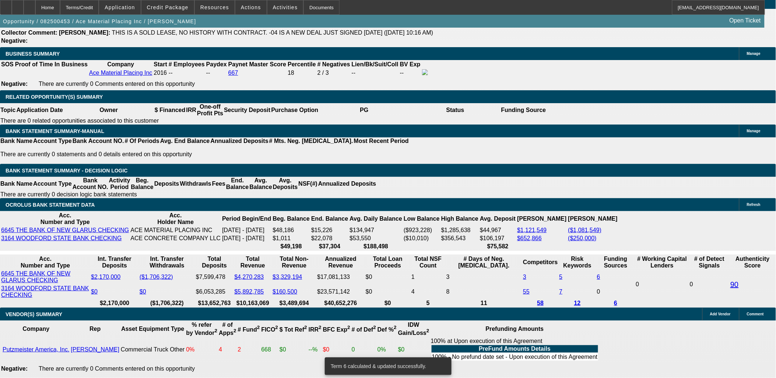
scroll to position [1146, 0]
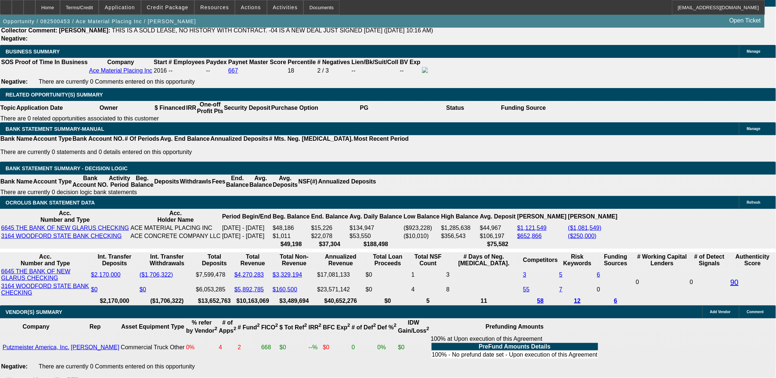
type input "UNKNOWN"
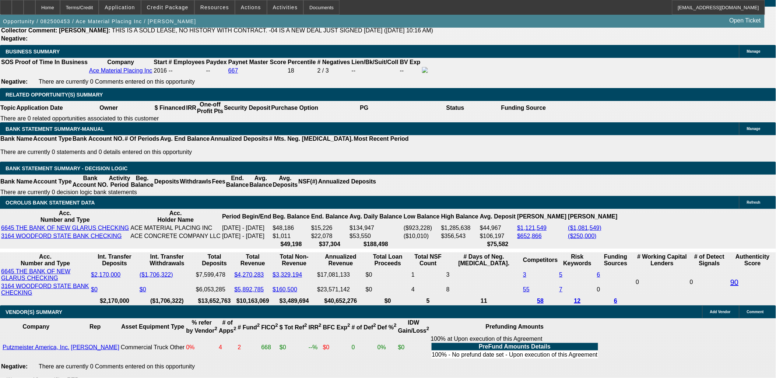
type input "10"
type input "$13,880.01"
type input "10.5"
type input "$14,069.66"
type input "10.5"
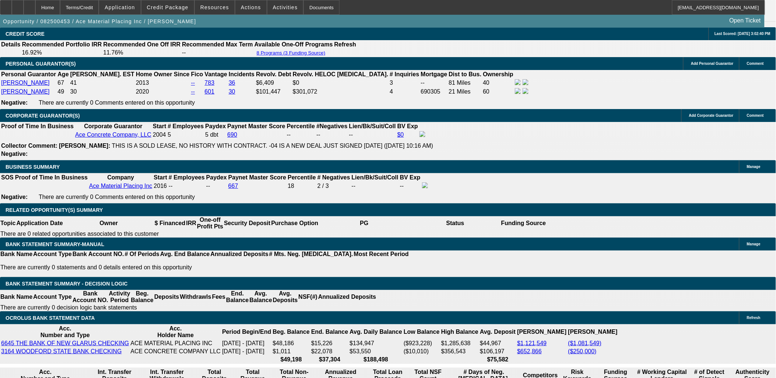
scroll to position [1023, 0]
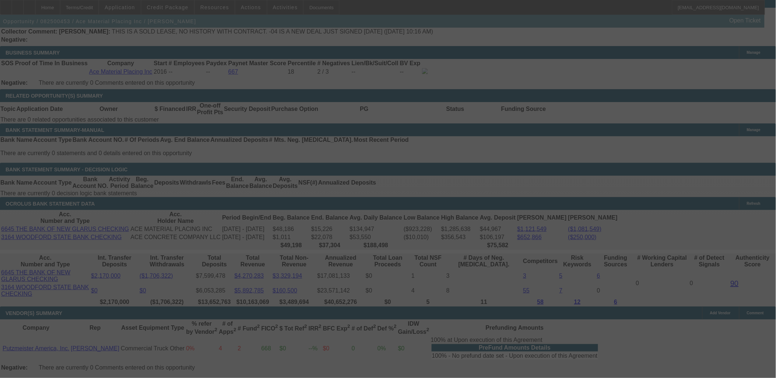
scroll to position [1146, 0]
select select "0"
select select "6"
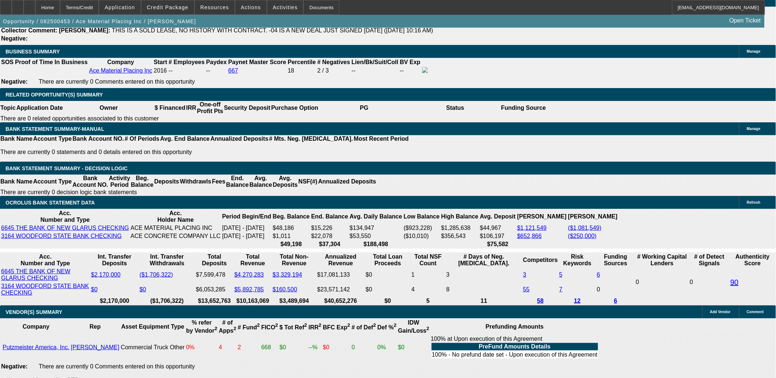
type input "12399.99"
type input "UNKNOWN"
type input "9.9"
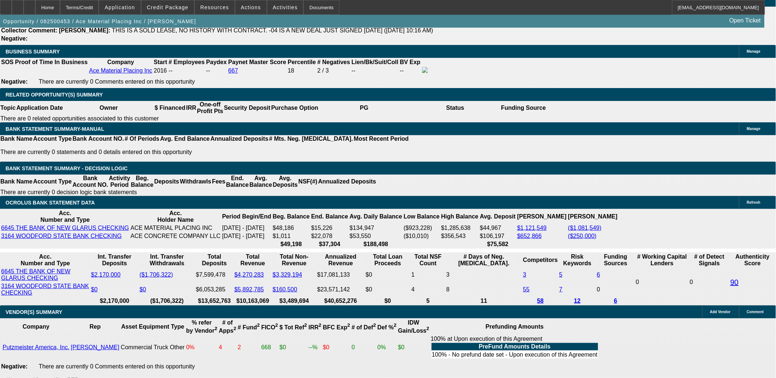
type input "$12,399.99"
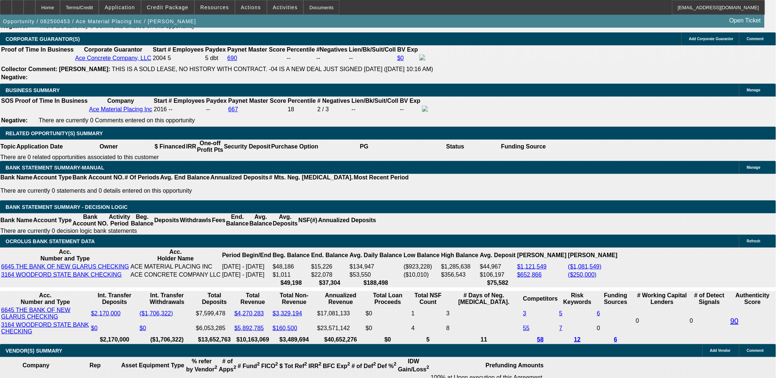
scroll to position [1105, 0]
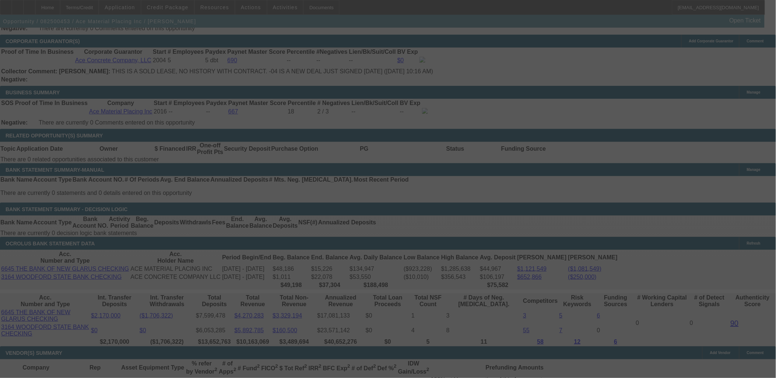
select select "0"
select select "6"
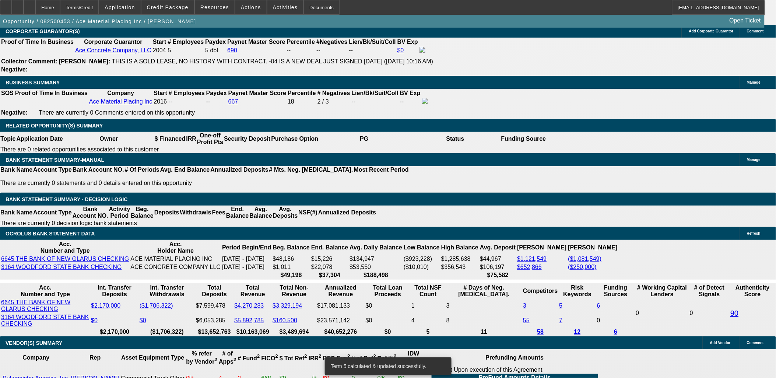
scroll to position [1146, 0]
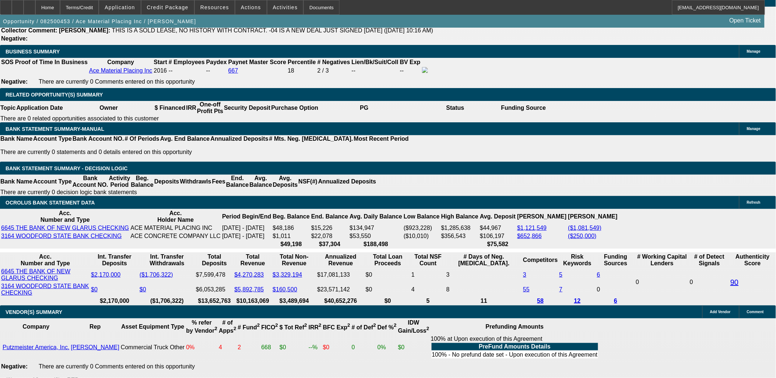
drag, startPoint x: 241, startPoint y: 119, endPoint x: 230, endPoint y: 127, distance: 13.2
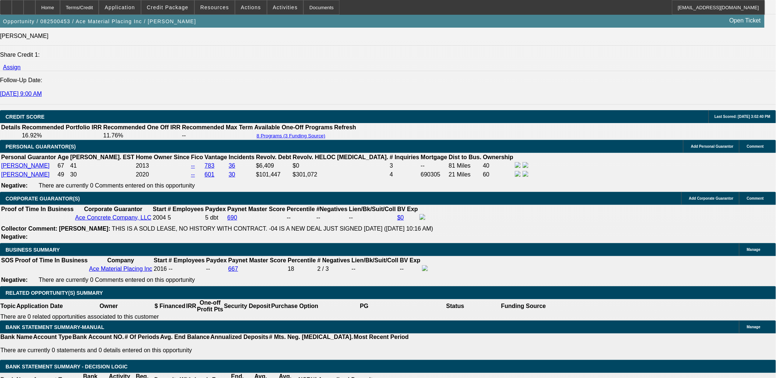
scroll to position [859, 0]
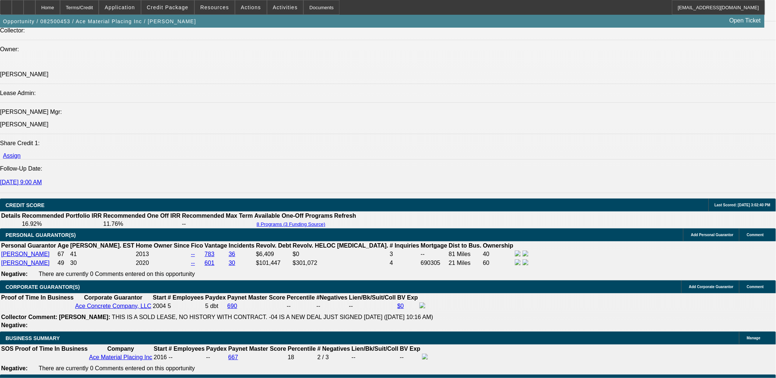
drag, startPoint x: 184, startPoint y: 212, endPoint x: 44, endPoint y: 186, distance: 142.5
copy span "Ace Concrete Company, LLC (aka ACC) was established in 2004 and is a current BF…"
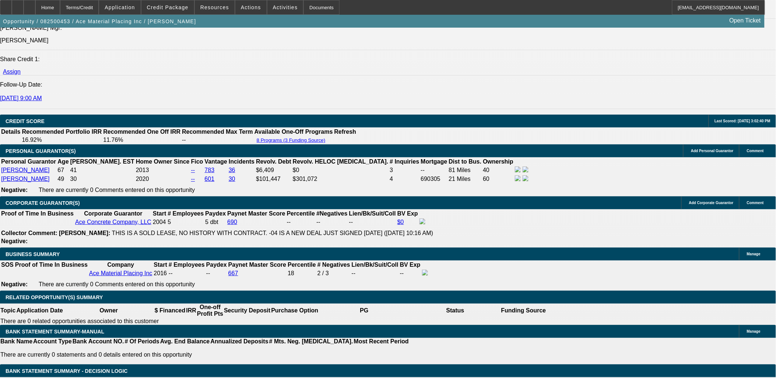
scroll to position [1023, 0]
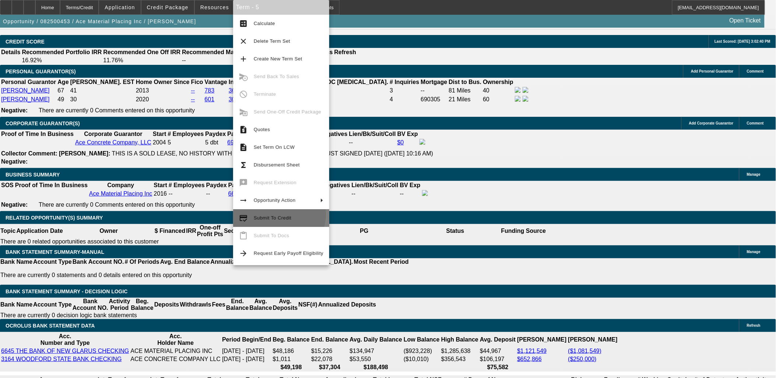
click at [277, 215] on span "Submit To Credit" at bounding box center [289, 218] width 70 height 9
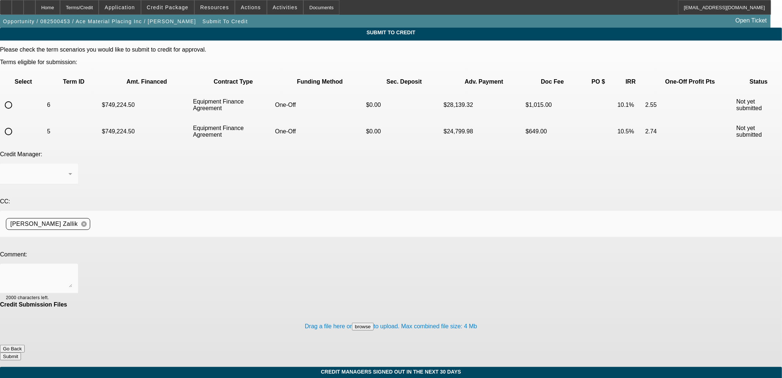
click at [17, 123] on div at bounding box center [9, 132] width 18 height 18
radio input "true"
drag, startPoint x: 245, startPoint y: 229, endPoint x: 245, endPoint y: 225, distance: 3.7
click at [245, 301] on div "Credit Submission Files Drag a file here or browse to upload. Max combined file…" at bounding box center [391, 322] width 782 height 43
drag, startPoint x: 245, startPoint y: 225, endPoint x: 250, endPoint y: 204, distance: 21.6
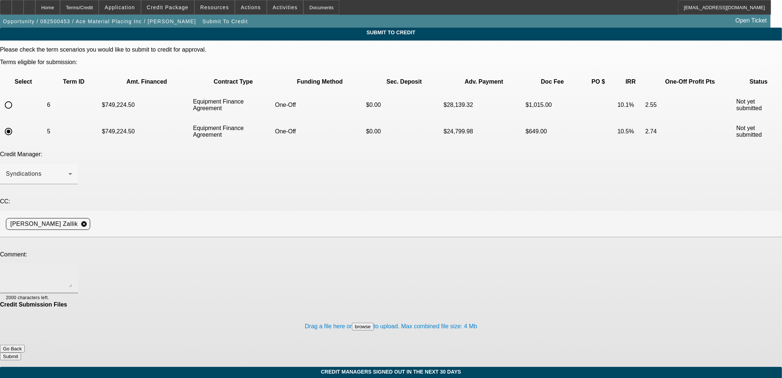
click at [72, 264] on div at bounding box center [39, 278] width 66 height 29
type textarea "A"
type textarea "H"
type textarea "X"
paste textarea "Ace Concrete Company, LLC (aka ACC) was established in 2004 and is a current BF…"
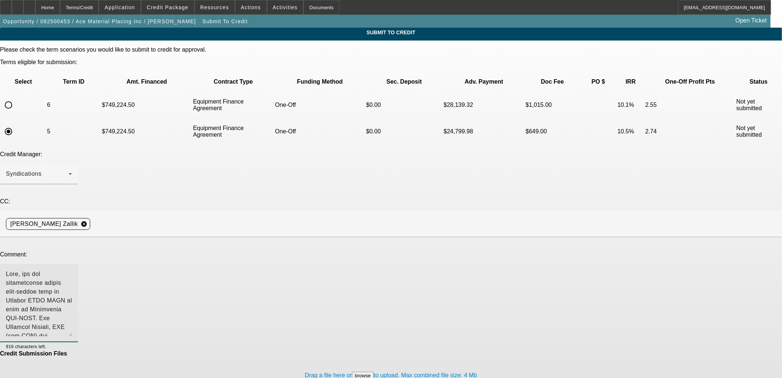
drag, startPoint x: 497, startPoint y: 204, endPoint x: 485, endPoint y: 251, distance: 48.6
click at [72, 270] on textarea at bounding box center [39, 303] width 66 height 67
drag, startPoint x: 337, startPoint y: 192, endPoint x: 450, endPoint y: 233, distance: 120.5
click at [72, 270] on textarea at bounding box center [39, 303] width 66 height 67
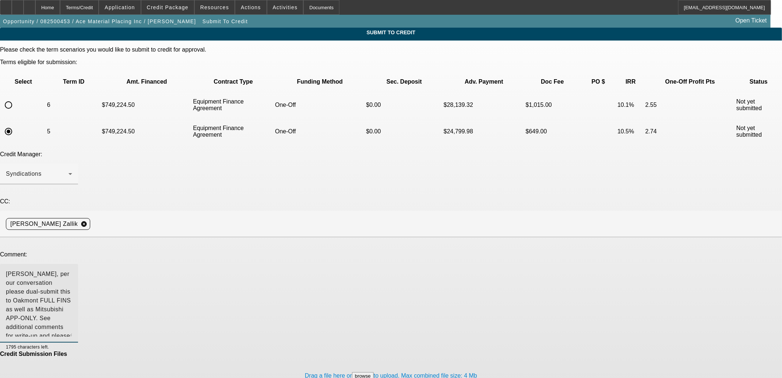
drag, startPoint x: 444, startPoint y: 229, endPoint x: 295, endPoint y: 209, distance: 150.5
click at [72, 270] on textarea "Zach, per our conversation please dual-submit this to Oakmont FULL FINS as well…" at bounding box center [39, 303] width 66 height 67
drag, startPoint x: 249, startPoint y: 217, endPoint x: 243, endPoint y: 226, distance: 10.8
click at [72, 270] on textarea "Zach, per our conversation please dual-submit this to Oakmont FULL FINS as well…" at bounding box center [39, 303] width 66 height 67
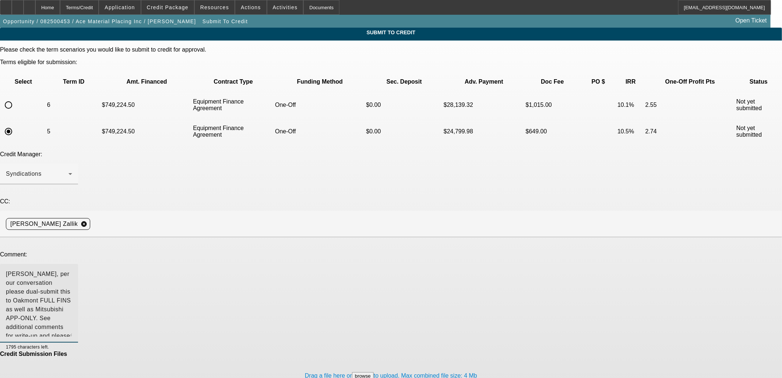
click at [72, 270] on textarea "Zach, per our conversation please dual-submit this to Oakmont FULL FINS as well…" at bounding box center [39, 303] width 66 height 67
drag, startPoint x: 340, startPoint y: 248, endPoint x: -65, endPoint y: 160, distance: 414.1
click at [0, 160] on html "Home Terms/Credit Application Credit Package Resources Actions Activities Docum…" at bounding box center [391, 189] width 782 height 378
type textarea "Zach, per our conversation please dual-submit this to Oakmont FULL FINS program…"
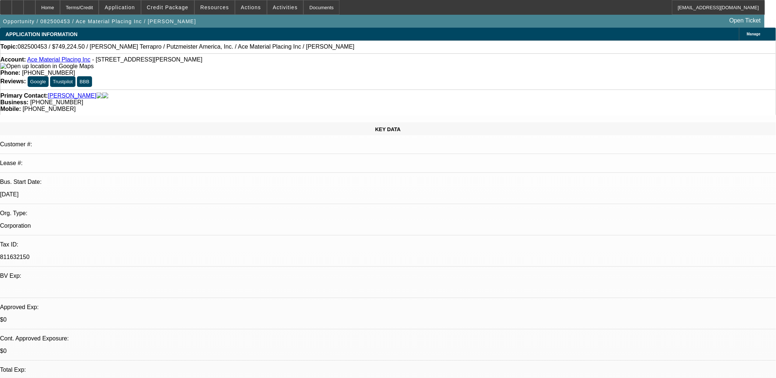
select select "0"
select select "6"
select select "0"
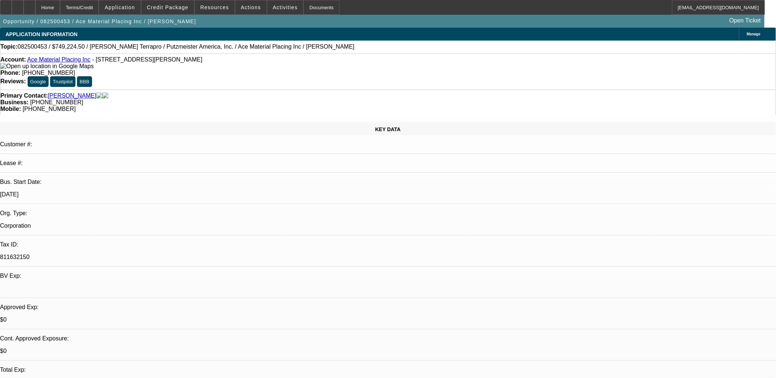
select select "0"
select select "6"
select select "0"
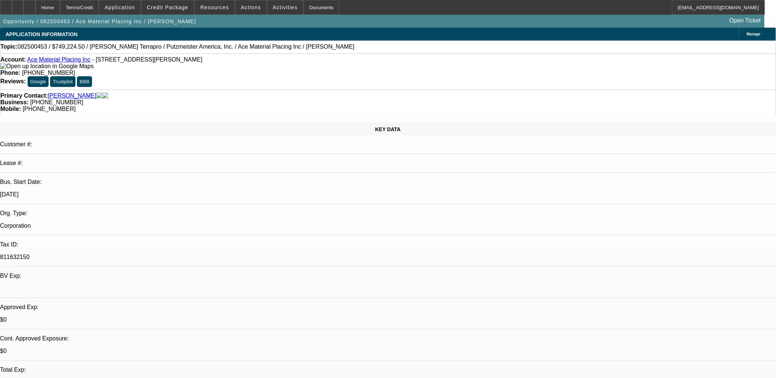
select select "0"
select select "6"
select select "0"
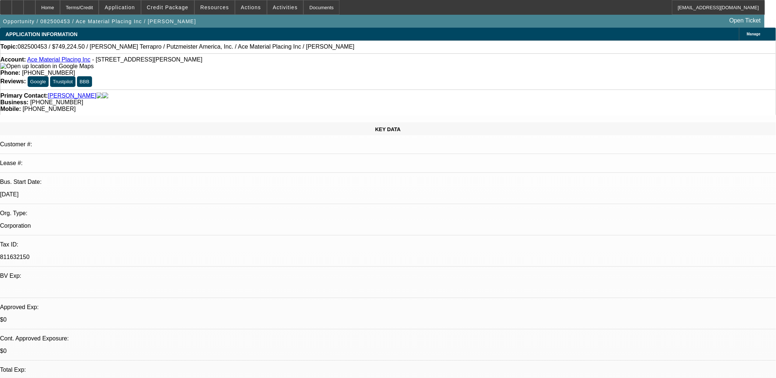
select select "6"
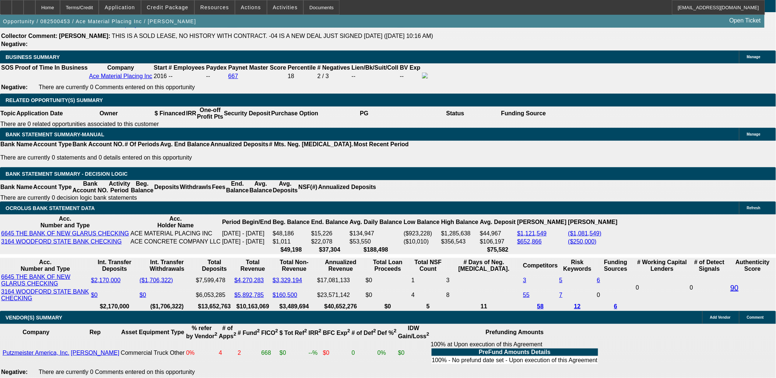
scroll to position [1105, 0]
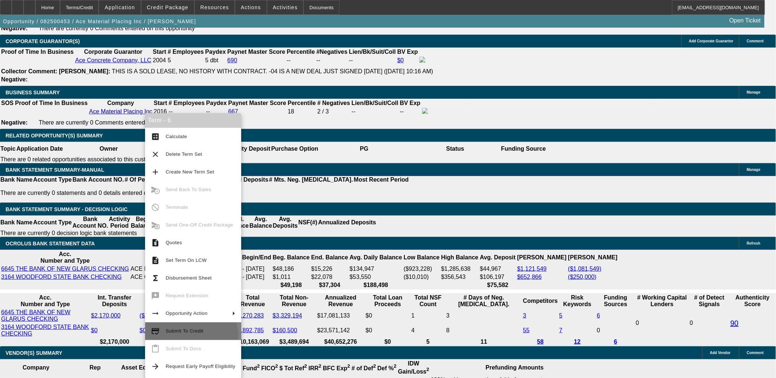
click at [190, 336] on button "credit_score Submit To Credit" at bounding box center [193, 331] width 96 height 18
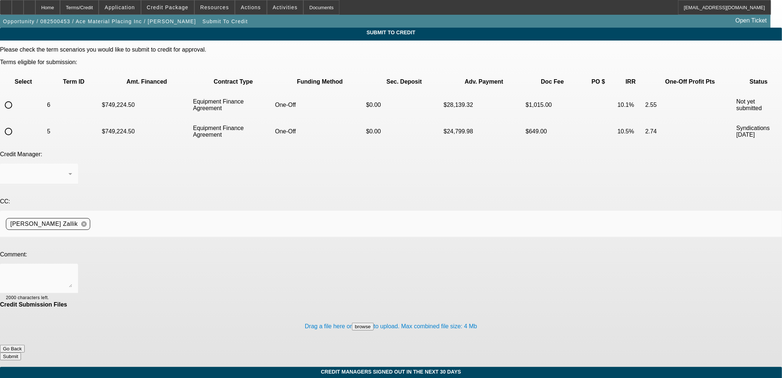
click at [16, 98] on input "radio" at bounding box center [8, 105] width 15 height 15
radio input "true"
click at [72, 270] on textarea at bounding box center [39, 279] width 66 height 18
paste textarea "Zach, per our conversation please dual-submit this to Oakmont FULL FINS program…"
type textarea "Zach, per our conversation please dual-submit this to Oakmont FULL FINS program…"
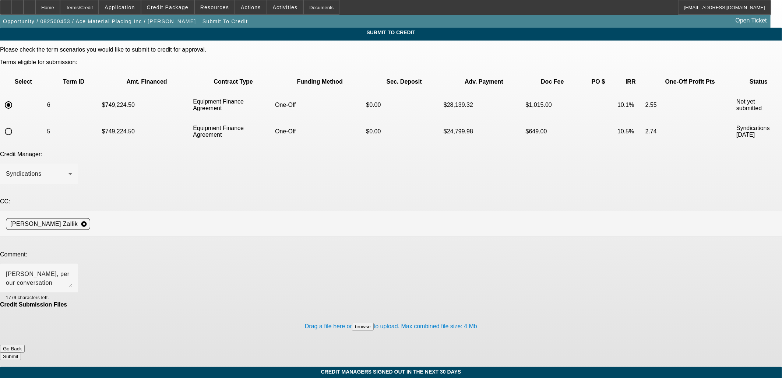
click at [21, 353] on button "Submit" at bounding box center [10, 357] width 21 height 8
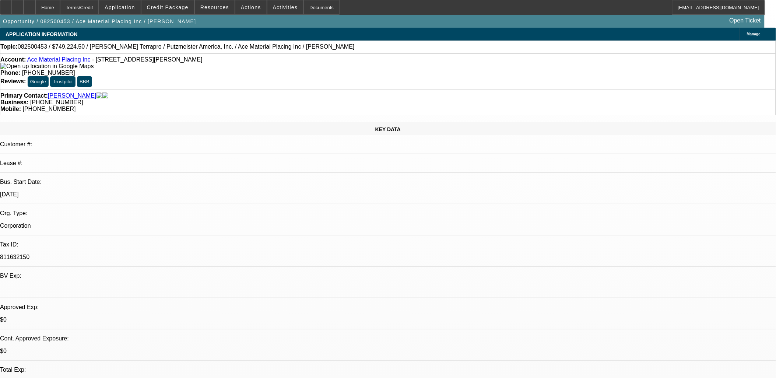
select select "0"
select select "6"
select select "0"
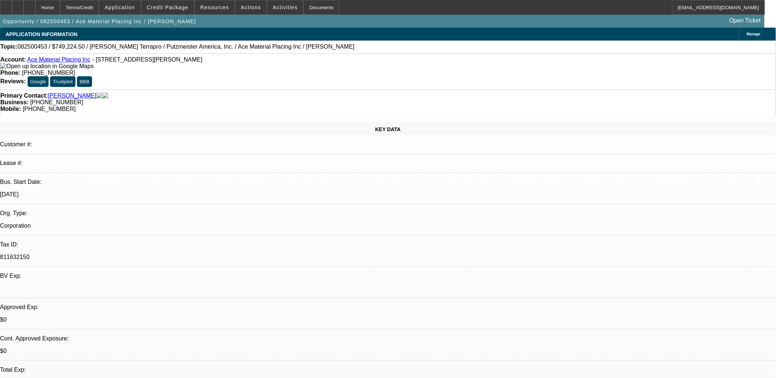
select select "0"
select select "6"
select select "0"
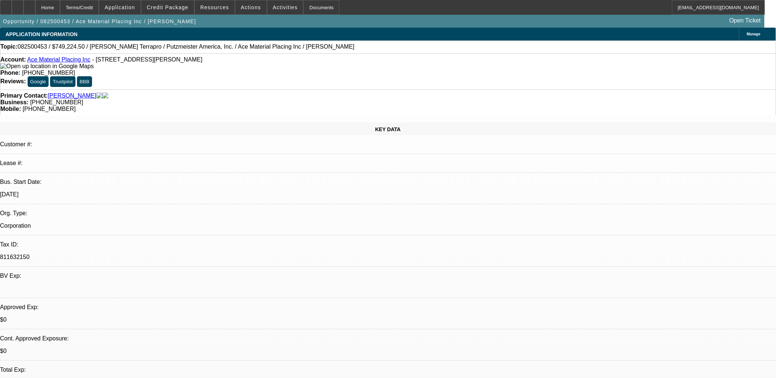
select select "0"
select select "6"
select select "0"
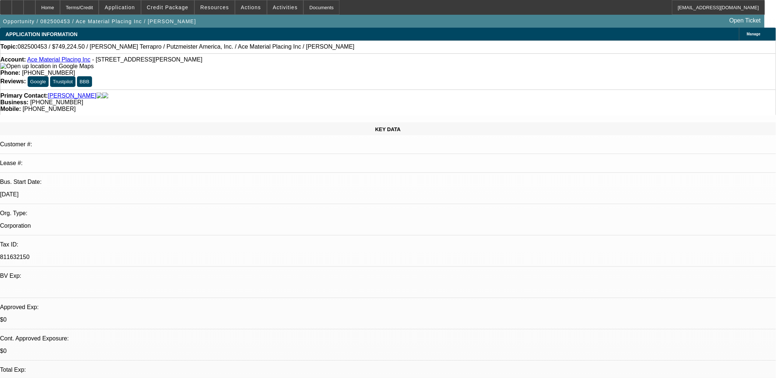
select select "6"
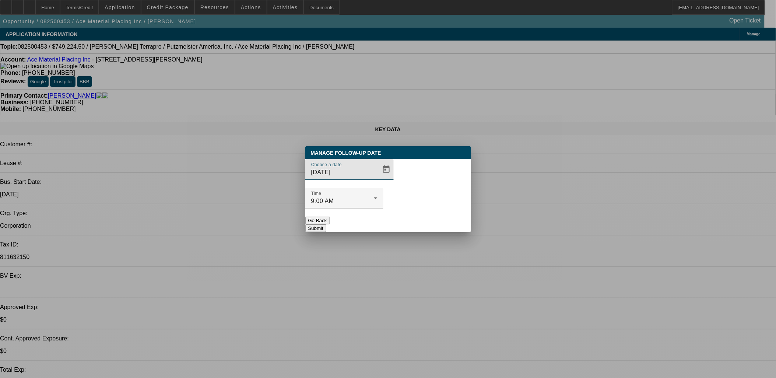
click at [330, 217] on button "Go Back" at bounding box center [317, 221] width 25 height 8
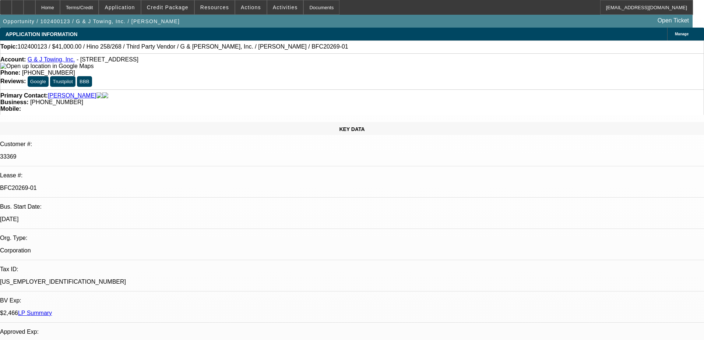
select select "0"
select select "2"
select select "0.1"
select select "4"
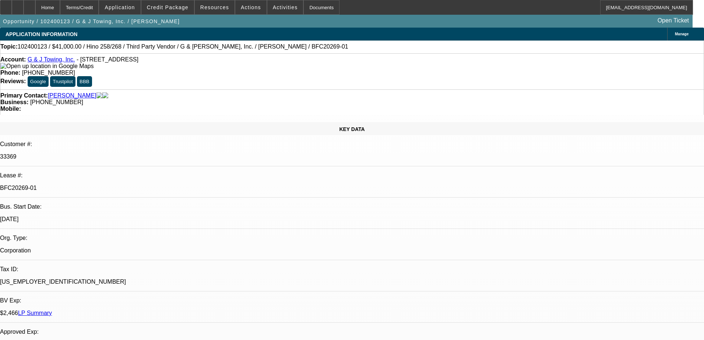
select select "0"
select select "2"
select select "0.1"
select select "4"
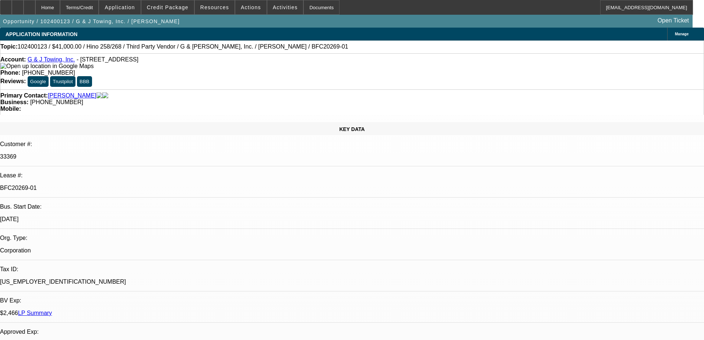
select select "0"
select select "2"
select select "0.1"
select select "4"
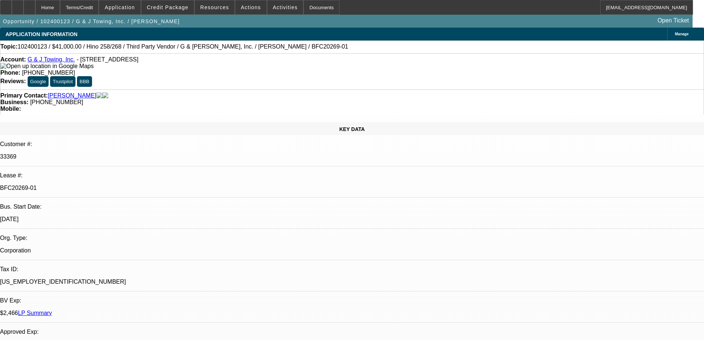
select select "0"
select select "2"
select select "0.1"
select select "4"
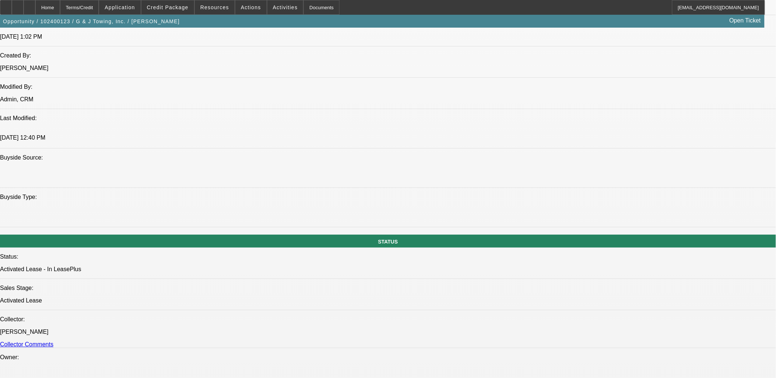
scroll to position [941, 0]
drag, startPoint x: 608, startPoint y: 242, endPoint x: 701, endPoint y: 279, distance: 100.2
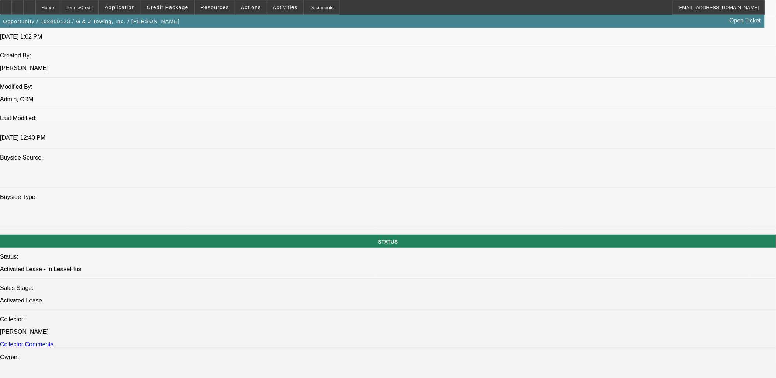
drag, startPoint x: 701, startPoint y: 279, endPoint x: 685, endPoint y: 281, distance: 16.3
drag, startPoint x: 686, startPoint y: 284, endPoint x: 609, endPoint y: 242, distance: 87.4
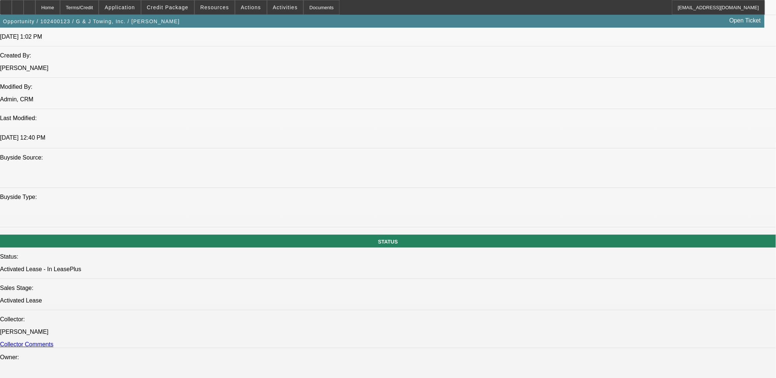
copy td "Please send DocuSign to [EMAIL_ADDRESS][DOMAIN_NAME] for [PERSON_NAME] to sign …"
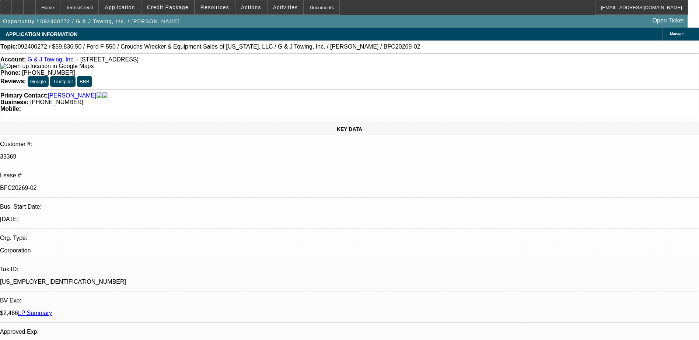
select select "0.1"
select select "0"
select select "2"
select select "0"
select select "6"
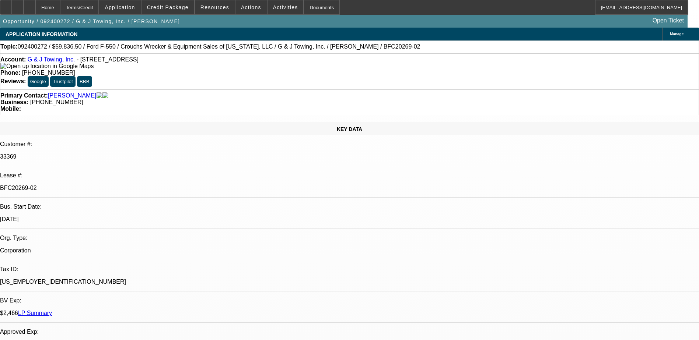
select select "0.1"
select select "0"
select select "2"
select select "0"
select select "6"
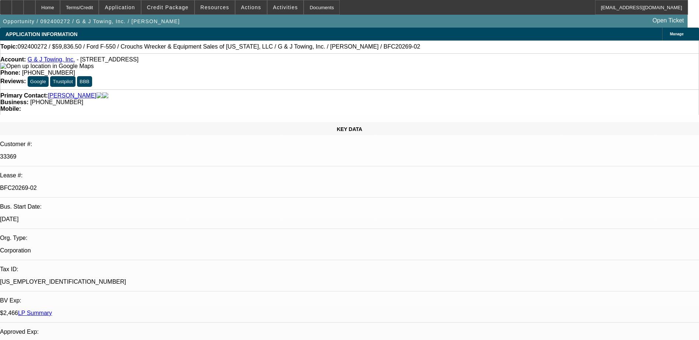
select select "0.1"
select select "0"
select select "2"
select select "0"
select select "6"
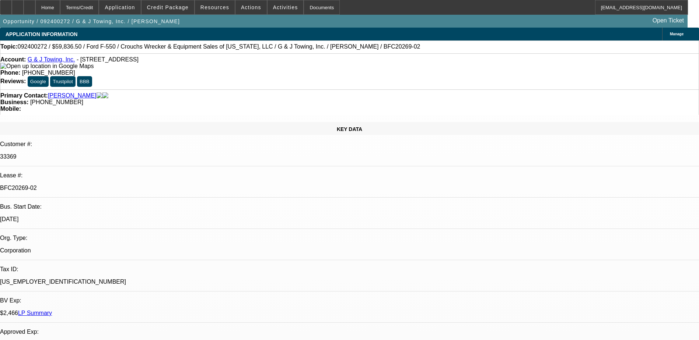
select select "0"
select select "6"
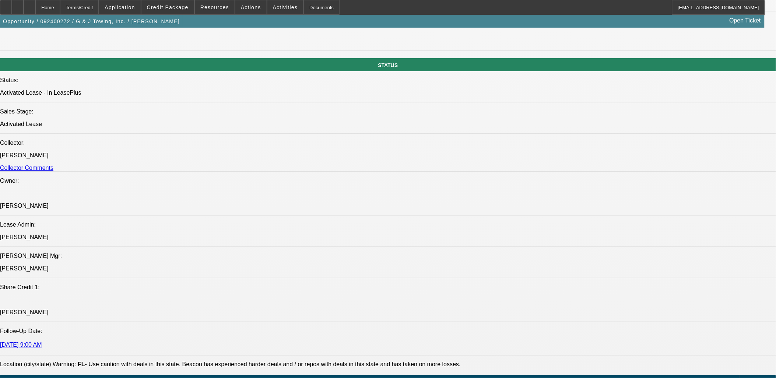
scroll to position [368, 0]
drag, startPoint x: 613, startPoint y: 236, endPoint x: 715, endPoint y: 288, distance: 114.7
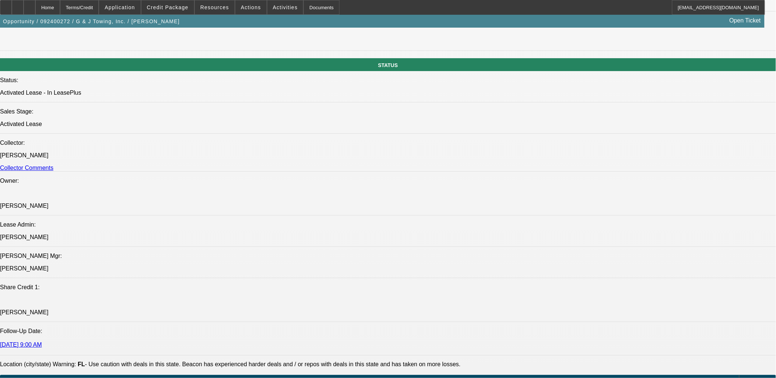
copy td "lease send DocuSign to [EMAIL_ADDRESS][DOMAIN_NAME] for [PERSON_NAME] and [EMAI…"
